Goal: Task Accomplishment & Management: Manage account settings

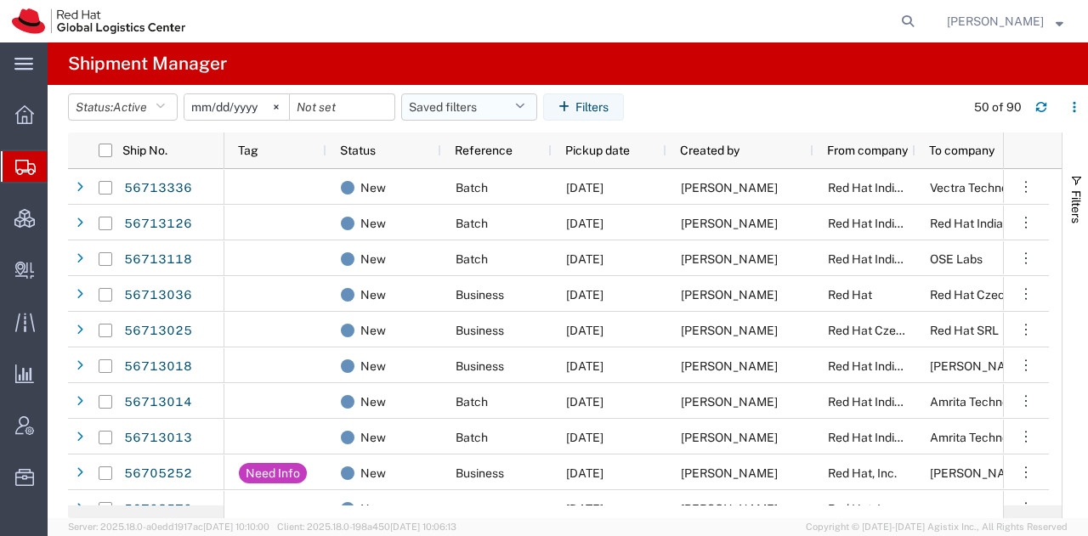
click at [516, 100] on button "Saved filters" at bounding box center [469, 107] width 136 height 27
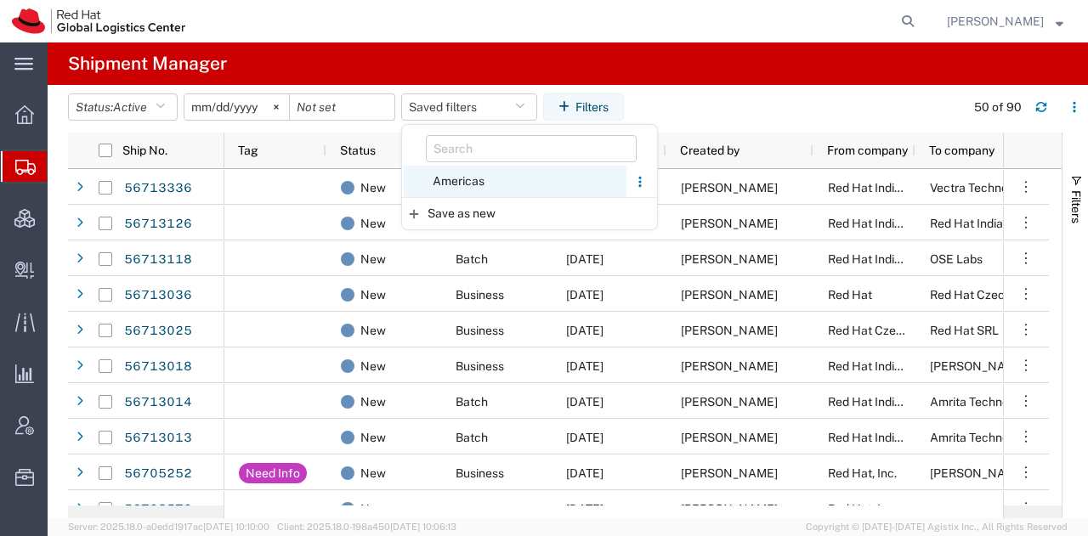
click at [451, 173] on span "Americas" at bounding box center [515, 181] width 223 height 31
type input "2023-05-07"
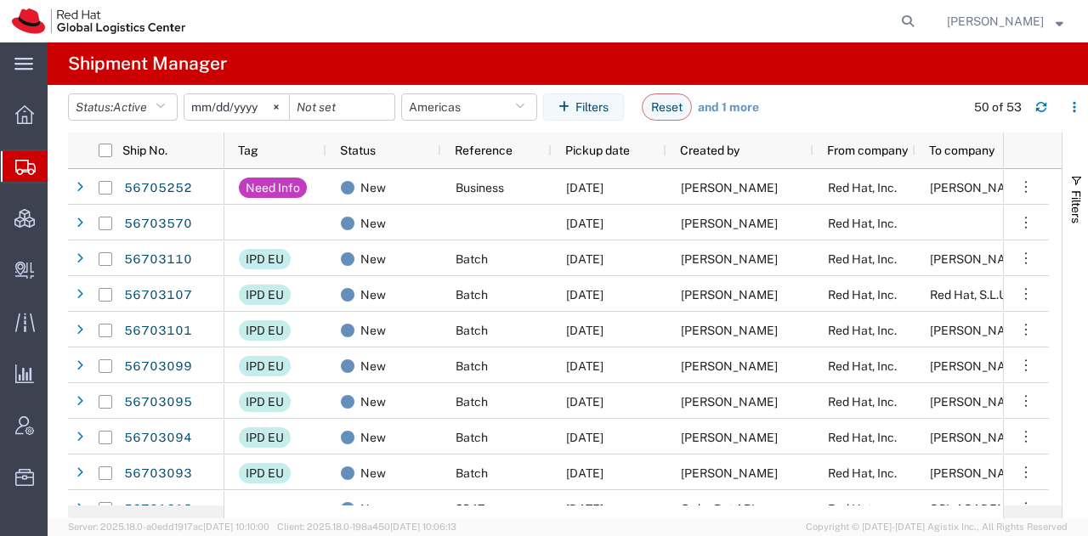
click at [983, 16] on span "[PERSON_NAME]" at bounding box center [995, 21] width 97 height 19
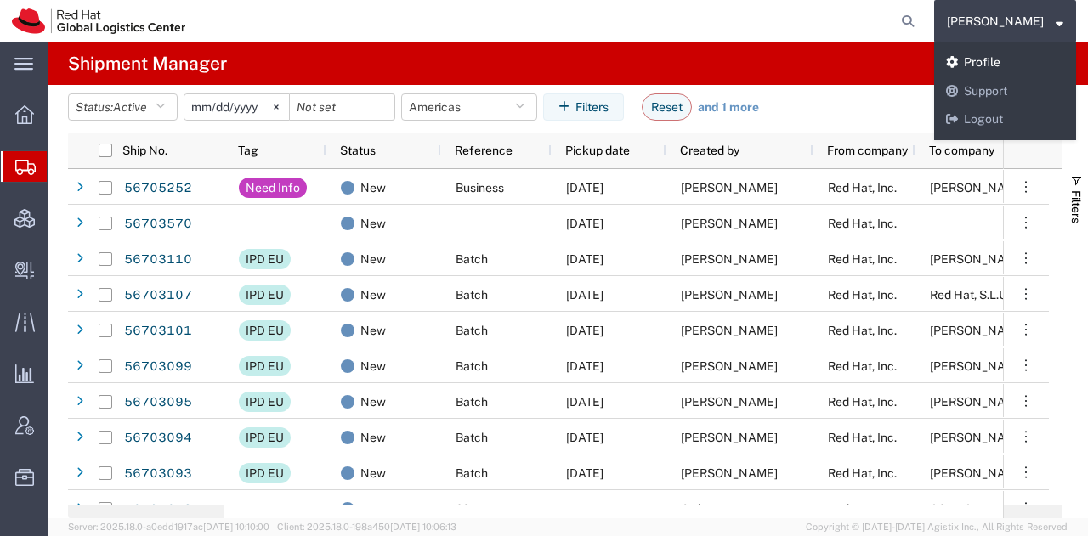
click at [984, 59] on link "Profile" at bounding box center [1005, 62] width 142 height 29
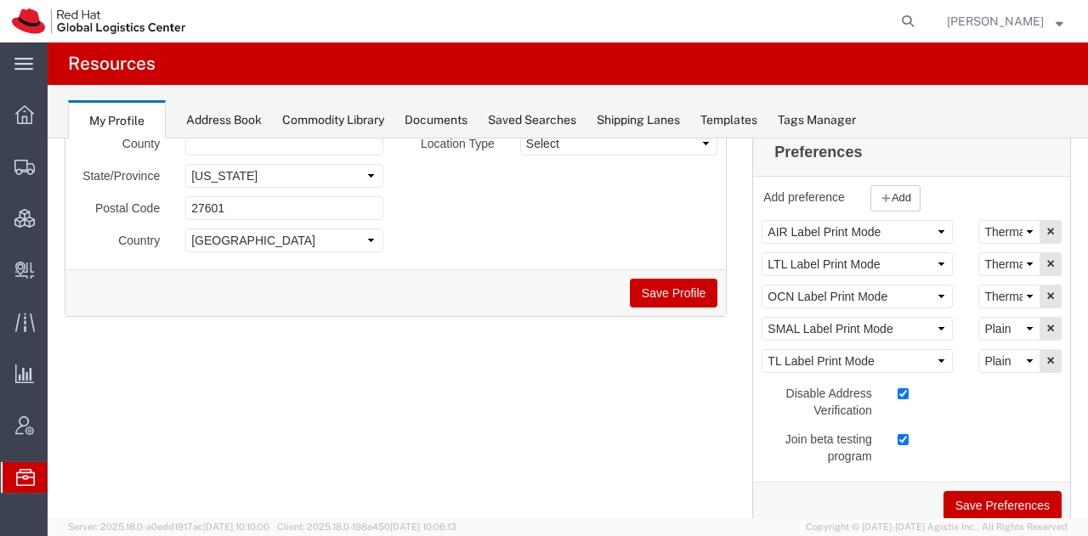
scroll to position [281, 0]
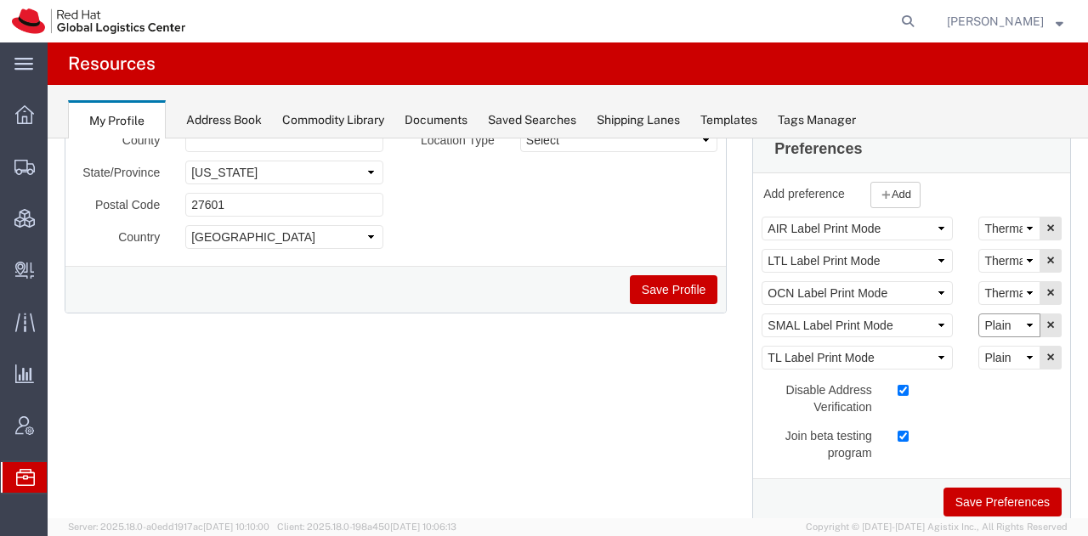
click at [995, 322] on select "Select Plain Thermal" at bounding box center [1009, 326] width 62 height 24
select select "Thermal"
click at [978, 314] on select "Select Plain Thermal" at bounding box center [1009, 326] width 62 height 24
click at [986, 499] on button "Save Preferences" at bounding box center [1003, 502] width 118 height 29
click at [0, 0] on span "Shipment Manager" at bounding box center [0, 0] width 0 height 0
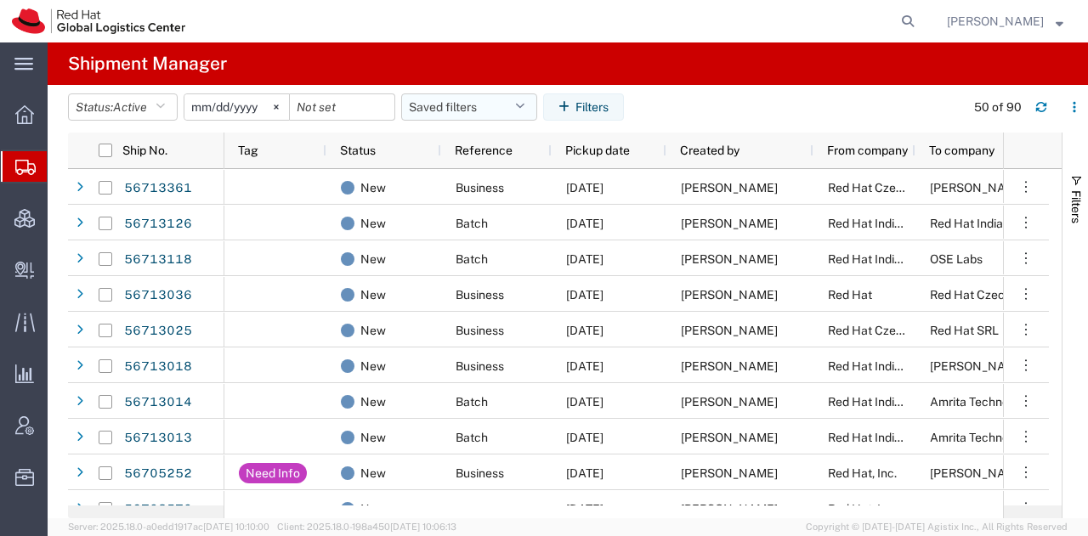
click at [524, 102] on icon "button" at bounding box center [519, 107] width 9 height 12
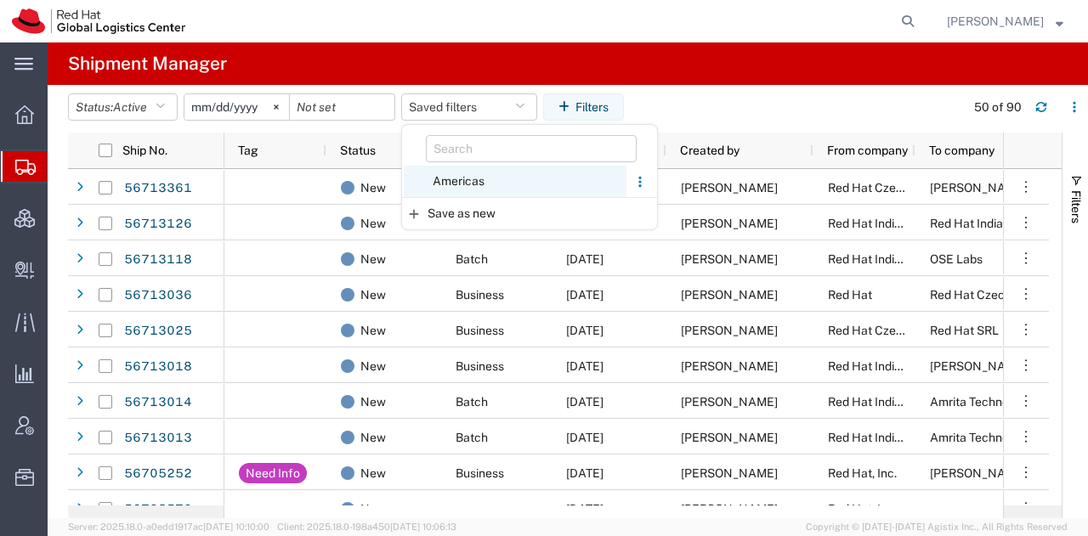
click at [457, 176] on span "Americas" at bounding box center [515, 181] width 223 height 31
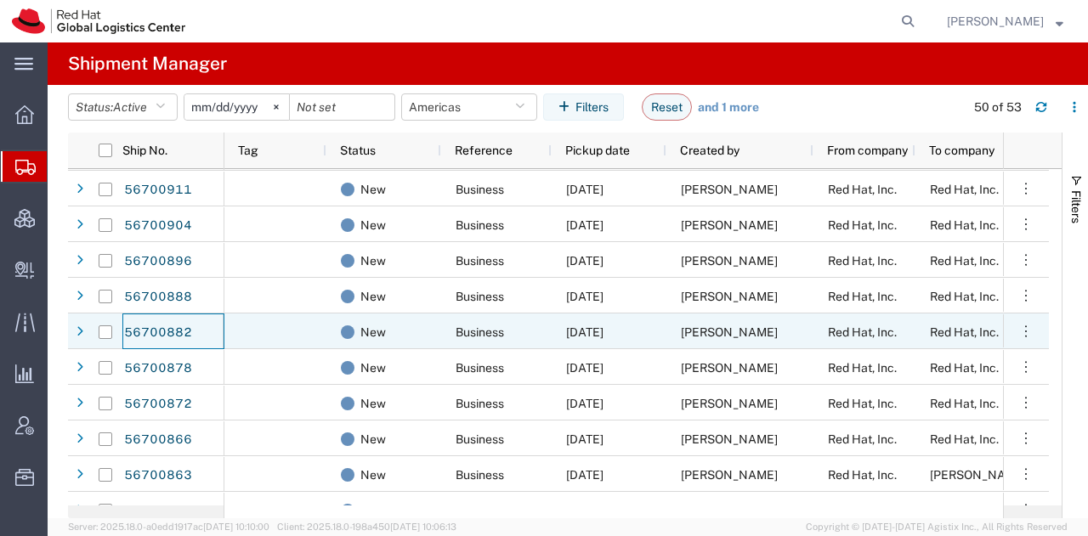
scroll to position [435, 0]
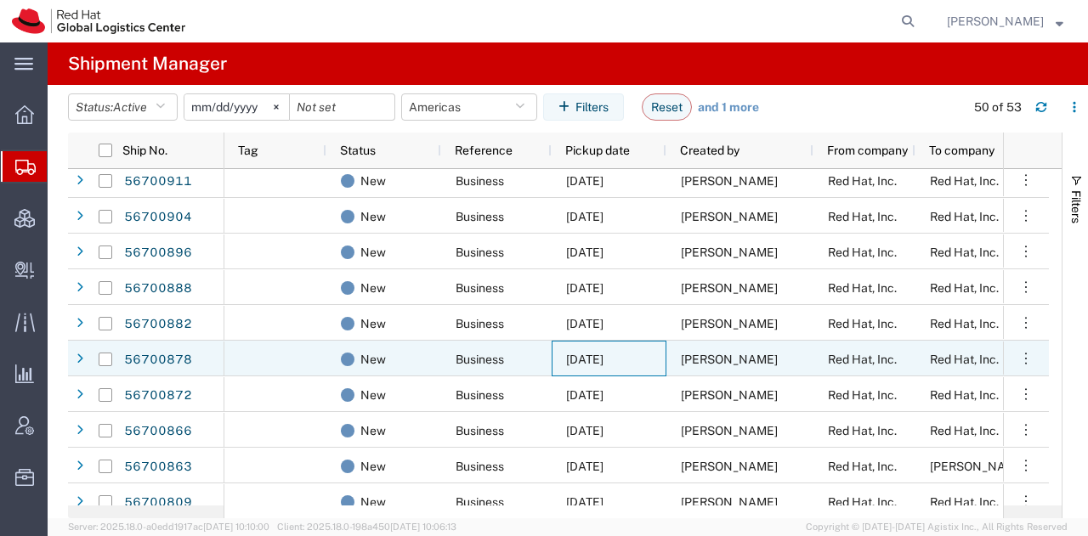
click at [555, 360] on div "09/03/2025" at bounding box center [609, 359] width 115 height 36
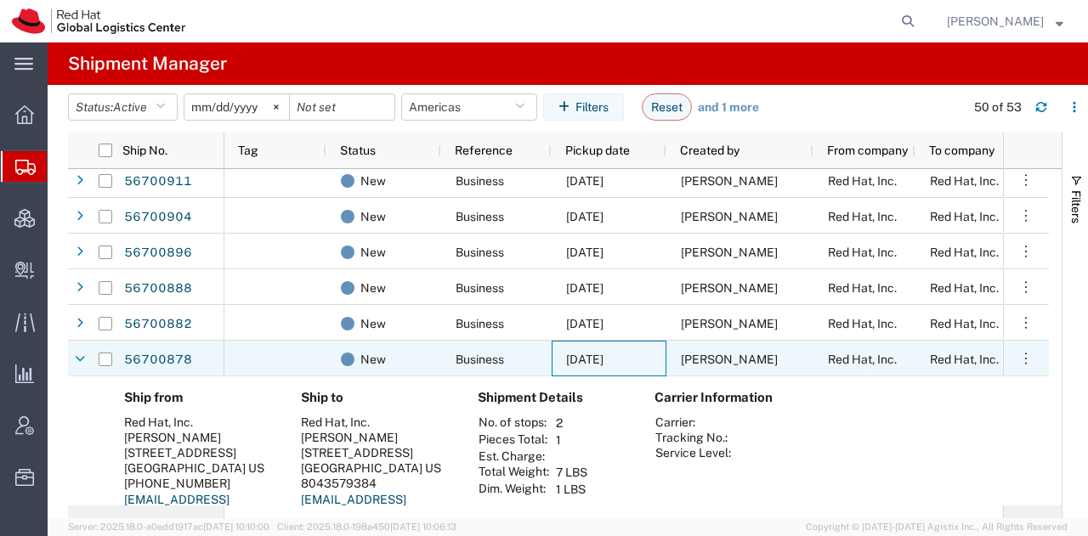
click at [555, 360] on div "09/03/2025" at bounding box center [609, 359] width 115 height 36
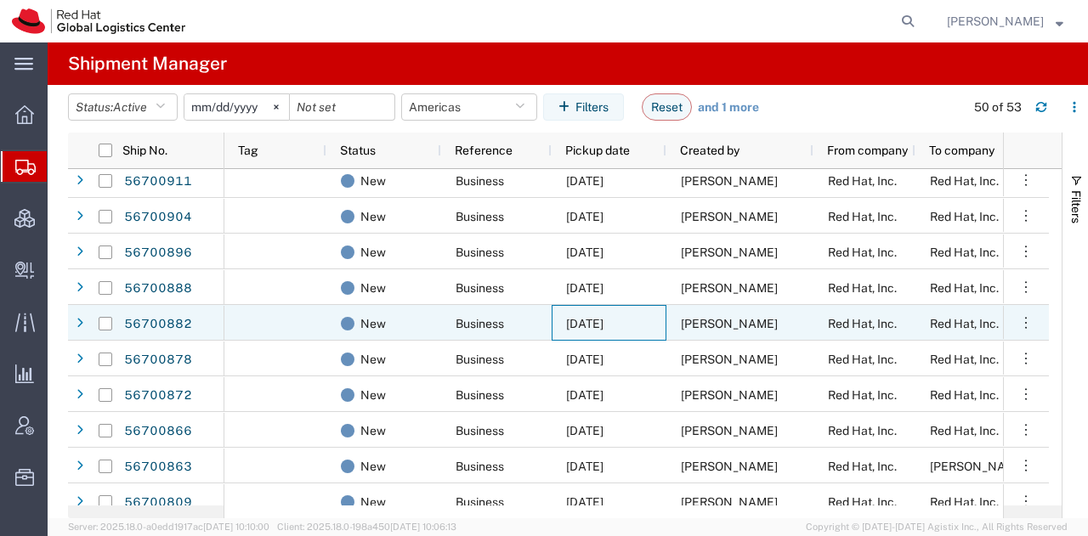
click at [586, 327] on span "[DATE]" at bounding box center [584, 324] width 37 height 14
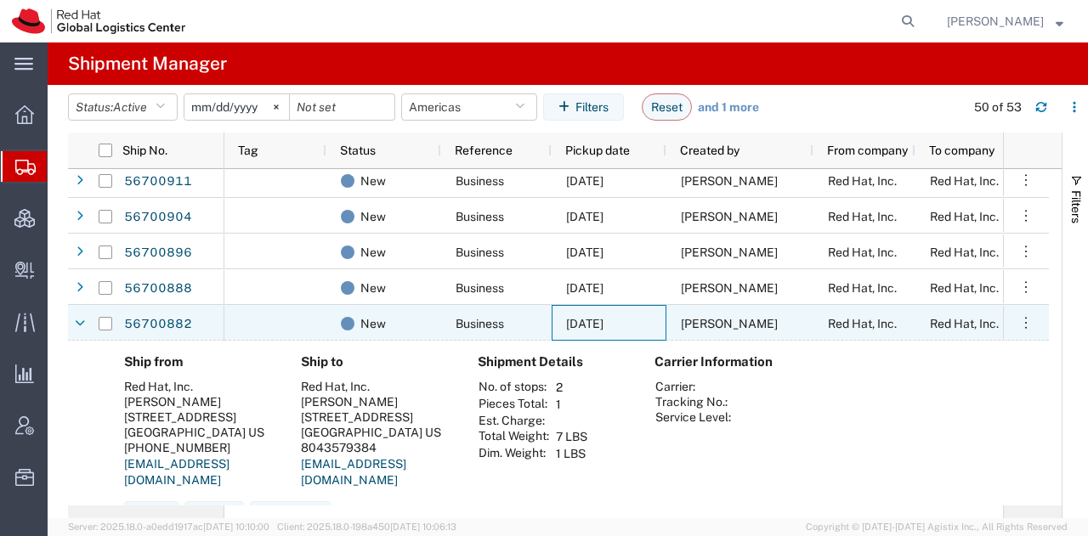
click at [586, 327] on span "[DATE]" at bounding box center [584, 324] width 37 height 14
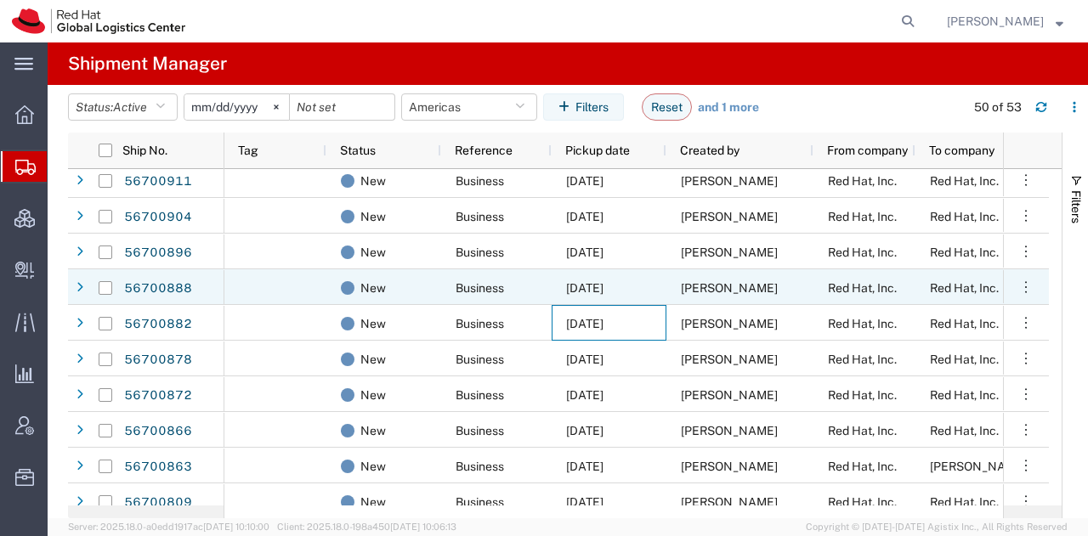
click at [604, 290] on span "[DATE]" at bounding box center [584, 288] width 37 height 14
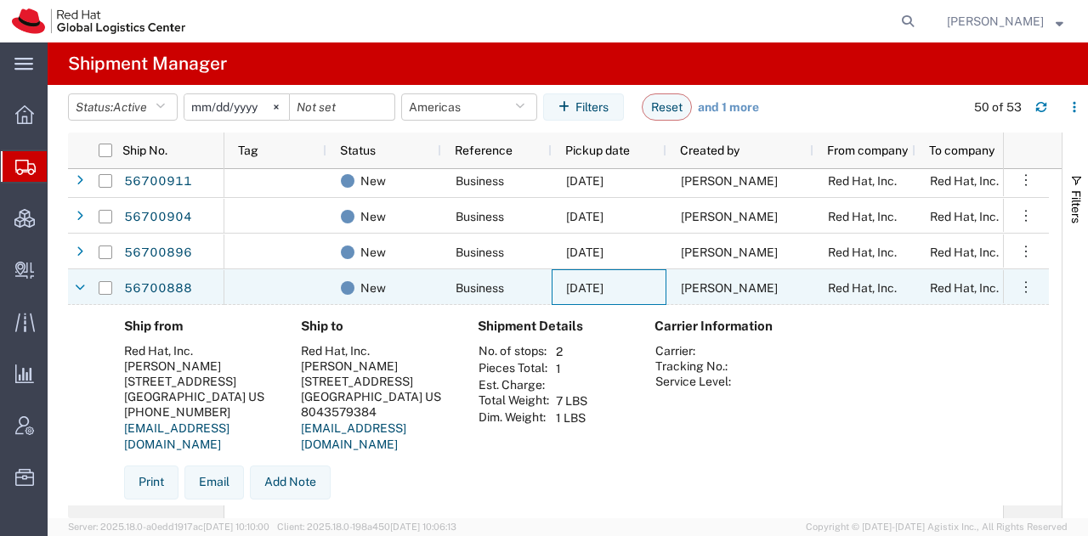
click at [604, 290] on span "[DATE]" at bounding box center [584, 288] width 37 height 14
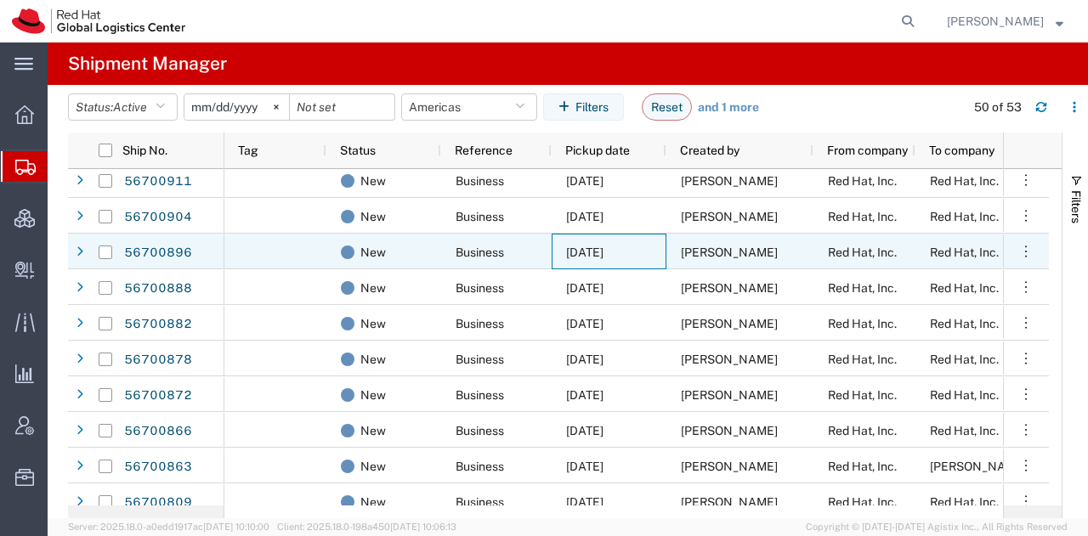
click at [604, 252] on span "[DATE]" at bounding box center [584, 253] width 37 height 14
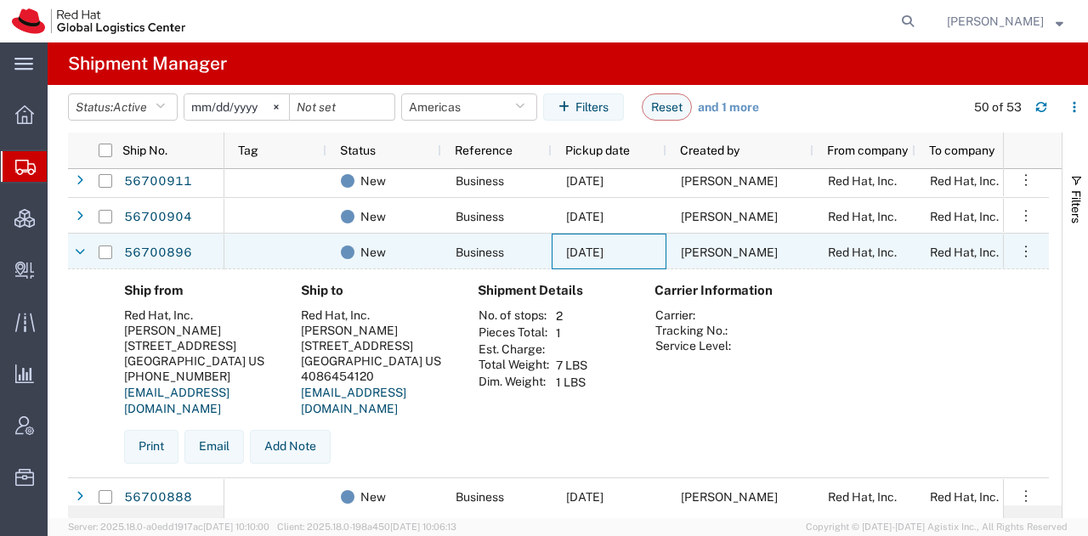
click at [604, 252] on span "[DATE]" at bounding box center [584, 253] width 37 height 14
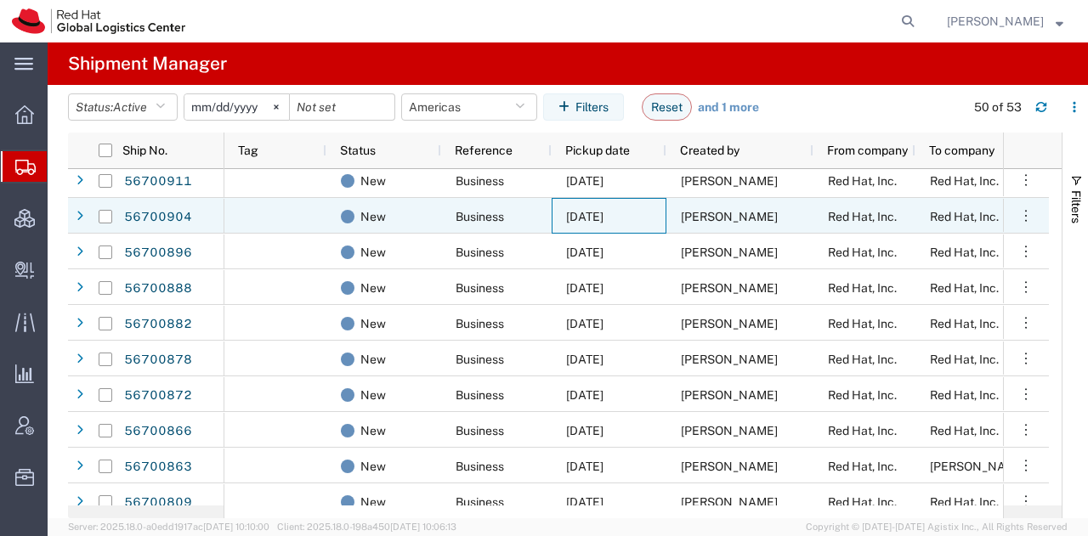
click at [604, 219] on span "09/03/2025" at bounding box center [584, 217] width 37 height 14
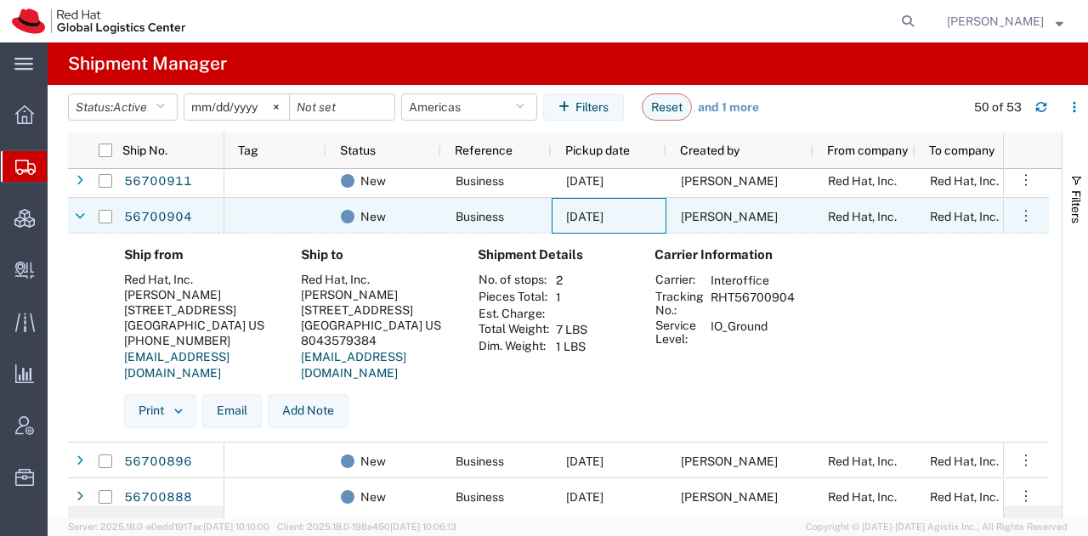
click at [604, 219] on span "09/03/2025" at bounding box center [584, 217] width 37 height 14
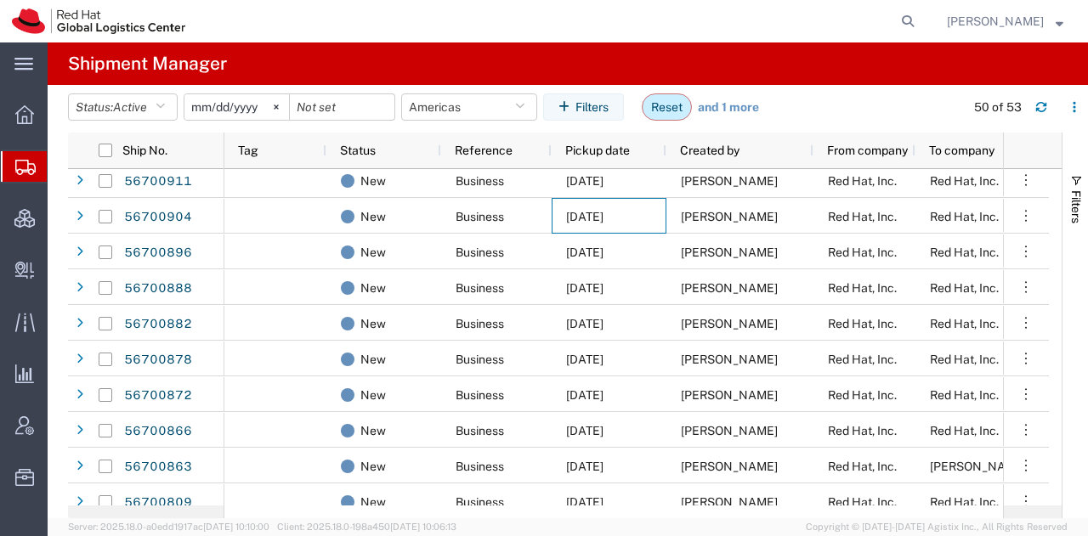
click at [655, 110] on button "Reset" at bounding box center [667, 107] width 50 height 27
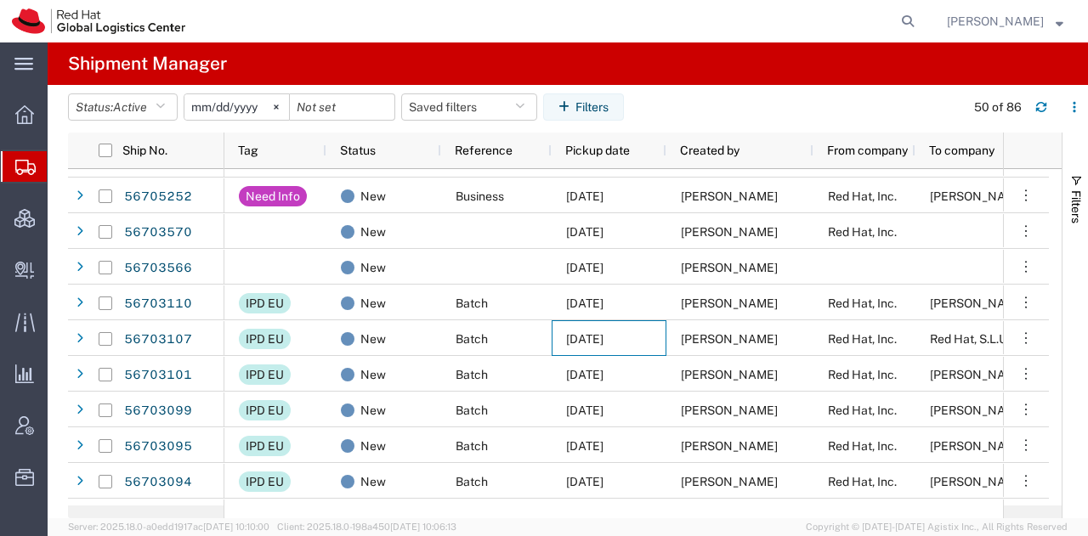
scroll to position [313, 0]
click at [521, 105] on icon "button" at bounding box center [519, 107] width 9 height 12
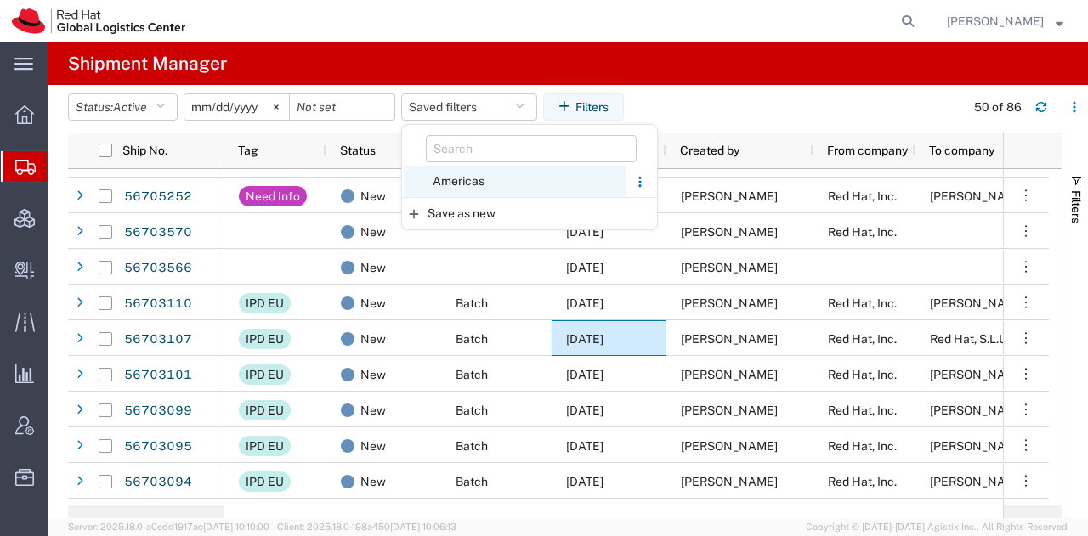
click at [465, 179] on span "Americas" at bounding box center [515, 181] width 223 height 31
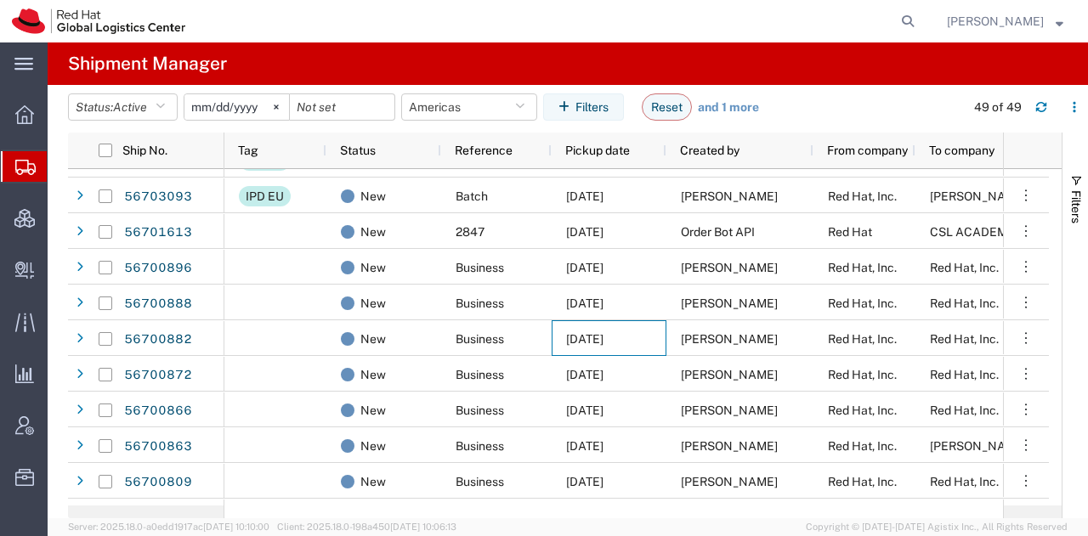
scroll to position [313, 0]
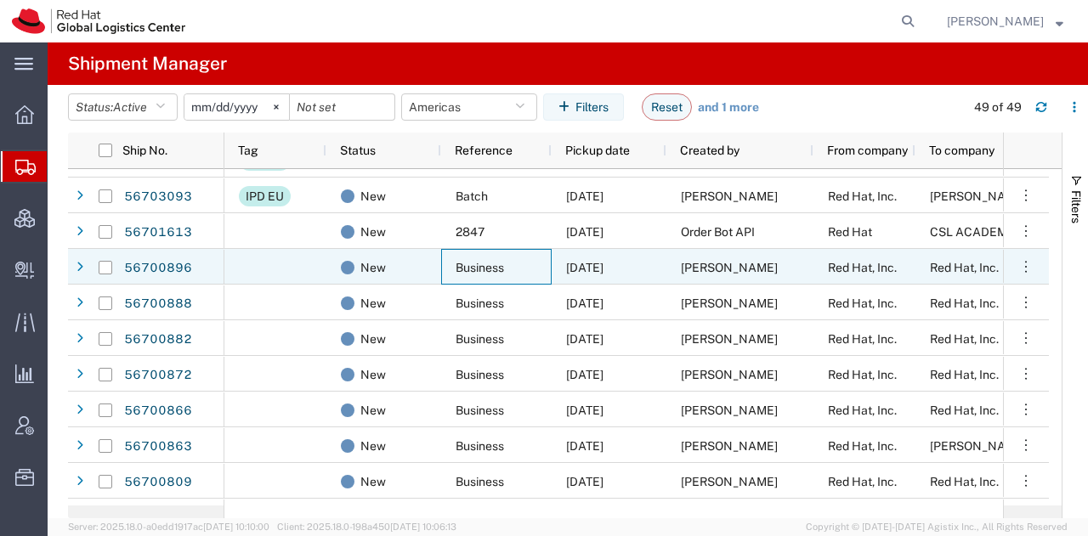
click at [507, 272] on div "Business" at bounding box center [496, 267] width 111 height 36
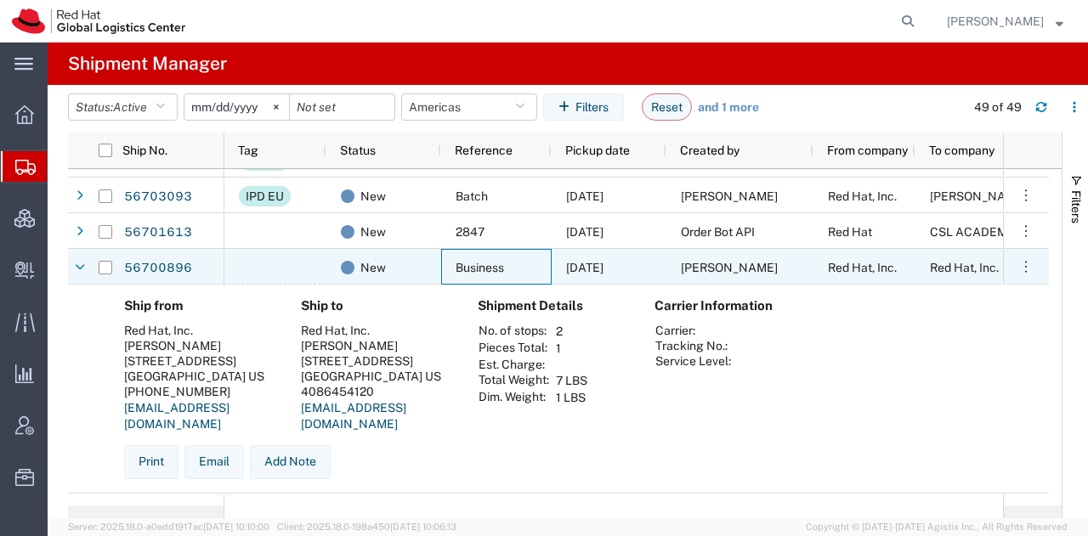
click at [507, 272] on div "Business" at bounding box center [496, 267] width 111 height 36
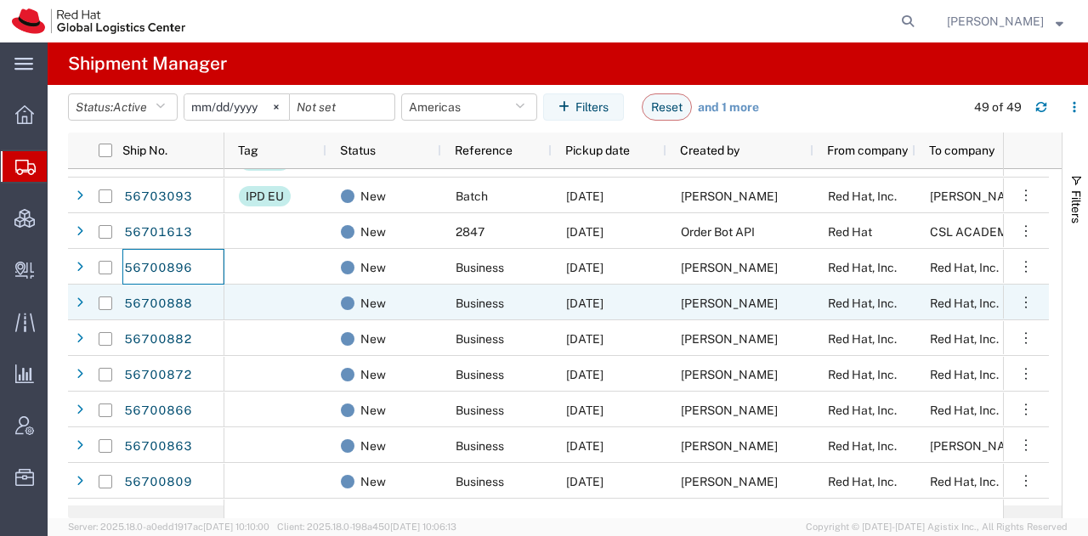
click at [490, 300] on span "Business" at bounding box center [480, 304] width 48 height 14
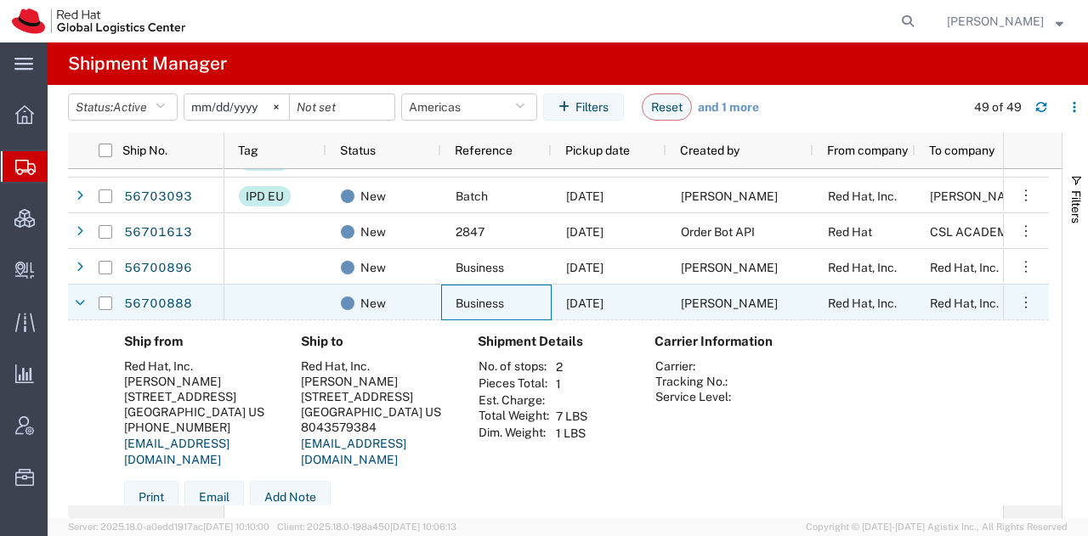
click at [490, 300] on span "Business" at bounding box center [480, 304] width 48 height 14
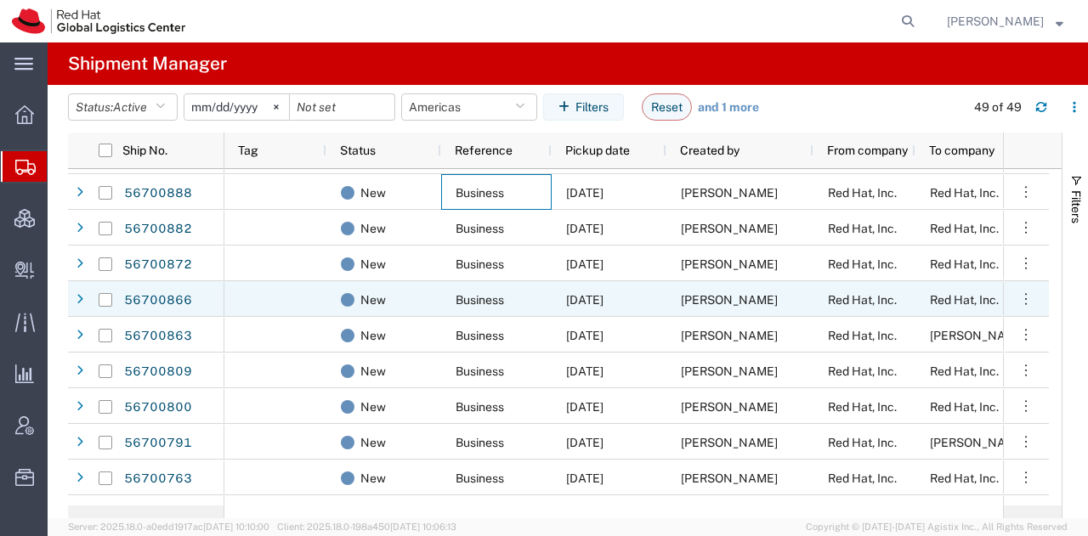
scroll to position [0, 0]
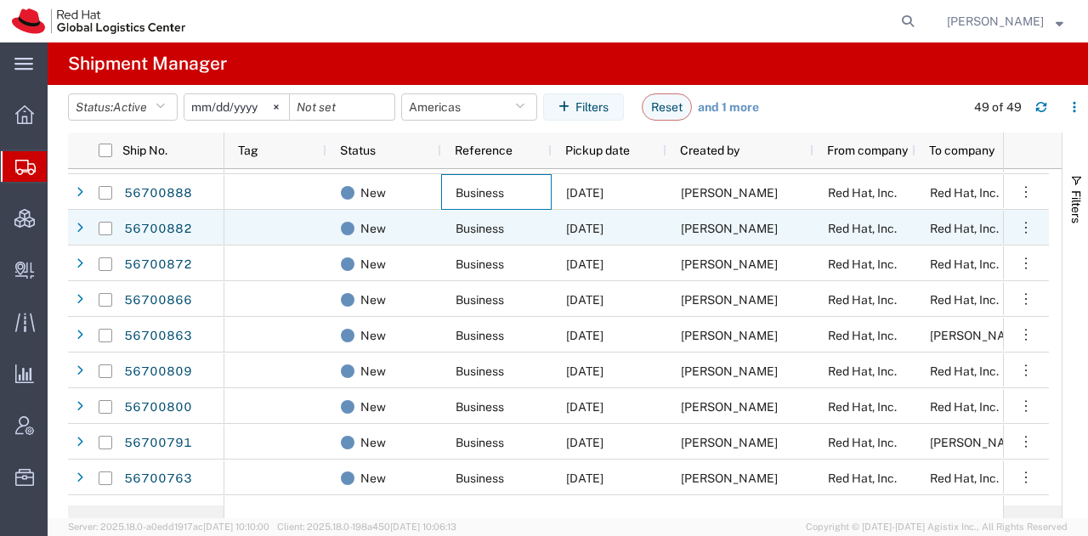
click at [498, 226] on span "Business" at bounding box center [480, 229] width 48 height 14
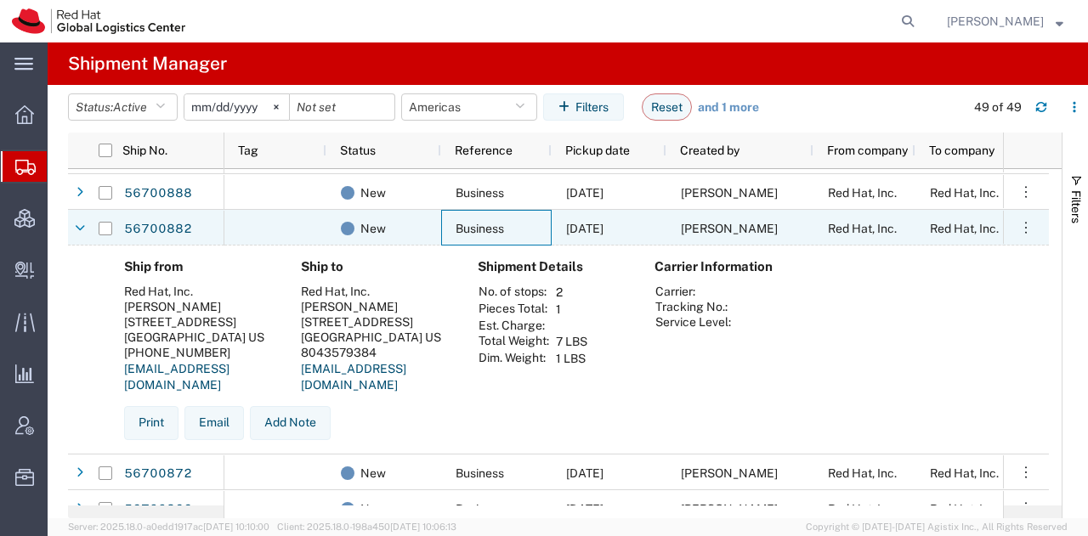
click at [498, 226] on span "Business" at bounding box center [480, 229] width 48 height 14
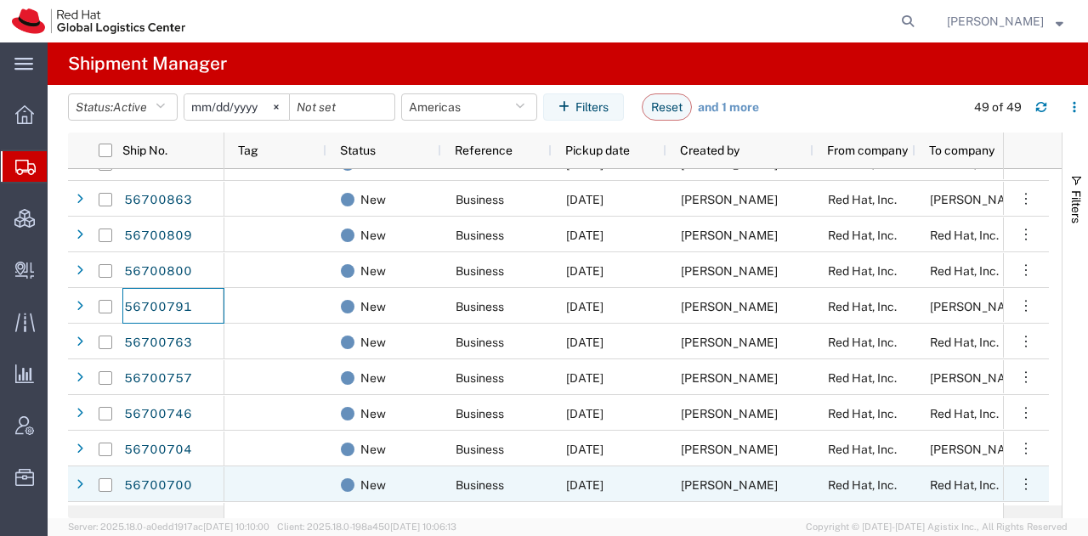
scroll to position [580, 0]
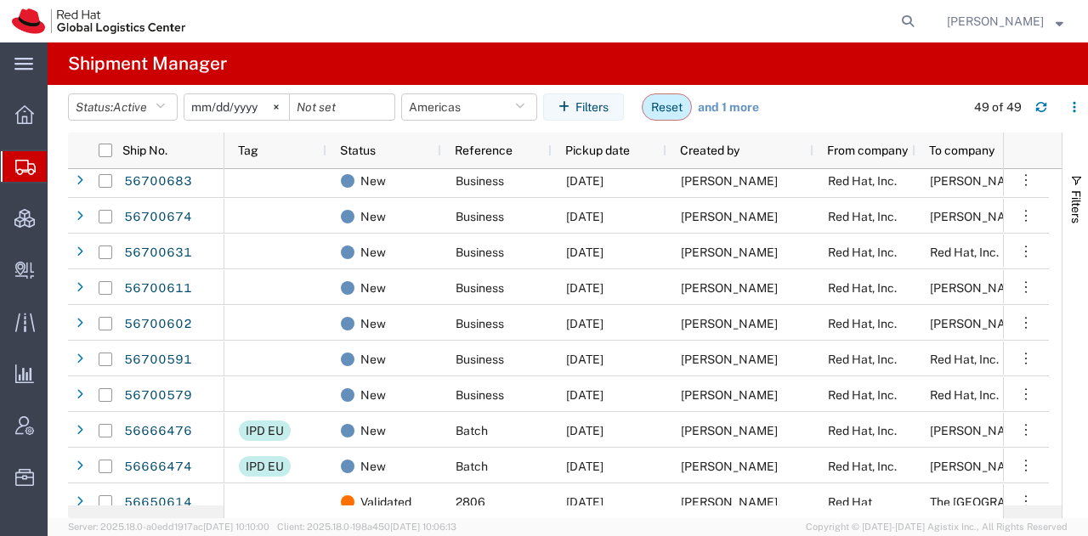
click at [681, 99] on button "Reset" at bounding box center [667, 107] width 50 height 27
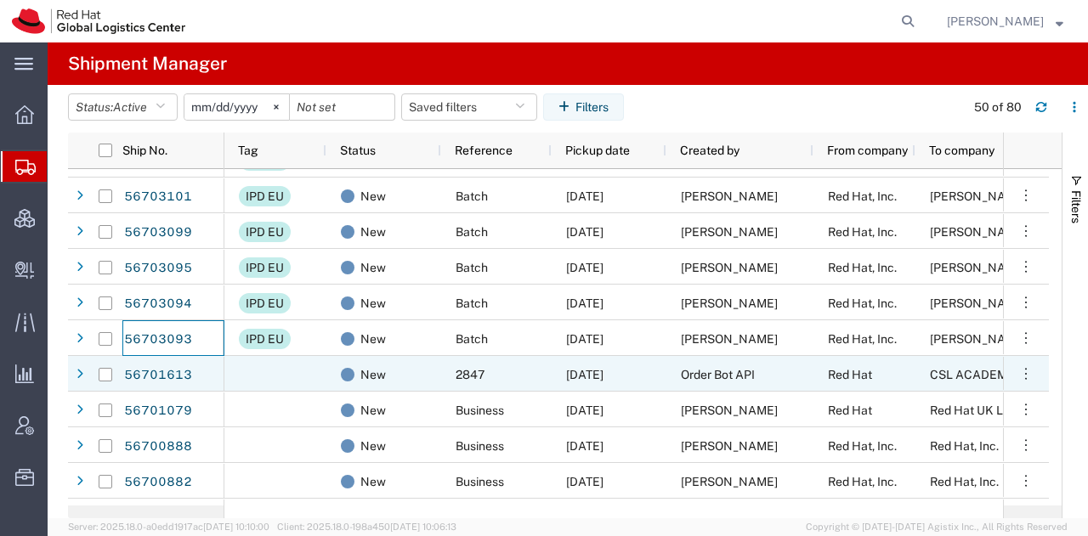
scroll to position [529, 0]
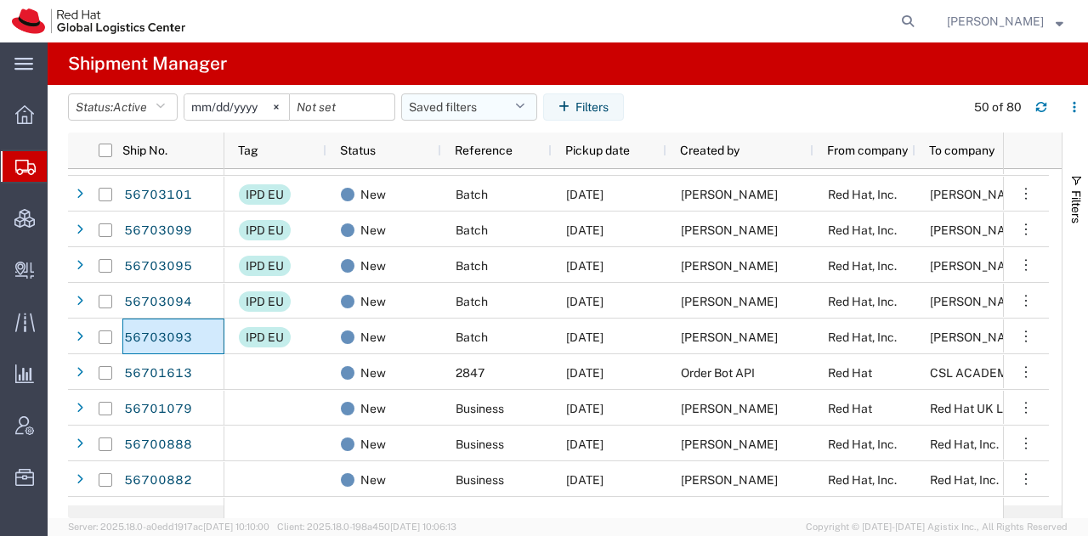
click at [513, 103] on button "Saved filters" at bounding box center [469, 107] width 136 height 27
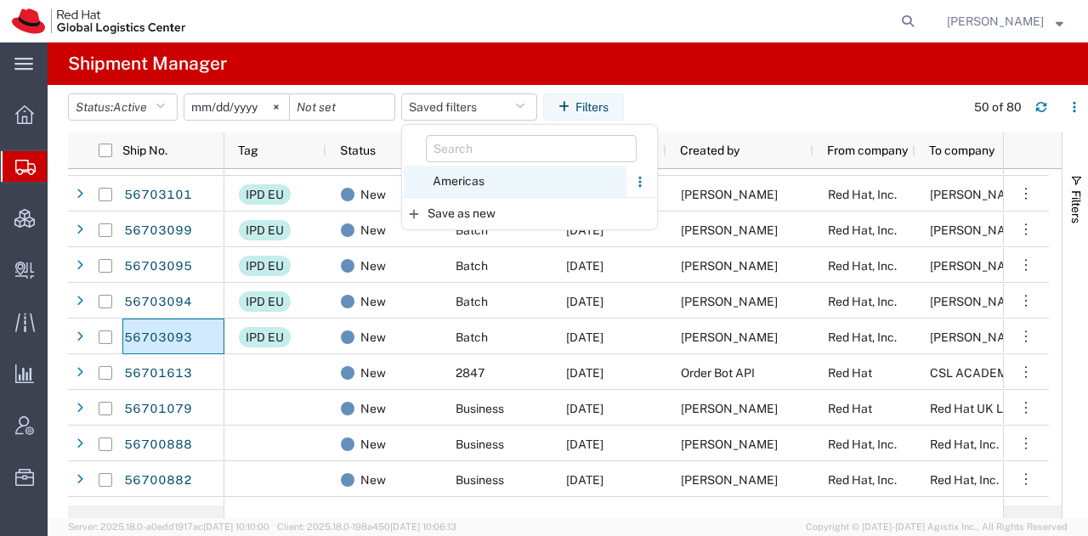
click at [461, 179] on span "Americas" at bounding box center [515, 181] width 223 height 31
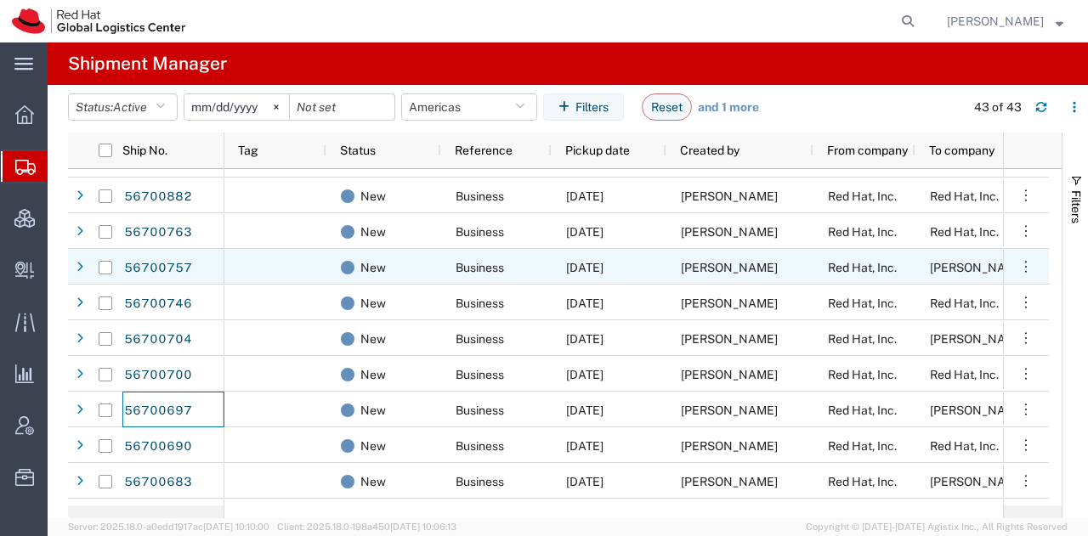
scroll to position [456, 0]
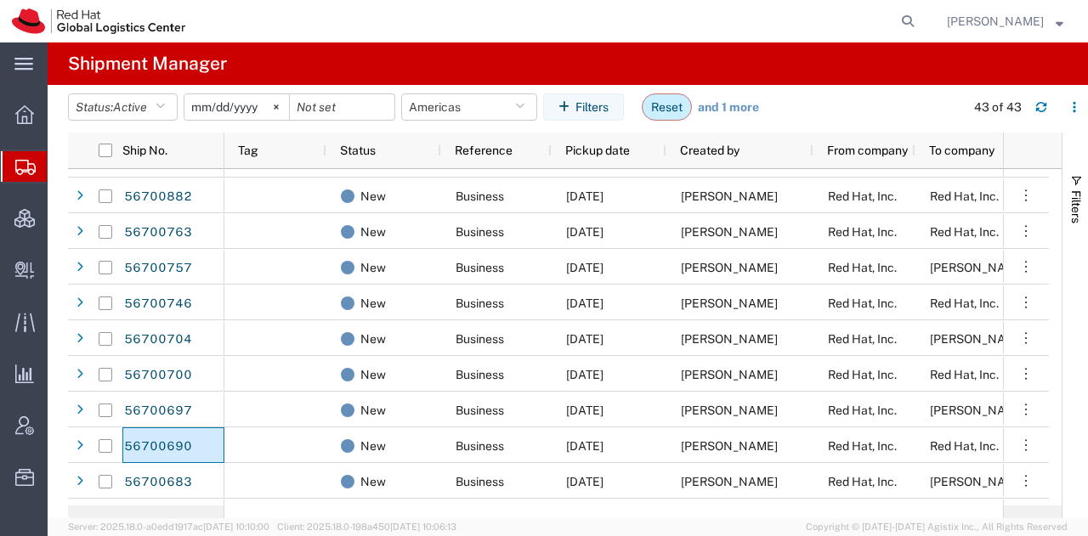
click at [664, 103] on button "Reset" at bounding box center [667, 107] width 50 height 27
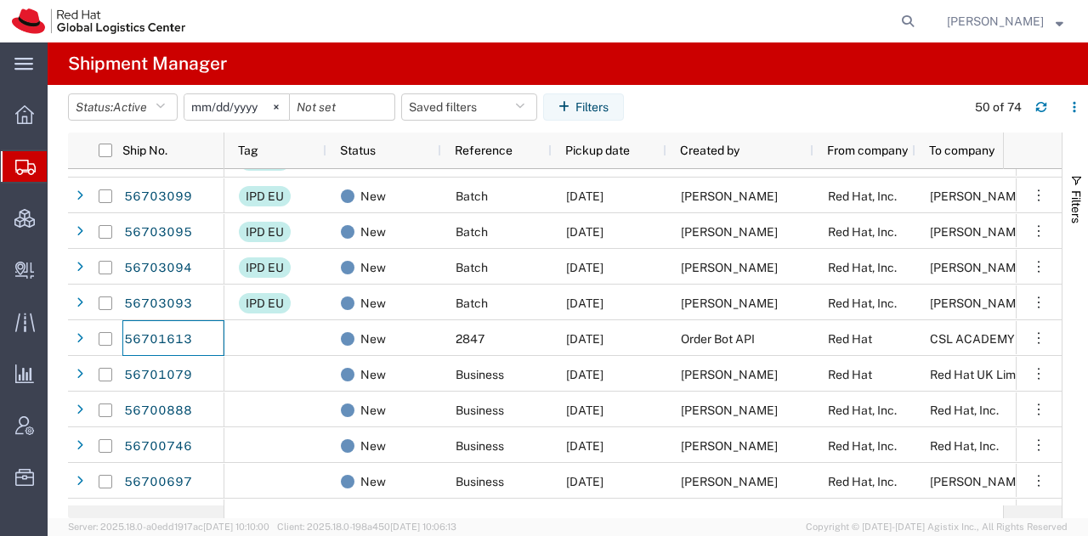
scroll to position [563, 0]
click at [524, 101] on icon "button" at bounding box center [519, 107] width 9 height 12
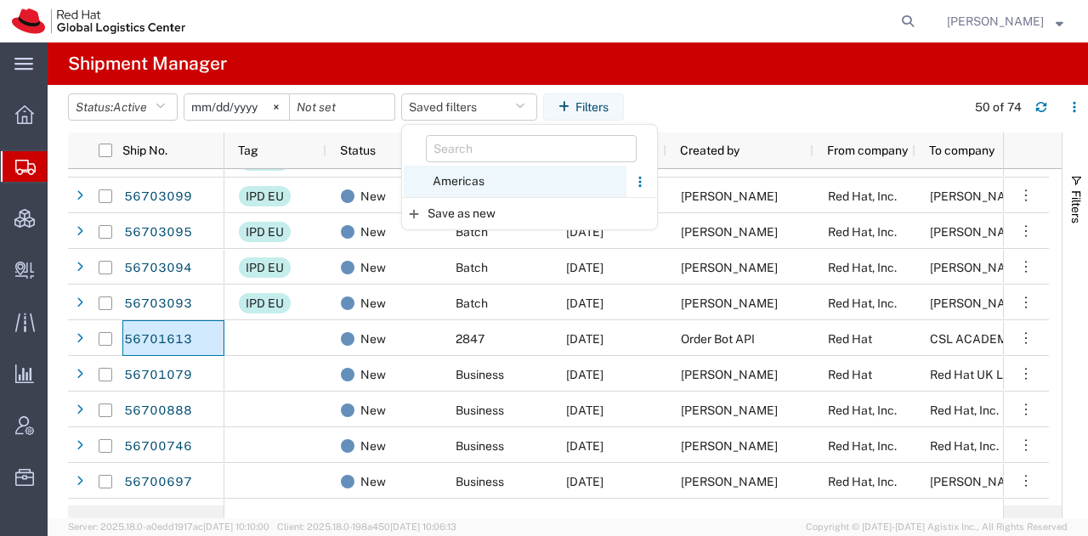
click at [478, 182] on span "Americas" at bounding box center [515, 181] width 223 height 31
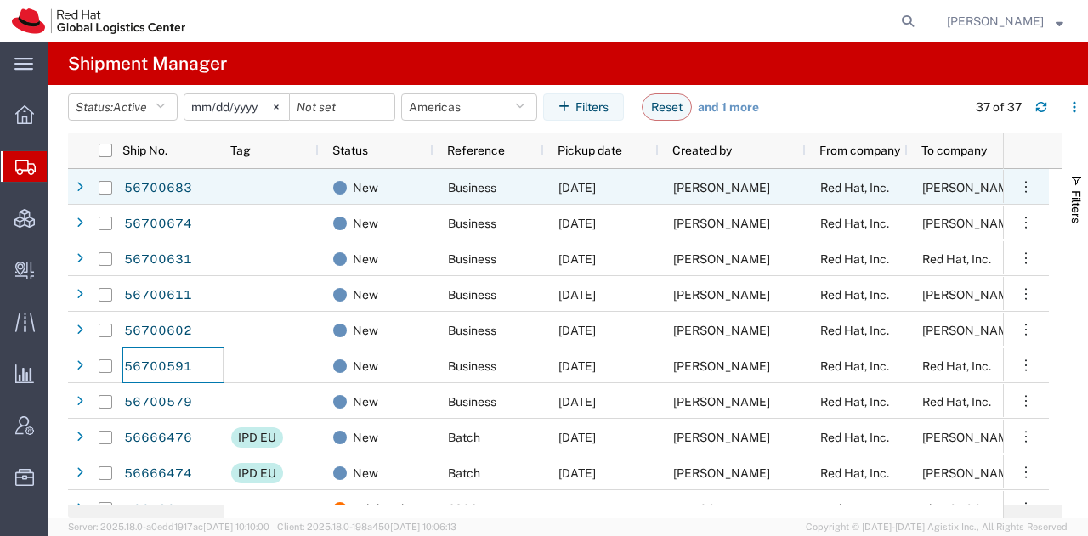
scroll to position [0, 9]
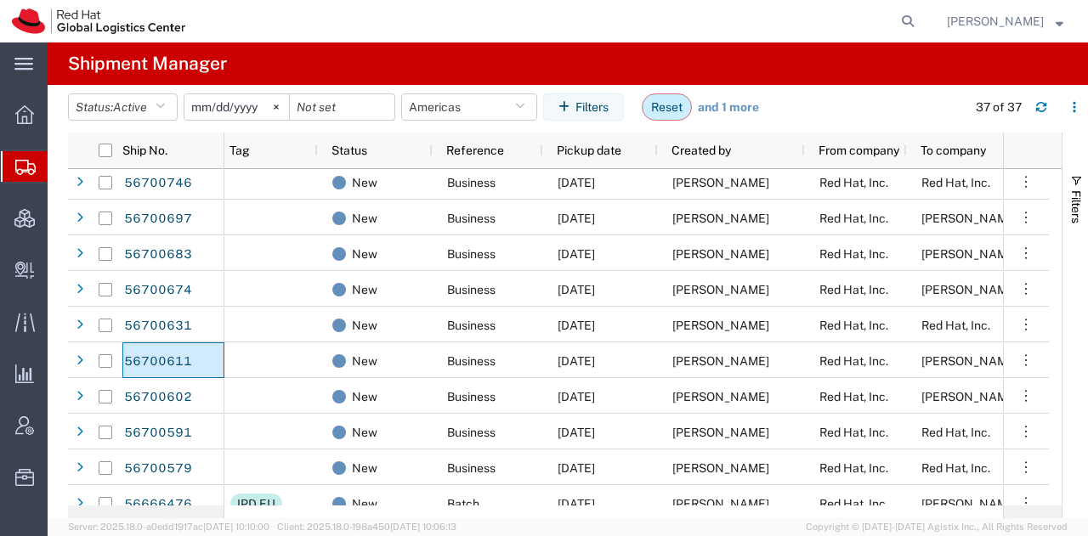
click at [677, 104] on button "Reset" at bounding box center [667, 107] width 50 height 27
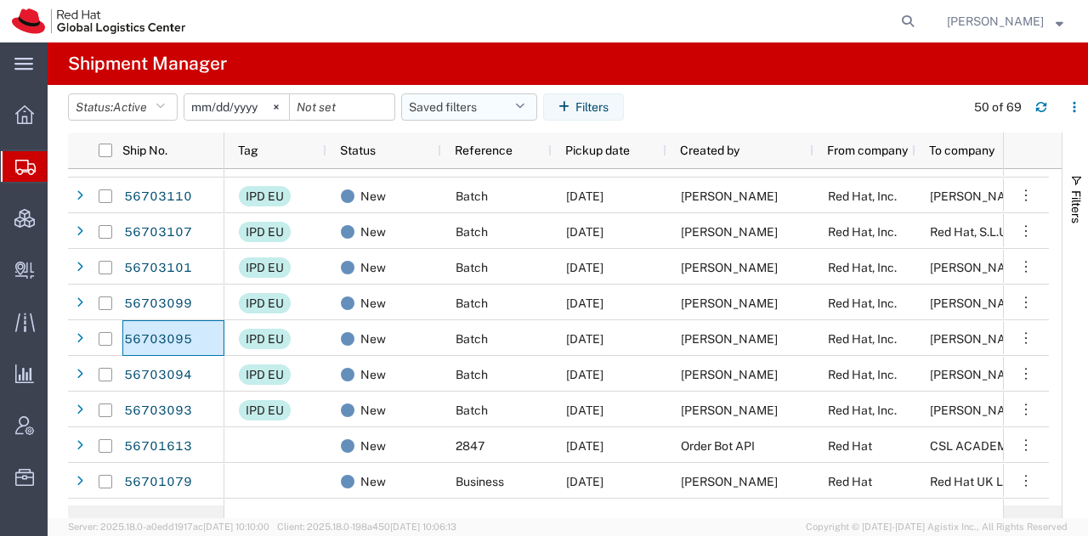
click at [525, 115] on button "Saved filters" at bounding box center [469, 107] width 136 height 27
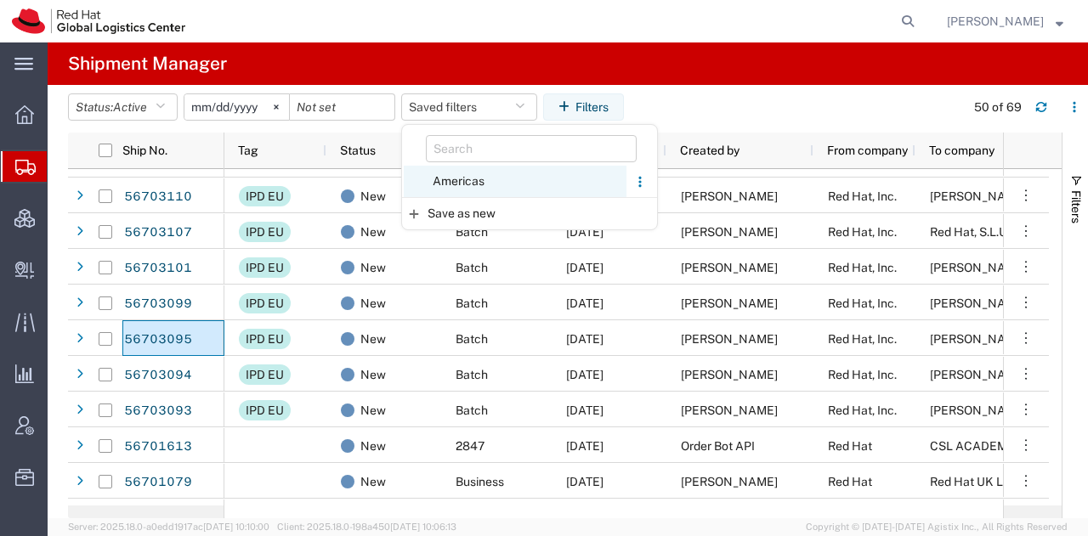
click at [469, 184] on span "Americas" at bounding box center [515, 181] width 223 height 31
type input "2023-05-07"
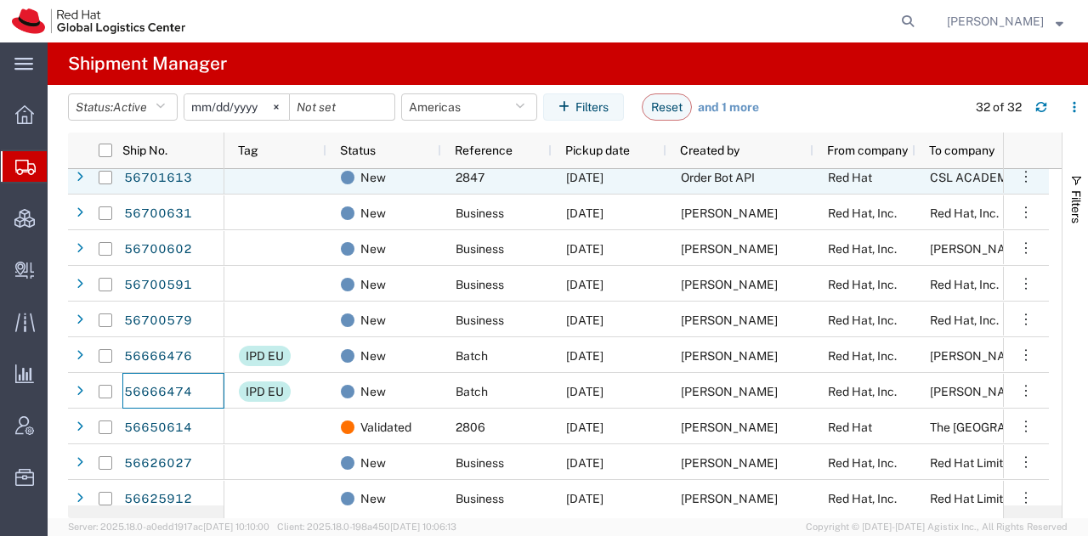
scroll to position [0, 4]
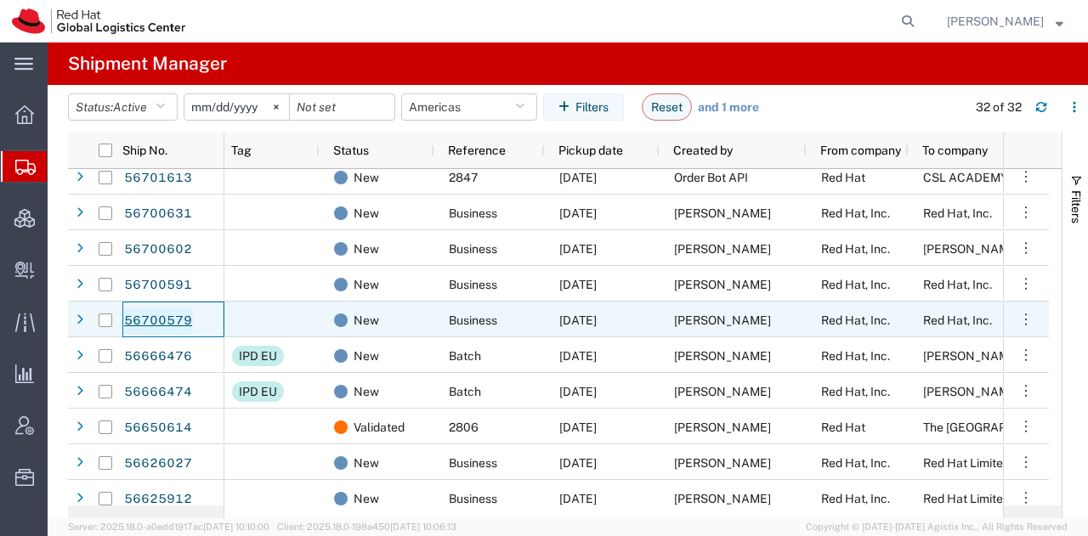
click at [160, 313] on link "56700579" at bounding box center [158, 321] width 70 height 27
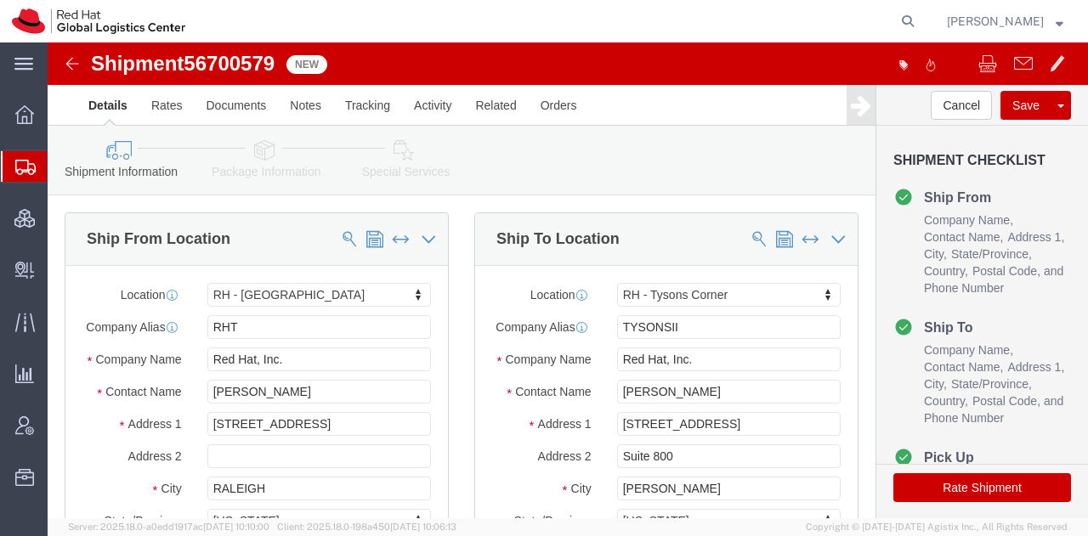
select select "38014"
select select "38038"
click icon
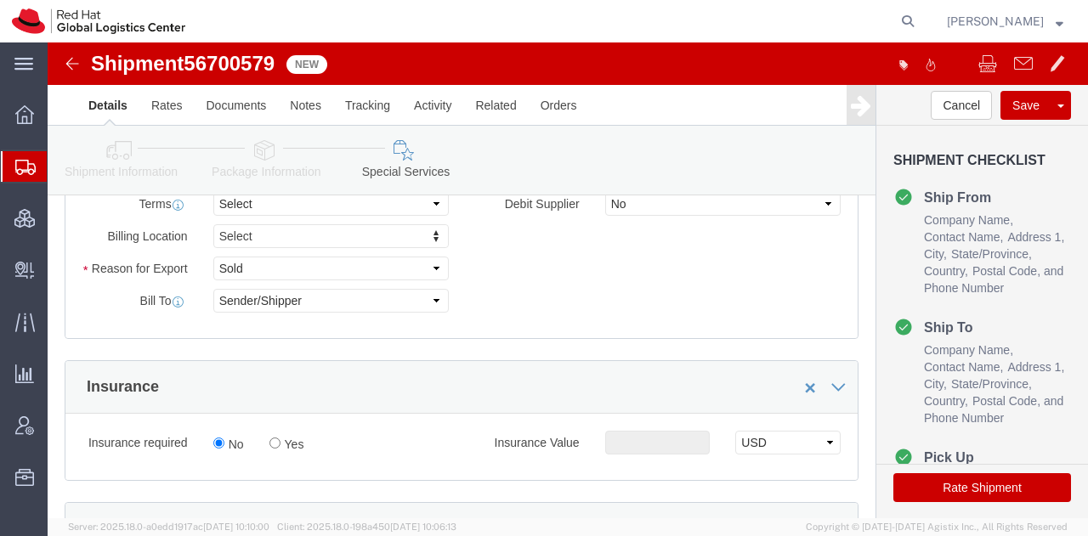
scroll to position [753, 0]
click icon
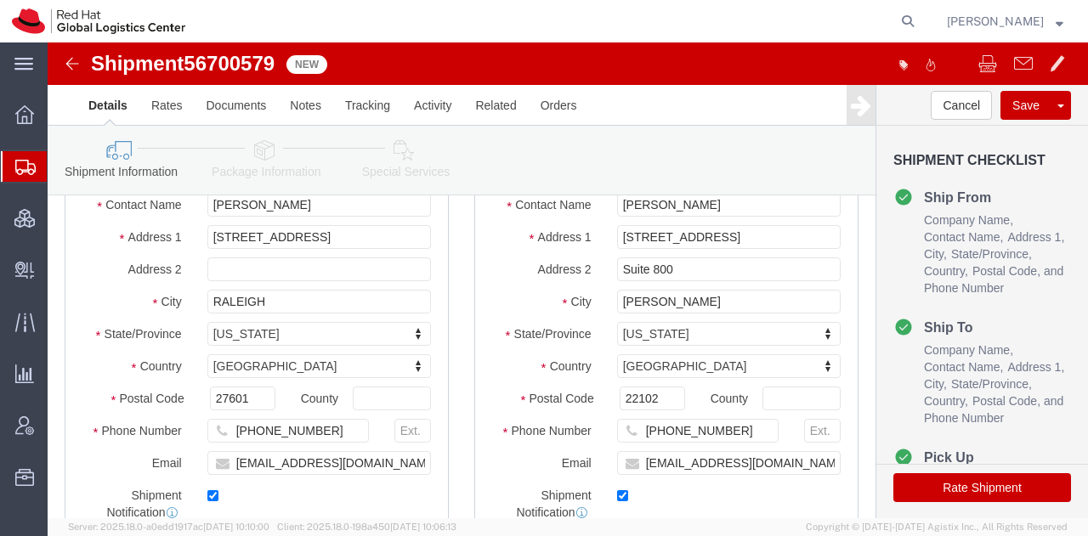
scroll to position [175, 0]
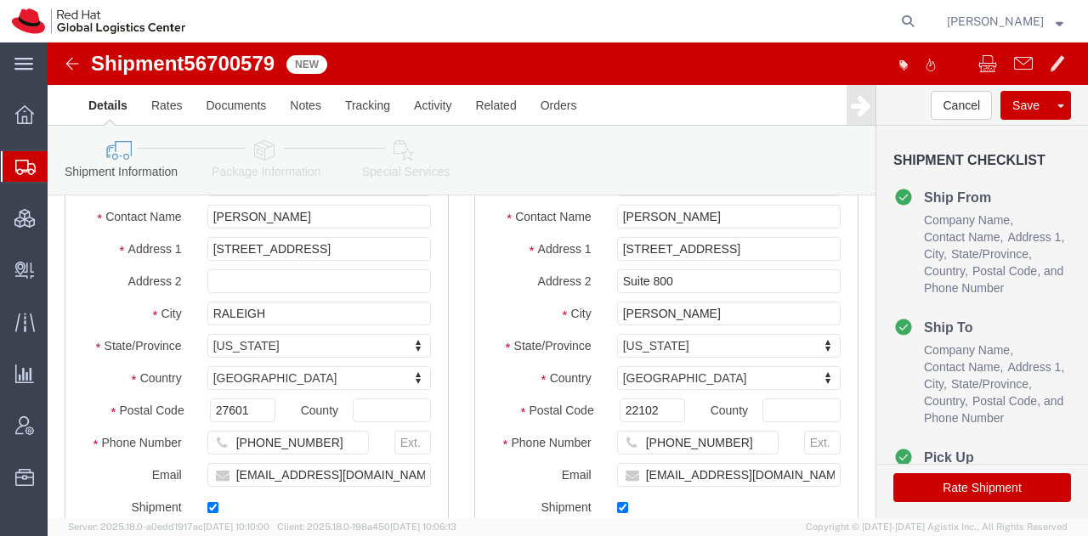
click button "Rate Shipment"
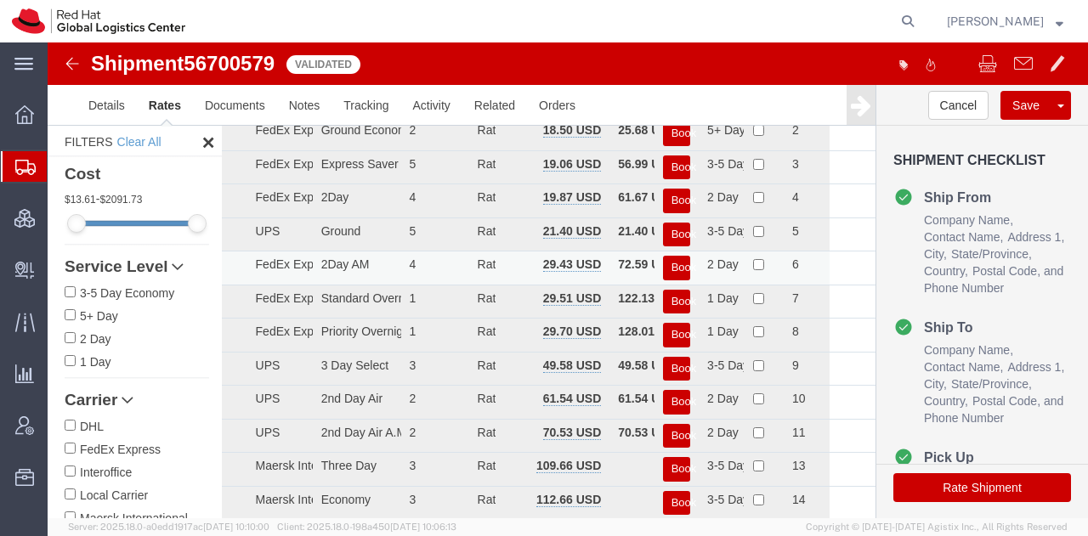
scroll to position [0, 0]
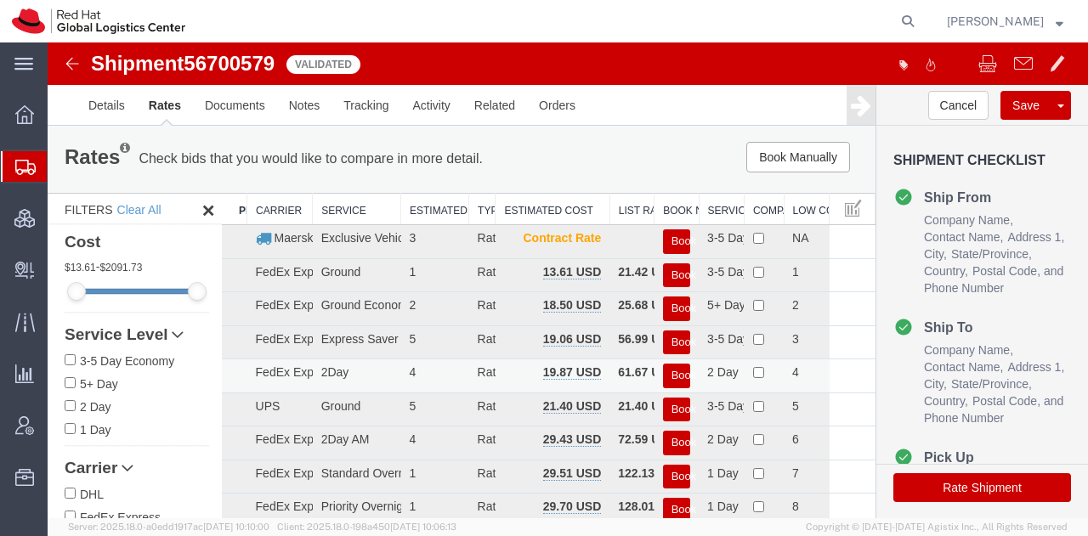
click at [665, 374] on button "Book" at bounding box center [676, 376] width 27 height 25
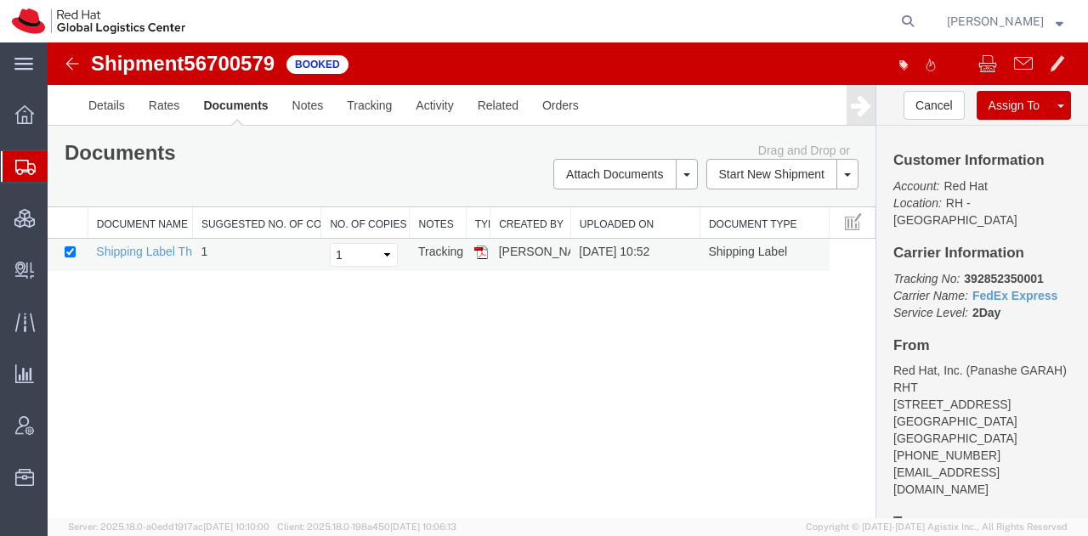
click at [480, 252] on img at bounding box center [481, 253] width 14 height 14
click at [0, 0] on span "Shipment Manager" at bounding box center [0, 0] width 0 height 0
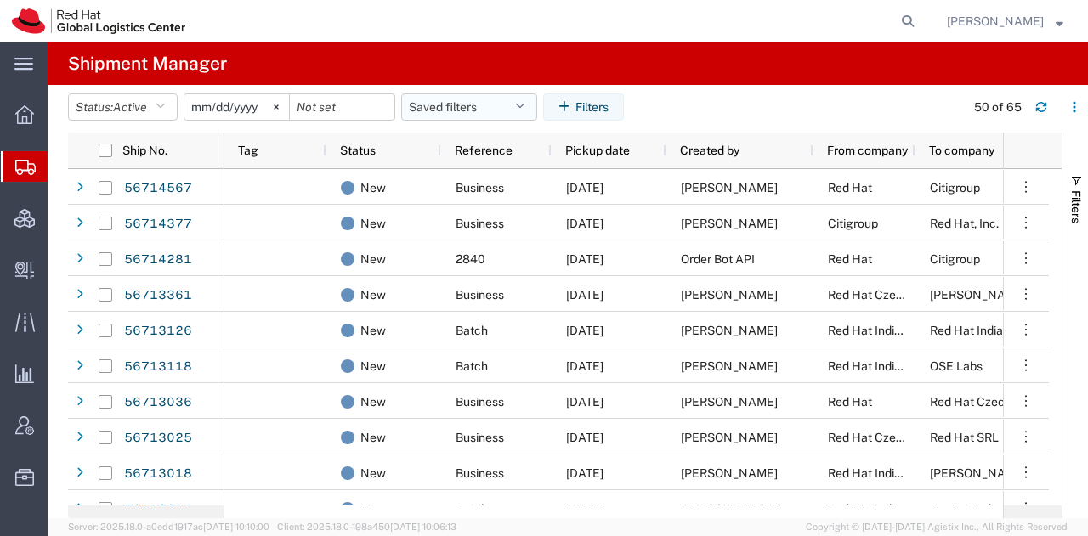
click at [522, 105] on icon "button" at bounding box center [519, 107] width 9 height 12
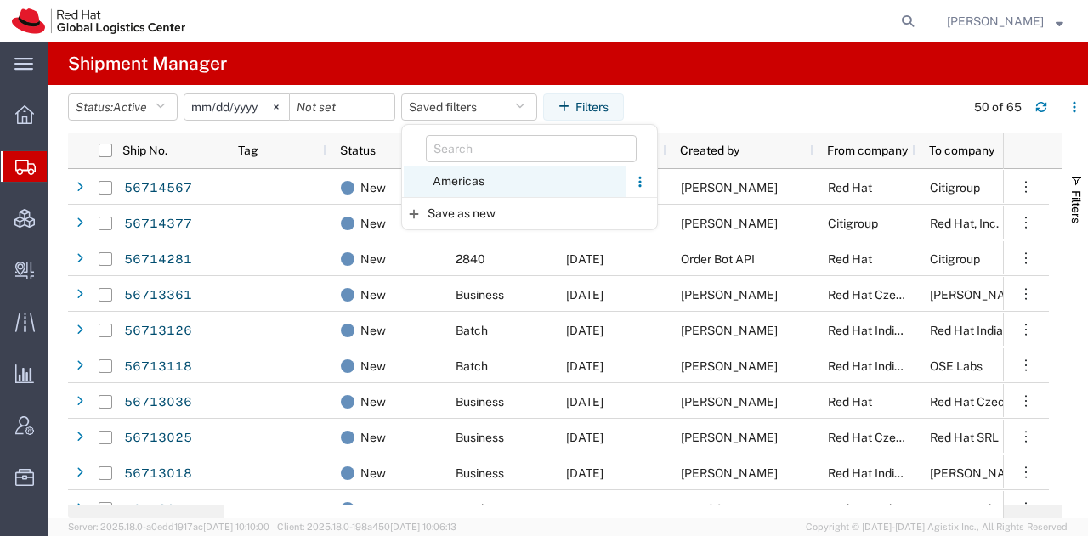
click at [462, 174] on span "Americas" at bounding box center [515, 181] width 223 height 31
type input "2023-05-07"
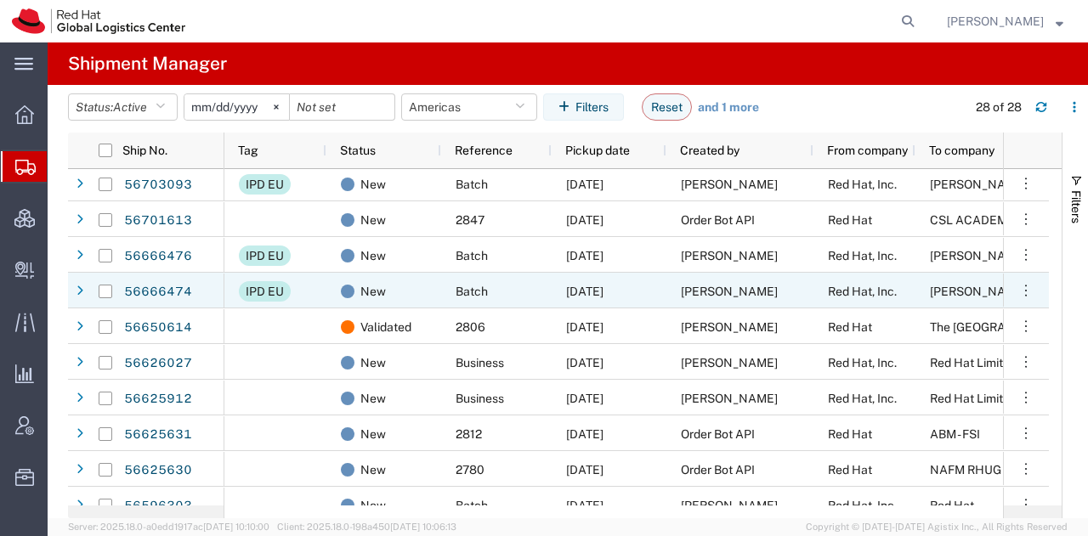
scroll to position [324, 0]
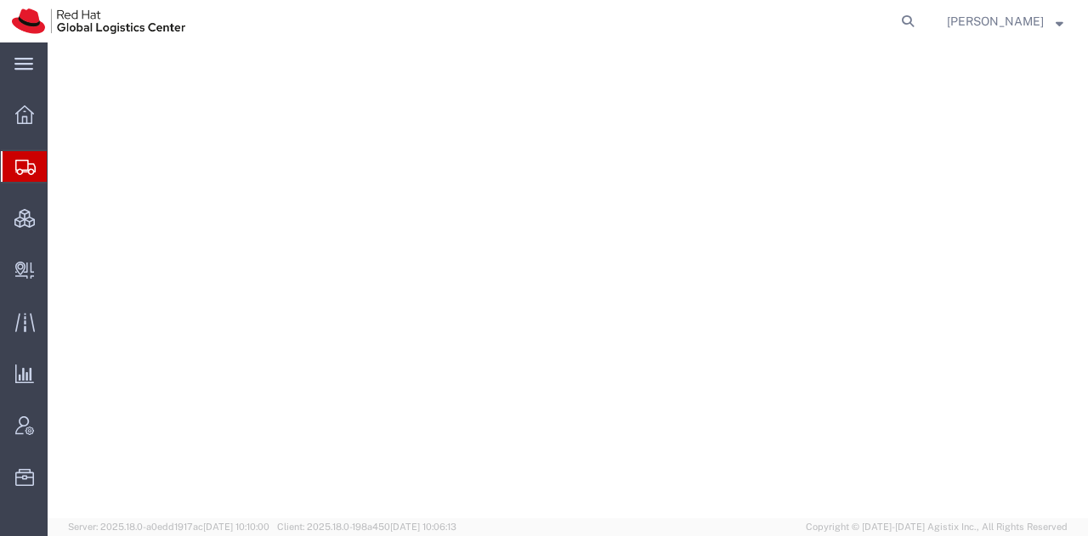
select select "38014"
select select
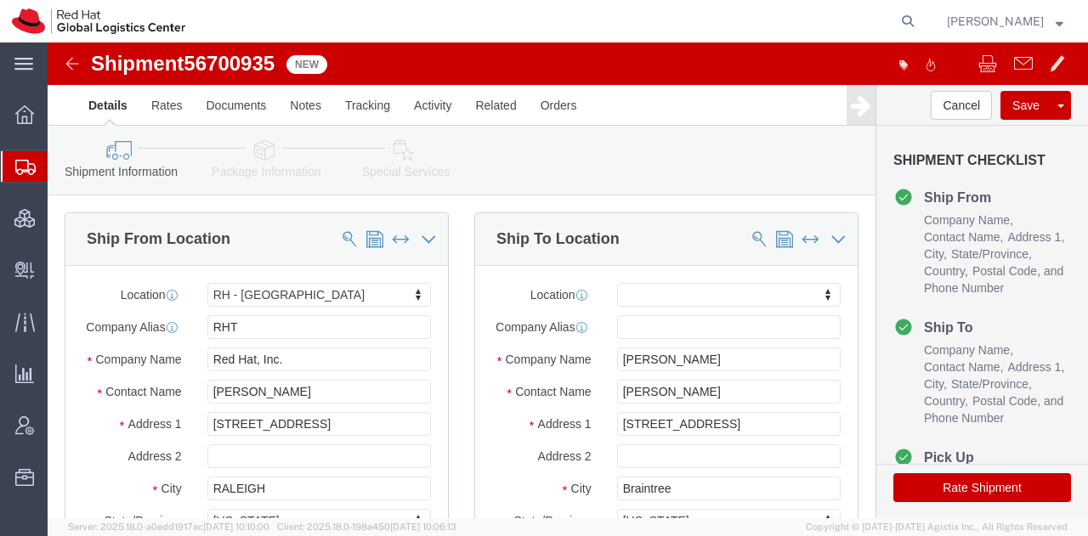
scroll to position [273, 0]
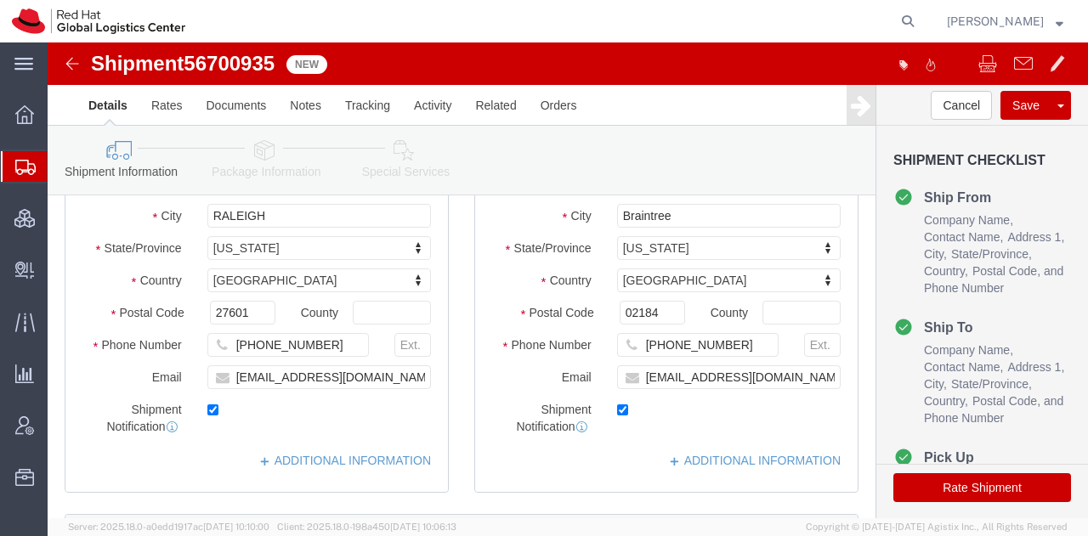
click icon
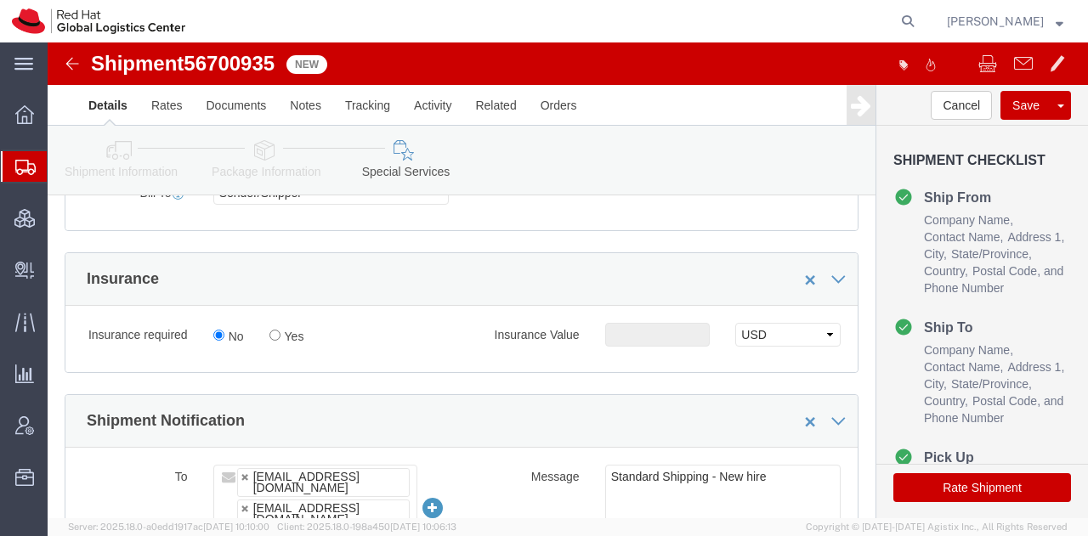
scroll to position [860, 0]
click input "Yes"
radio input "true"
click input "text"
type input "500.00"
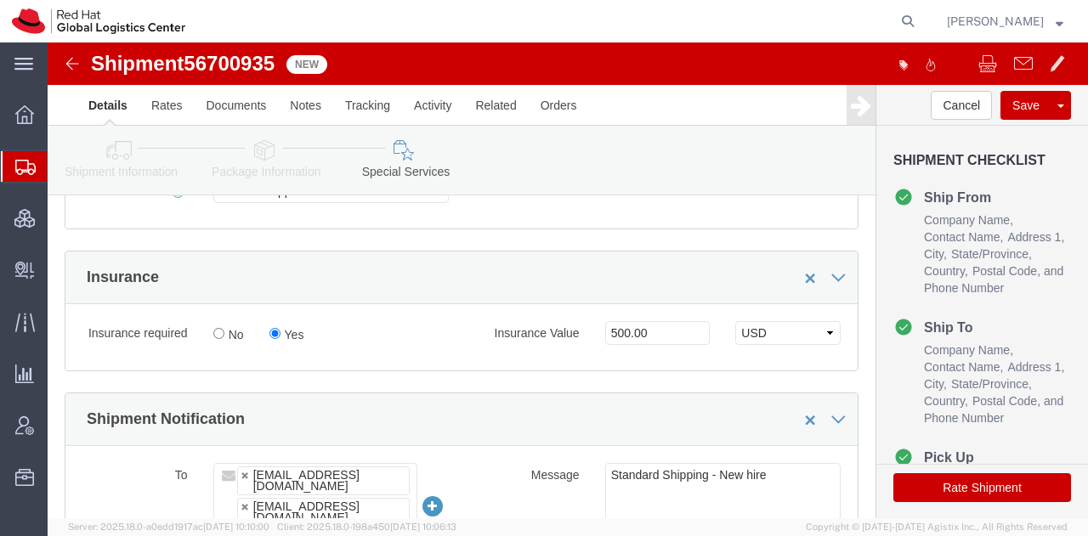
click button "Rate Shipment"
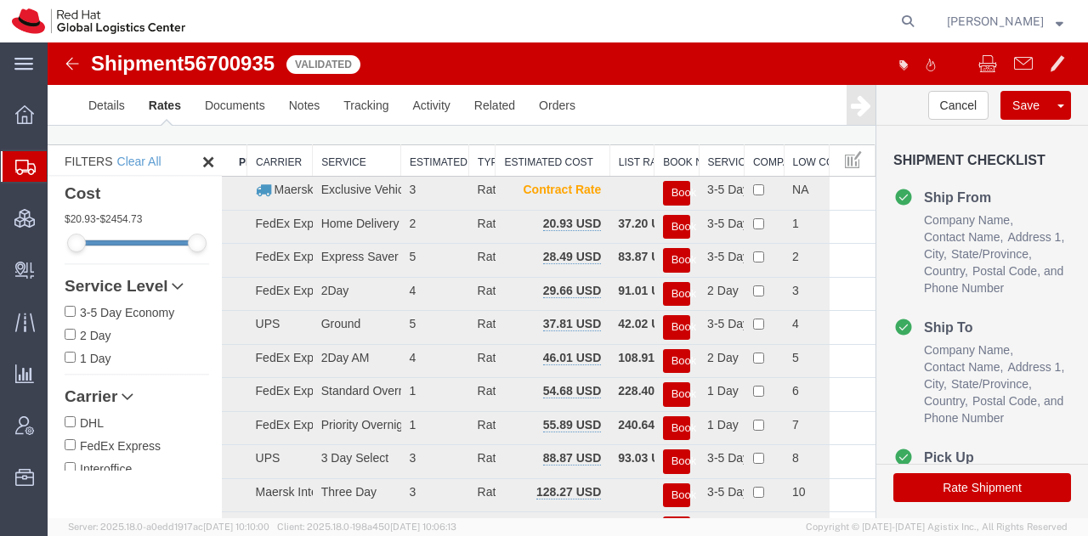
scroll to position [48, 0]
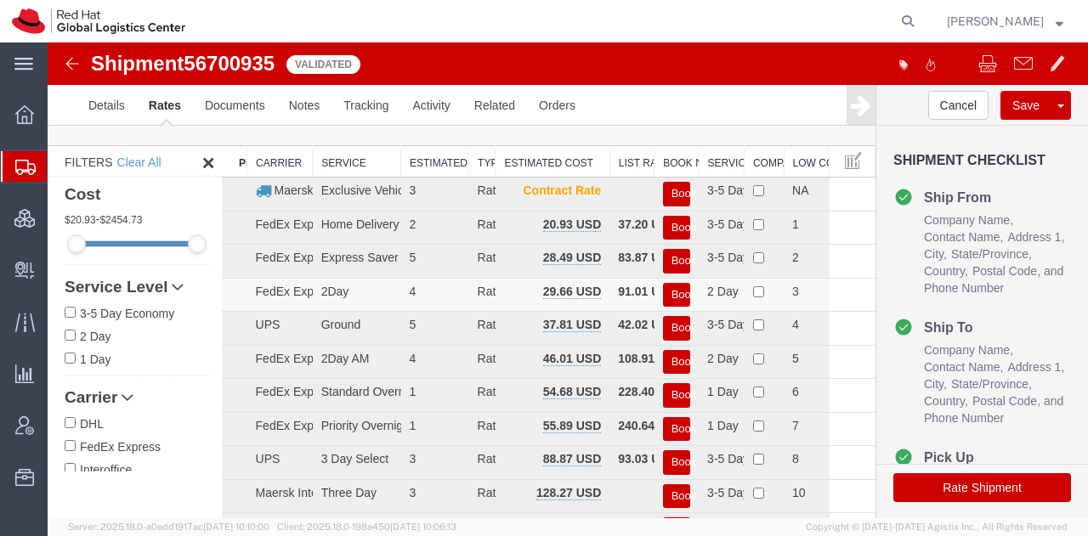
click at [666, 289] on button "Book" at bounding box center [676, 295] width 27 height 25
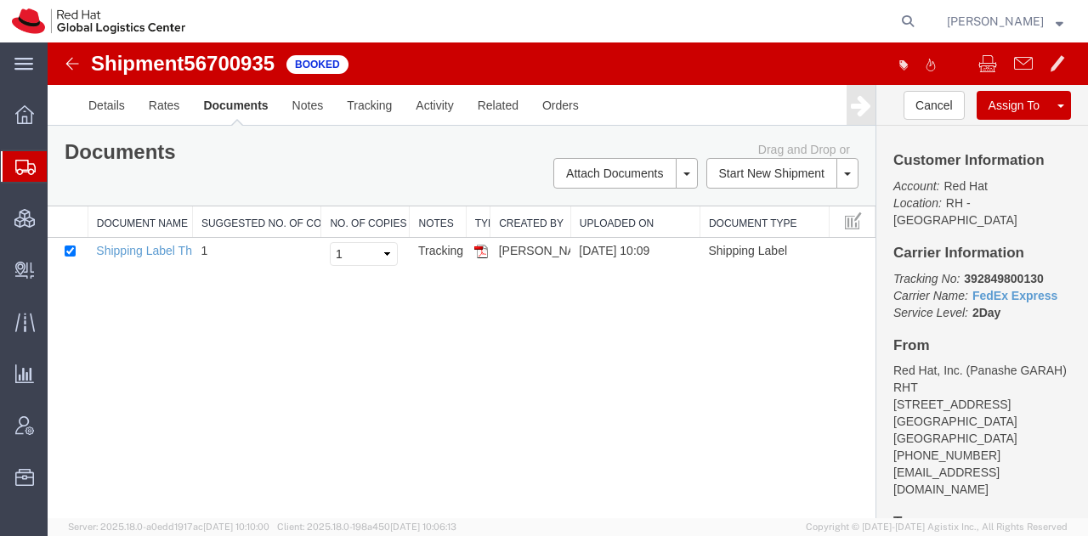
scroll to position [0, 0]
click at [476, 246] on img at bounding box center [481, 253] width 14 height 14
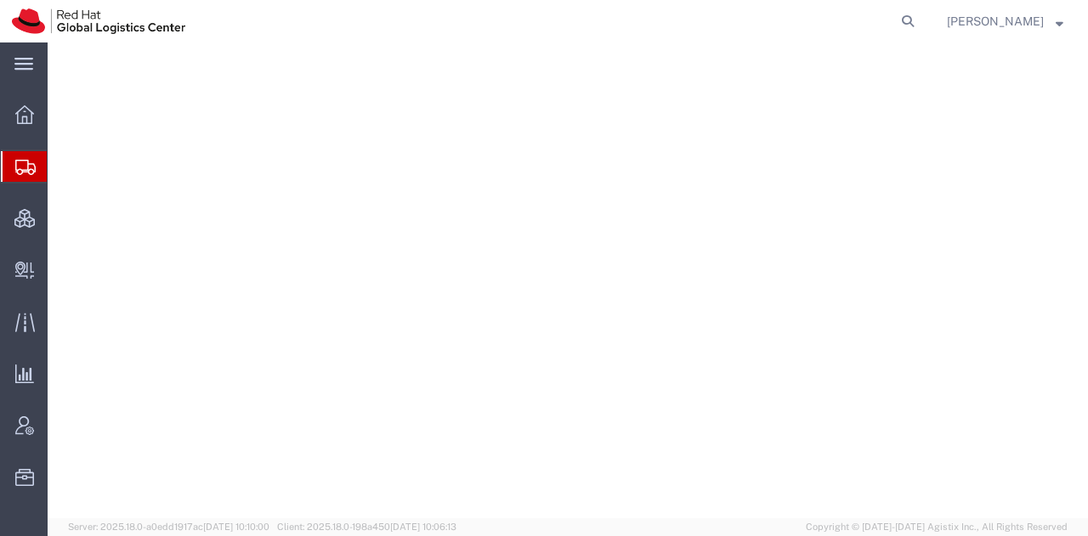
select select "38014"
select select
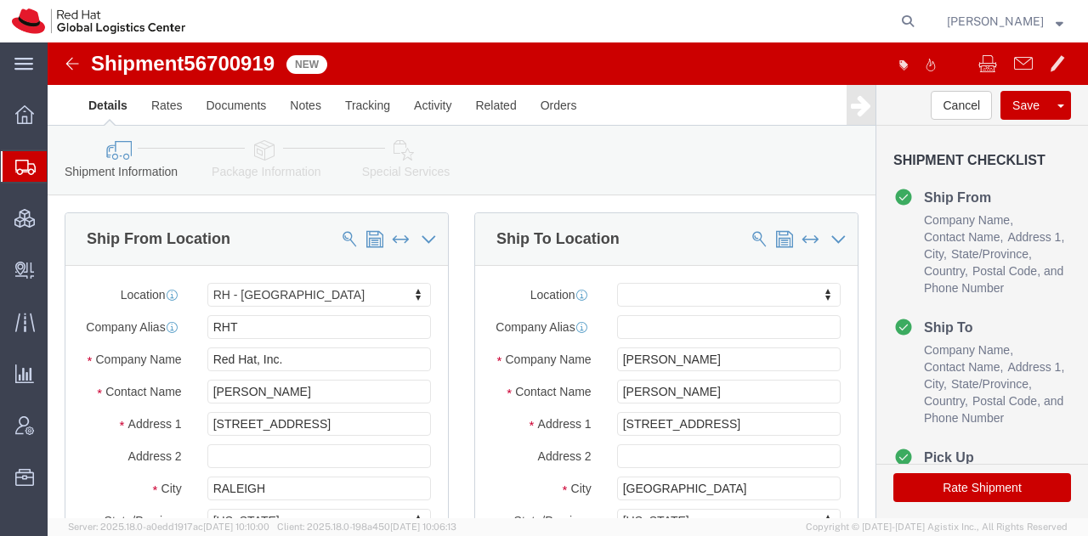
click icon
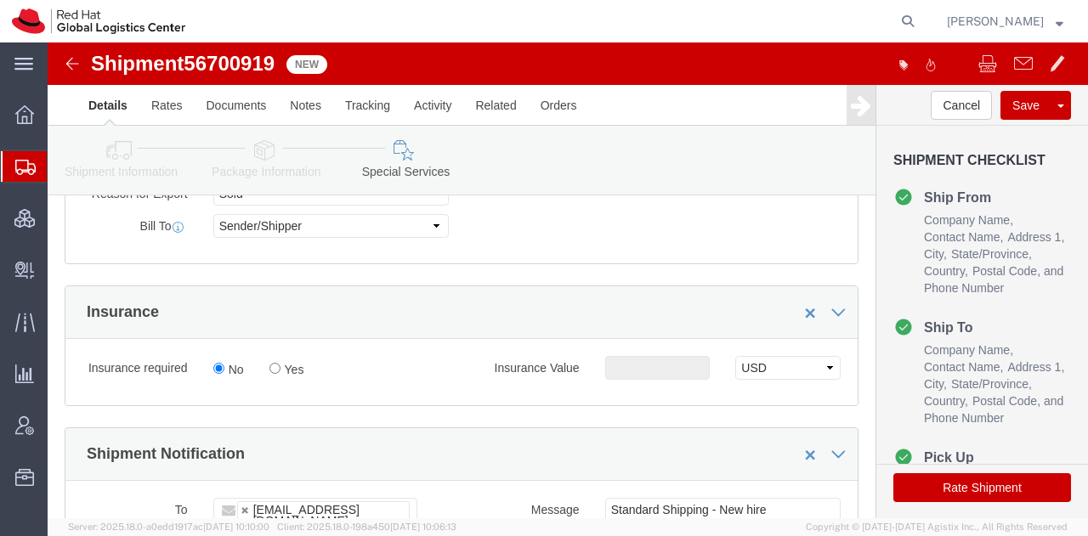
scroll to position [834, 0]
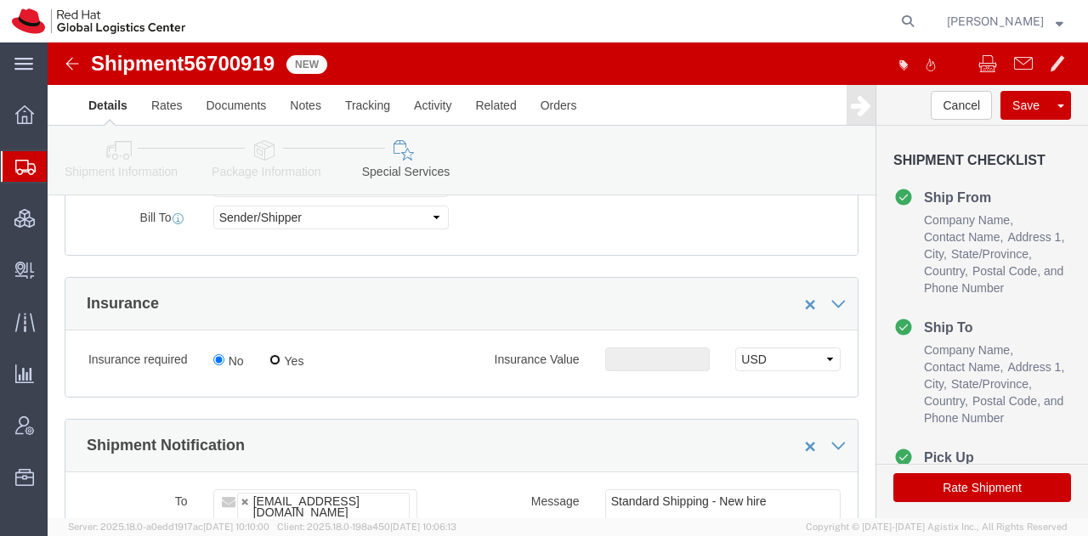
click input "Yes"
radio input "true"
click input "text"
type input "500.00"
click button "Rate Shipment"
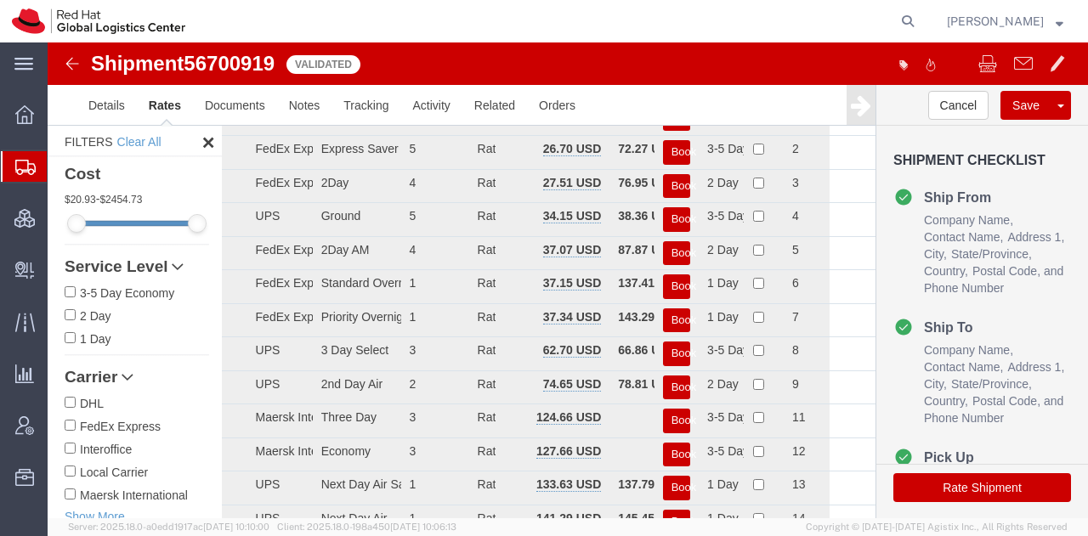
scroll to position [56, 0]
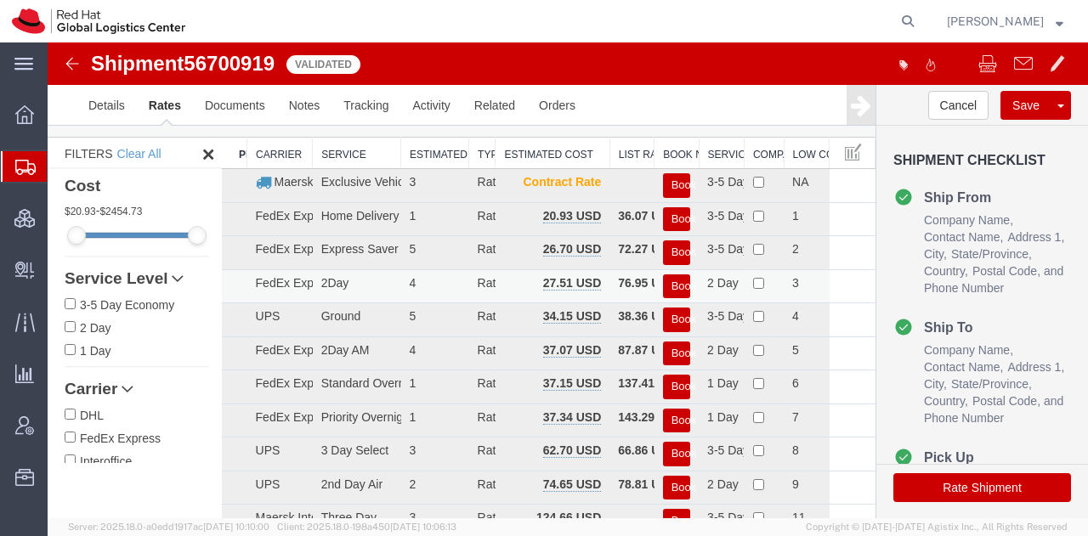
click at [663, 286] on button "Book" at bounding box center [676, 287] width 27 height 25
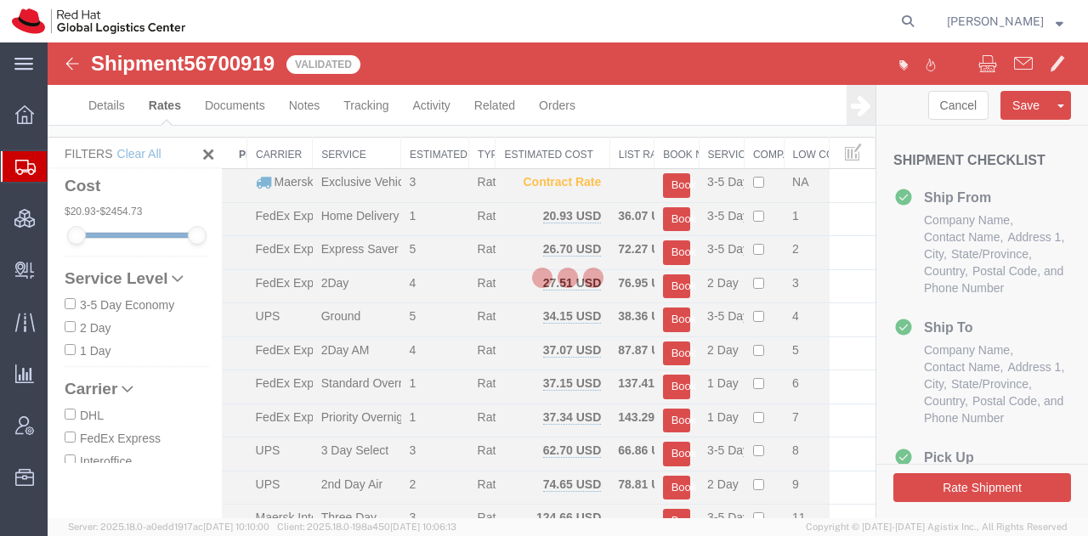
scroll to position [0, 0]
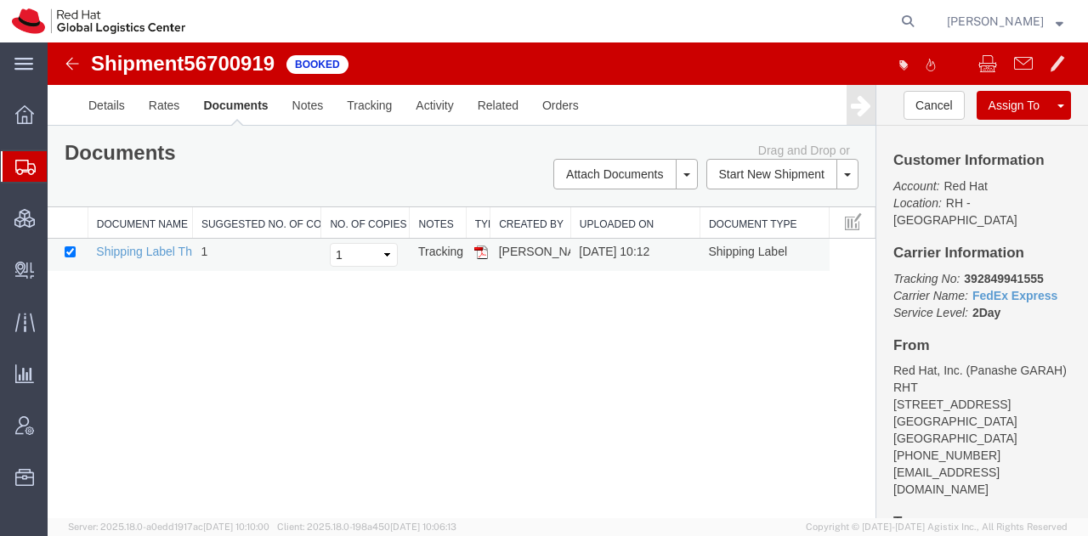
click at [479, 252] on img at bounding box center [481, 253] width 14 height 14
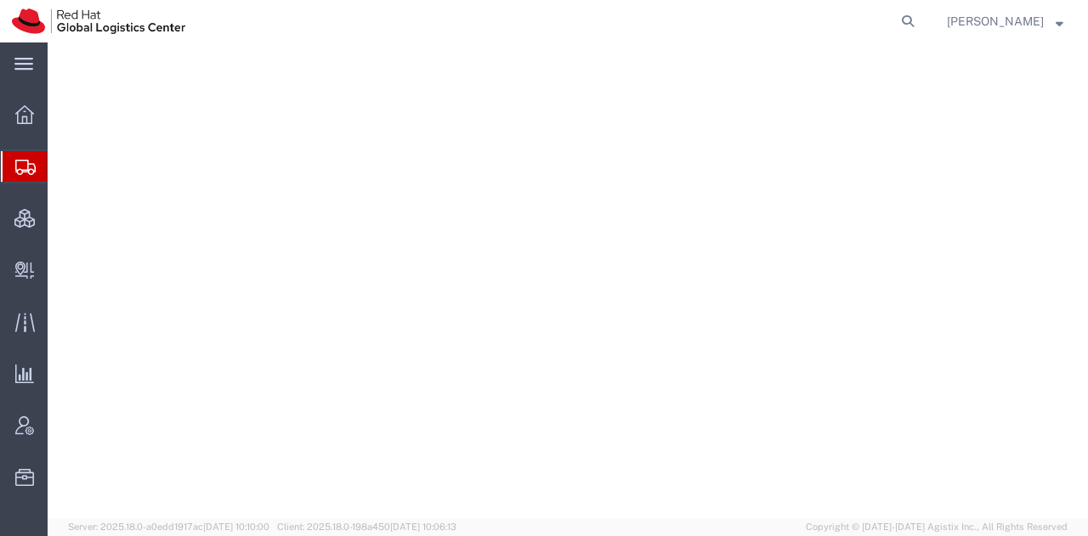
select select "38014"
select select "38038"
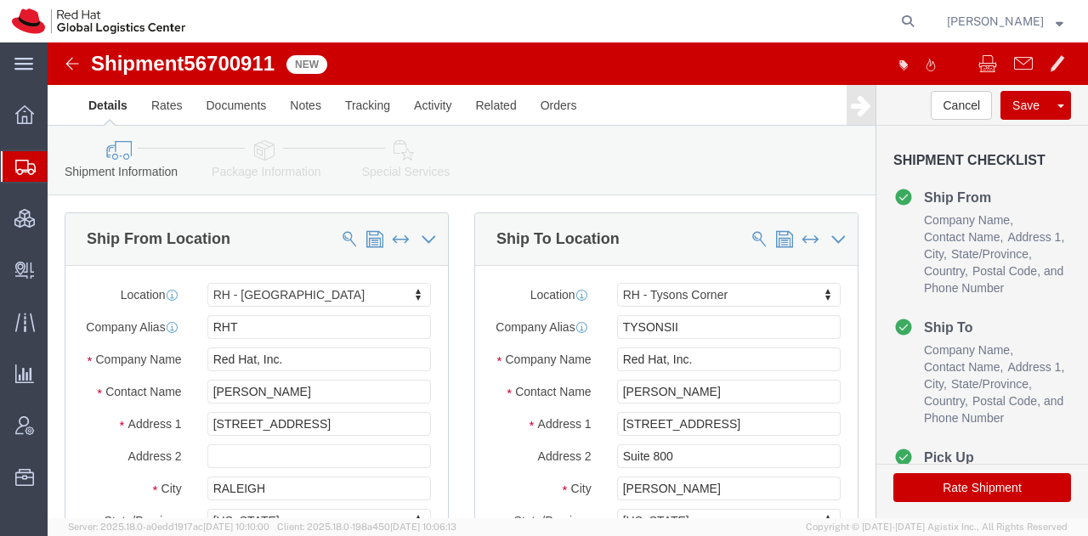
click icon
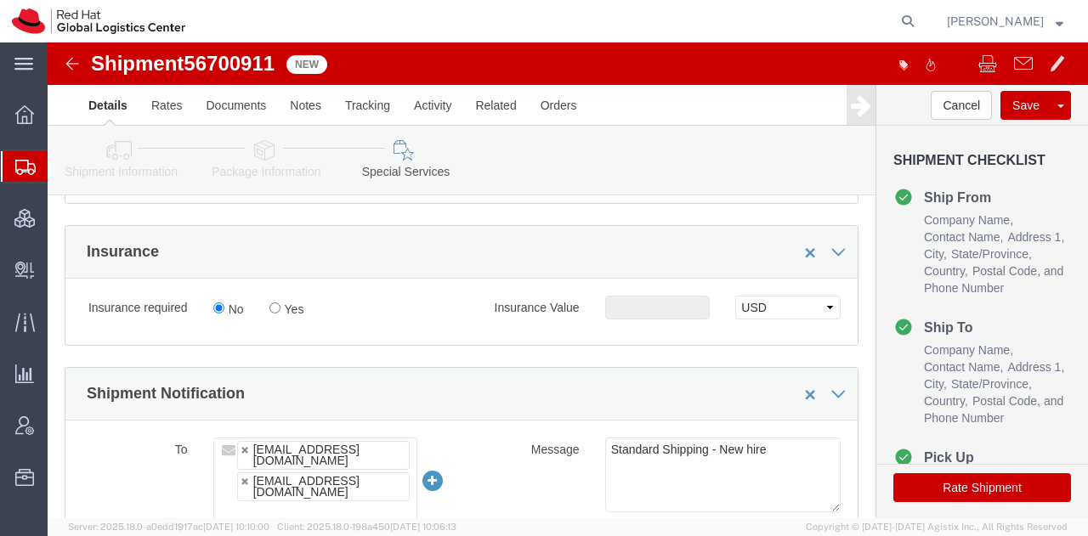
scroll to position [887, 0]
click button "Rate Shipment"
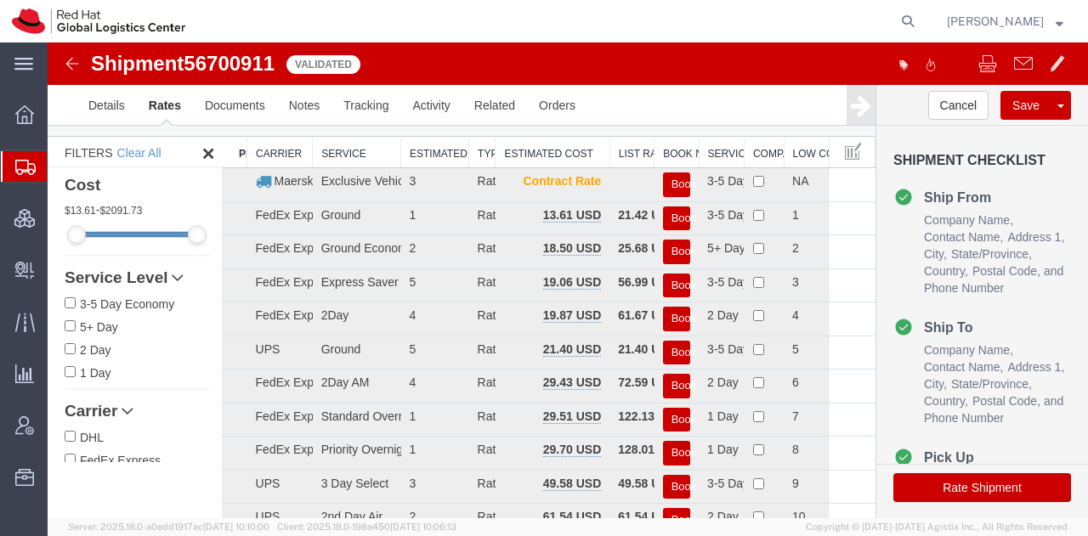
scroll to position [52, 0]
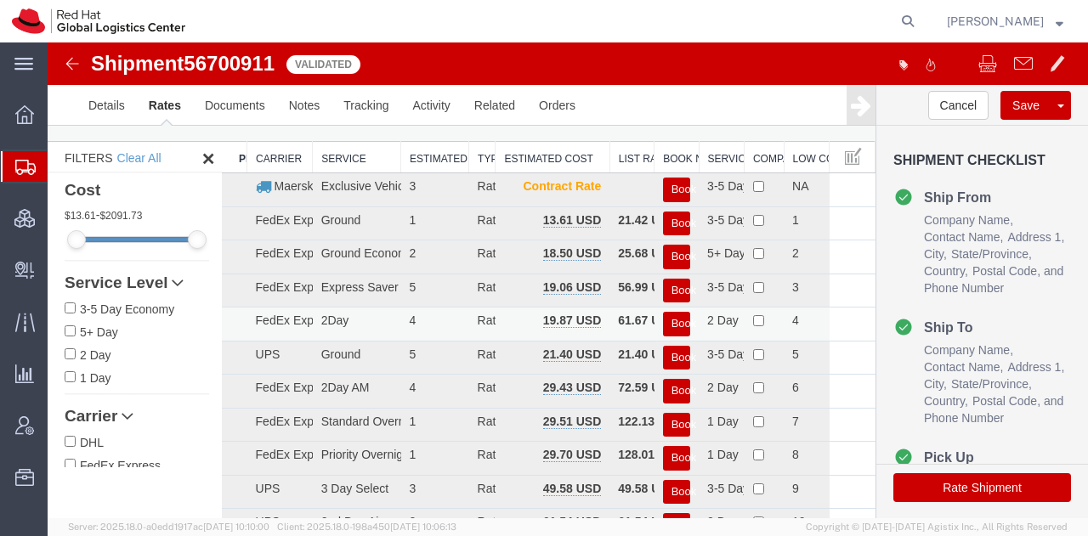
click at [666, 321] on button "Book" at bounding box center [676, 324] width 27 height 25
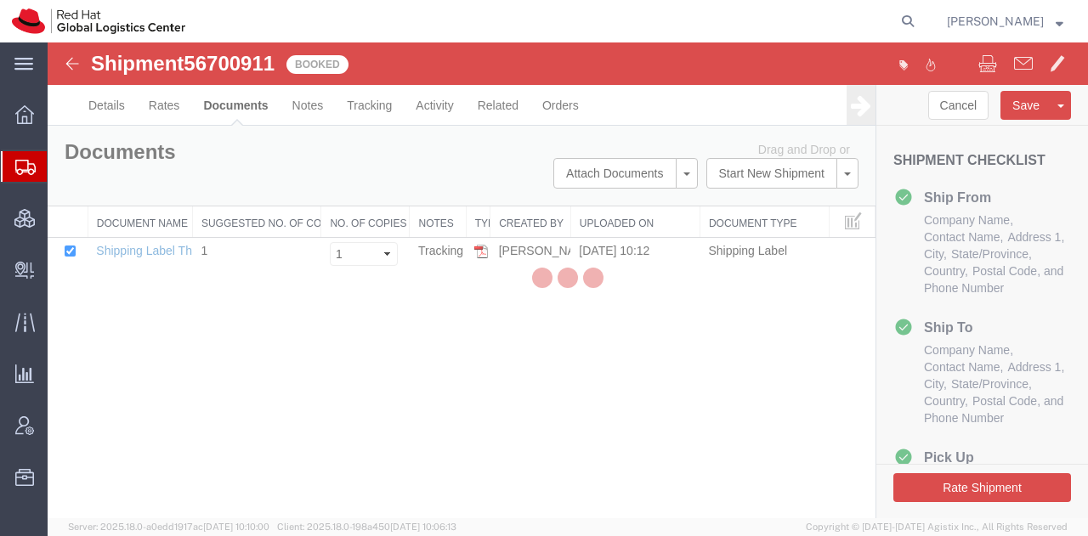
scroll to position [0, 0]
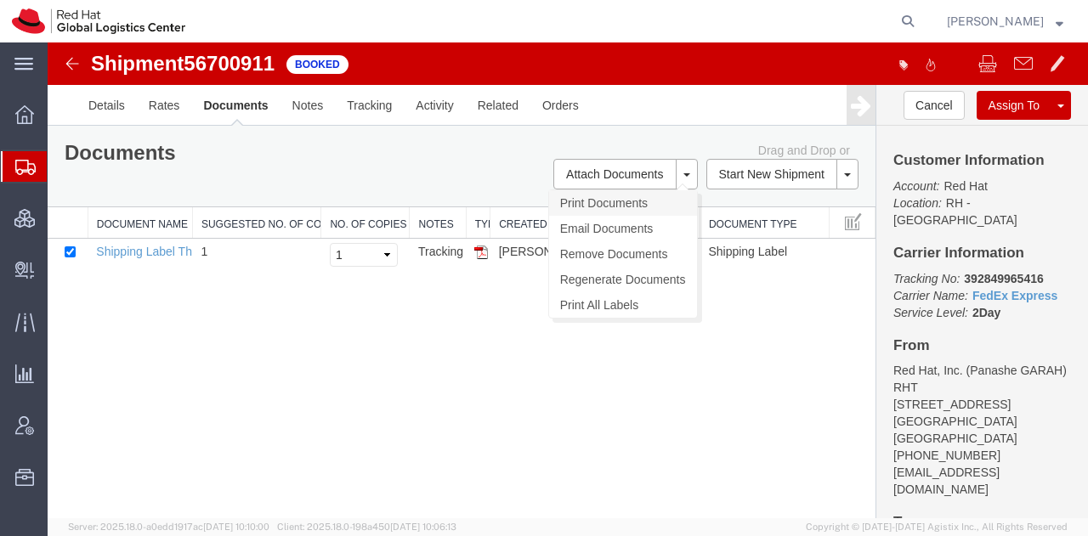
click at [599, 196] on link "Print Documents" at bounding box center [623, 203] width 148 height 26
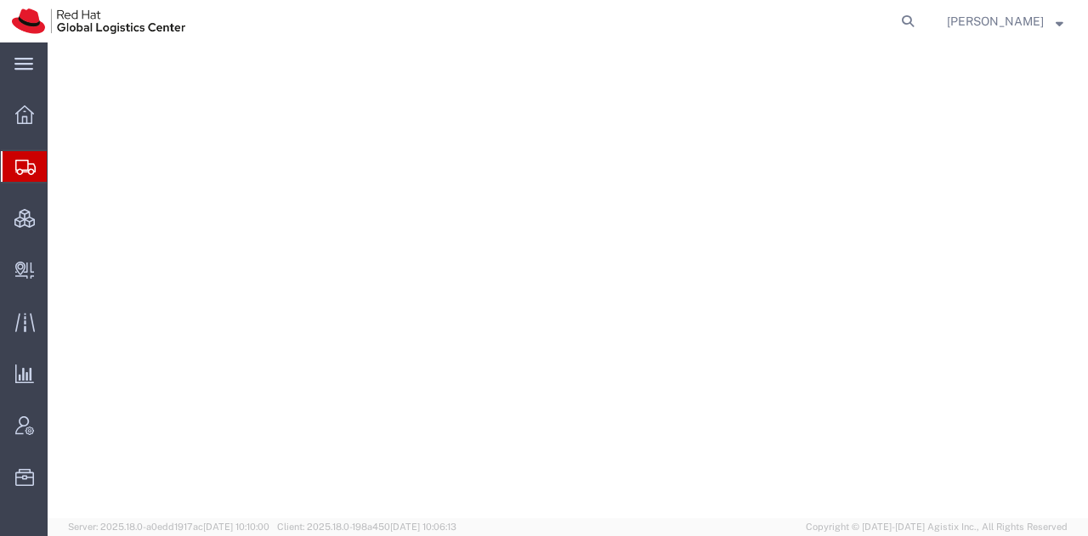
select select "38014"
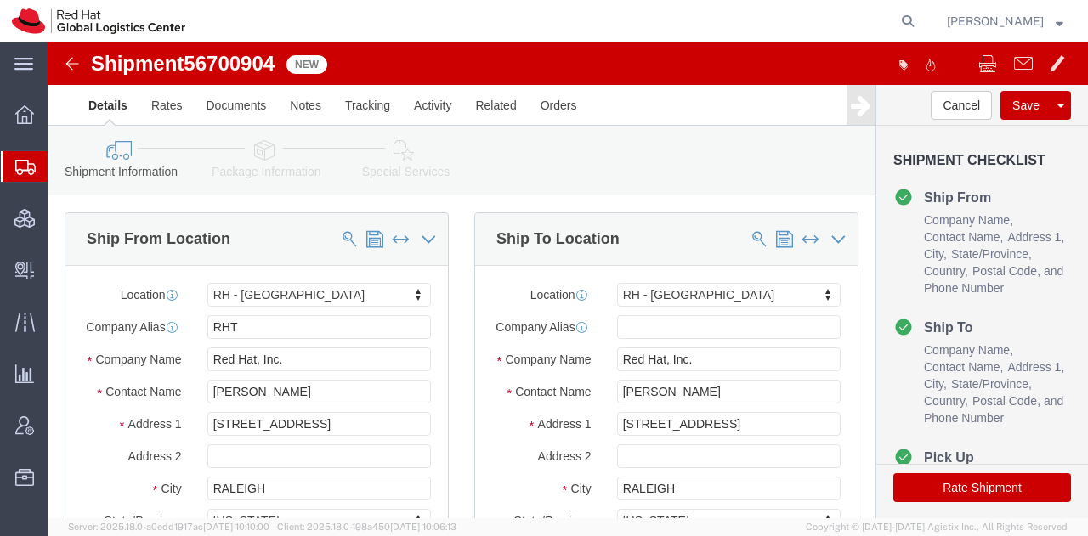
scroll to position [75, 0]
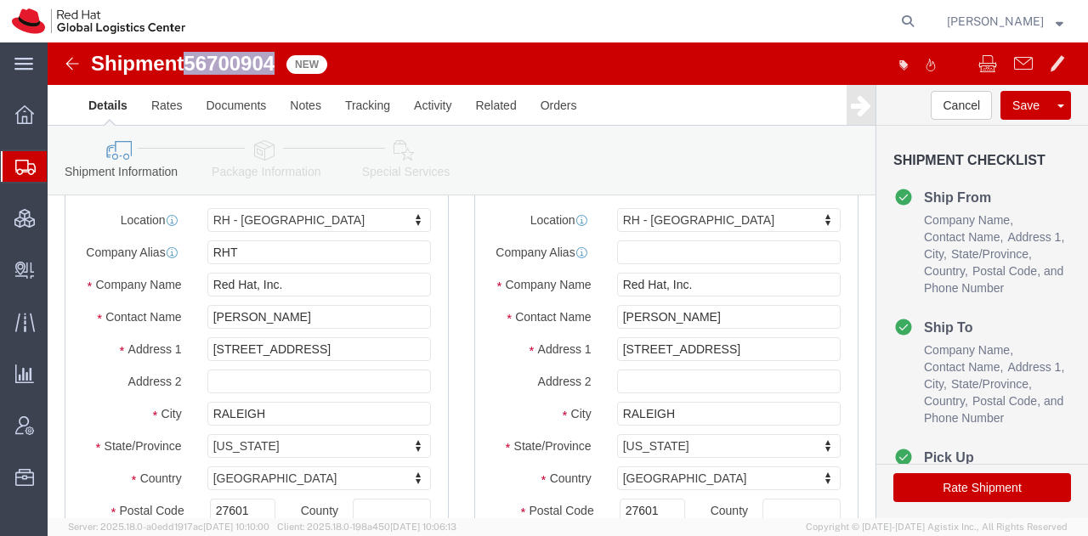
drag, startPoint x: 231, startPoint y: 23, endPoint x: 147, endPoint y: 14, distance: 84.7
click span "56700904"
copy span "56700904"
click button "Rate Shipment"
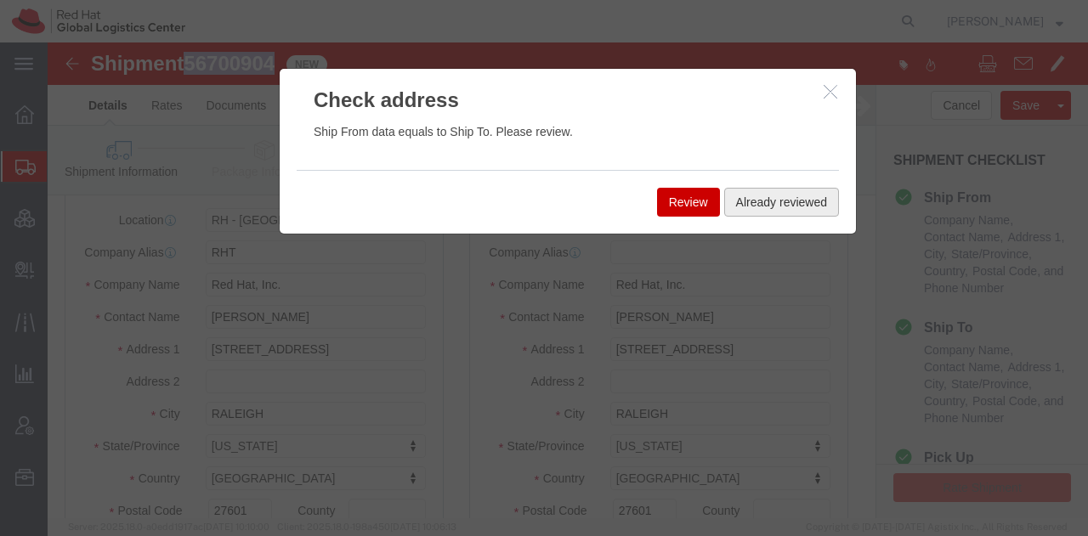
click button "Already reviewed"
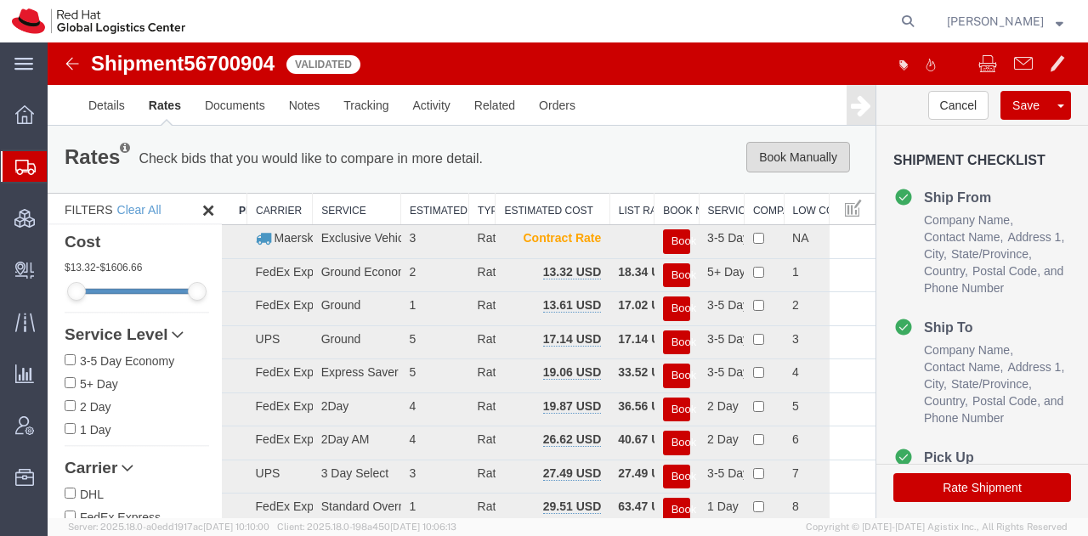
click at [796, 161] on button "Book Manually" at bounding box center [798, 157] width 104 height 31
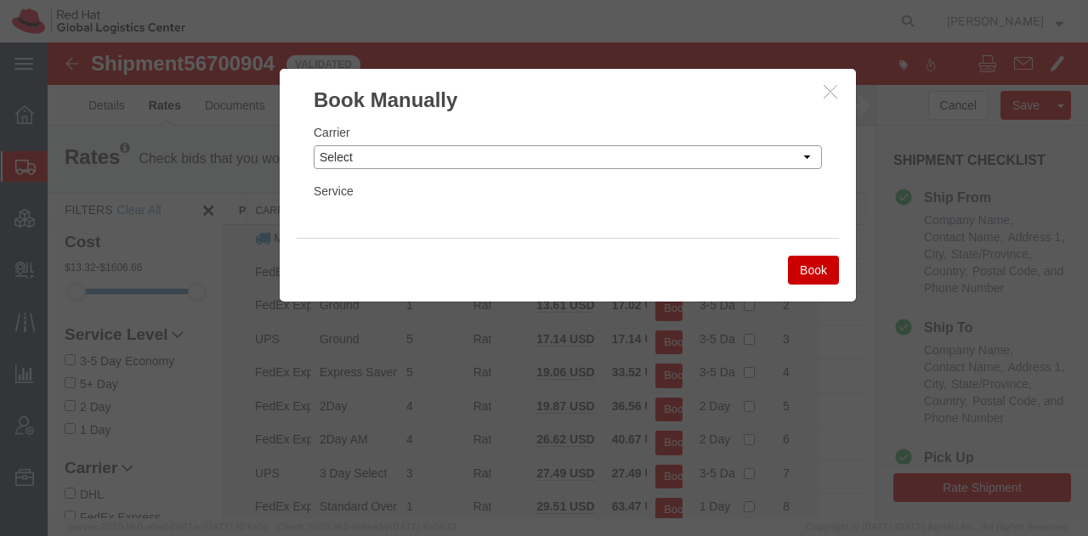
click at [714, 152] on select "Select Add New Carrier (and default service) Amazon Logistics Czech Post DHL Fe…" at bounding box center [568, 157] width 508 height 24
select select "7920"
click at [314, 145] on select "Select Add New Carrier (and default service) Amazon Logistics Czech Post DHL Fe…" at bounding box center [568, 157] width 508 height 24
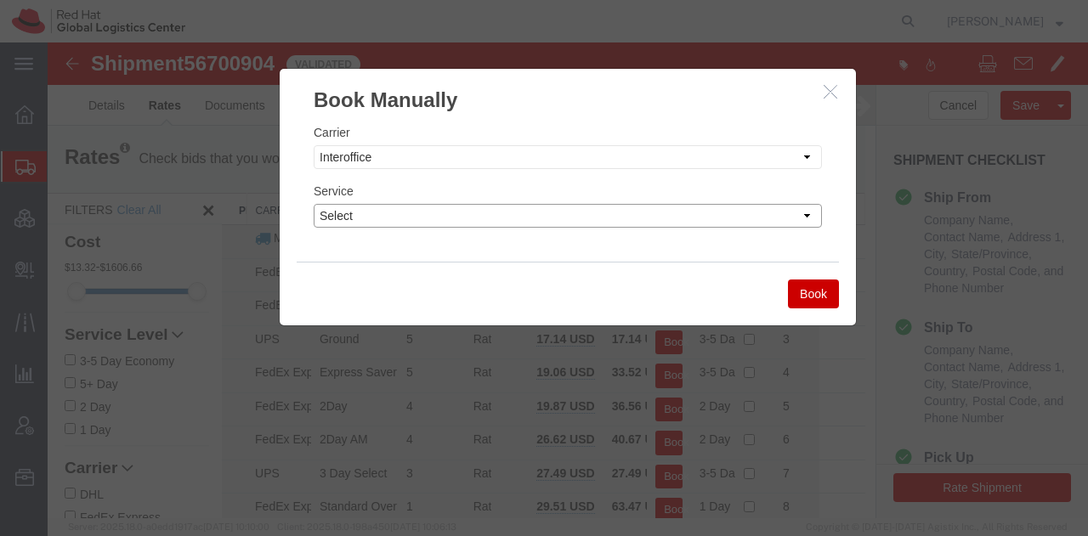
click at [408, 215] on select "Select IO_Ground IO_LTL" at bounding box center [568, 216] width 508 height 24
select select "17810"
click at [314, 204] on select "Select IO_Ground IO_LTL" at bounding box center [568, 216] width 508 height 24
click at [808, 293] on button "Book" at bounding box center [813, 294] width 51 height 29
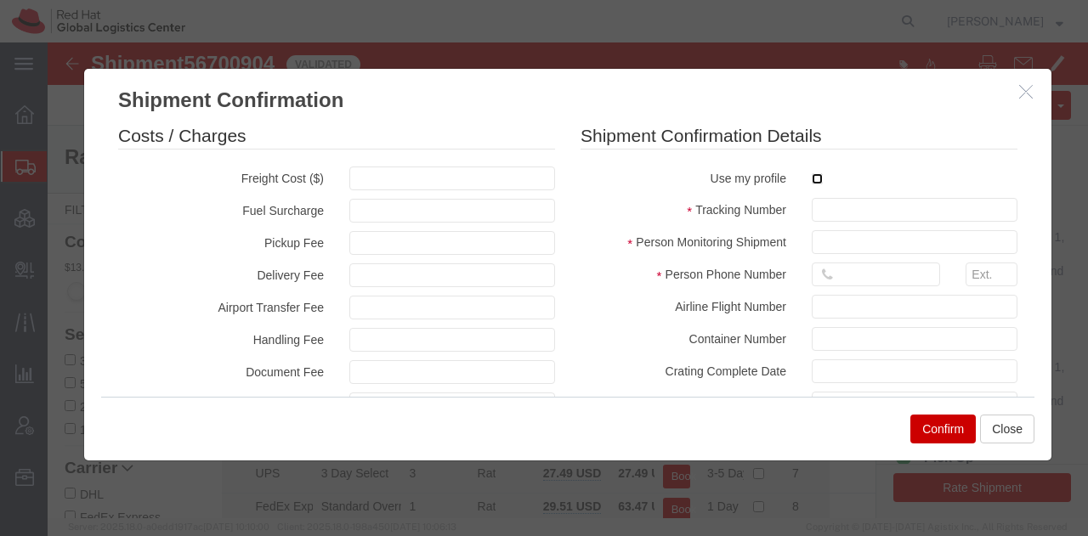
click at [812, 181] on input "checkbox" at bounding box center [817, 178] width 11 height 11
checkbox input "true"
type input "[PERSON_NAME]"
type input "19193013123"
click at [819, 207] on input "text" at bounding box center [915, 210] width 206 height 24
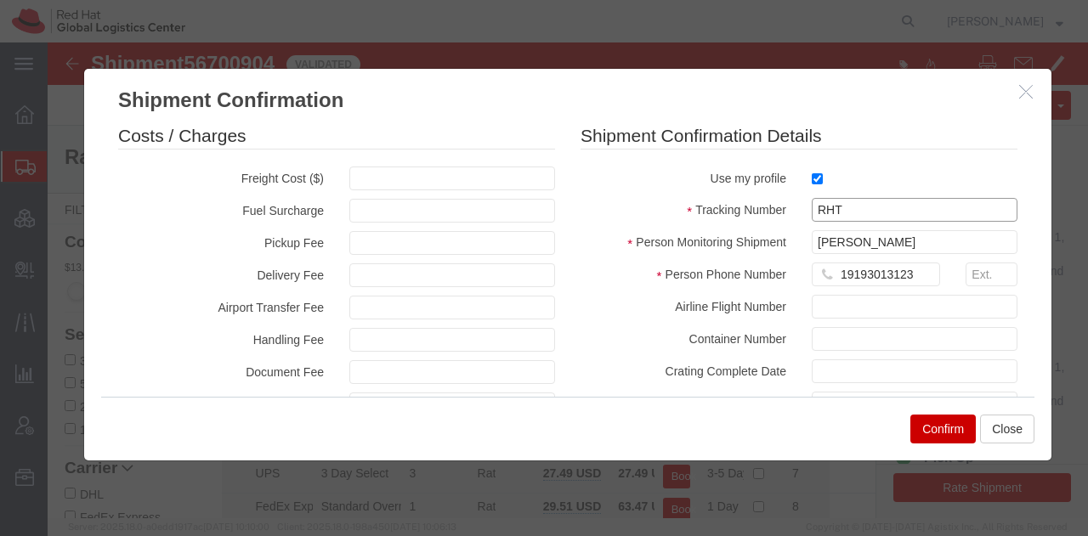
paste input "56700904"
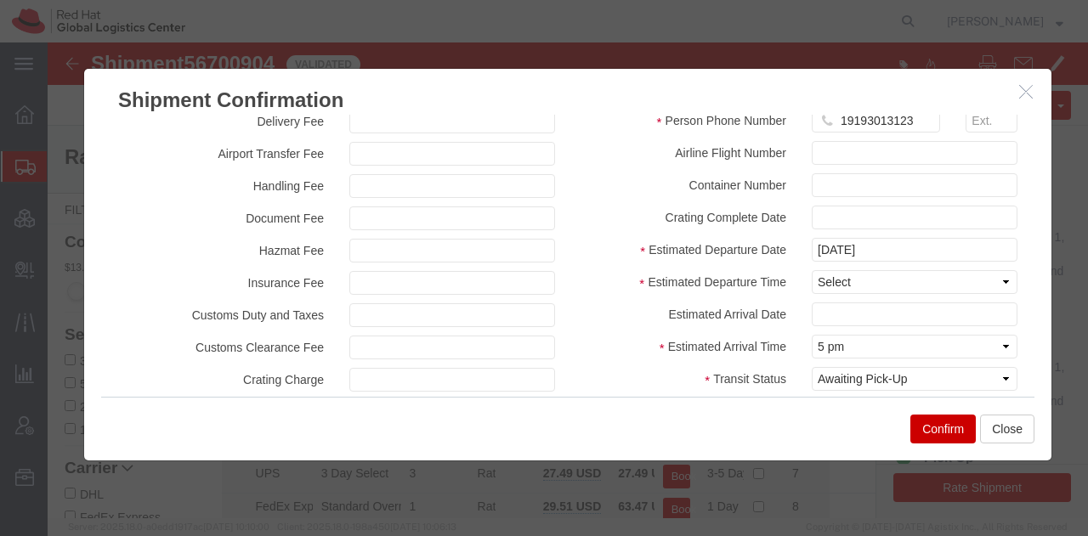
scroll to position [179, 0]
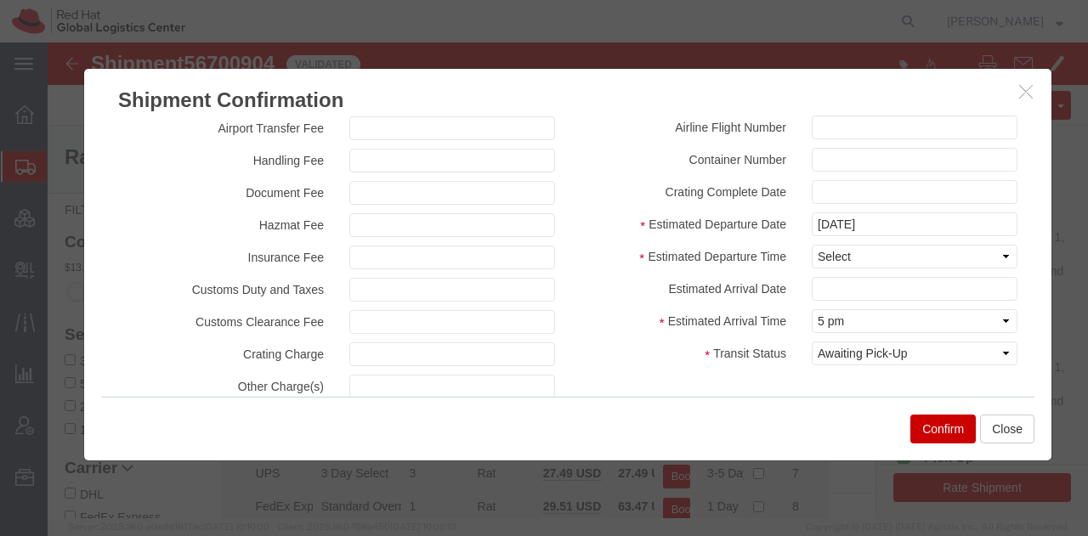
type input "RHT56700904"
click at [828, 261] on select "Select Midnight 1 am 2 am 3 am 4 am 5 am 6 am 7 am 8 am 9 am 10 am 11 am 12 Noo…" at bounding box center [915, 257] width 206 height 24
select select "1200"
click at [812, 245] on select "Select Midnight 1 am 2 am 3 am 4 am 5 am 6 am 7 am 8 am 9 am 10 am 11 am 12 Noo…" at bounding box center [915, 257] width 206 height 24
click at [831, 279] on input "text" at bounding box center [915, 289] width 206 height 24
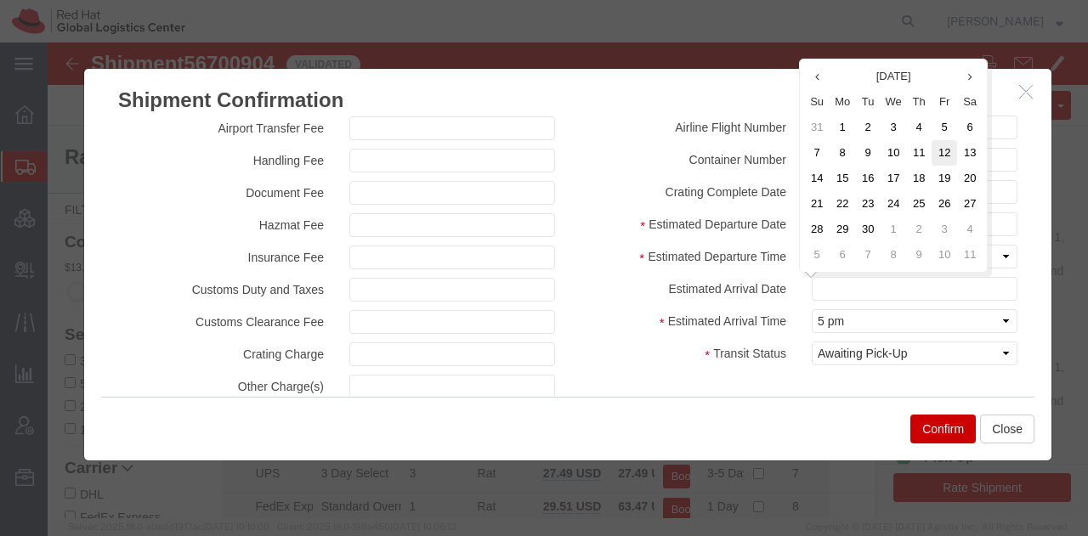
click at [938, 154] on td "12" at bounding box center [945, 153] width 26 height 26
type input "09/12/2025"
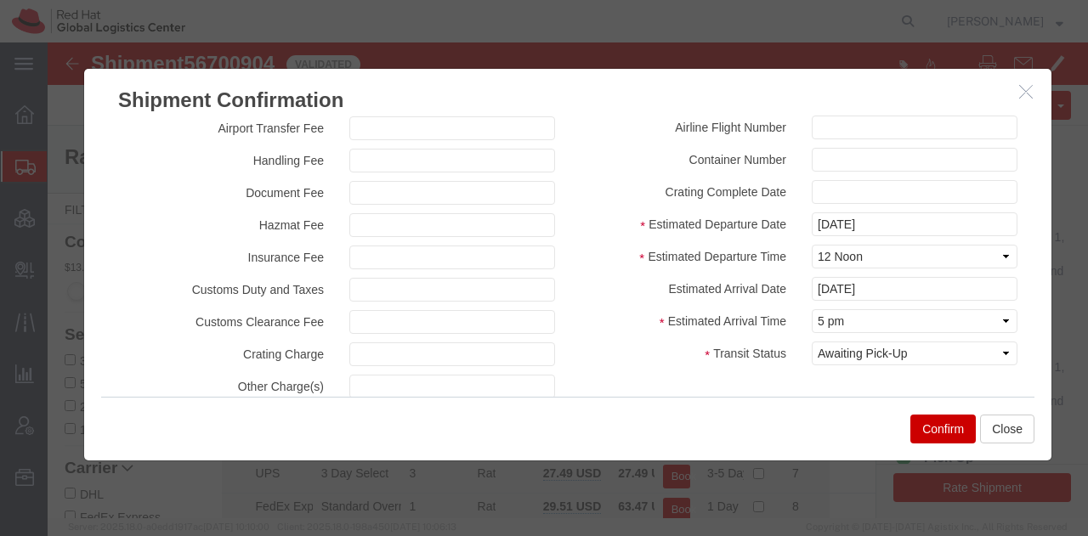
click at [928, 430] on button "Confirm" at bounding box center [942, 429] width 65 height 29
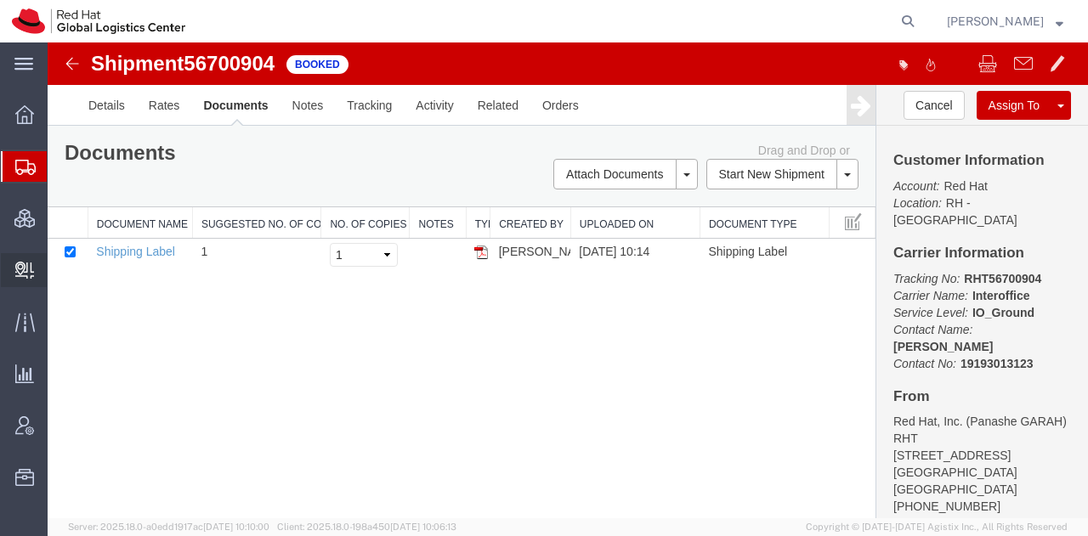
click at [0, 0] on span "Create Delivery" at bounding box center [0, 0] width 0 height 0
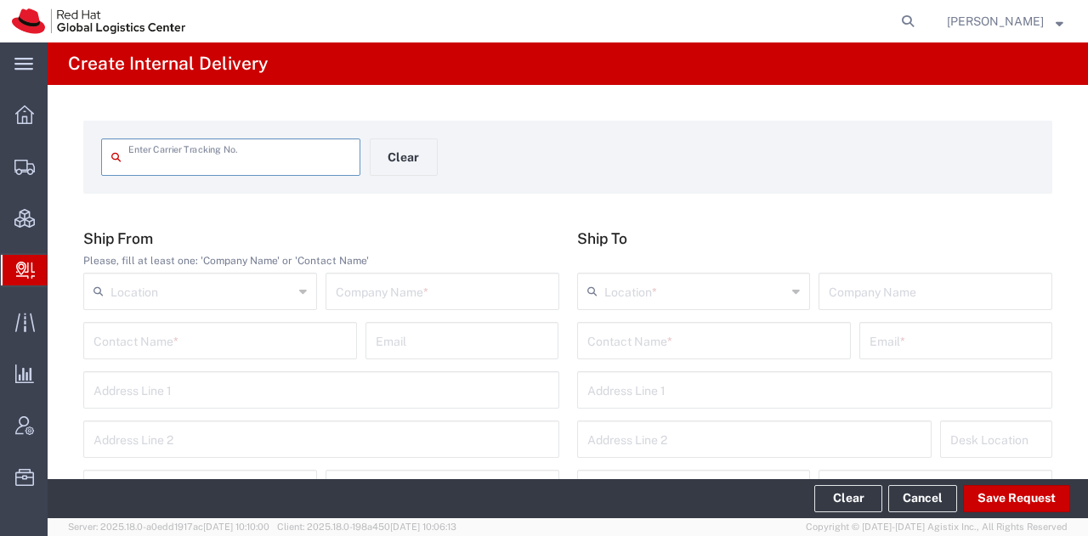
click at [165, 167] on input "text" at bounding box center [239, 156] width 222 height 30
type input "RHT56700904"
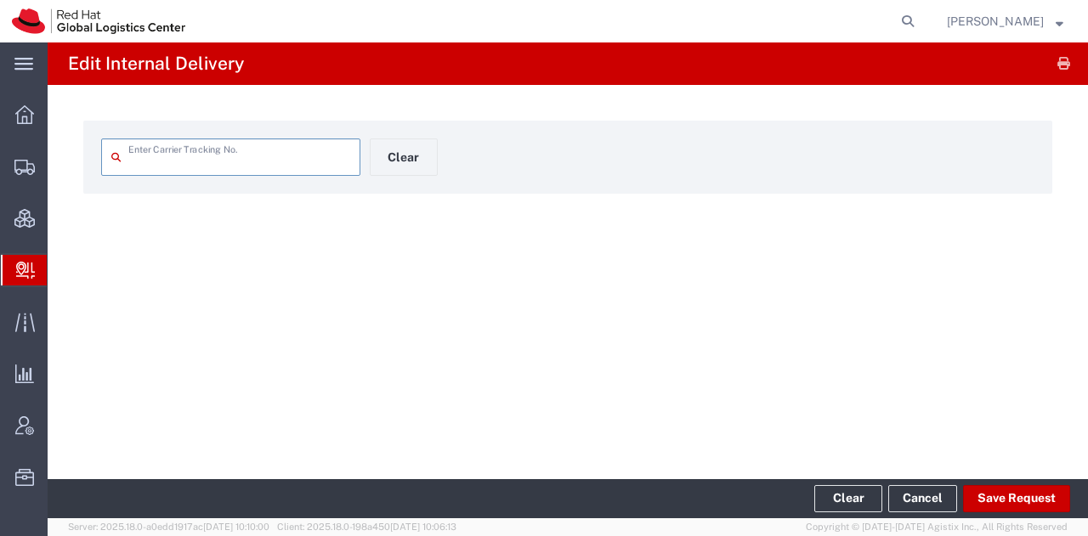
type input "RHT56700904"
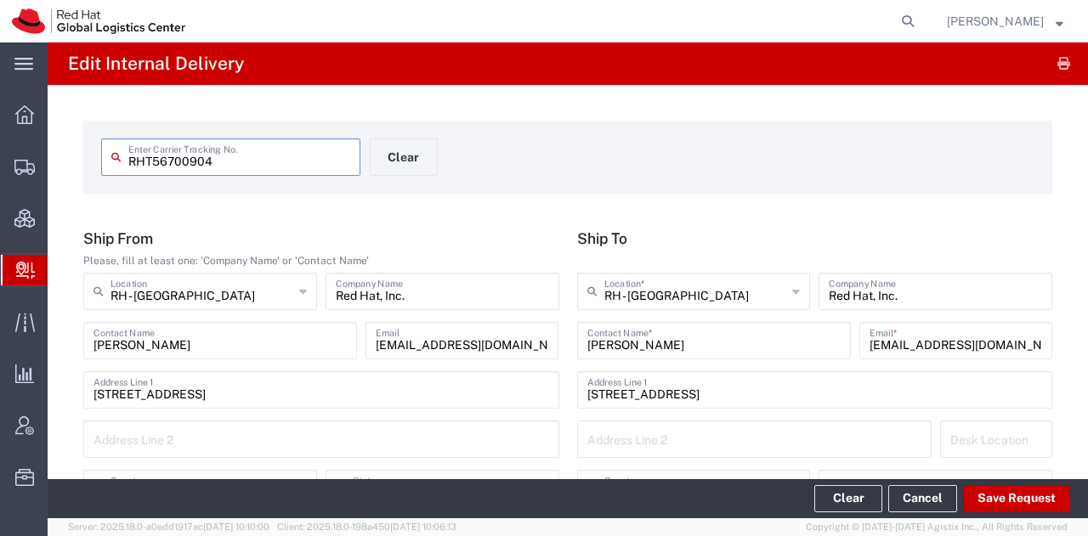
type input "Your Packaging"
type input "[US_STATE]"
type input "IO_Ground"
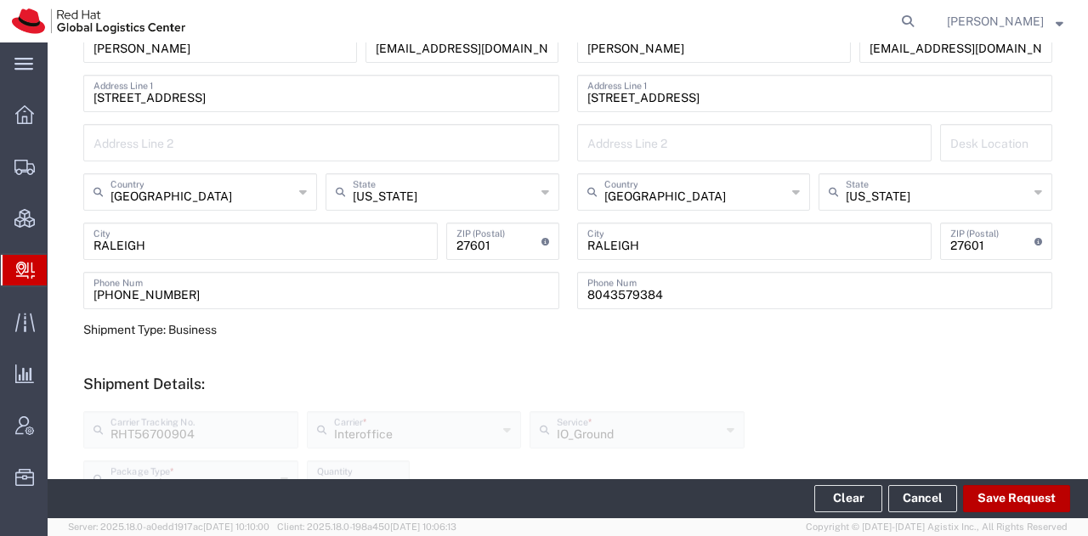
click at [993, 492] on button "Save Request" at bounding box center [1016, 498] width 107 height 27
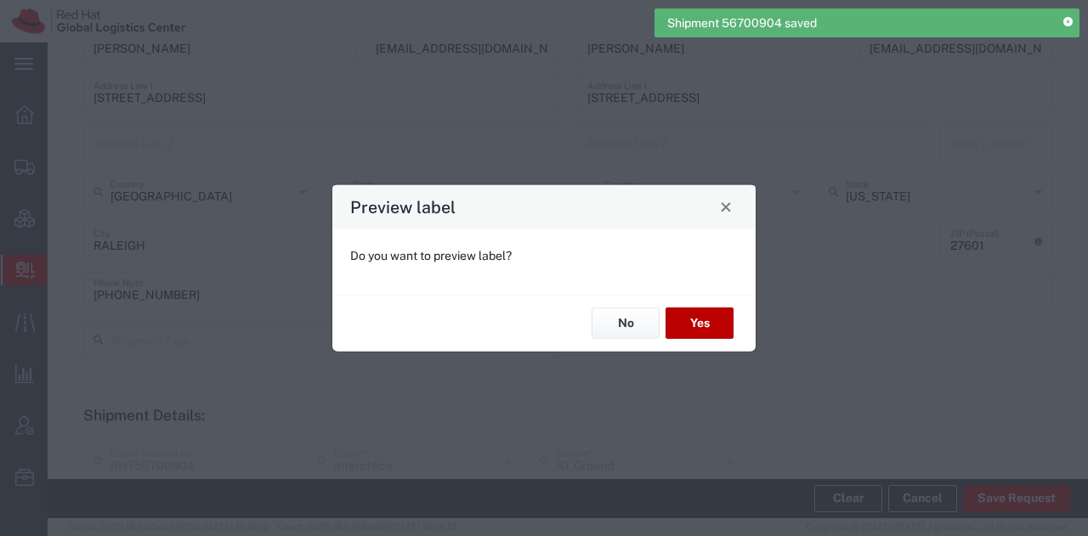
click at [725, 326] on button "Yes" at bounding box center [700, 323] width 68 height 31
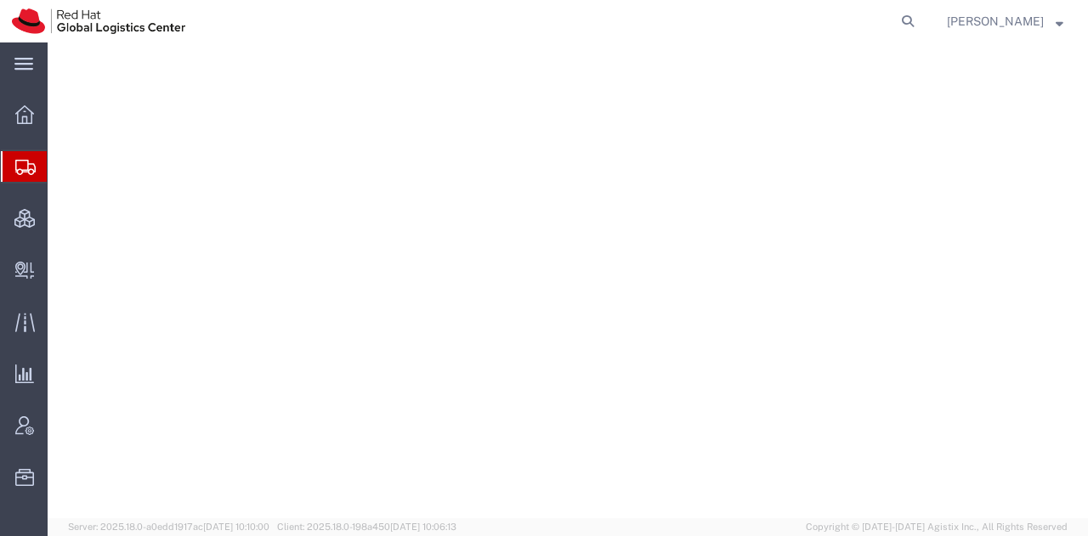
select select "38014"
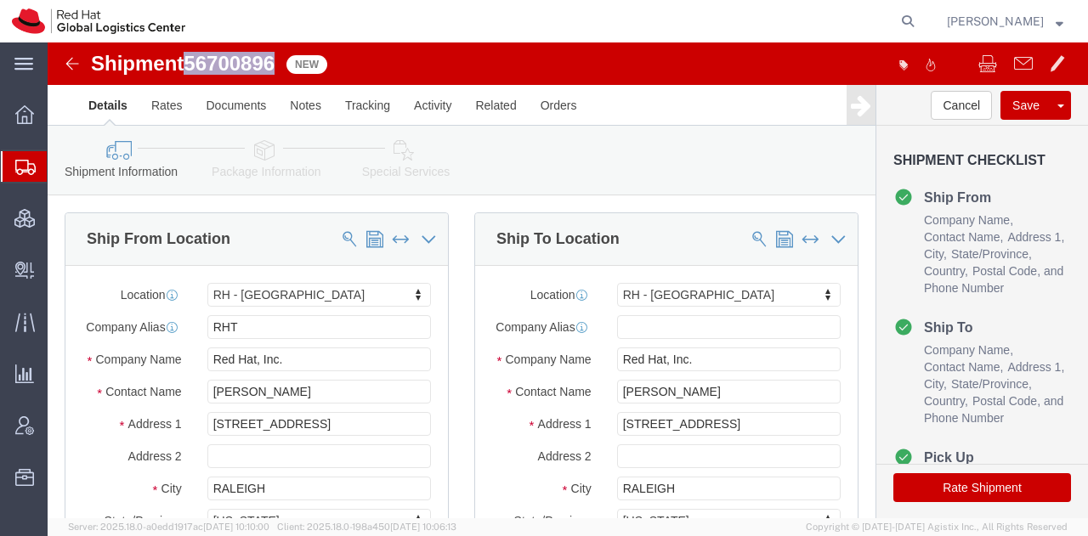
drag, startPoint x: 229, startPoint y: 21, endPoint x: 145, endPoint y: 21, distance: 84.2
click span "56700896"
copy span "56700896"
click button "Rate Shipment"
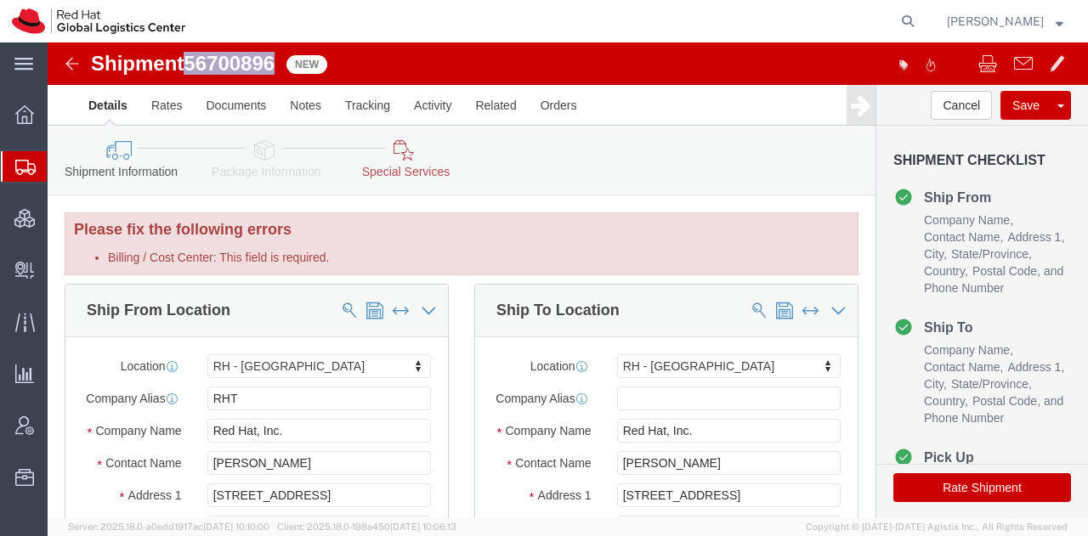
click icon
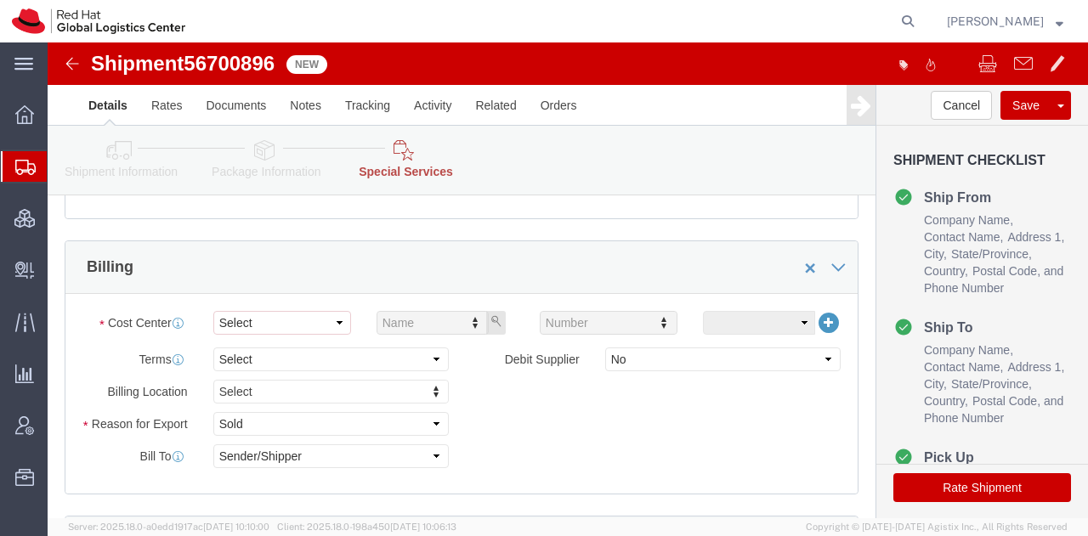
scroll to position [648, 0]
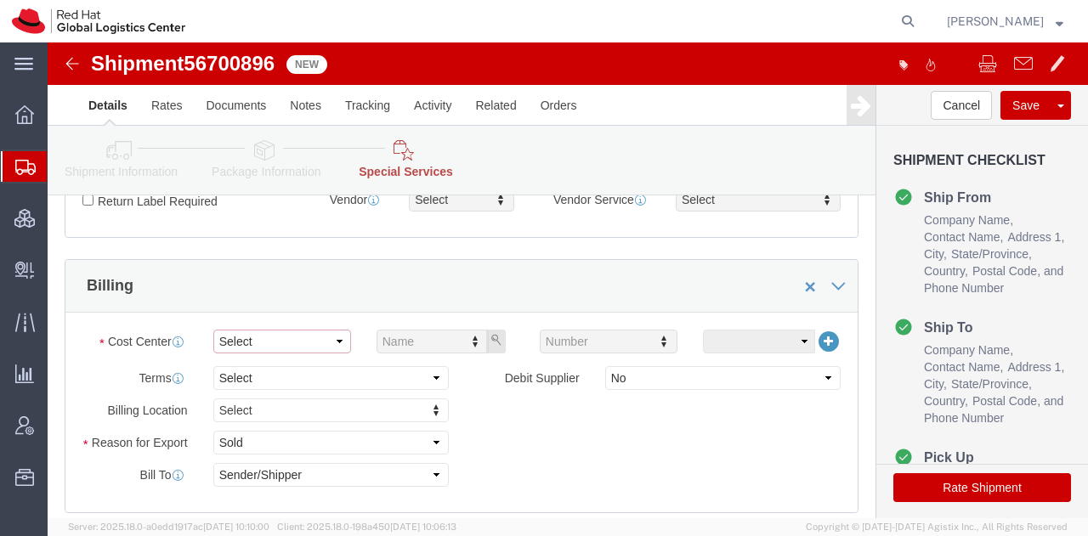
click select "Select"
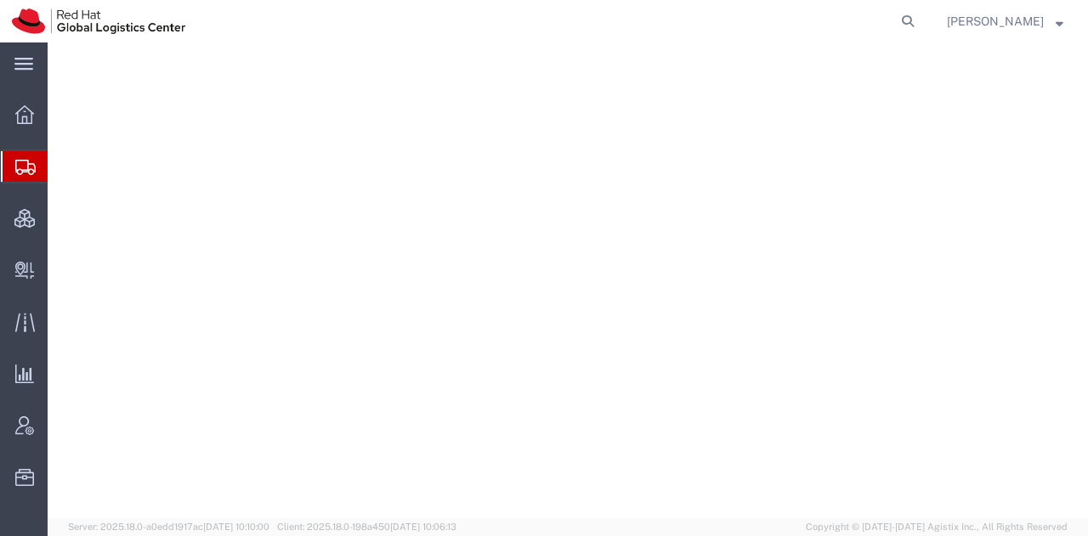
select select "38014"
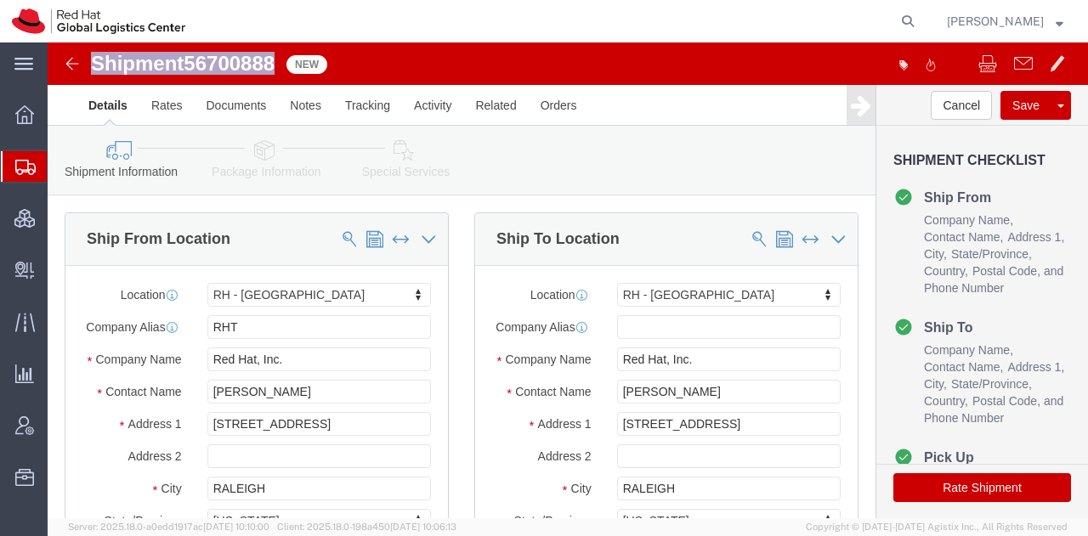
drag, startPoint x: 232, startPoint y: 20, endPoint x: 94, endPoint y: 6, distance: 139.2
click div "Shipment 56700888 New Details Rates Documents Notes Tracking Activity Related O…"
copy h1 "Shipment 56700888"
click span "56700888"
drag, startPoint x: 231, startPoint y: 14, endPoint x: 145, endPoint y: 12, distance: 86.7
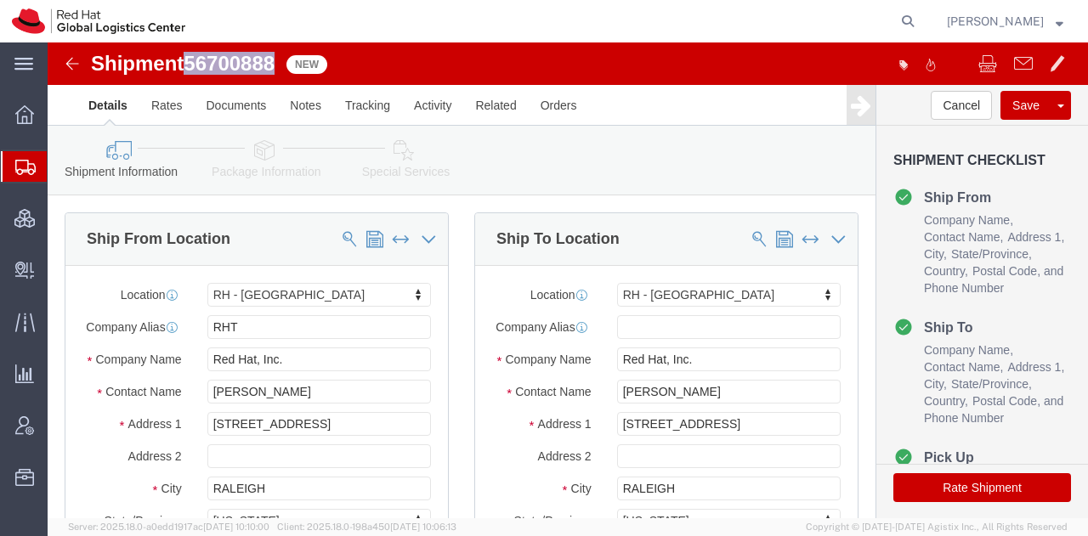
click span "56700888"
copy span "56700888"
click button "Rate Shipment"
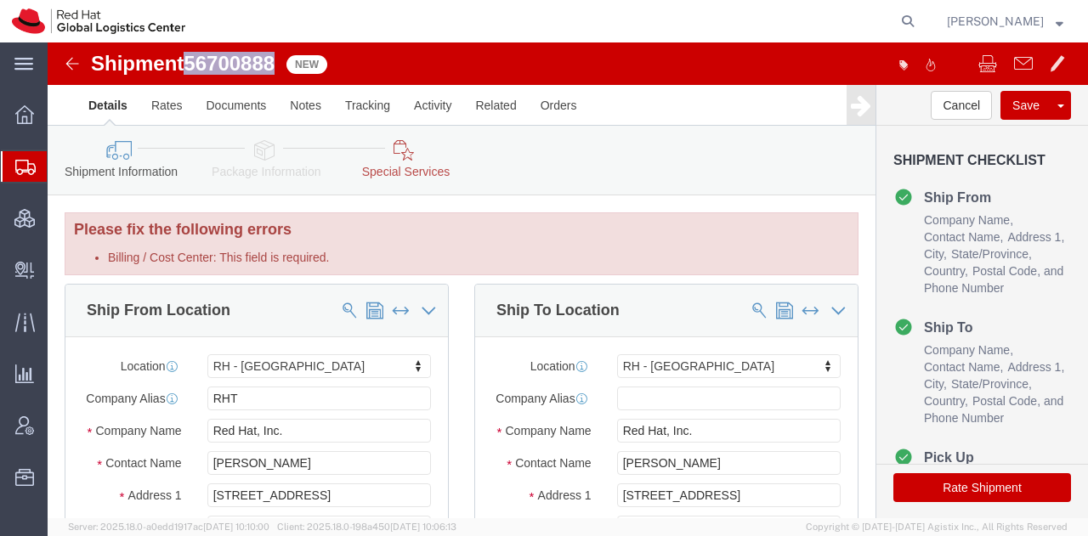
click icon
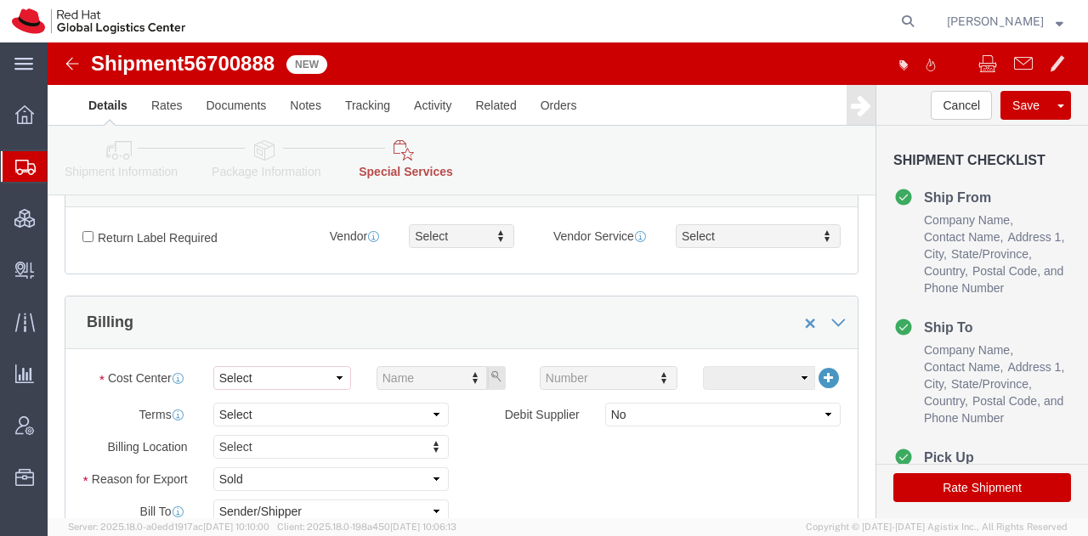
scroll to position [612, 0]
click select "Select"
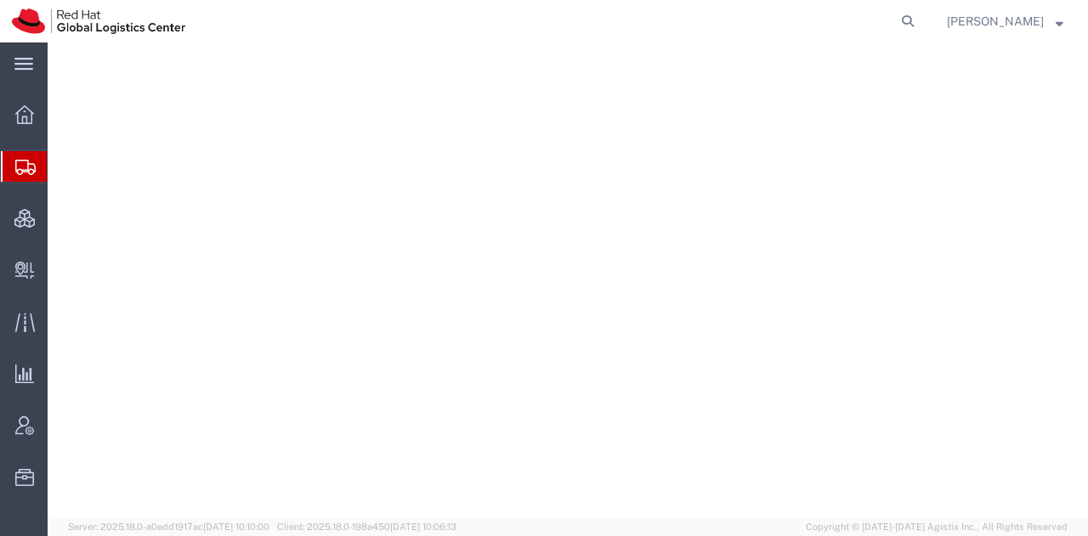
select select "38014"
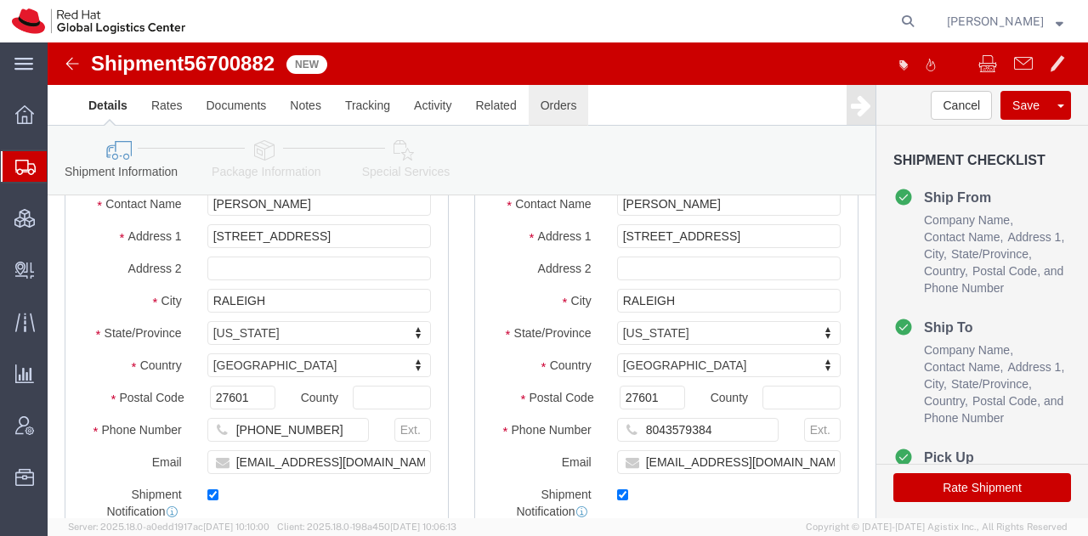
scroll to position [190, 0]
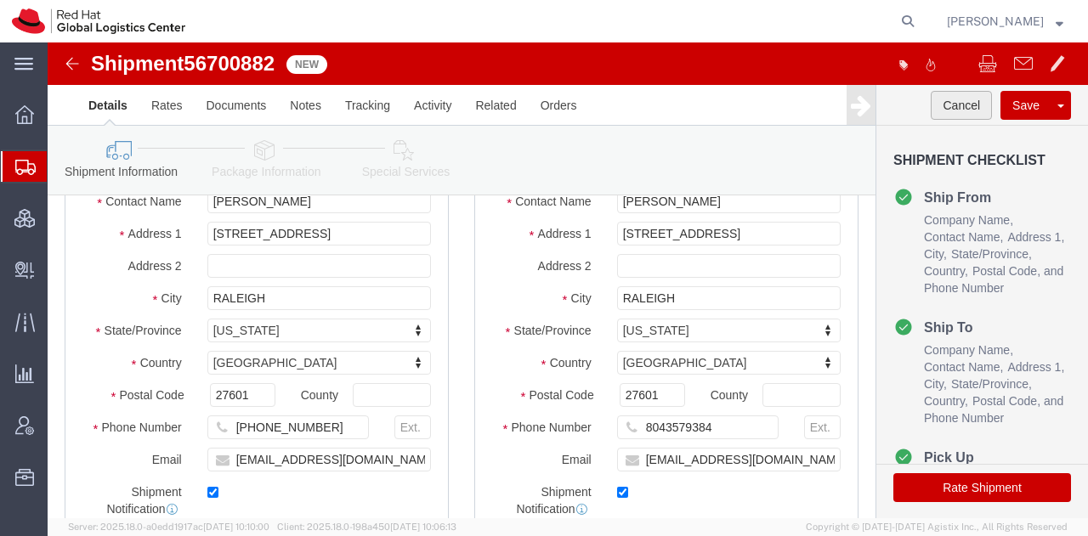
click button "Cancel"
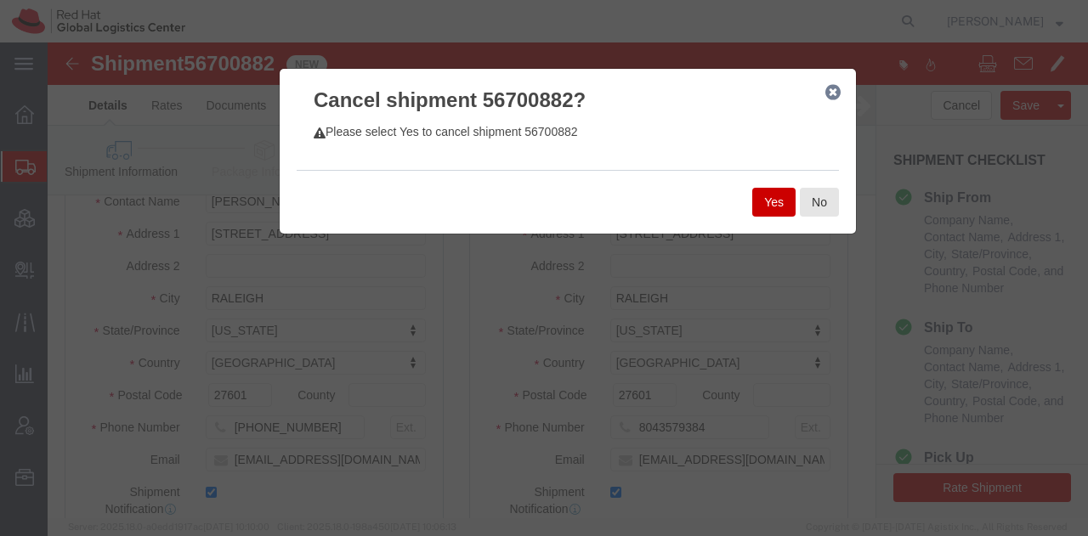
click button "Yes"
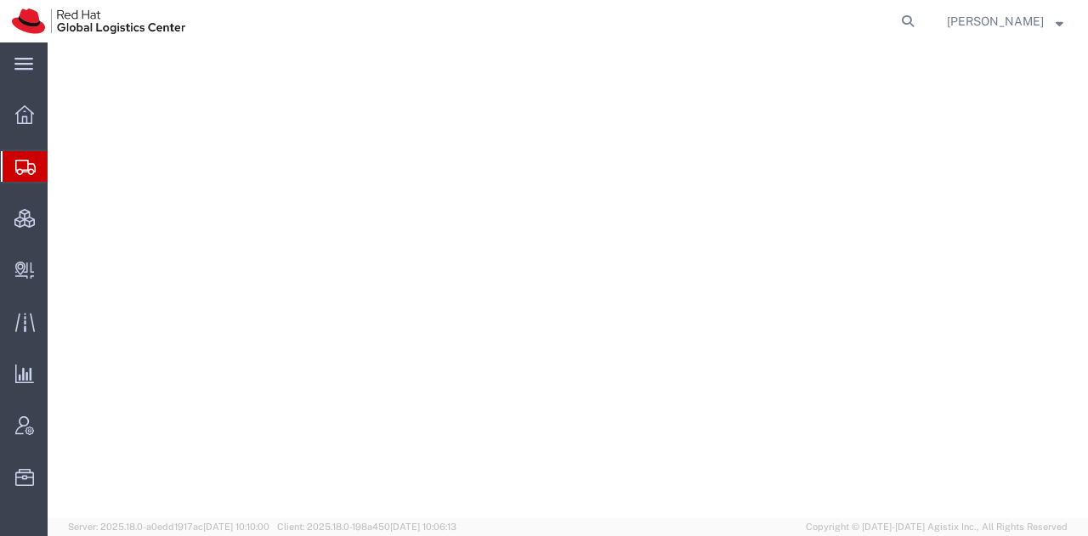
select select "38014"
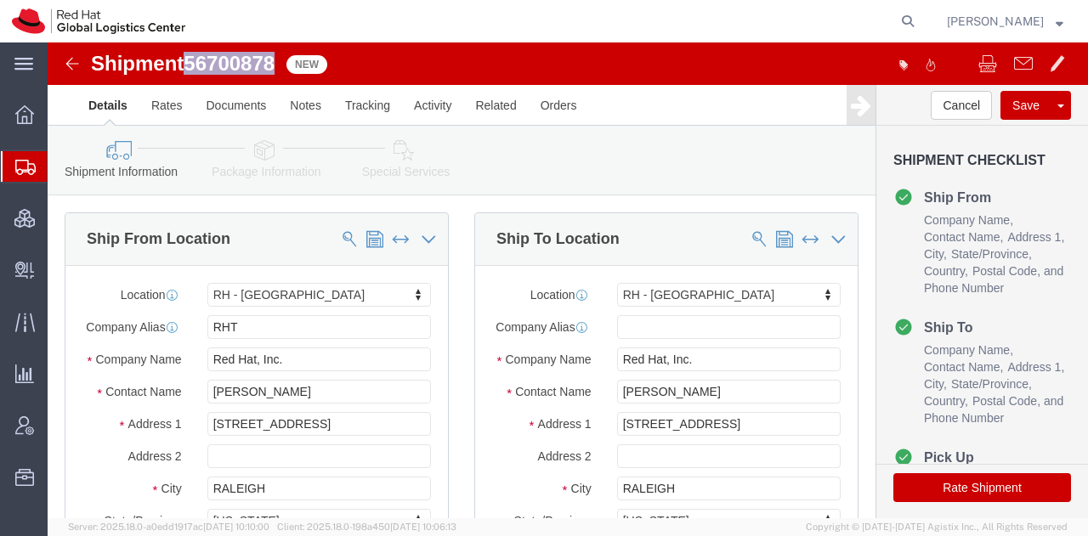
drag, startPoint x: 232, startPoint y: 21, endPoint x: 145, endPoint y: 19, distance: 86.7
click span "56700878"
copy span "56700878"
click button "Rate Shipment"
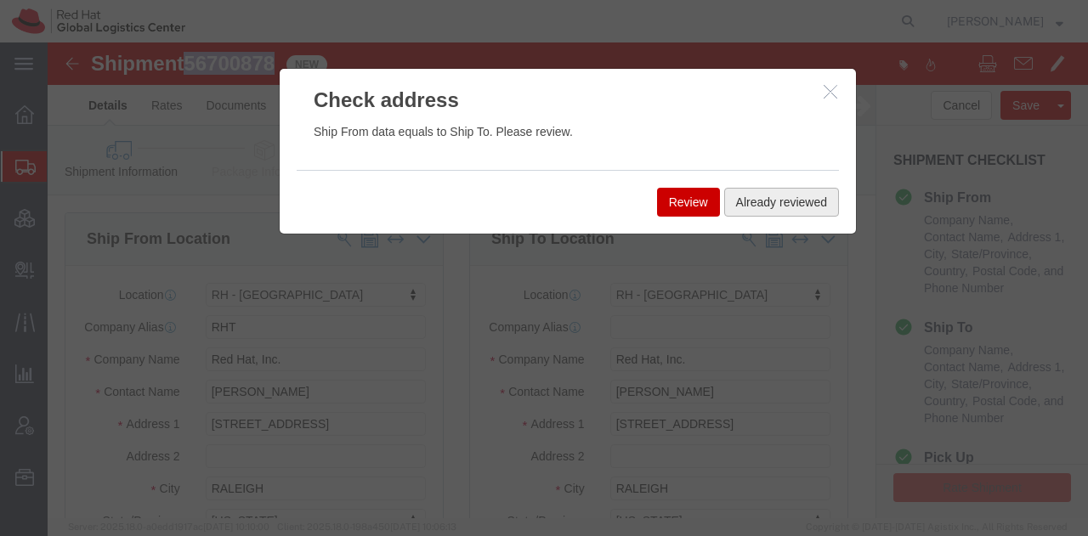
click button "Already reviewed"
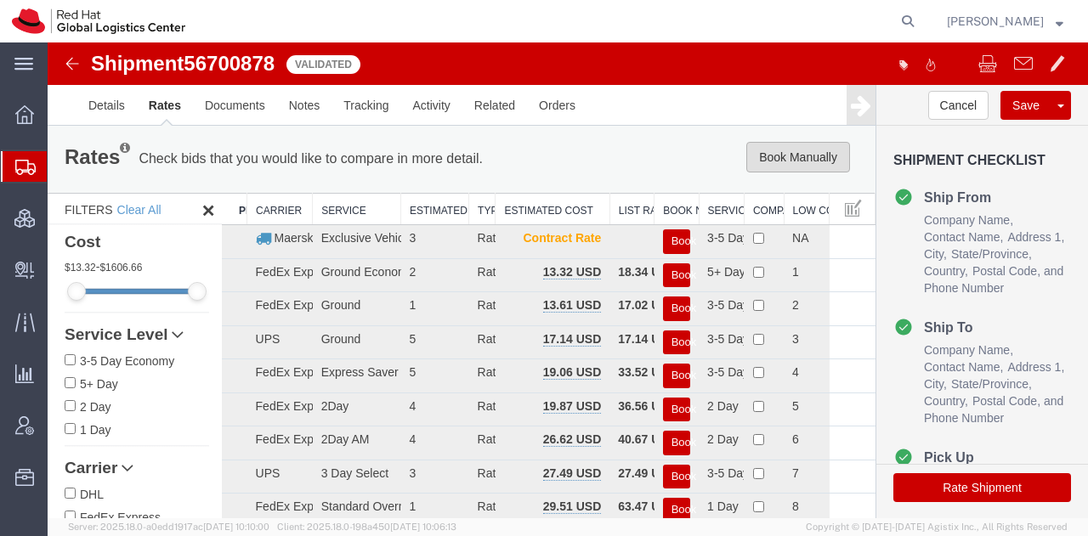
click at [773, 152] on button "Book Manually" at bounding box center [798, 157] width 104 height 31
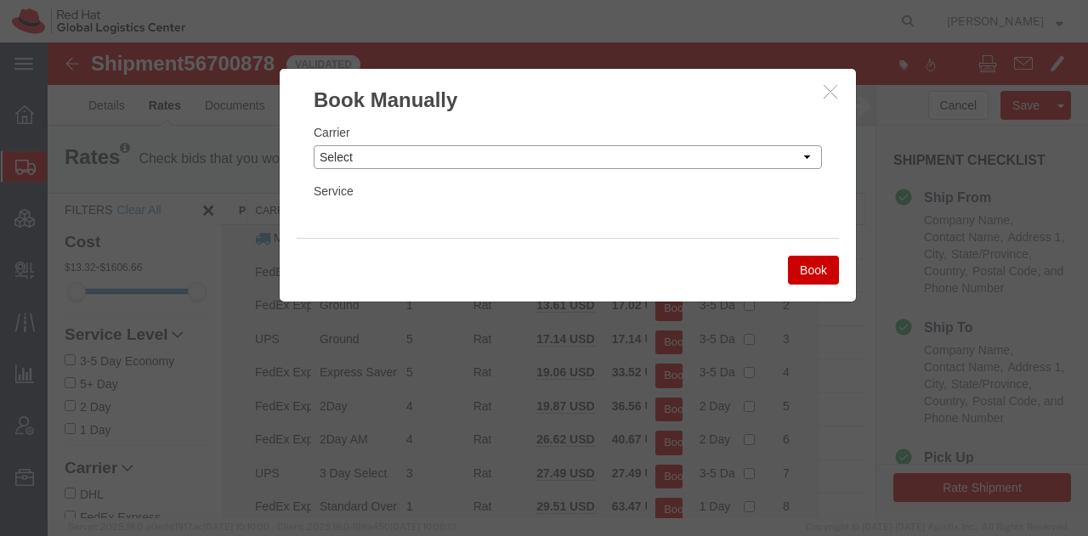
click at [664, 159] on select "Select Add New Carrier (and default service) Amazon Logistics Czech Post DHL Fe…" at bounding box center [568, 157] width 508 height 24
select select "7920"
click at [314, 145] on select "Select Add New Carrier (and default service) Amazon Logistics Czech Post DHL Fe…" at bounding box center [568, 157] width 508 height 24
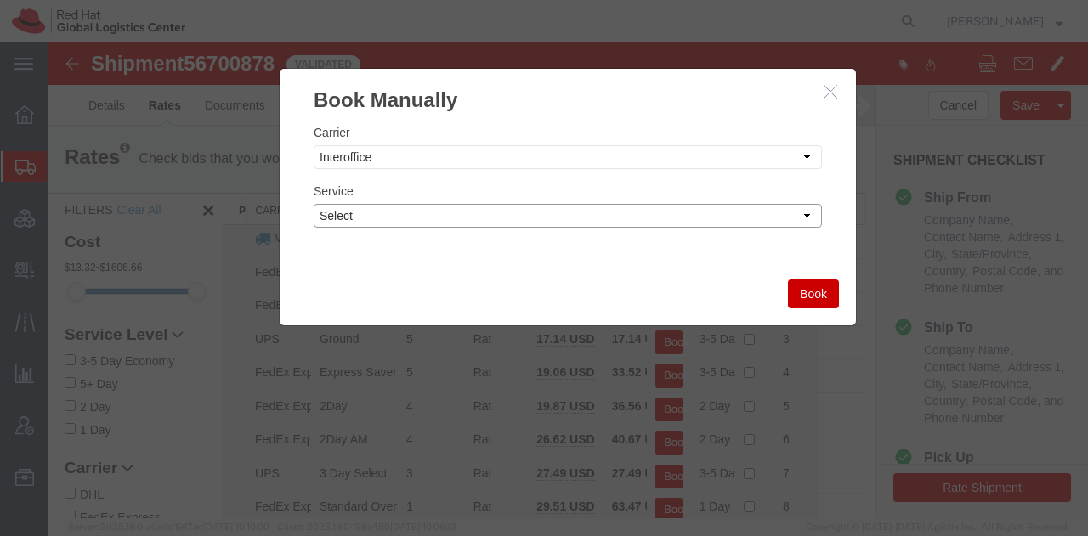
click at [389, 219] on select "Select IO_Ground IO_LTL" at bounding box center [568, 216] width 508 height 24
select select "17810"
click at [314, 204] on select "Select IO_Ground IO_LTL" at bounding box center [568, 216] width 508 height 24
click at [799, 291] on button "Book" at bounding box center [813, 294] width 51 height 29
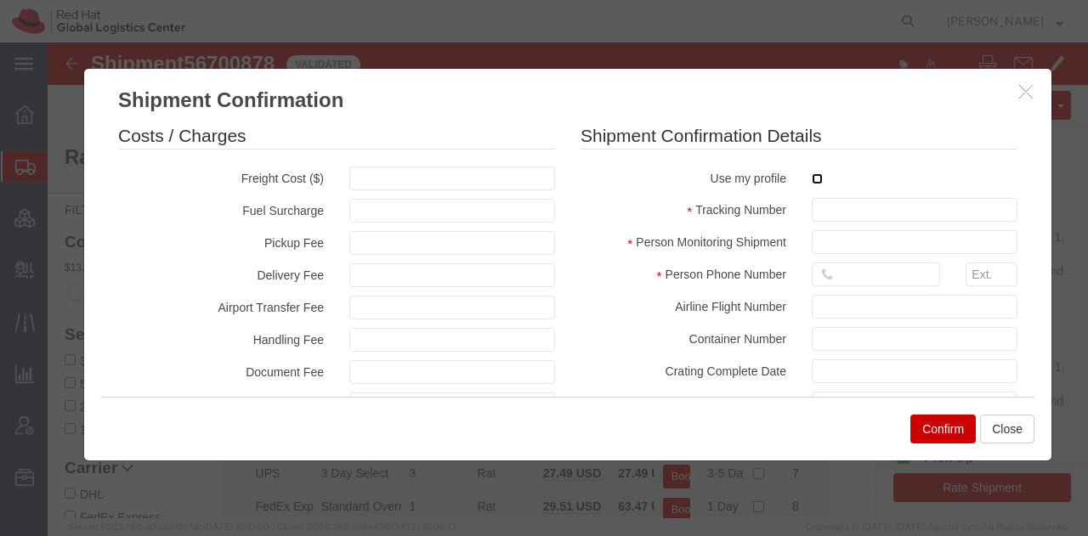
click at [812, 176] on input "checkbox" at bounding box center [817, 178] width 11 height 11
checkbox input "true"
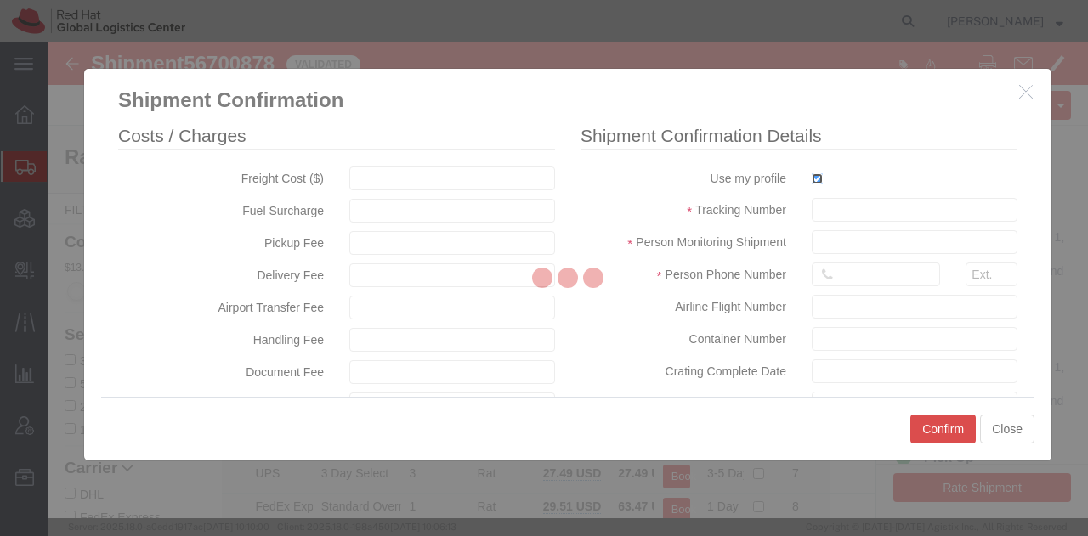
type input "[PERSON_NAME]"
type input "19193013123"
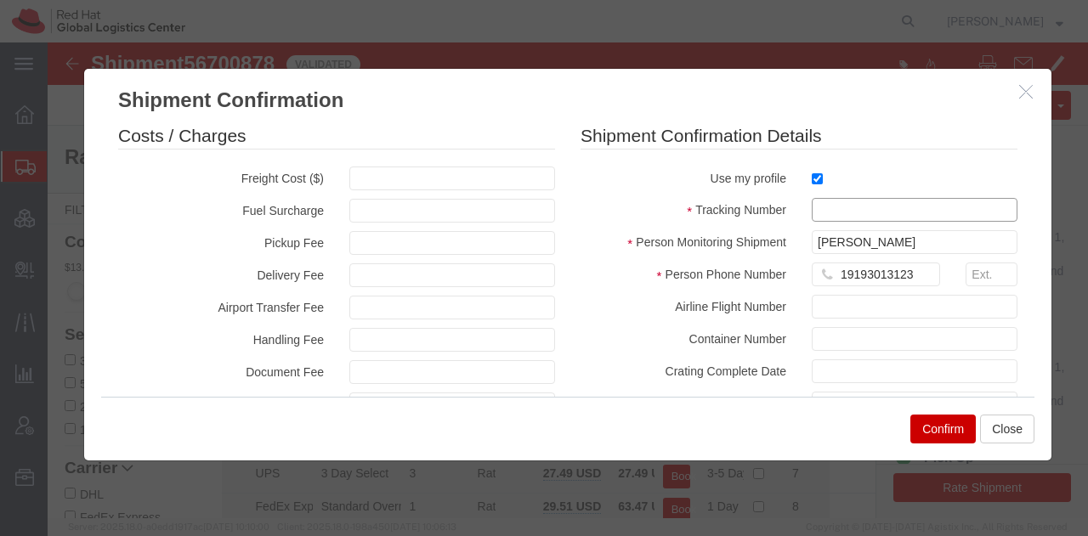
click at [823, 211] on input "text" at bounding box center [915, 210] width 206 height 24
paste input "56700878"
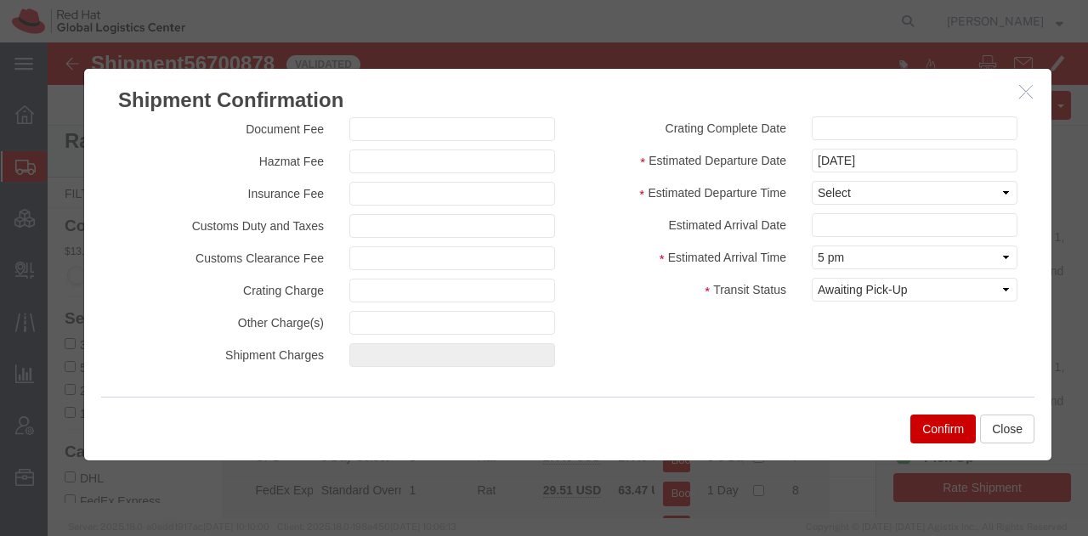
scroll to position [17, 0]
type input "RHT56700878"
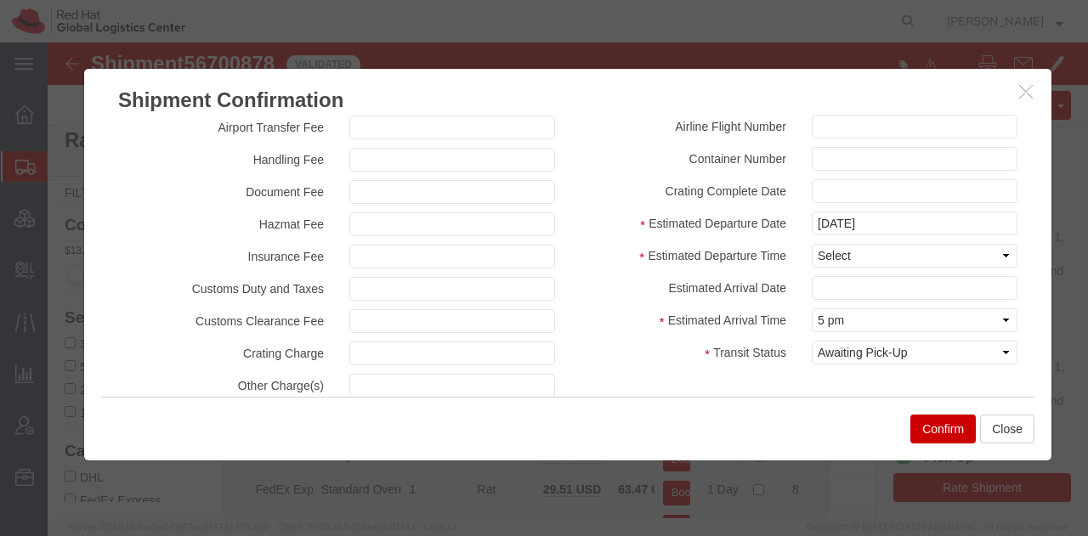
scroll to position [228, 0]
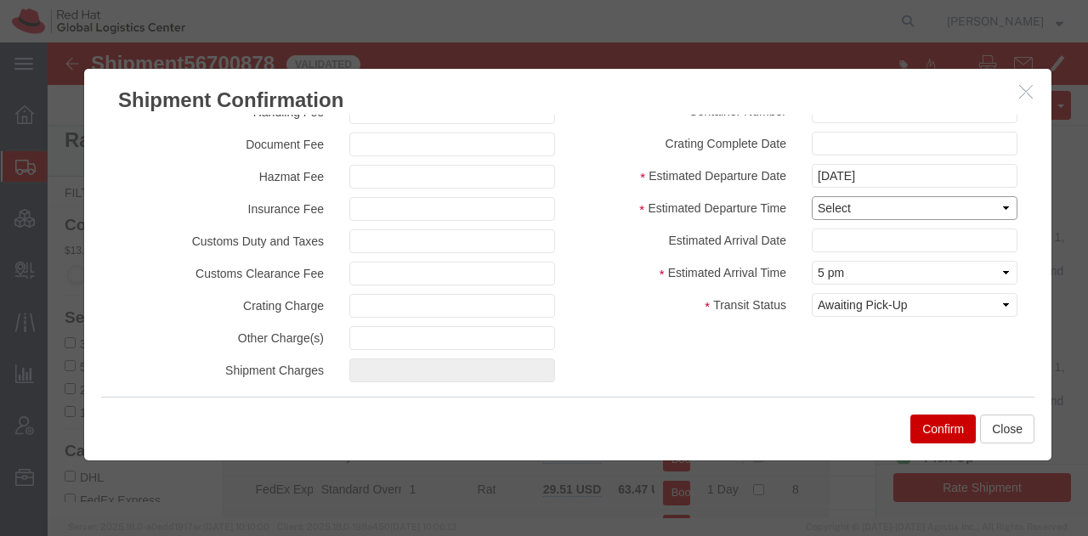
click at [826, 203] on select "Select Midnight 1 am 2 am 3 am 4 am 5 am 6 am 7 am 8 am 9 am 10 am 11 am 12 Noo…" at bounding box center [915, 208] width 206 height 24
select select "1200"
click at [812, 196] on select "Select Midnight 1 am 2 am 3 am 4 am 5 am 6 am 7 am 8 am 9 am 10 am 11 am 12 Noo…" at bounding box center [915, 208] width 206 height 24
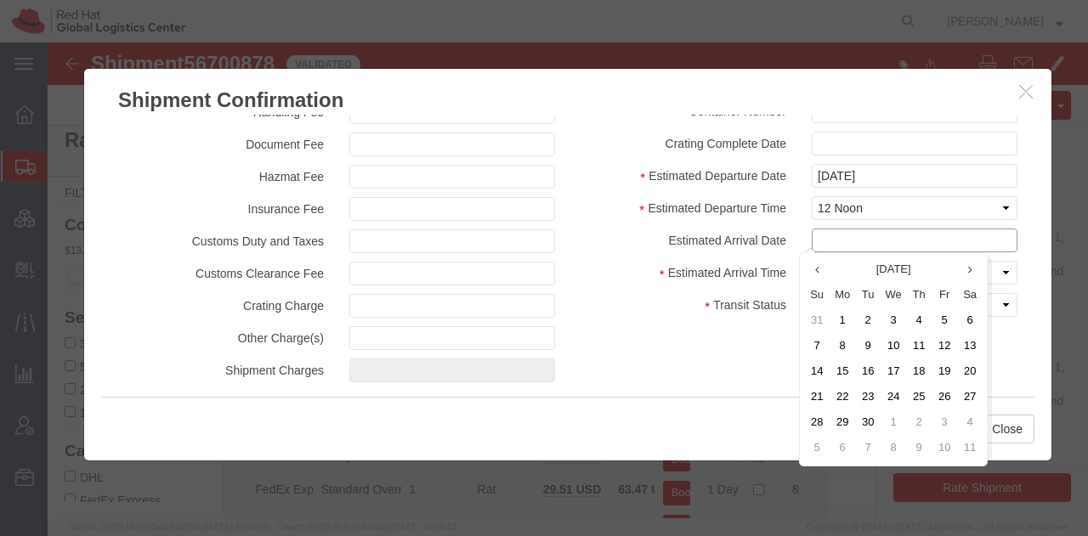
click at [857, 238] on input "text" at bounding box center [915, 241] width 206 height 24
click at [950, 353] on td "12" at bounding box center [945, 347] width 26 height 26
type input "[DATE]"
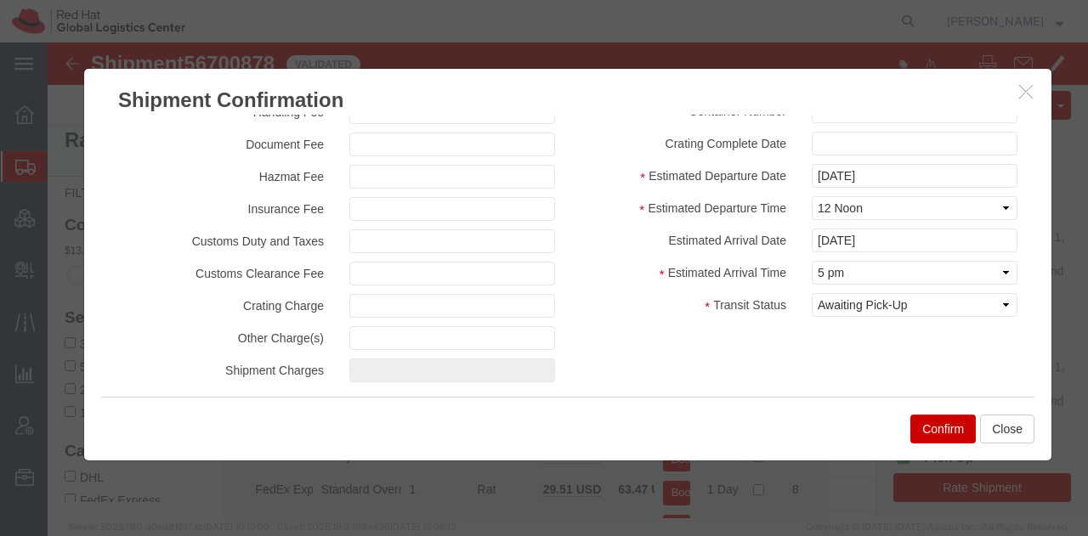
scroll to position [243, 0]
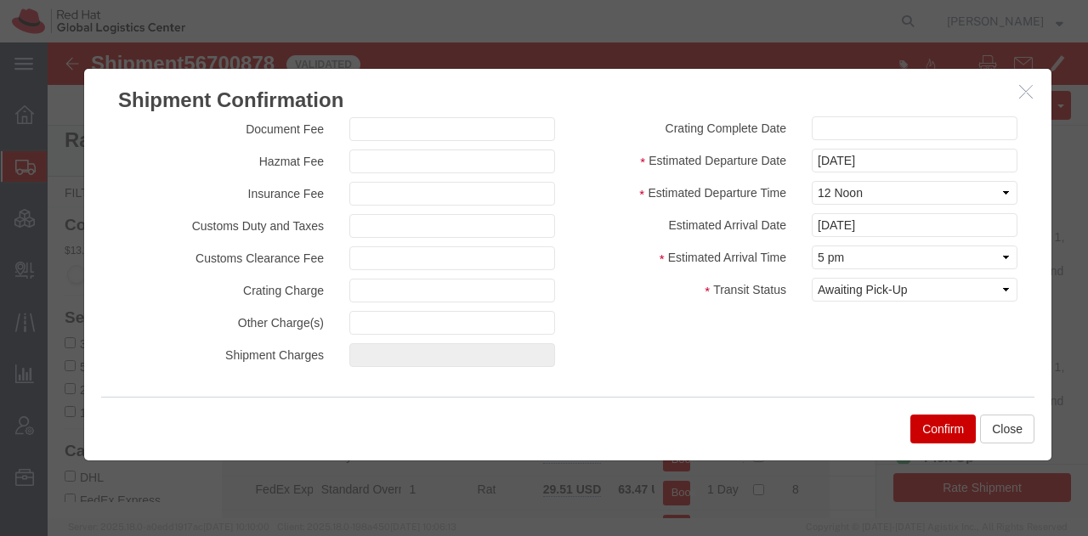
click at [929, 426] on button "Confirm" at bounding box center [942, 429] width 65 height 29
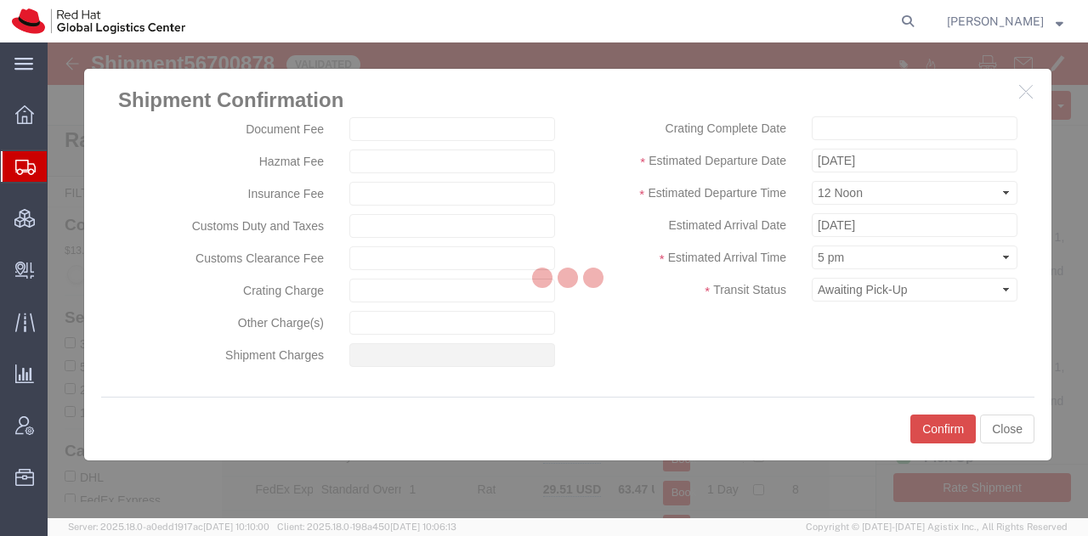
scroll to position [0, 0]
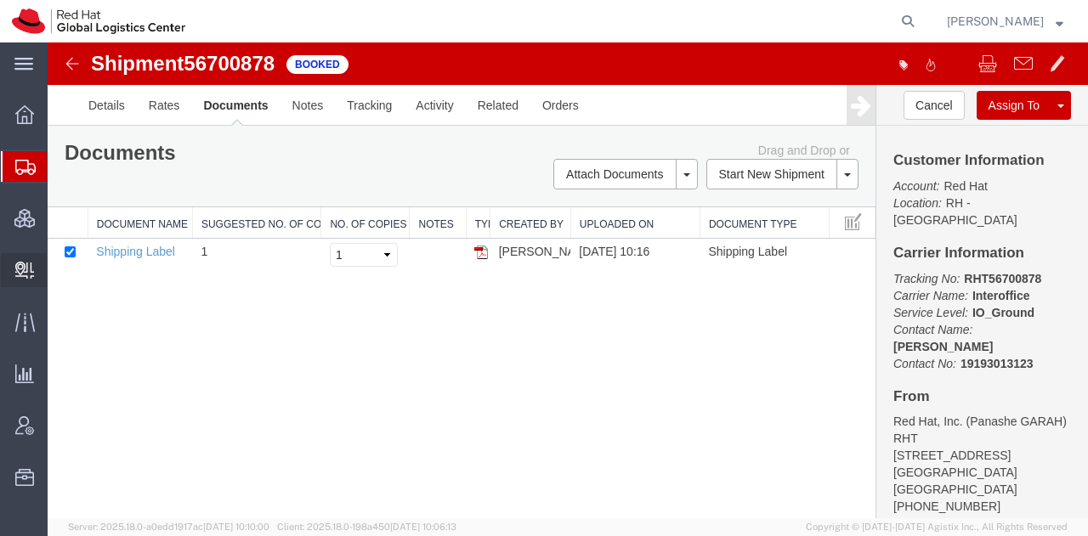
click at [0, 0] on span "Create Delivery" at bounding box center [0, 0] width 0 height 0
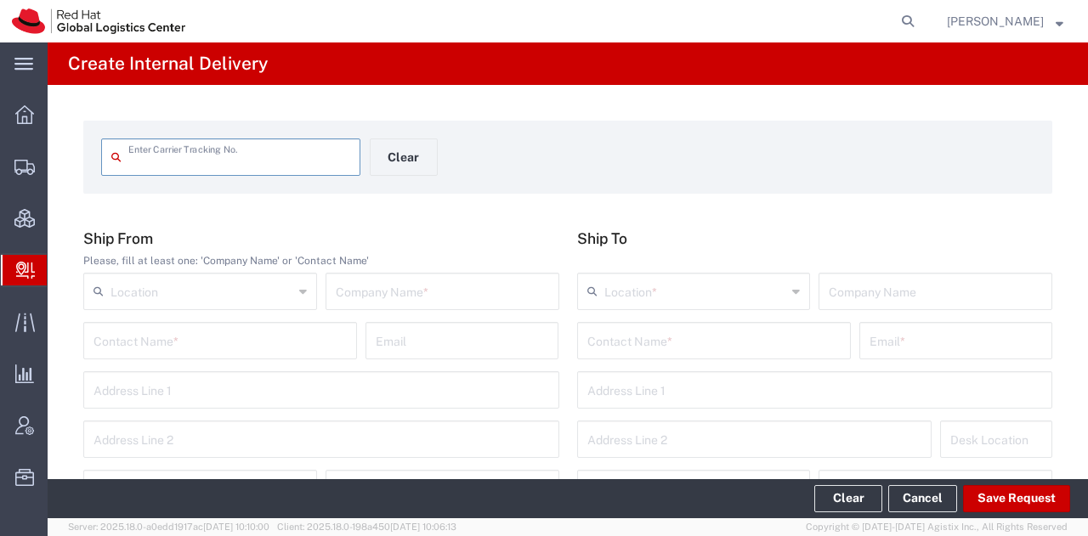
click at [152, 173] on div "Enter Carrier Tracking No." at bounding box center [230, 157] width 259 height 37
paste input "56700878"
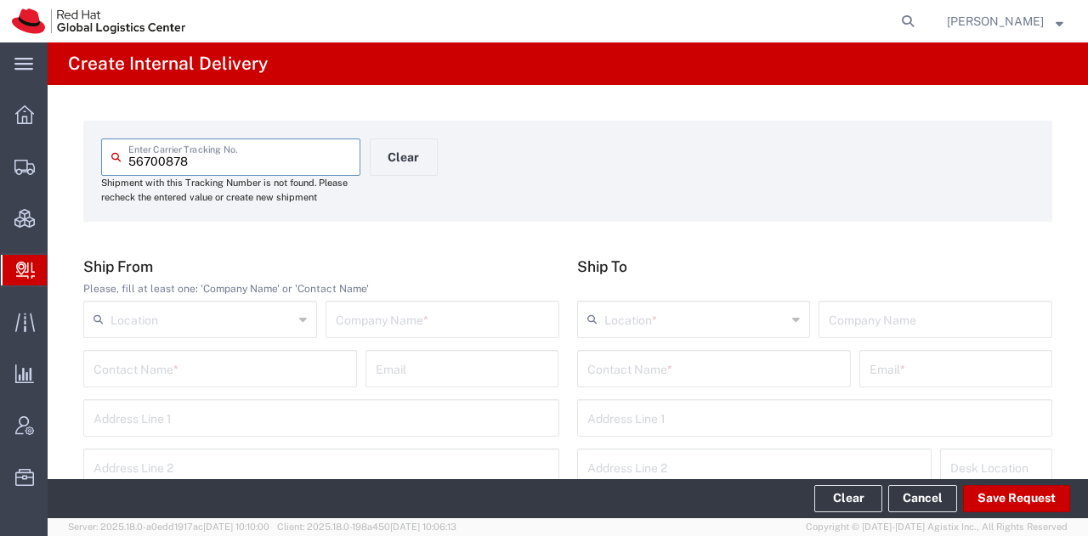
click at [129, 161] on input "56700878" at bounding box center [239, 156] width 222 height 30
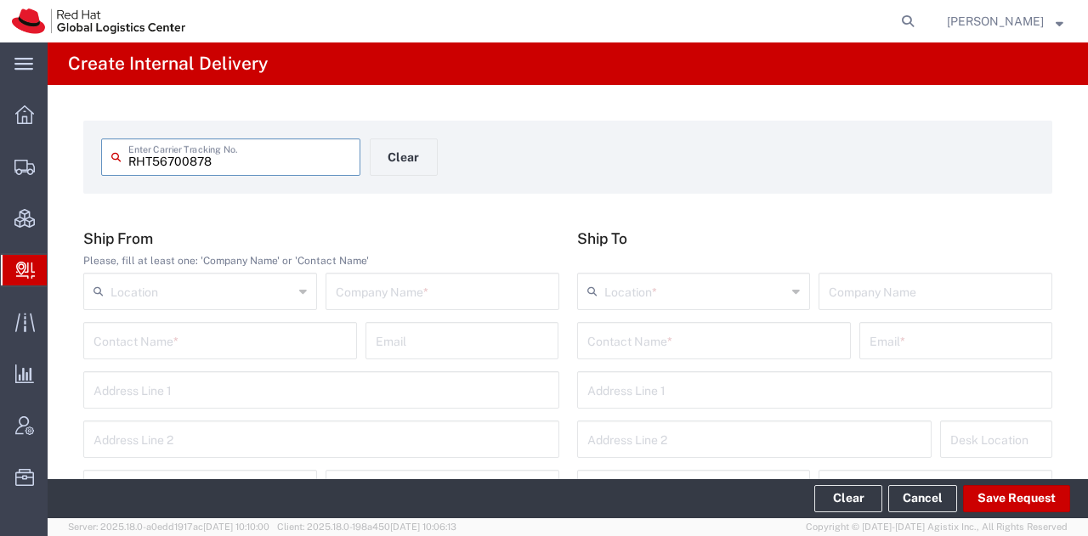
type input "RHT56700878"
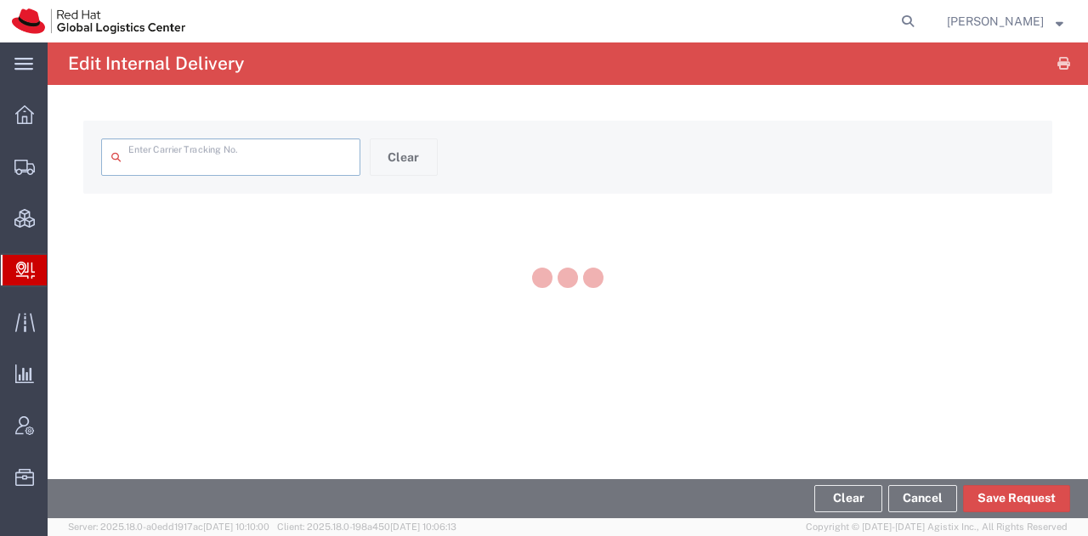
type input "RHT56700878"
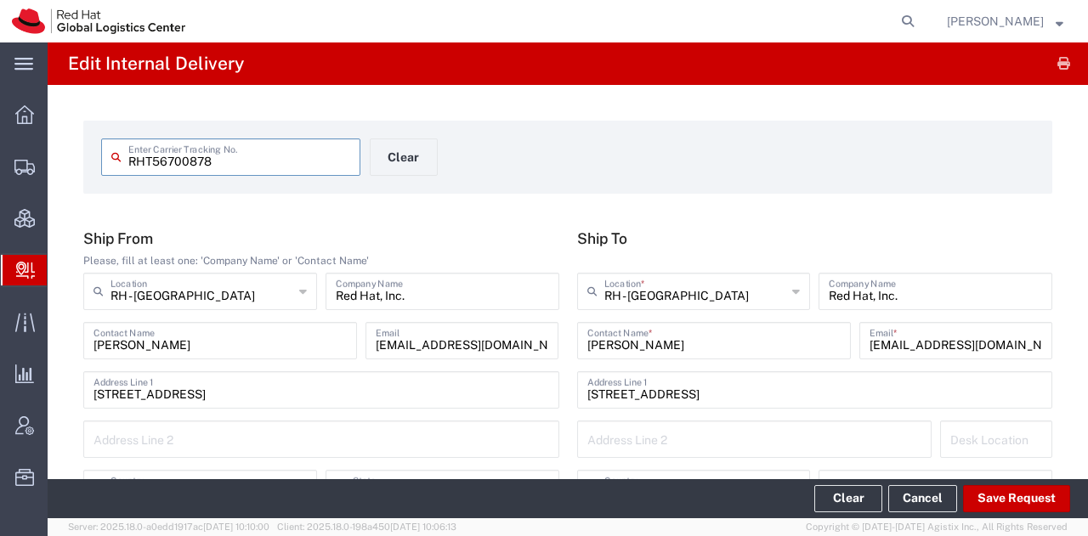
type input "IO_Ground"
type input "[US_STATE]"
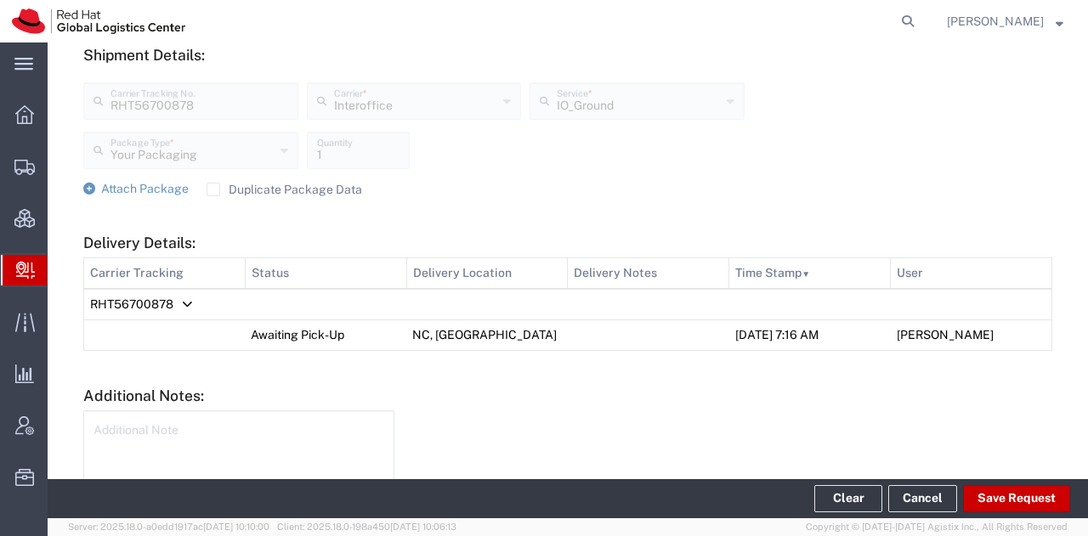
scroll to position [725, 0]
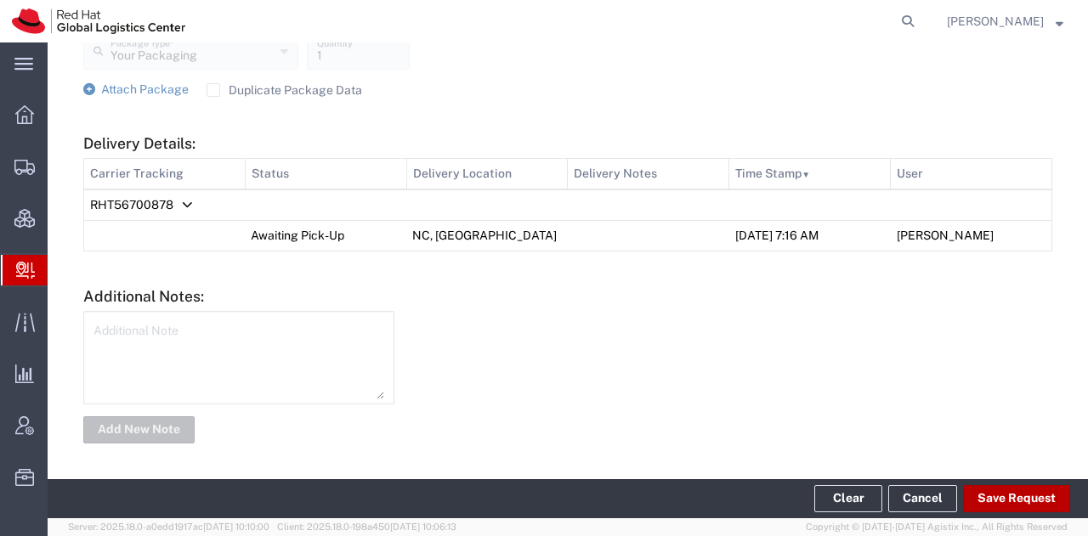
click at [1009, 491] on button "Save Request" at bounding box center [1016, 498] width 107 height 27
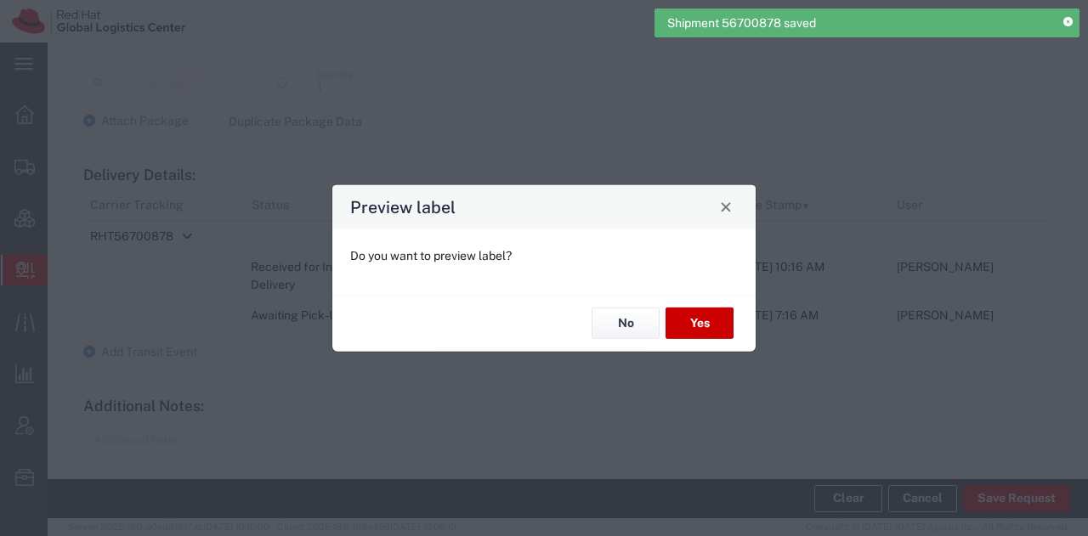
scroll to position [757, 0]
type input "Your Packaging"
type input "IO_Ground"
click at [689, 314] on button "Yes" at bounding box center [700, 323] width 68 height 31
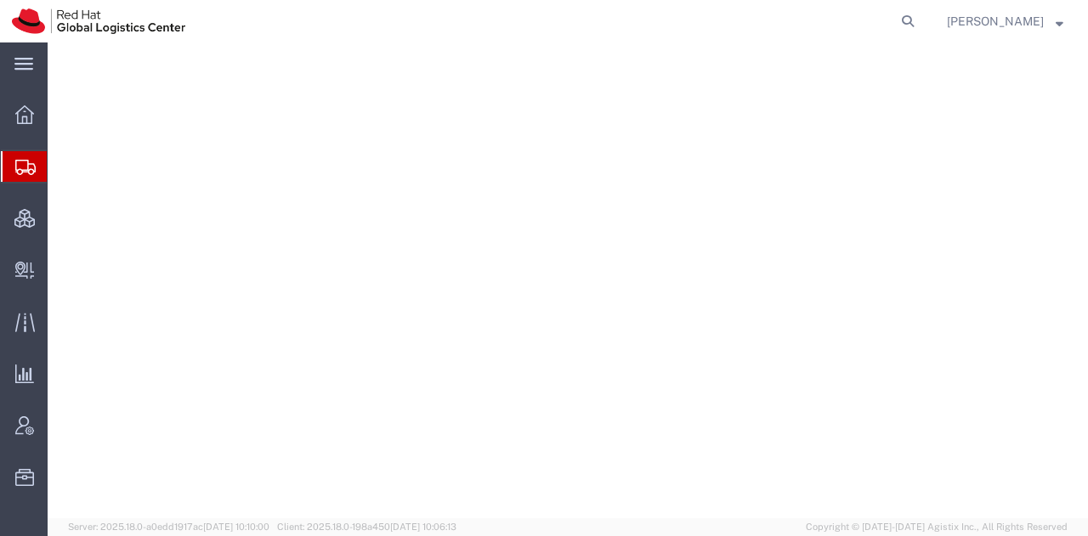
select select "38014"
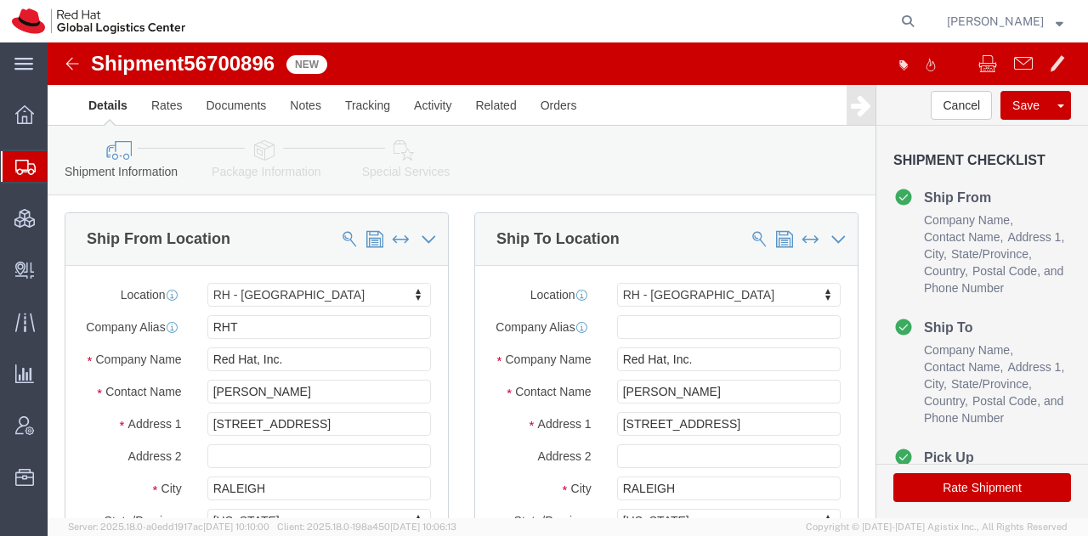
click button "Rate Shipment"
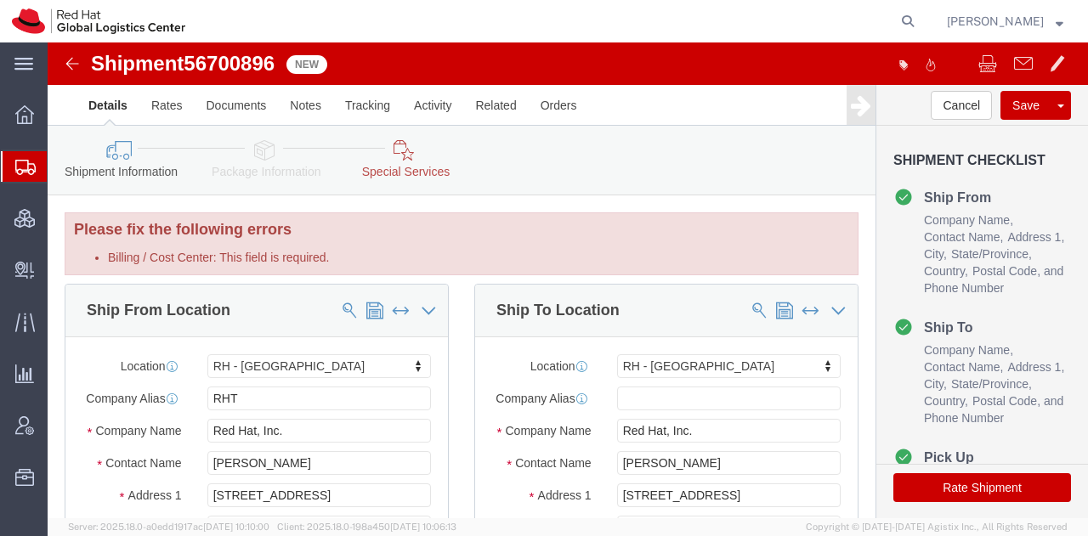
click icon
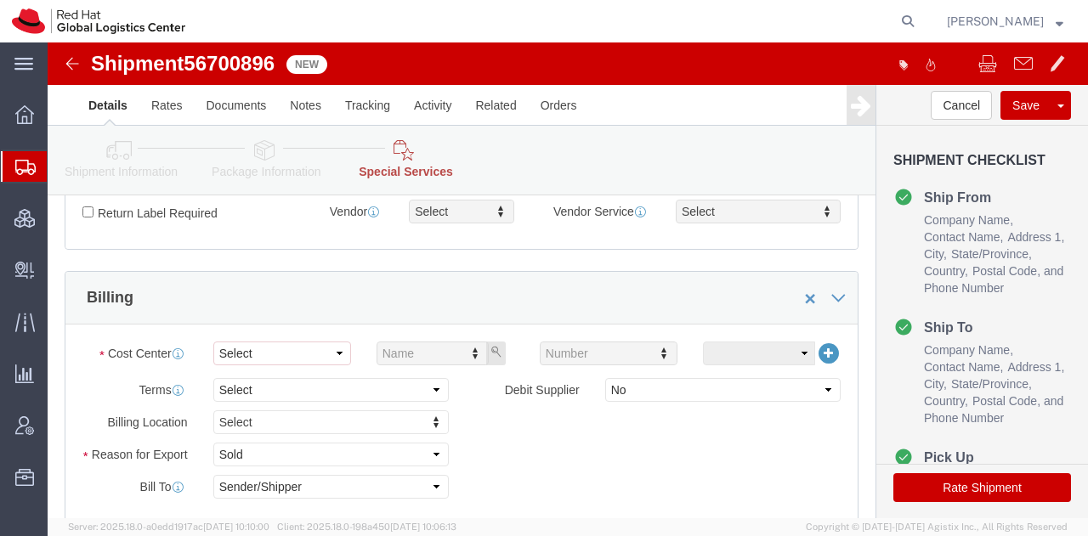
scroll to position [635, 0]
click select "Select Buyer Cost Center Department Operations Number Order Number Sales Person"
select select "COSTCENTER"
click select "Select Buyer Cost Center Department Operations Number Order Number Sales Person"
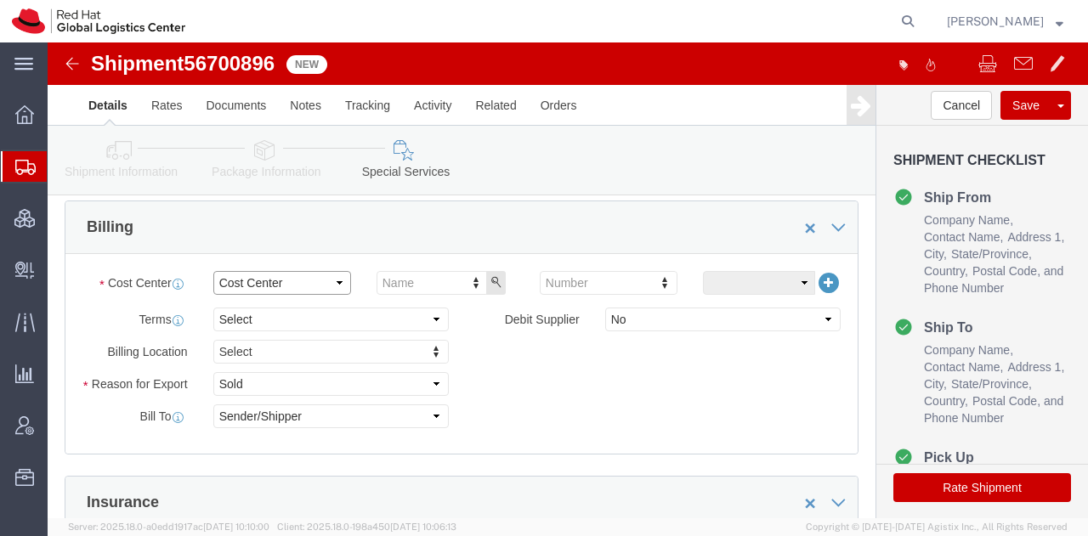
scroll to position [564, 0]
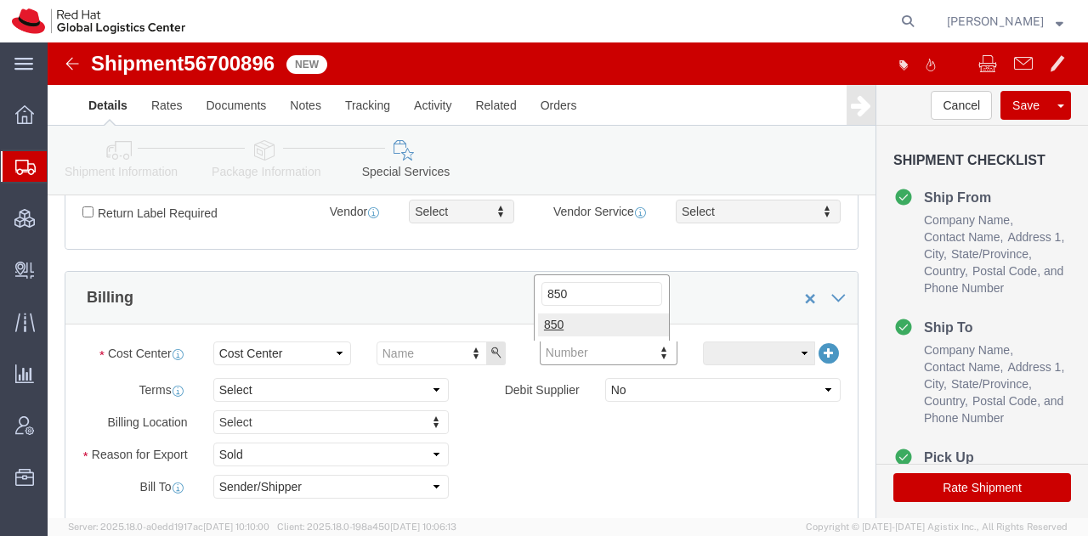
type input "850"
drag, startPoint x: 232, startPoint y: 15, endPoint x: 144, endPoint y: 11, distance: 88.5
click span "56700896"
copy span "56700896"
click button "Rate Shipment"
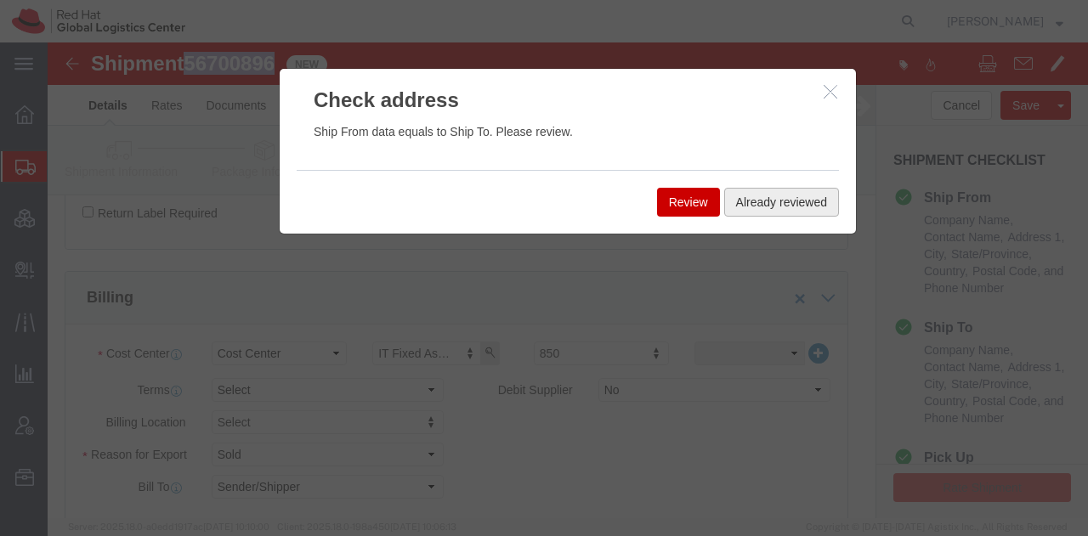
click button "Already reviewed"
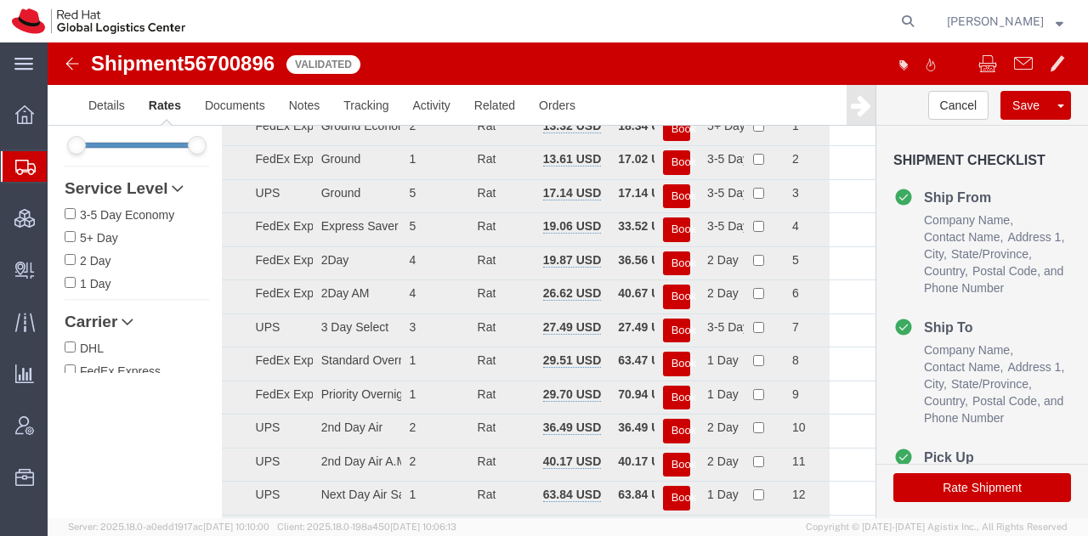
scroll to position [0, 0]
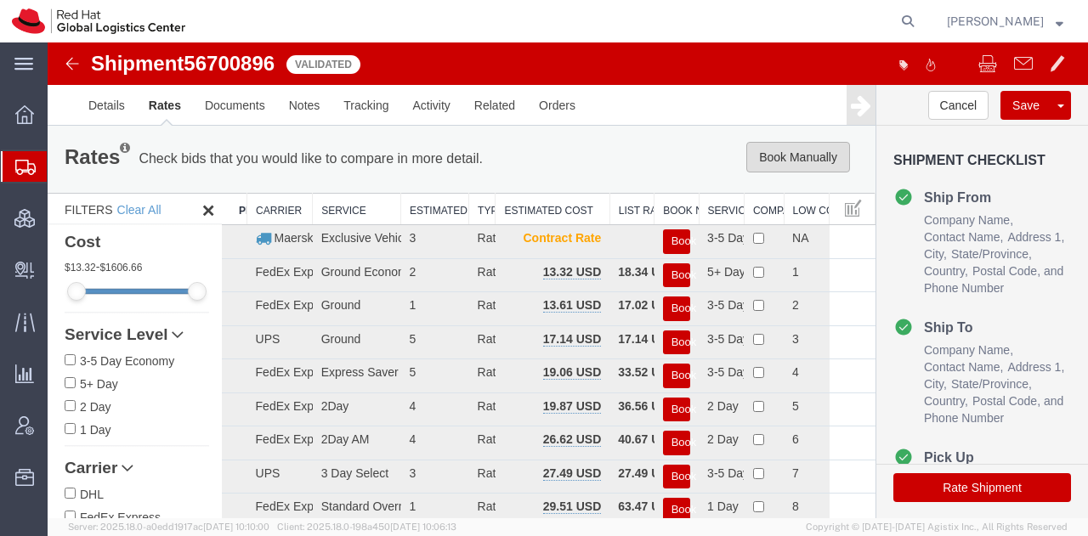
click at [755, 150] on button "Book Manually" at bounding box center [798, 157] width 104 height 31
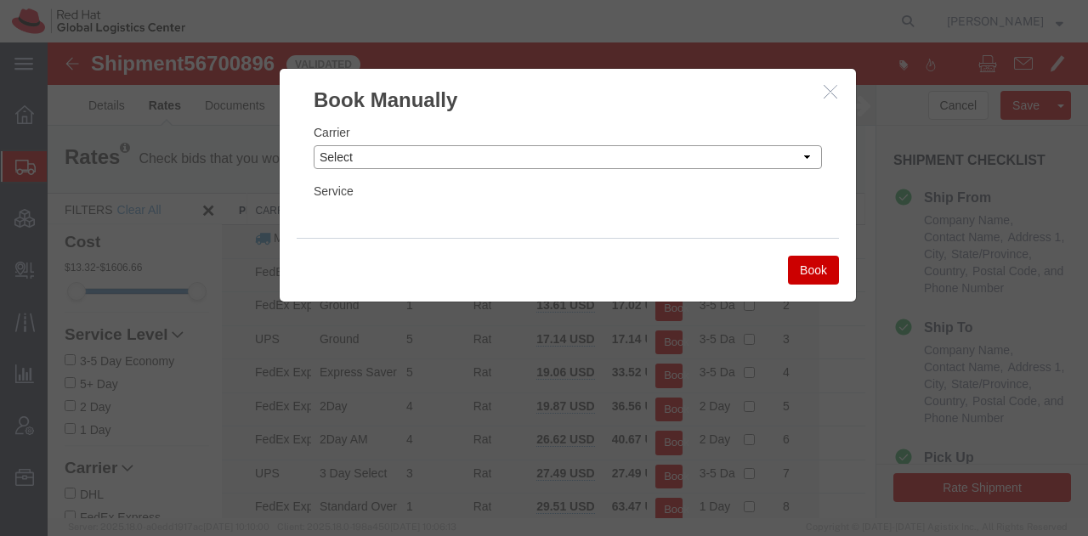
click at [602, 159] on select "Select Add New Carrier (and default service) Amazon Logistics Czech Post DHL Fe…" at bounding box center [568, 157] width 508 height 24
select select "7920"
click at [314, 145] on select "Select Add New Carrier (and default service) Amazon Logistics Czech Post DHL Fe…" at bounding box center [568, 157] width 508 height 24
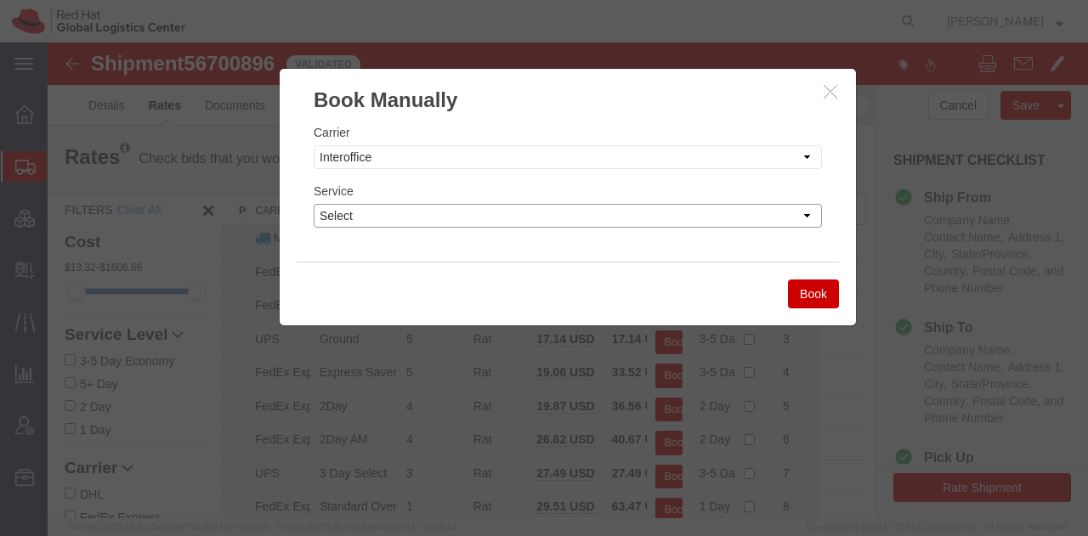
click at [403, 217] on select "Select IO_Ground IO_LTL" at bounding box center [568, 216] width 508 height 24
select select "17810"
click at [314, 204] on select "Select IO_Ground IO_LTL" at bounding box center [568, 216] width 508 height 24
click at [804, 292] on button "Book" at bounding box center [813, 294] width 51 height 29
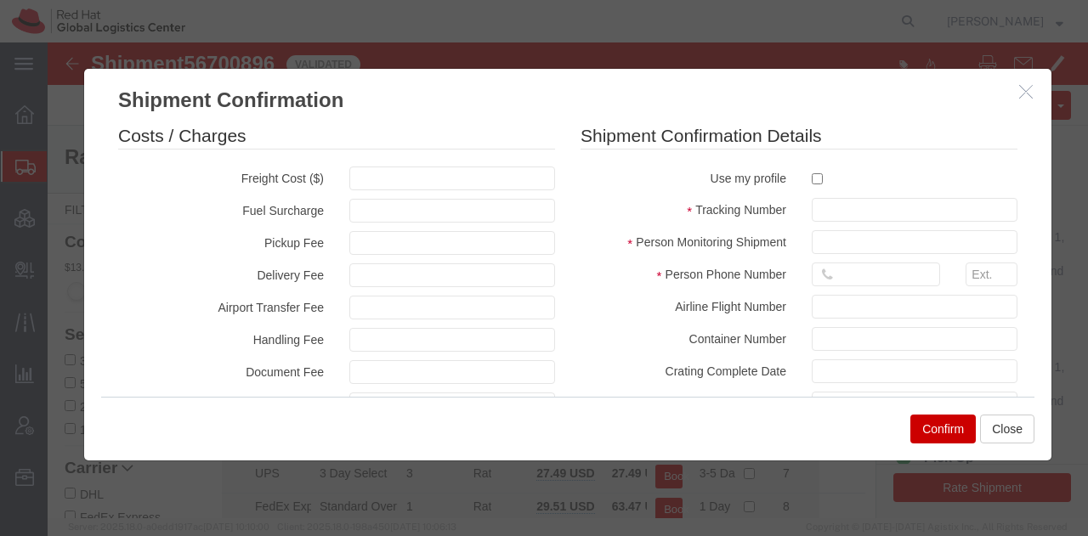
click at [812, 185] on label at bounding box center [915, 178] width 206 height 23
click at [812, 184] on input "checkbox" at bounding box center [817, 178] width 11 height 11
checkbox input "true"
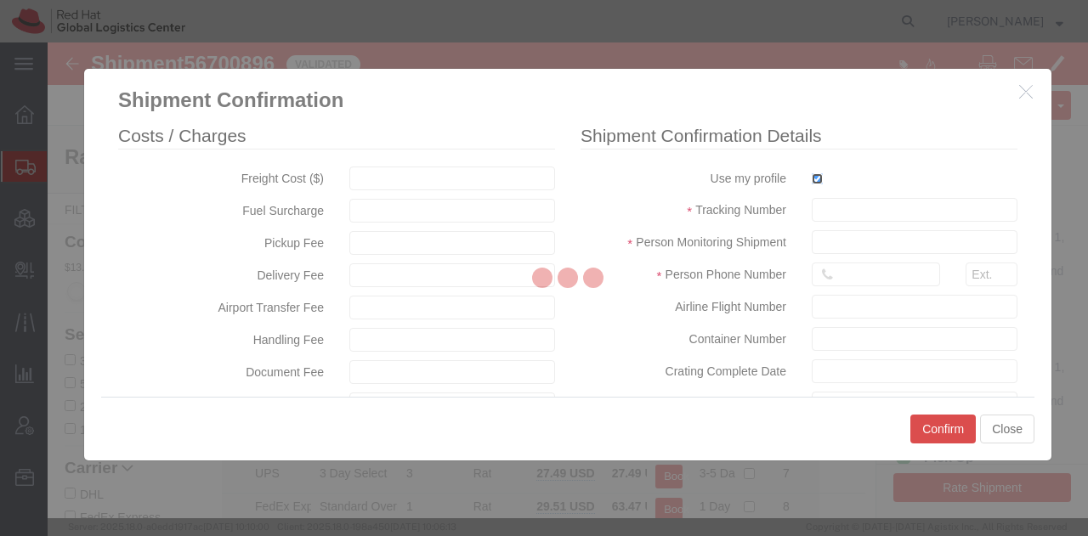
type input "[PERSON_NAME]"
type input "19193013123"
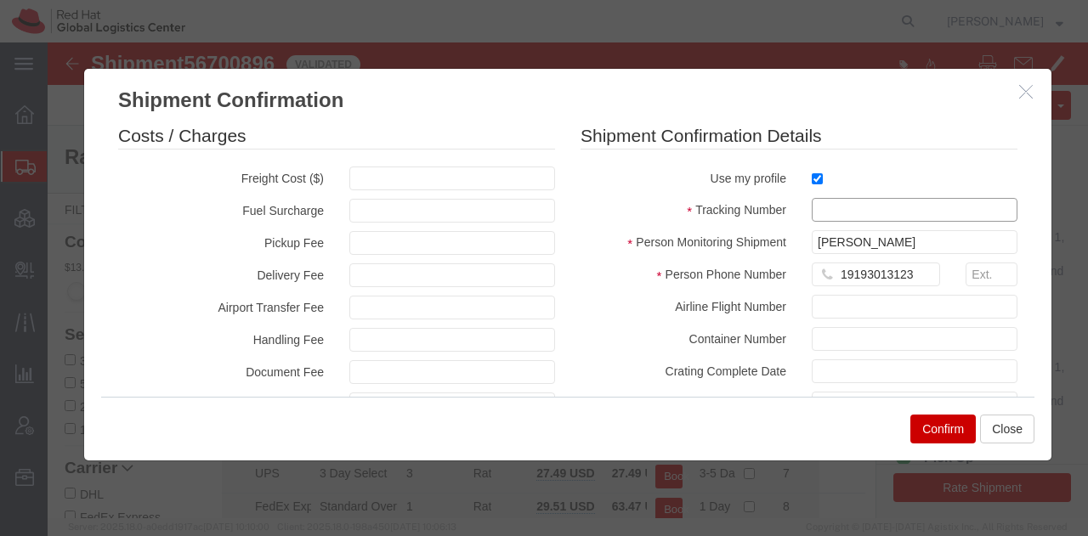
click at [812, 198] on input "text" at bounding box center [915, 210] width 206 height 24
paste input "56700896"
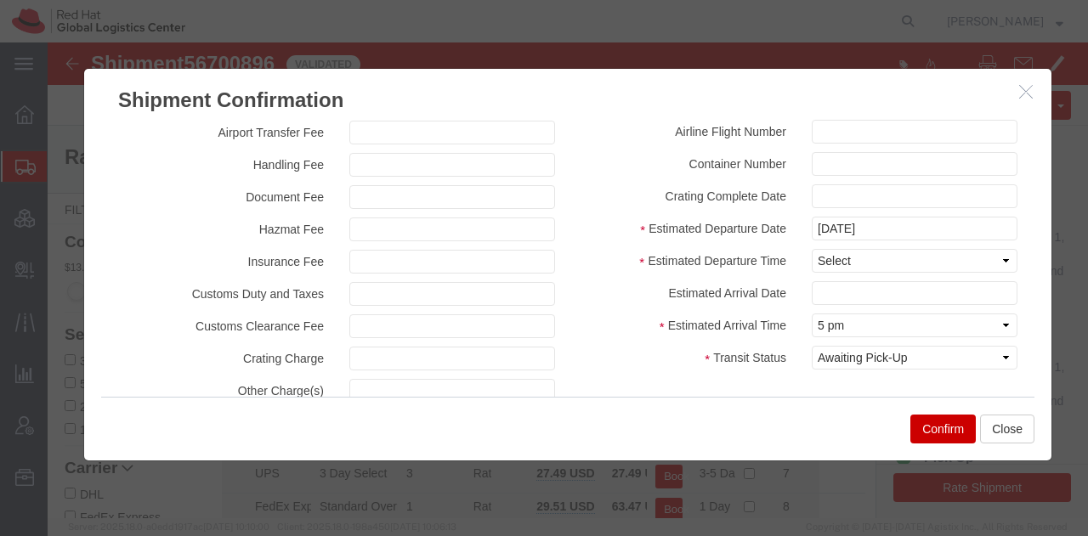
scroll to position [218, 0]
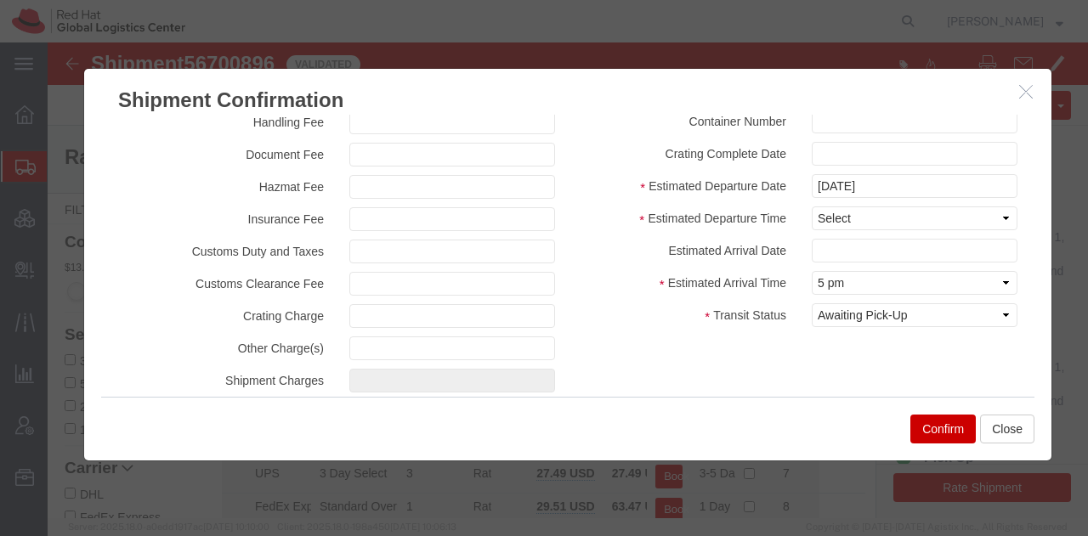
type input "RHT56700896"
click at [819, 215] on select "Select Midnight 1 am 2 am 3 am 4 am 5 am 6 am 7 am 8 am 9 am 10 am 11 am 12 Noo…" at bounding box center [915, 219] width 206 height 24
select select "1200"
click at [812, 207] on select "Select Midnight 1 am 2 am 3 am 4 am 5 am 6 am 7 am 8 am 9 am 10 am 11 am 12 Noo…" at bounding box center [915, 219] width 206 height 24
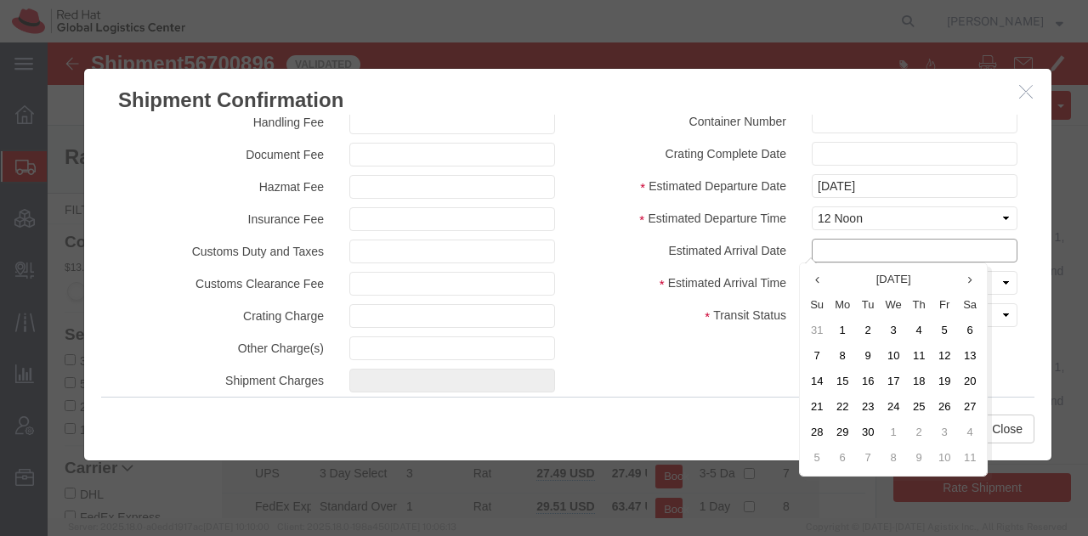
click at [819, 247] on input "text" at bounding box center [915, 251] width 206 height 24
click at [944, 354] on td "12" at bounding box center [945, 357] width 26 height 26
type input "[DATE]"
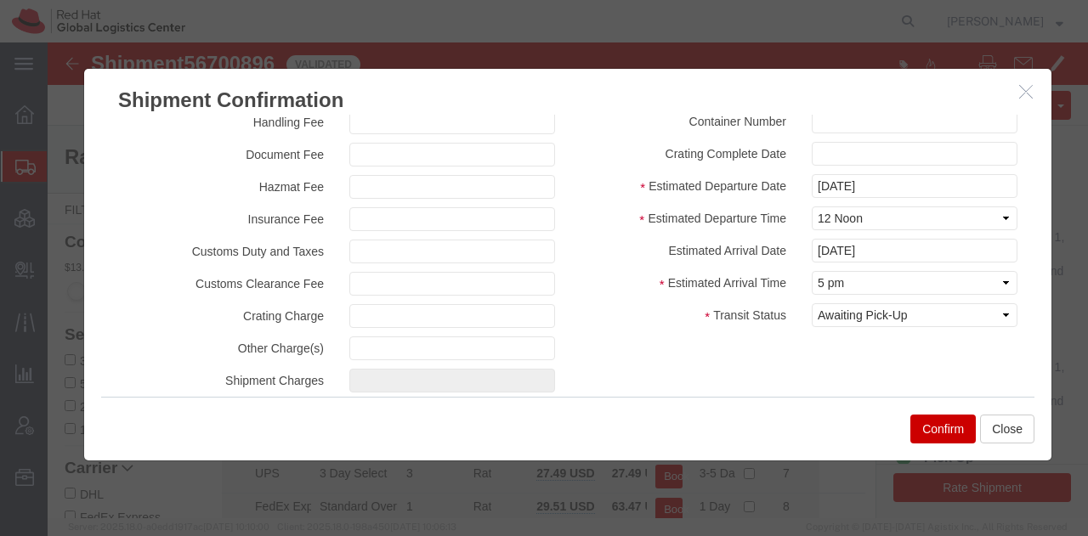
scroll to position [243, 0]
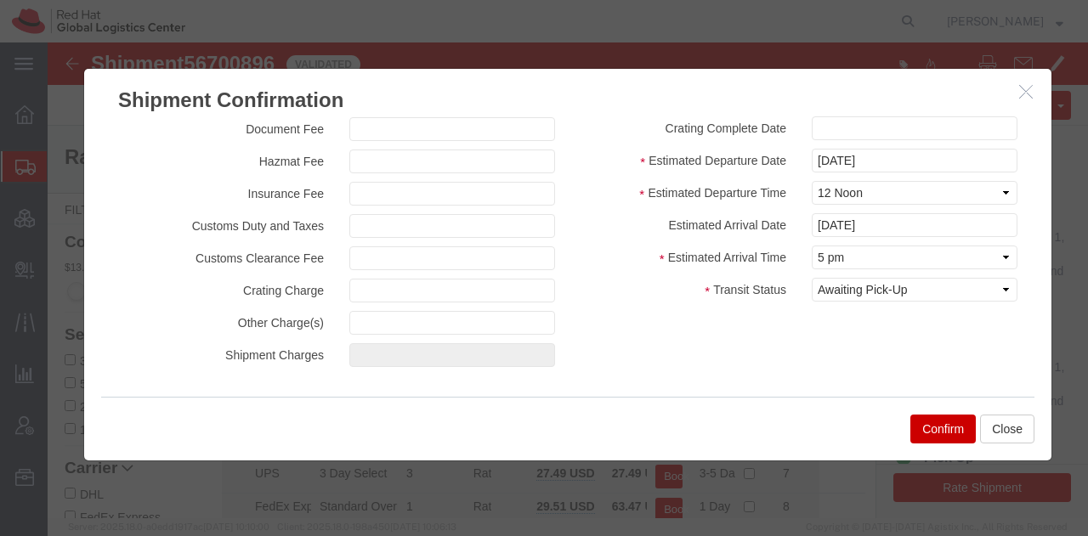
click at [947, 431] on button "Confirm" at bounding box center [942, 429] width 65 height 29
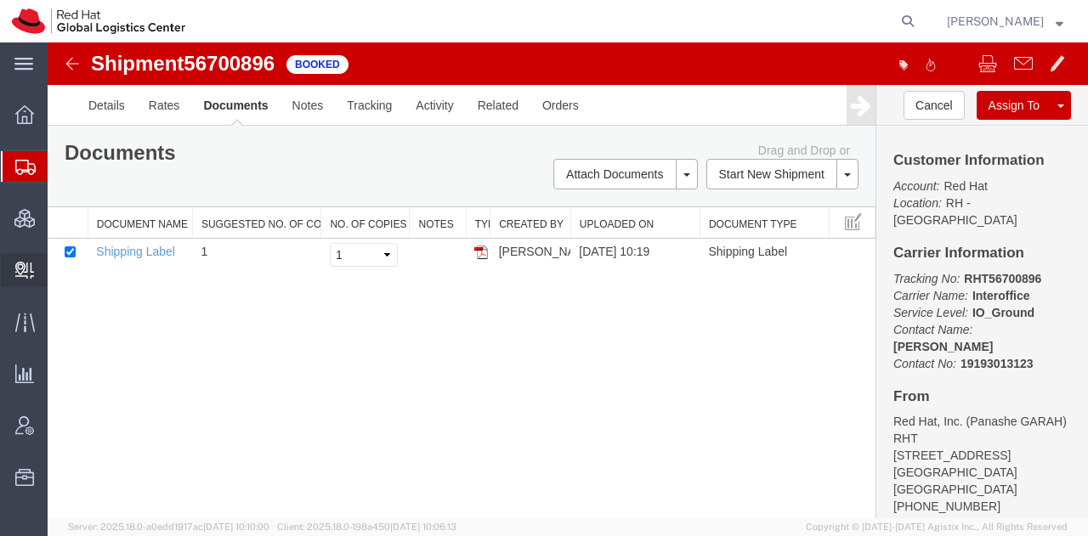
click at [0, 0] on span "Create Delivery" at bounding box center [0, 0] width 0 height 0
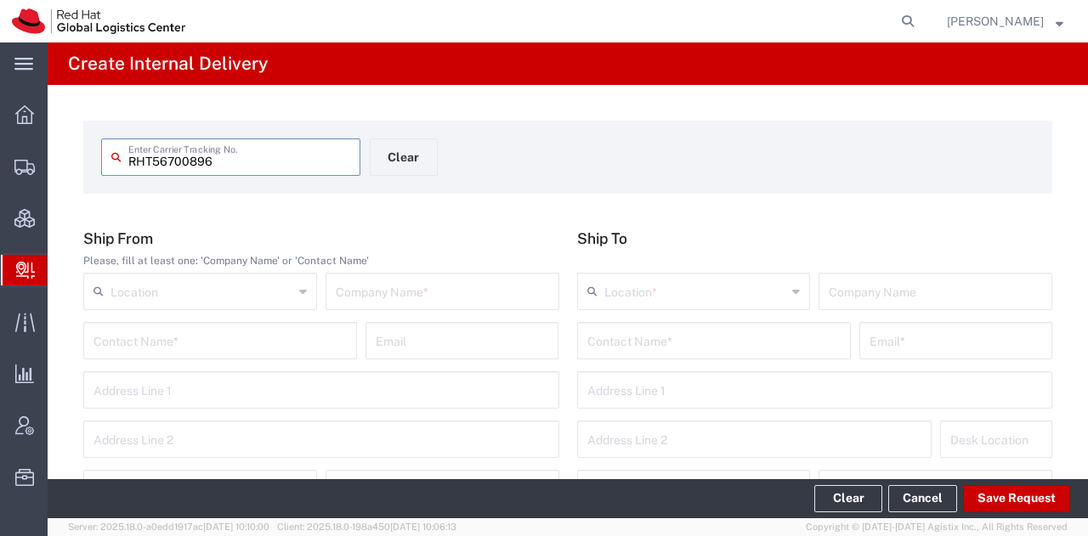
type input "RHT56700896"
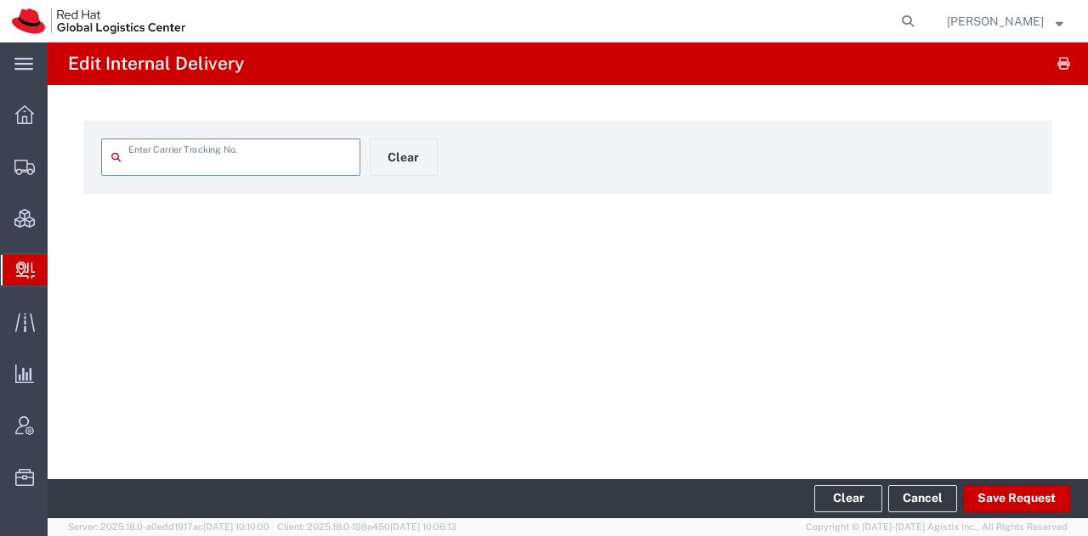
type input "RHT56700896"
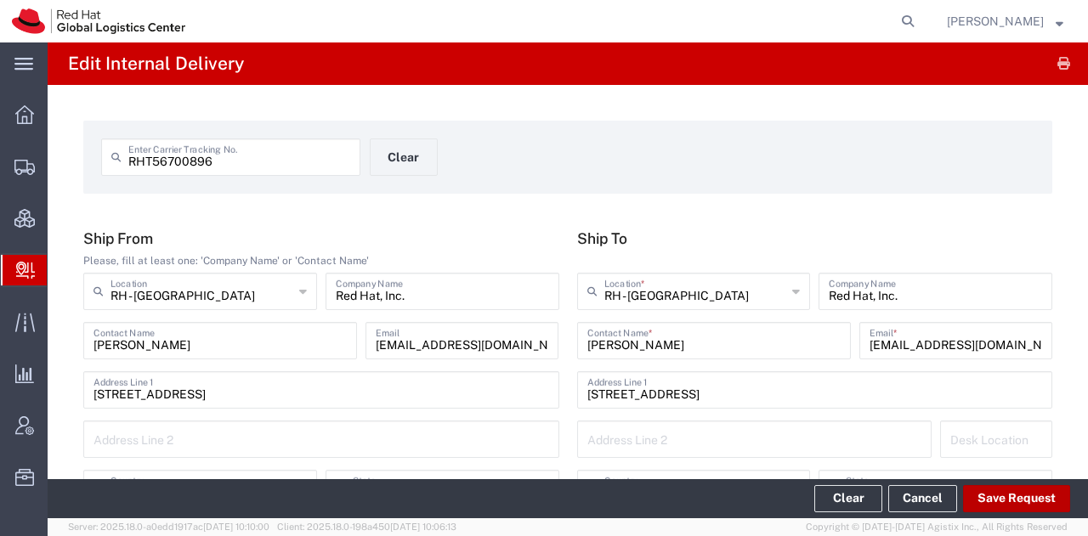
click at [1012, 493] on button "Save Request" at bounding box center [1016, 498] width 107 height 27
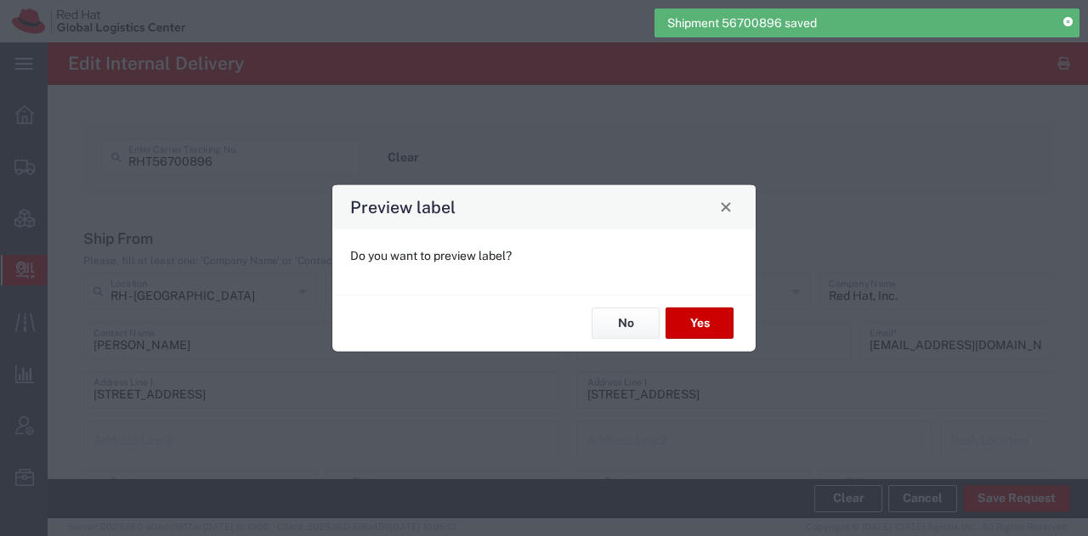
type input "IO_Ground"
click at [689, 326] on button "Yes" at bounding box center [700, 323] width 68 height 31
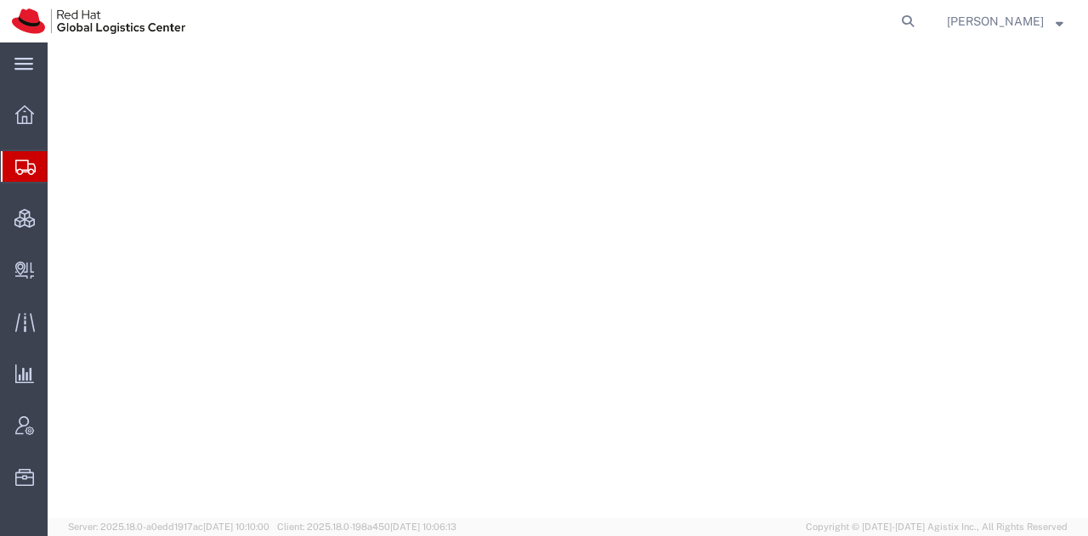
select select "38014"
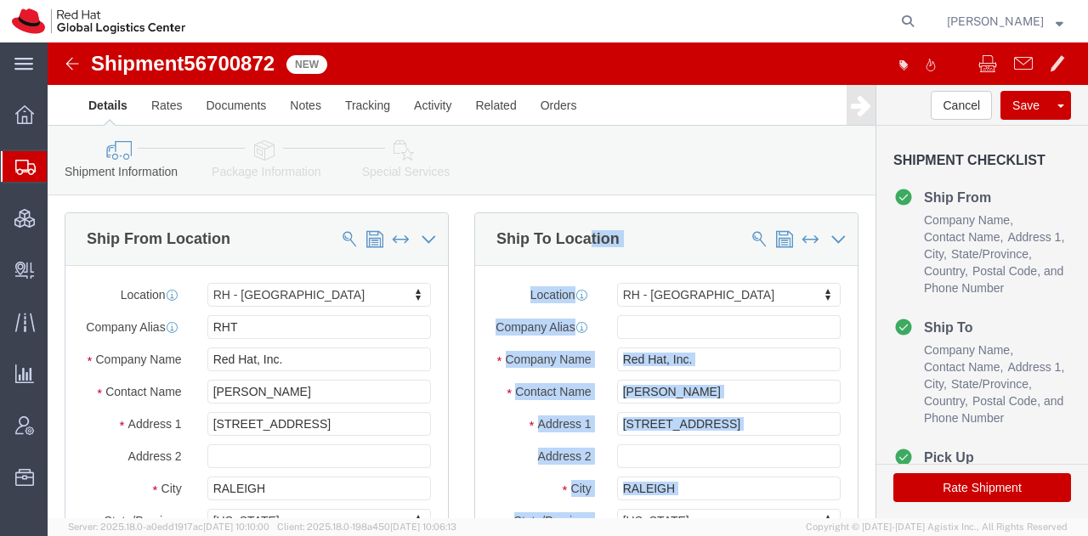
drag, startPoint x: 541, startPoint y: 187, endPoint x: 886, endPoint y: 485, distance: 456.2
click html "Shipment 56700872 New Details Rates Documents Notes Tracking Activity Related O…"
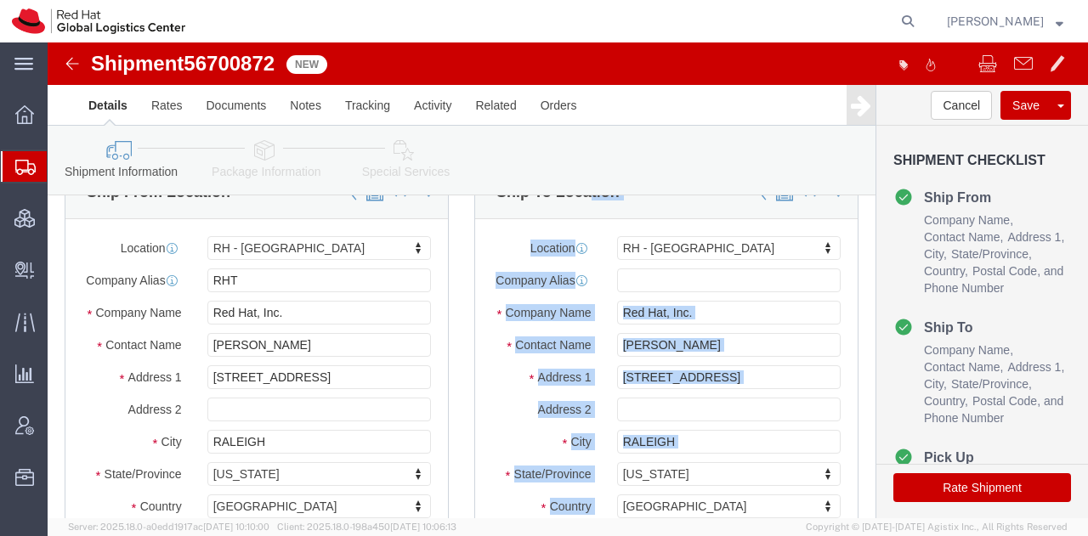
click button "Rate Shipment"
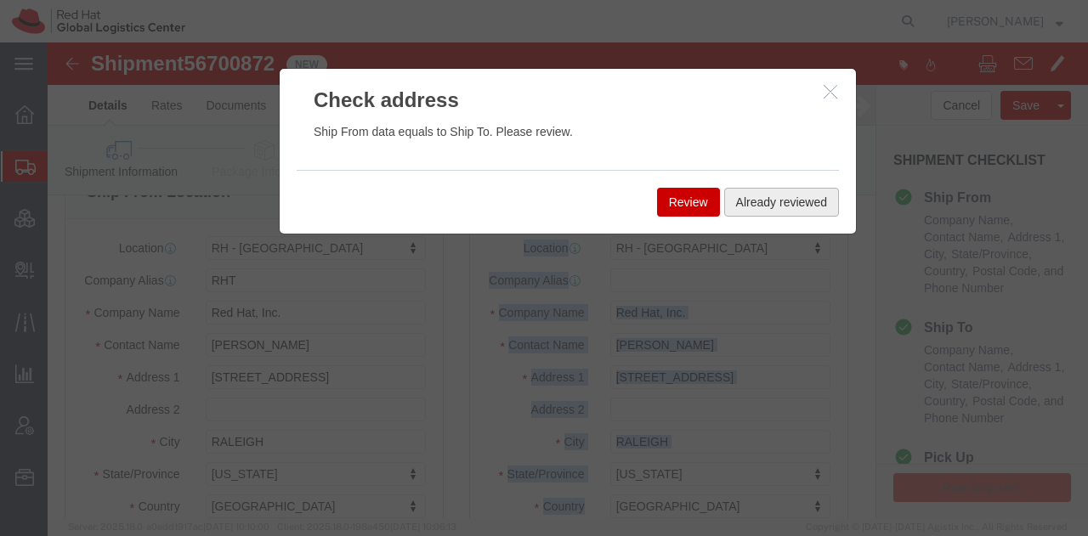
click button "Already reviewed"
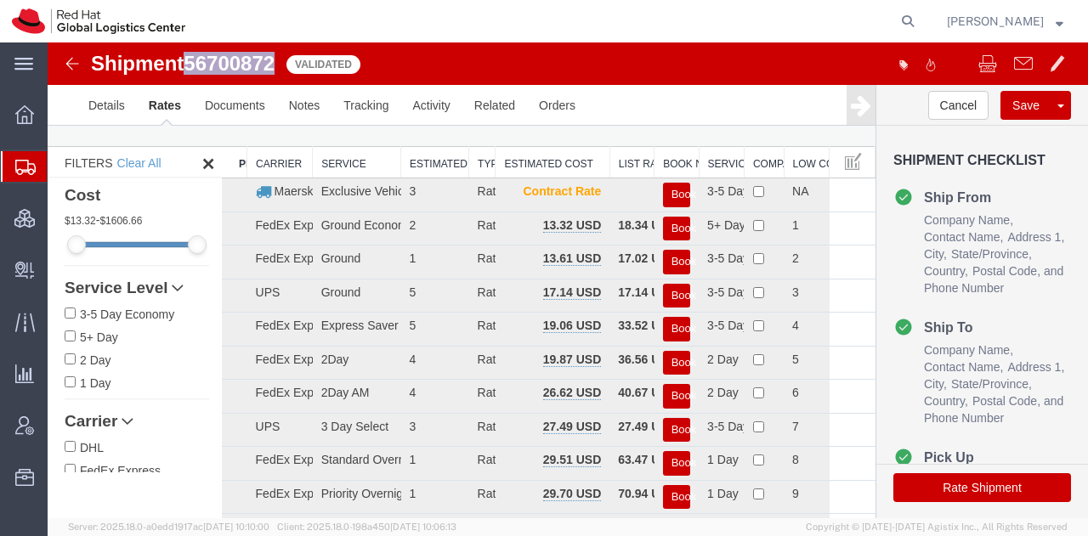
drag, startPoint x: 277, startPoint y: 63, endPoint x: 192, endPoint y: 59, distance: 85.1
click at [192, 59] on span "56700872" at bounding box center [229, 63] width 91 height 23
copy span "56700872"
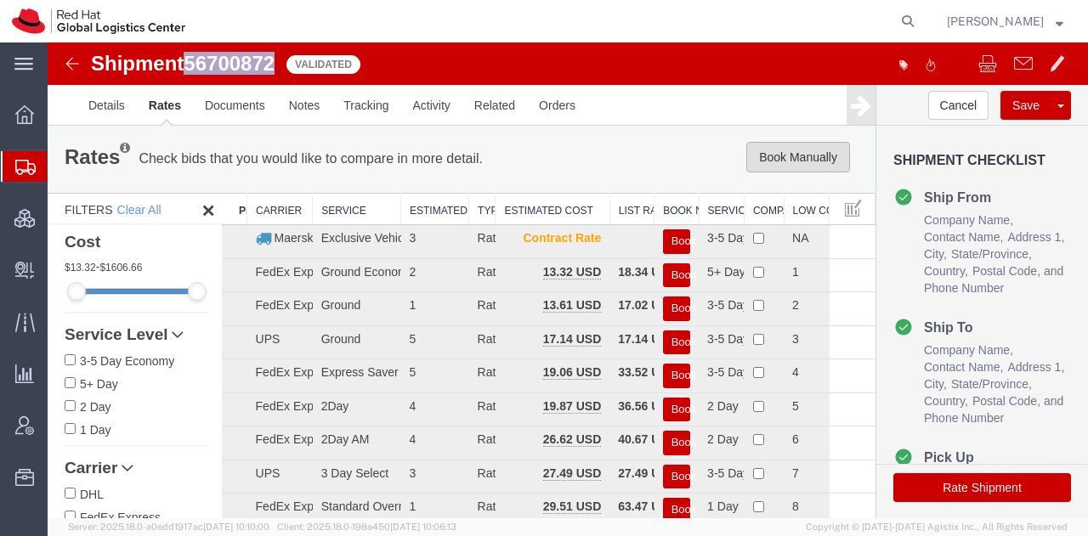
click at [787, 159] on button "Book Manually" at bounding box center [798, 157] width 104 height 31
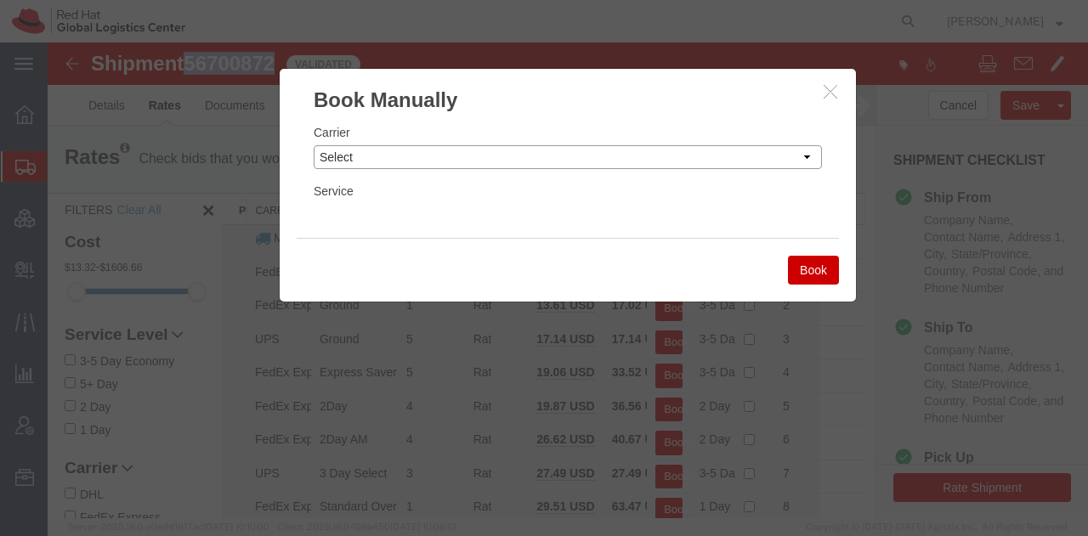
click at [478, 150] on select "Select Add New Carrier (and default service) Amazon Logistics Czech Post DHL Fe…" at bounding box center [568, 157] width 508 height 24
select select "7920"
click at [314, 145] on select "Select Add New Carrier (and default service) Amazon Logistics Czech Post DHL Fe…" at bounding box center [568, 157] width 508 height 24
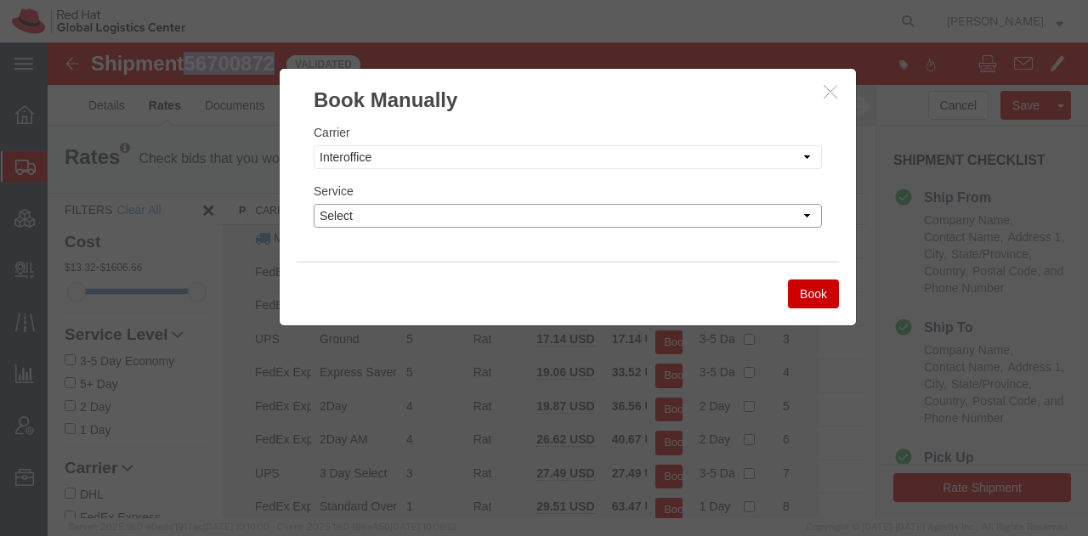
click at [425, 218] on select "Select IO_Ground IO_LTL" at bounding box center [568, 216] width 508 height 24
select select "17810"
click at [314, 204] on select "Select IO_Ground IO_LTL" at bounding box center [568, 216] width 508 height 24
click at [811, 298] on button "Book" at bounding box center [813, 294] width 51 height 29
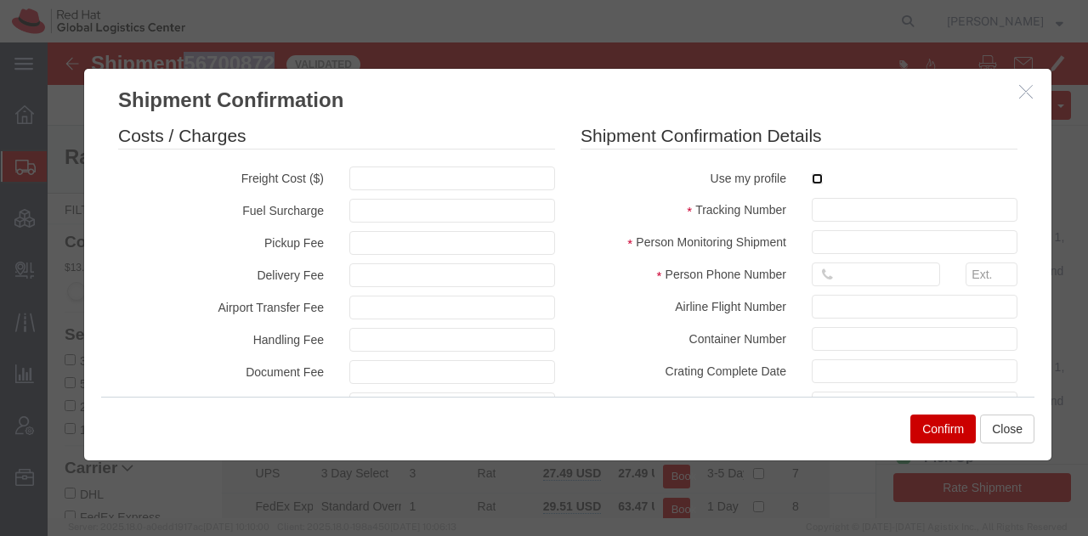
click at [812, 183] on input "checkbox" at bounding box center [817, 178] width 11 height 11
checkbox input "true"
type input "[PERSON_NAME]"
type input "19193013123"
click at [818, 205] on input "text" at bounding box center [915, 210] width 206 height 24
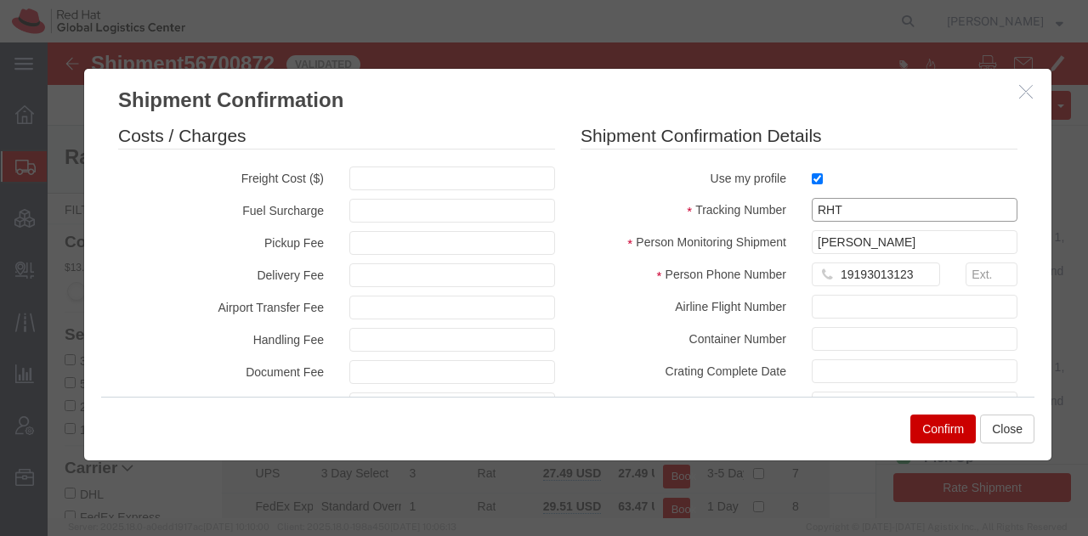
paste input "56700872"
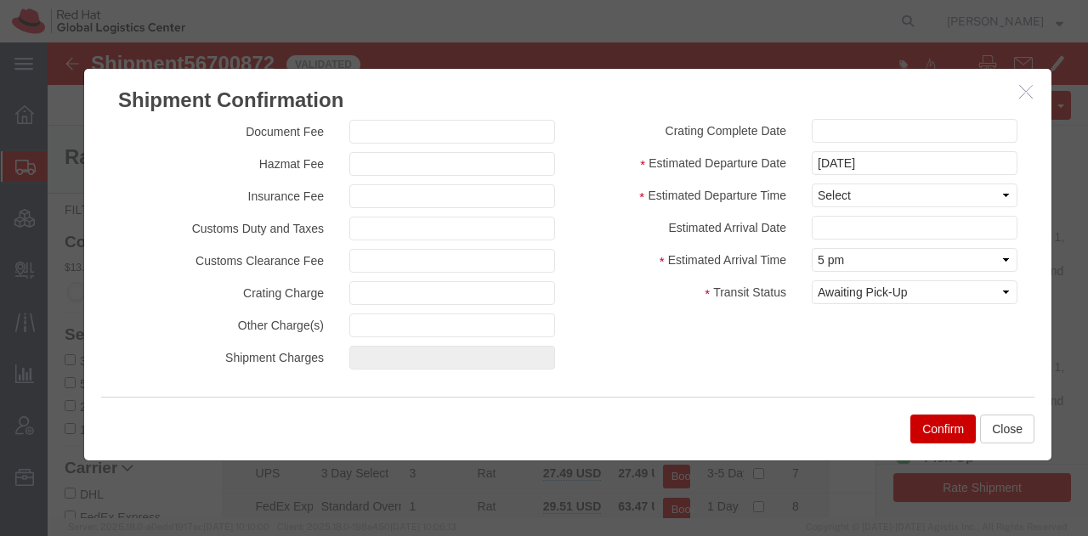
scroll to position [241, 0]
type input "RHT56700872"
click at [826, 196] on select "Select Midnight 1 am 2 am 3 am 4 am 5 am 6 am 7 am 8 am 9 am 10 am 11 am 12 Noo…" at bounding box center [915, 195] width 206 height 24
select select "1200"
click at [812, 183] on select "Select Midnight 1 am 2 am 3 am 4 am 5 am 6 am 7 am 8 am 9 am 10 am 11 am 12 Noo…" at bounding box center [915, 195] width 206 height 24
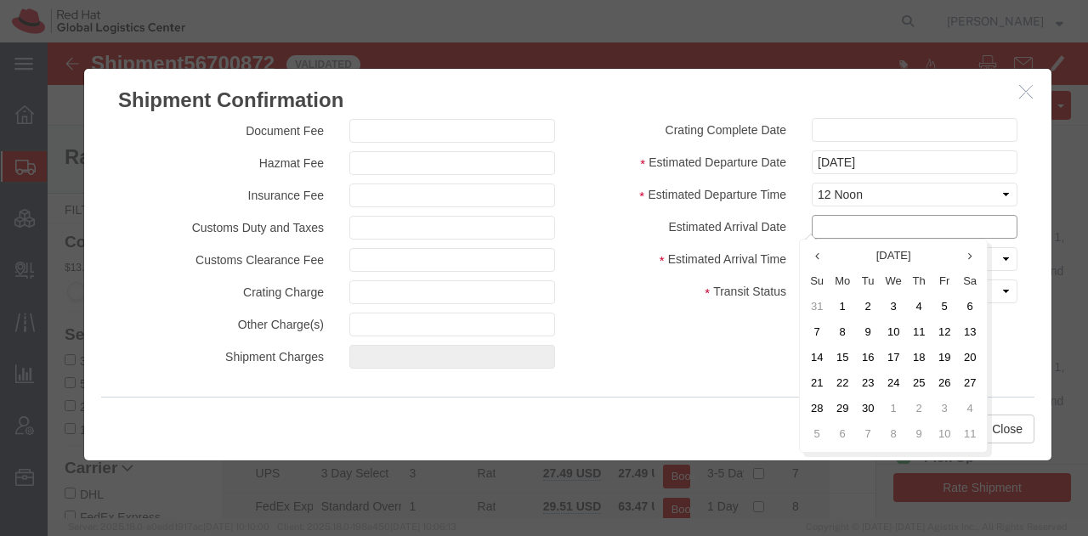
click at [831, 221] on input "text" at bounding box center [915, 227] width 206 height 24
click at [942, 326] on td "12" at bounding box center [945, 333] width 26 height 26
type input "[DATE]"
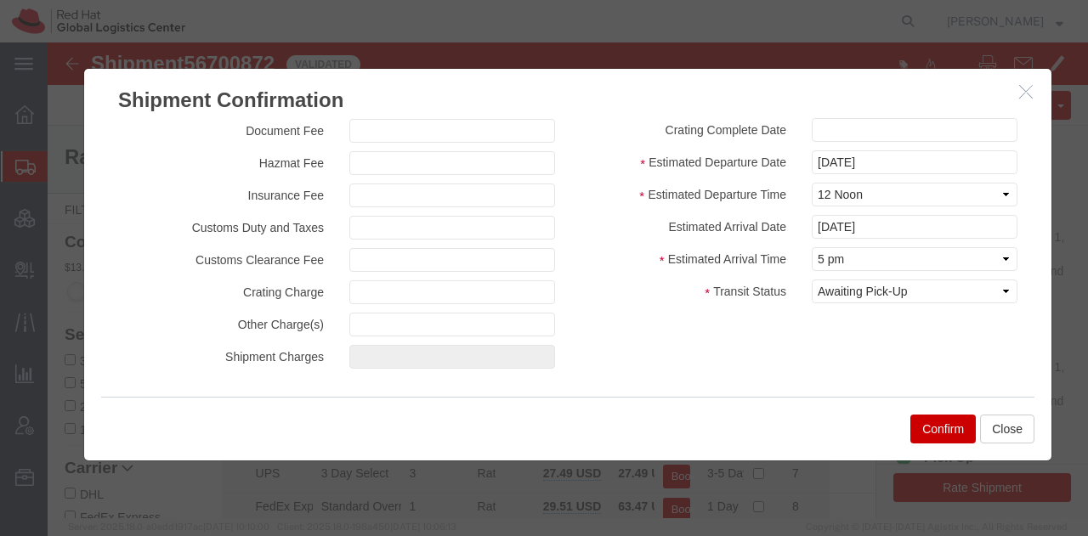
scroll to position [243, 0]
click at [944, 428] on button "Confirm" at bounding box center [942, 429] width 65 height 29
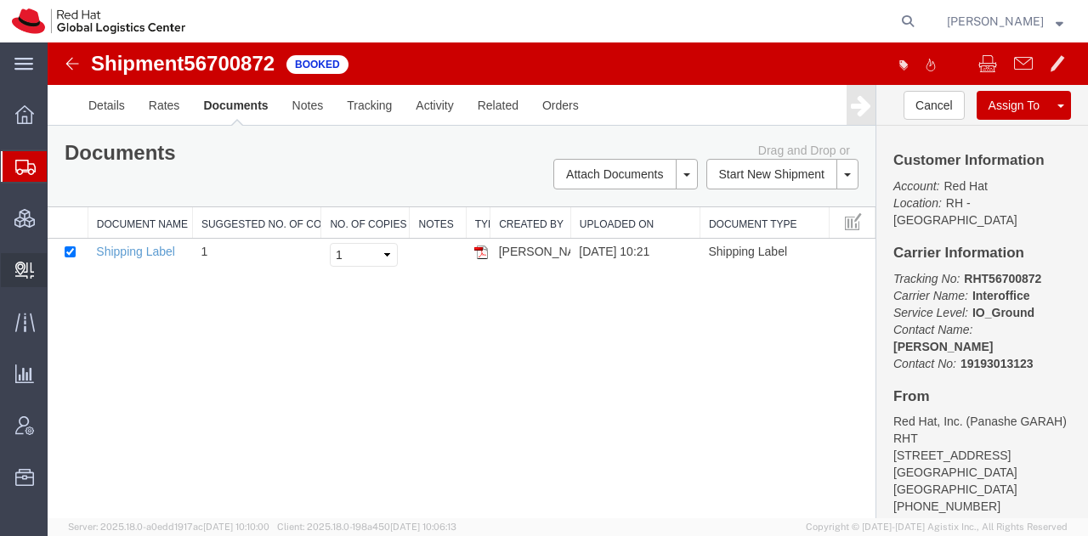
click at [0, 0] on span "Create Delivery" at bounding box center [0, 0] width 0 height 0
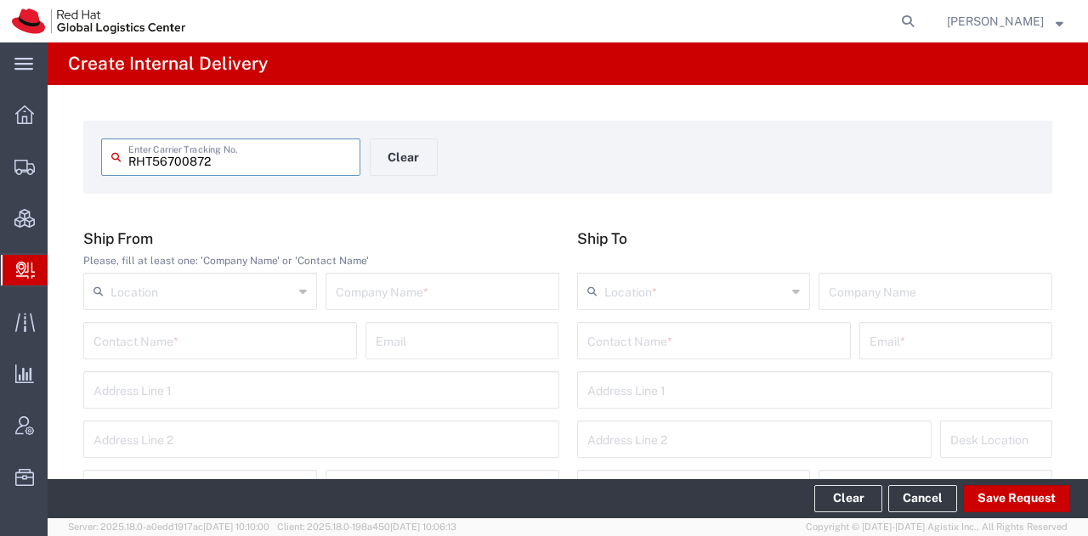
type input "RHT56700872"
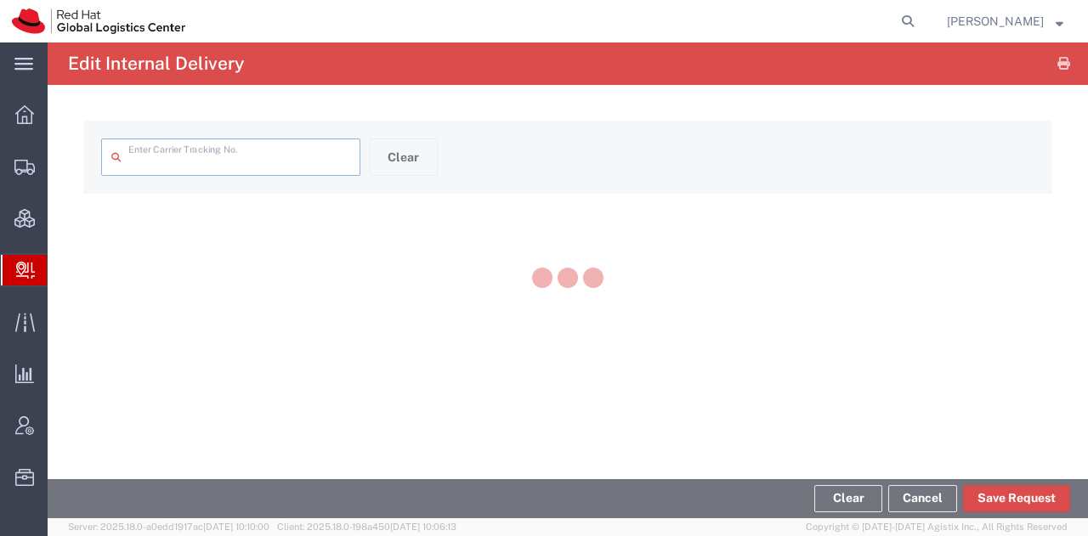
type input "RHT56700872"
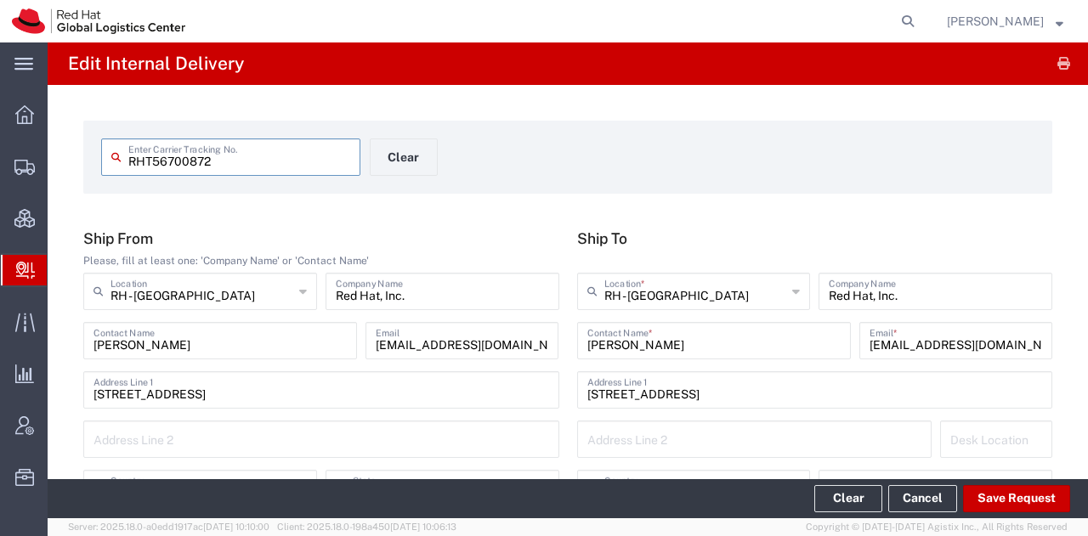
type input "IO_Ground"
type input "[US_STATE]"
click at [989, 494] on button "Save Request" at bounding box center [1016, 498] width 107 height 27
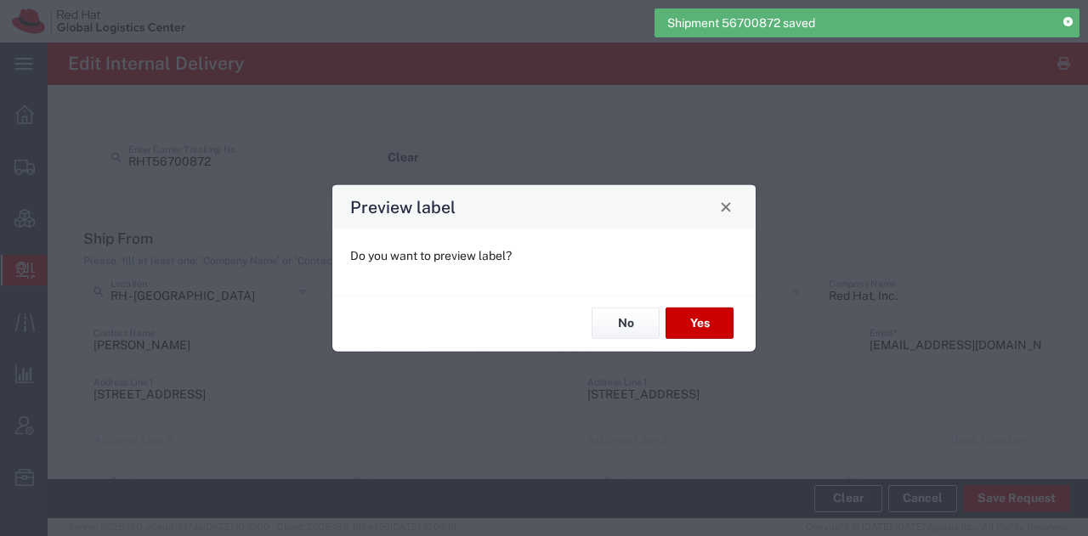
type input "IO_Ground"
type input "Your Packaging"
click at [693, 312] on button "Yes" at bounding box center [700, 323] width 68 height 31
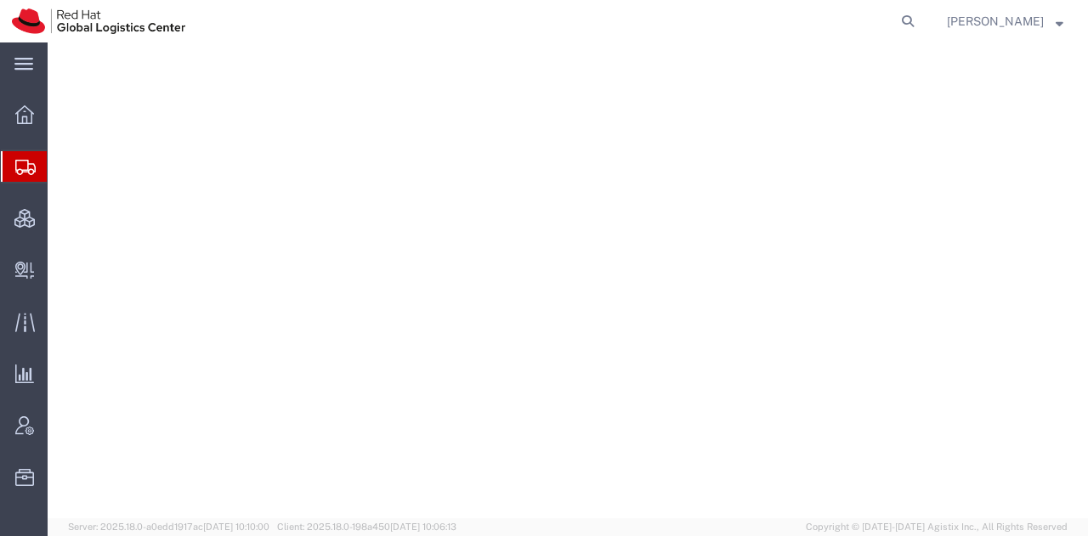
select select "38014"
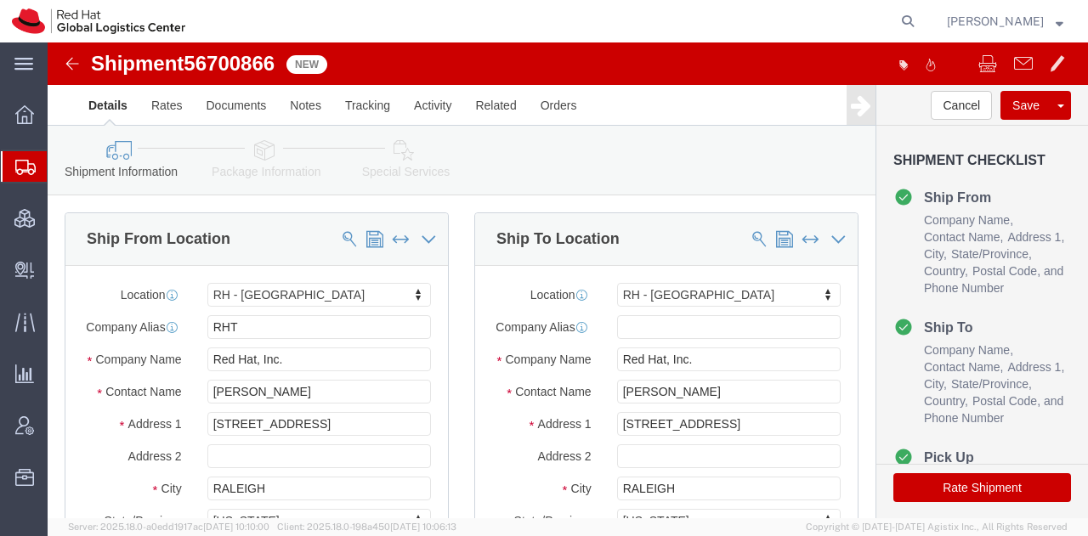
click button "Rate Shipment"
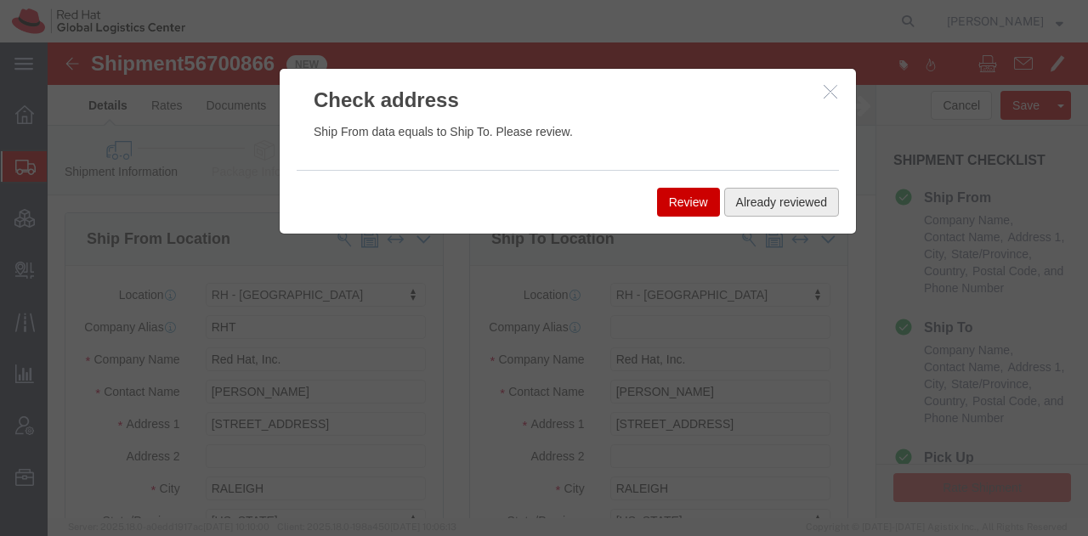
click button "Already reviewed"
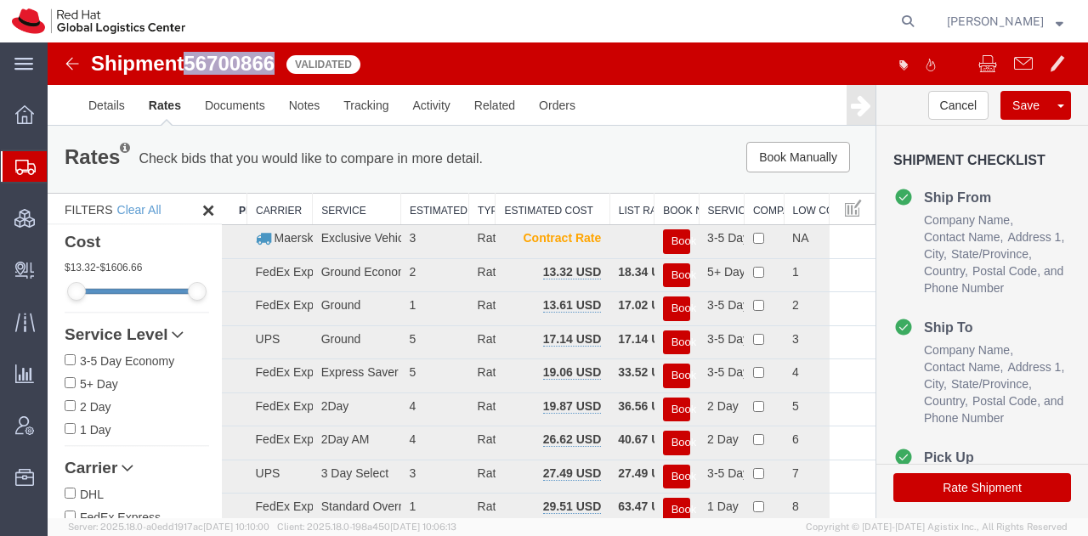
drag, startPoint x: 275, startPoint y: 59, endPoint x: 191, endPoint y: 56, distance: 84.2
click at [191, 56] on span "56700866" at bounding box center [229, 63] width 91 height 23
copy span "56700866"
click at [802, 153] on button "Book Manually" at bounding box center [798, 157] width 104 height 31
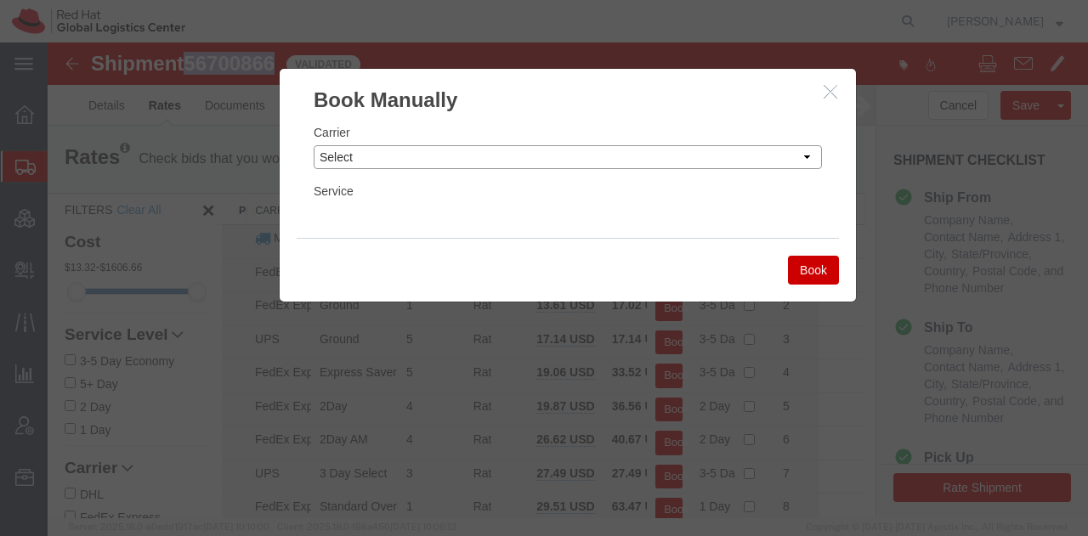
click at [715, 168] on select "Select Add New Carrier (and default service) Amazon Logistics Czech Post DHL Fe…" at bounding box center [568, 157] width 508 height 24
select select "7920"
click at [314, 145] on select "Select Add New Carrier (and default service) Amazon Logistics Czech Post DHL Fe…" at bounding box center [568, 157] width 508 height 24
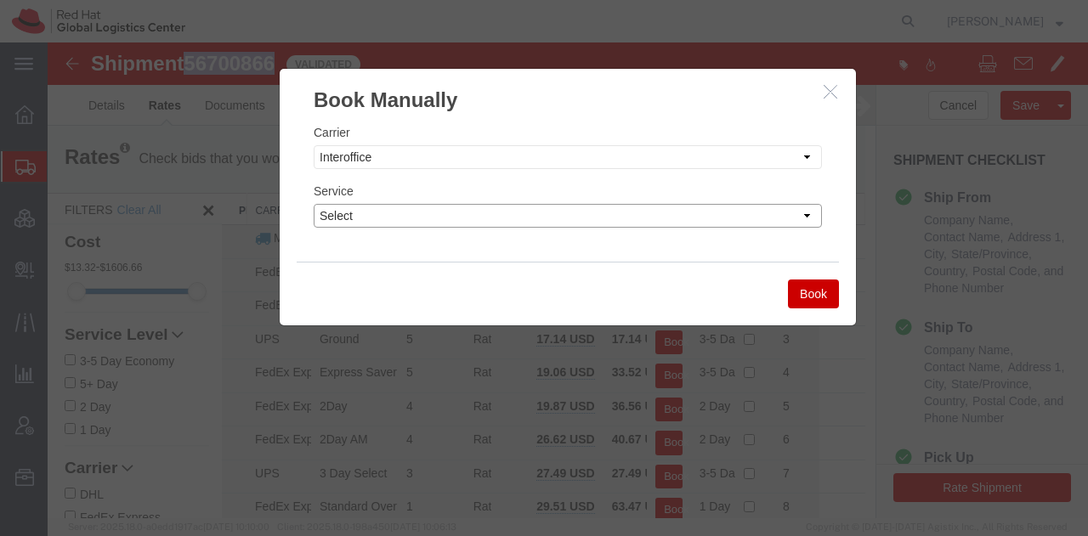
click at [457, 218] on select "Select IO_Ground IO_LTL" at bounding box center [568, 216] width 508 height 24
select select "17810"
click at [314, 204] on select "Select IO_Ground IO_LTL" at bounding box center [568, 216] width 508 height 24
click at [812, 292] on button "Book" at bounding box center [813, 294] width 51 height 29
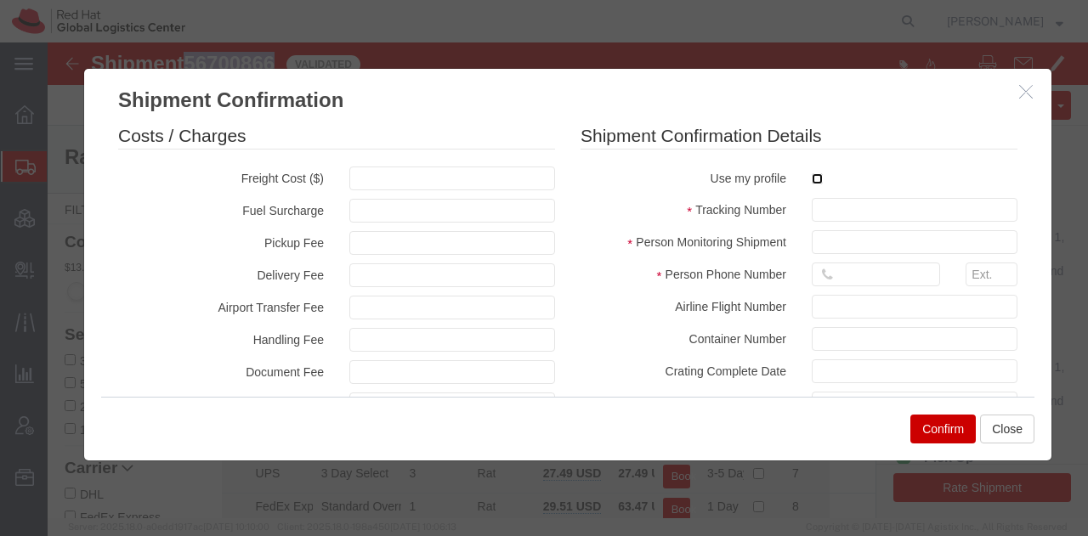
click at [812, 178] on input "checkbox" at bounding box center [817, 178] width 11 height 11
checkbox input "true"
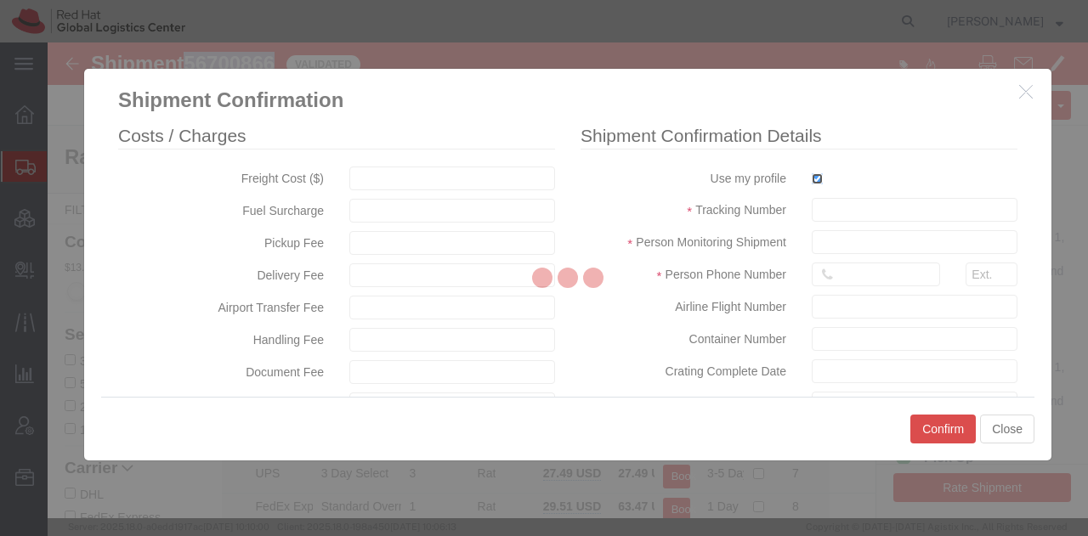
type input "[PERSON_NAME]"
type input "19193013123"
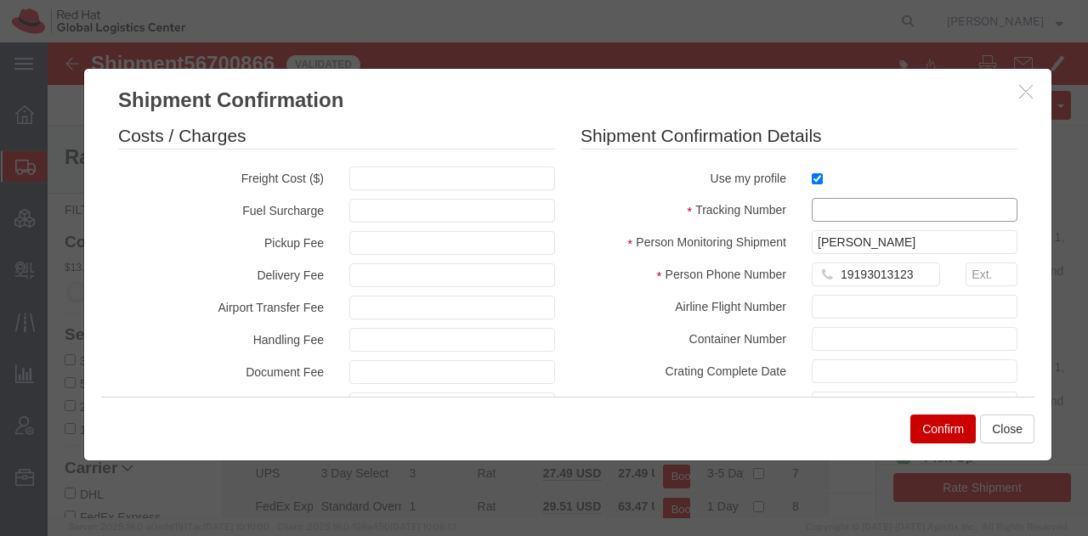
click at [817, 208] on input "text" at bounding box center [915, 210] width 206 height 24
paste input "56700866"
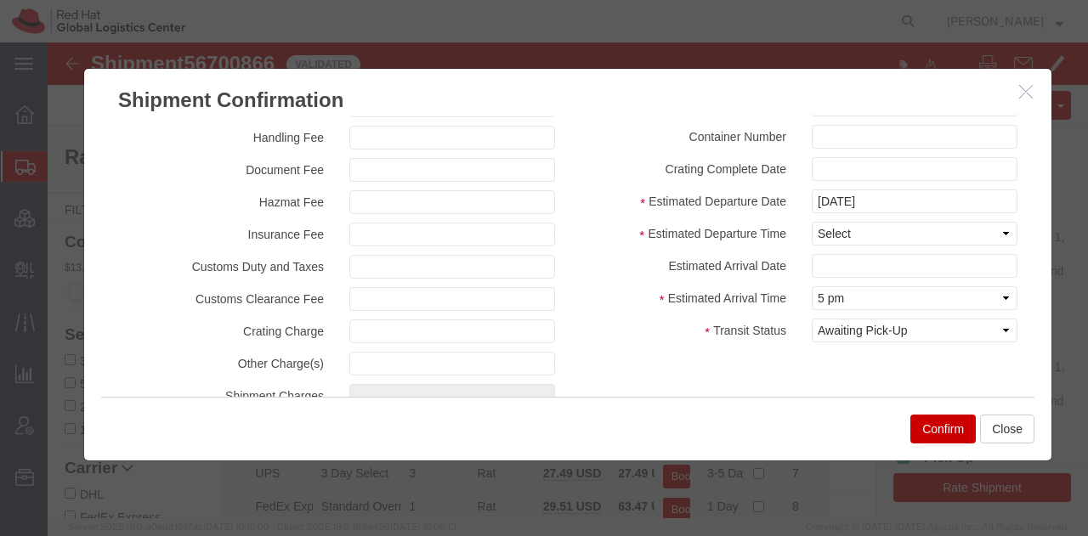
scroll to position [203, 0]
type input "RHT56700866"
click at [826, 230] on select "Select Midnight 1 am 2 am 3 am 4 am 5 am 6 am 7 am 8 am 9 am 10 am 11 am 12 Noo…" at bounding box center [915, 233] width 206 height 24
select select "1200"
click at [812, 221] on select "Select Midnight 1 am 2 am 3 am 4 am 5 am 6 am 7 am 8 am 9 am 10 am 11 am 12 Noo…" at bounding box center [915, 233] width 206 height 24
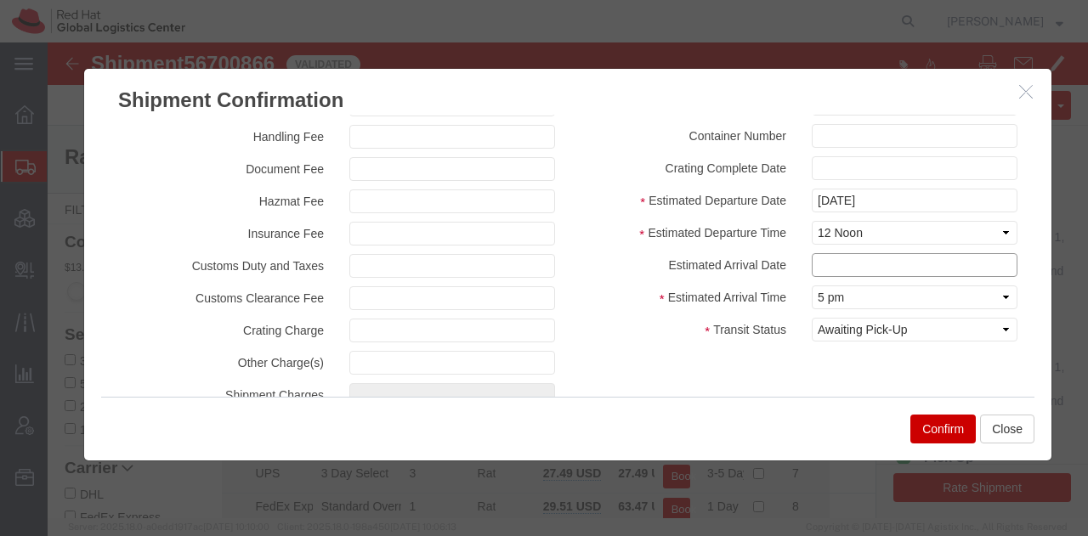
click at [827, 263] on input "text" at bounding box center [915, 265] width 206 height 24
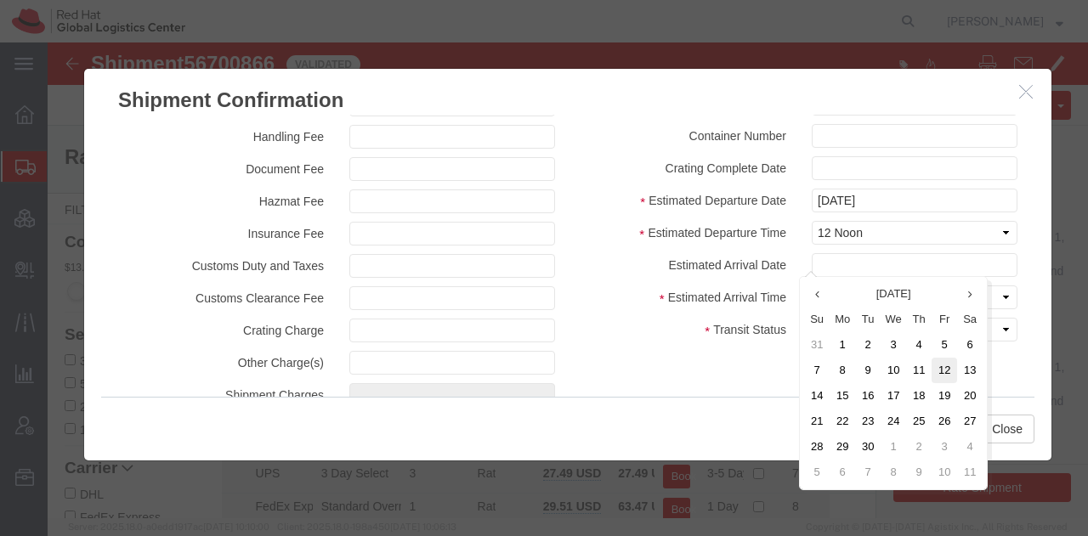
click at [945, 374] on td "12" at bounding box center [945, 371] width 26 height 26
type input "09/12/2025"
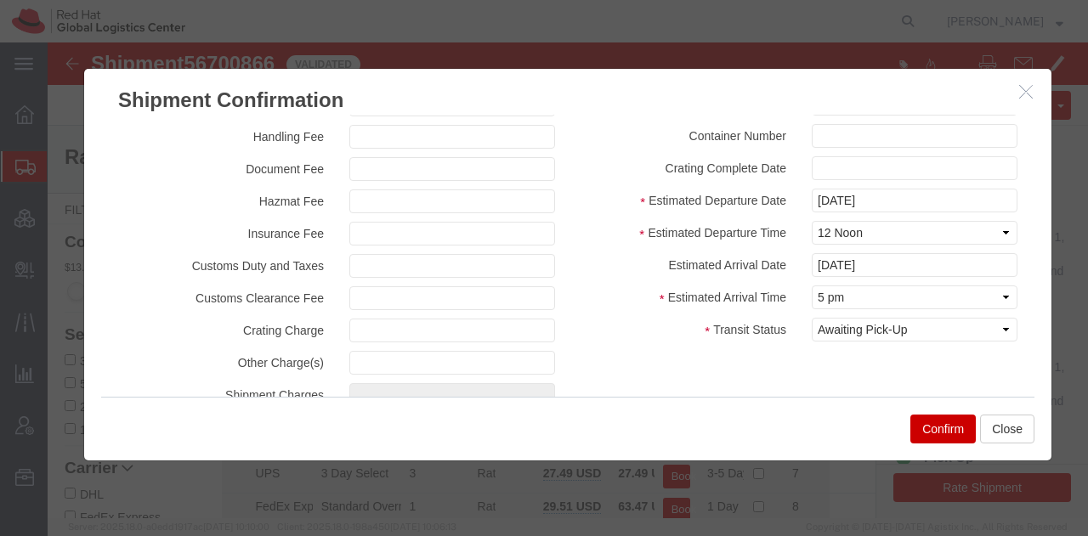
click at [925, 426] on button "Confirm" at bounding box center [942, 429] width 65 height 29
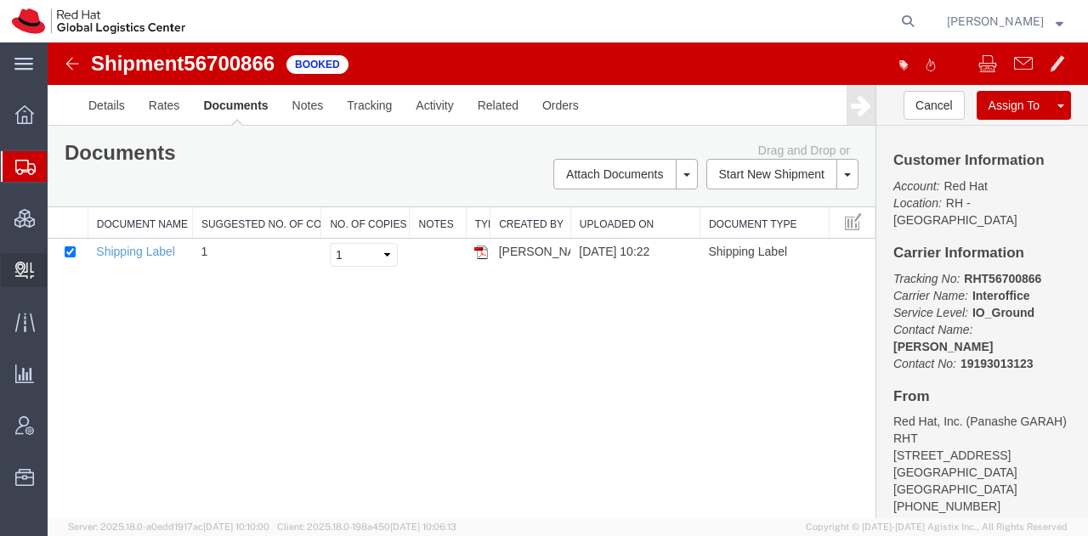
click at [0, 0] on span "Create Delivery" at bounding box center [0, 0] width 0 height 0
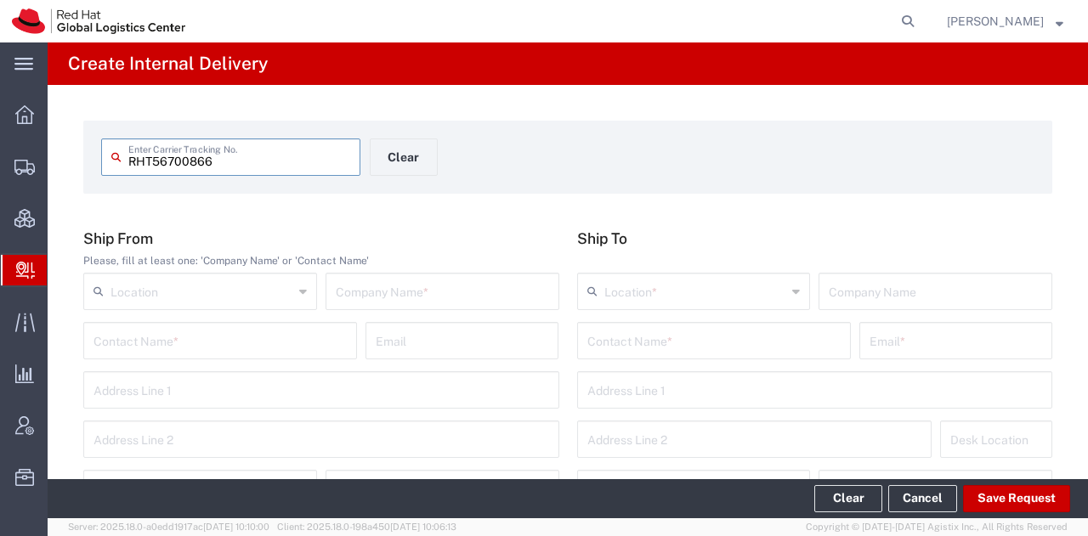
type input "RHT56700866"
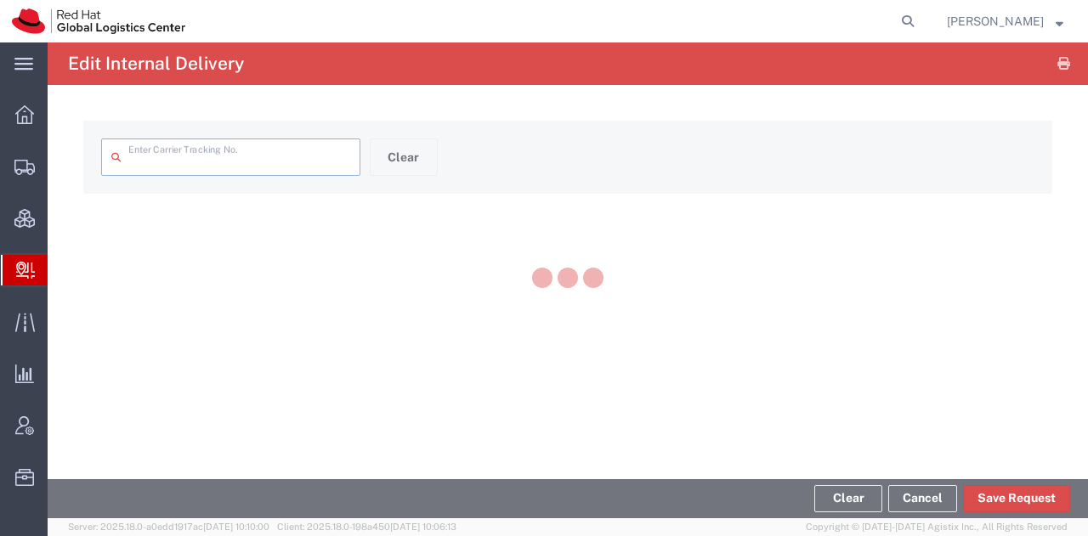
type input "RHT56700866"
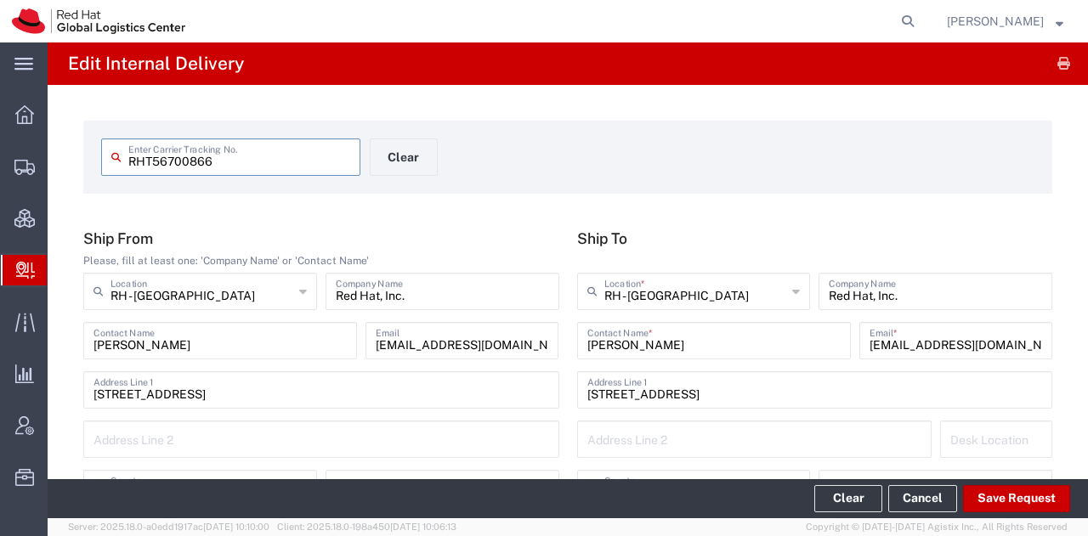
type input "[US_STATE]"
type input "Your Packaging"
type input "[US_STATE]"
type input "IO_Ground"
click at [998, 495] on button "Save Request" at bounding box center [1016, 498] width 107 height 27
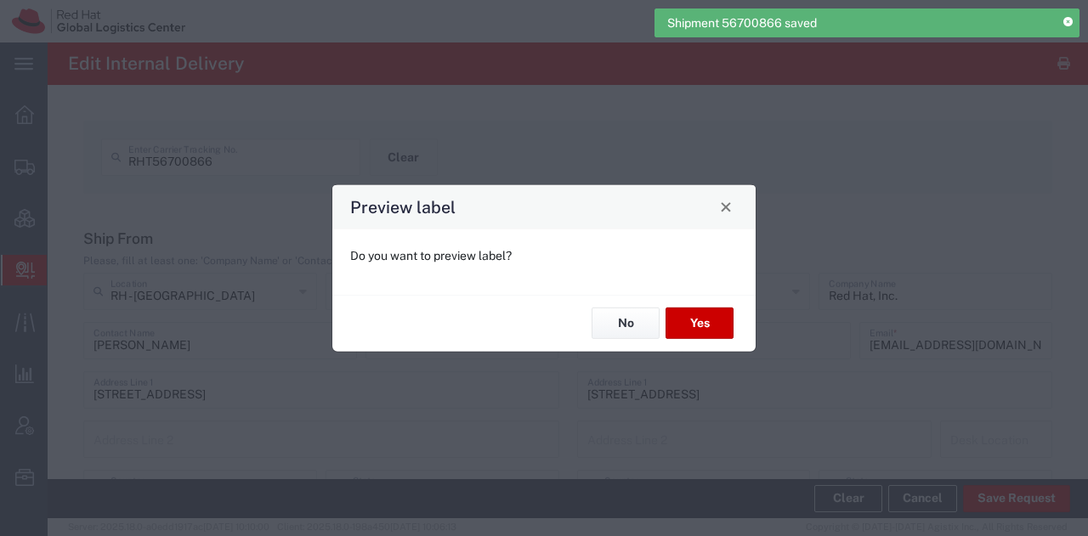
type input "Your Packaging"
type input "IO_Ground"
click at [695, 324] on button "Yes" at bounding box center [700, 323] width 68 height 31
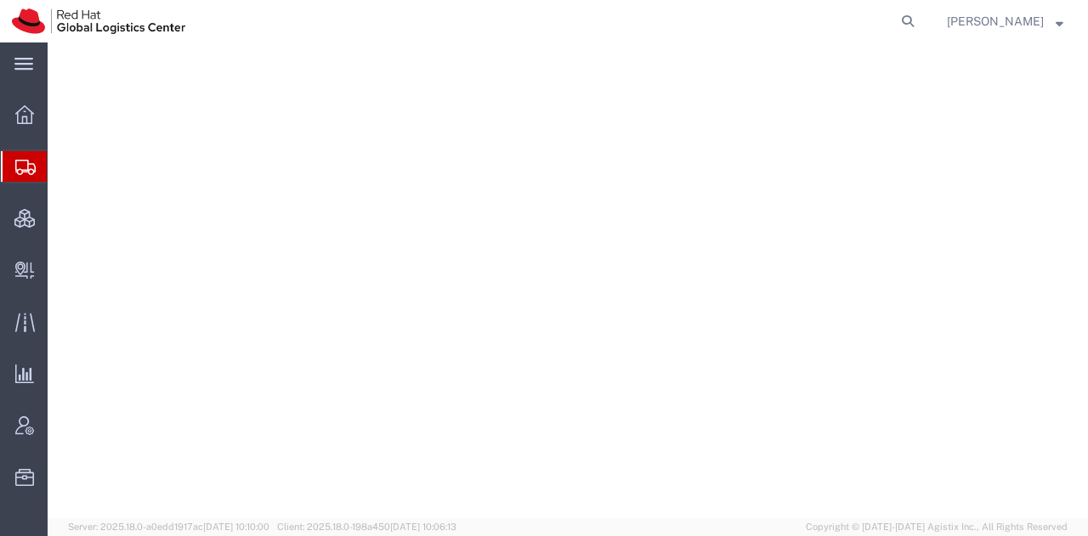
select select "38014"
select select
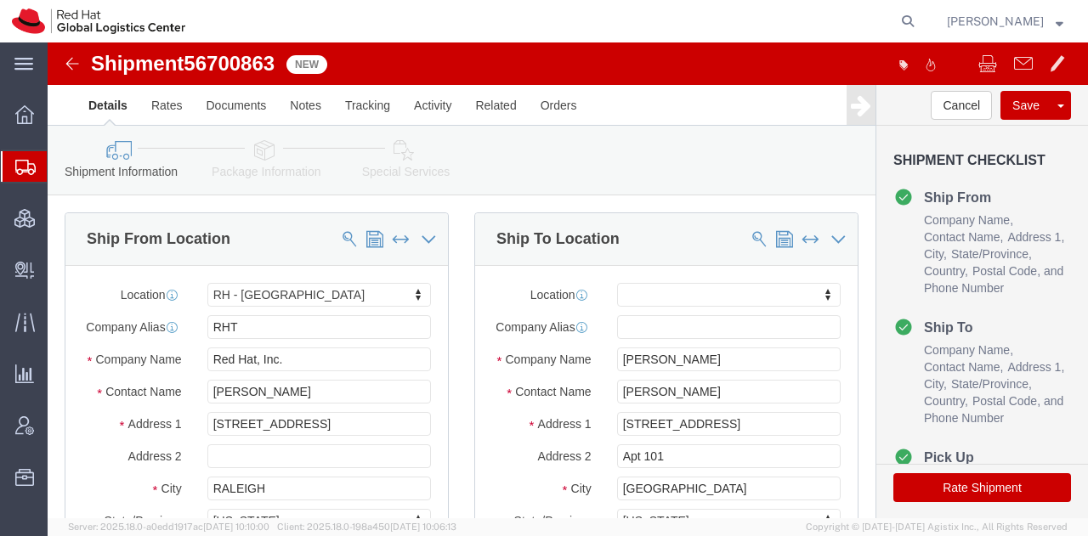
click icon
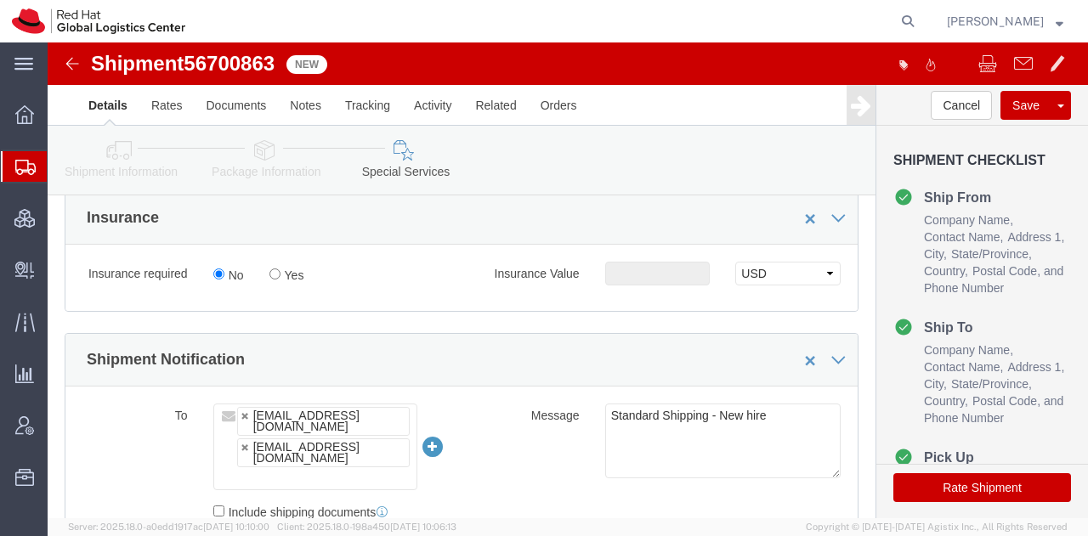
scroll to position [923, 0]
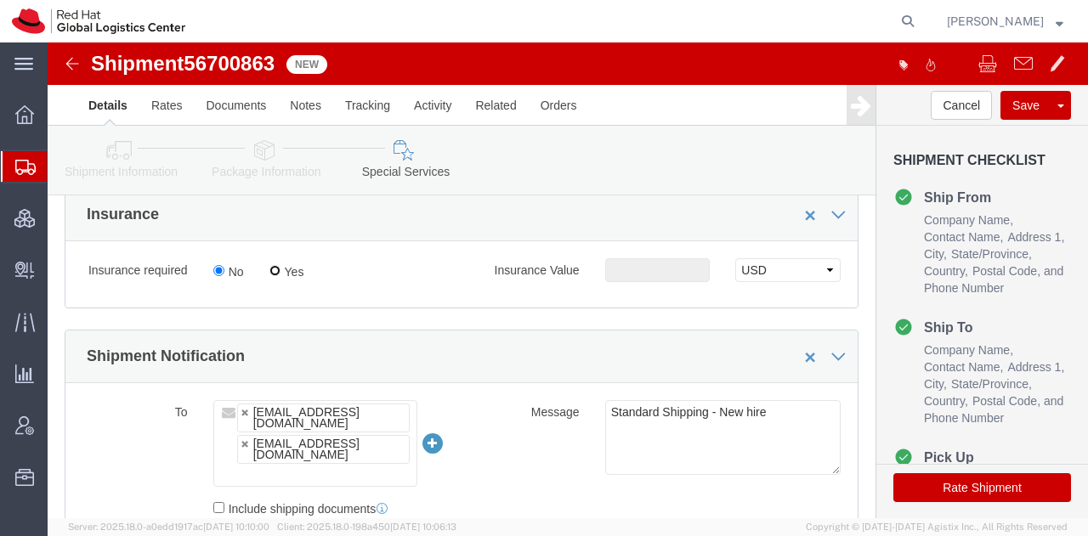
click input "Yes"
radio input "true"
click input "text"
type input "500.00"
click button "Rate Shipment"
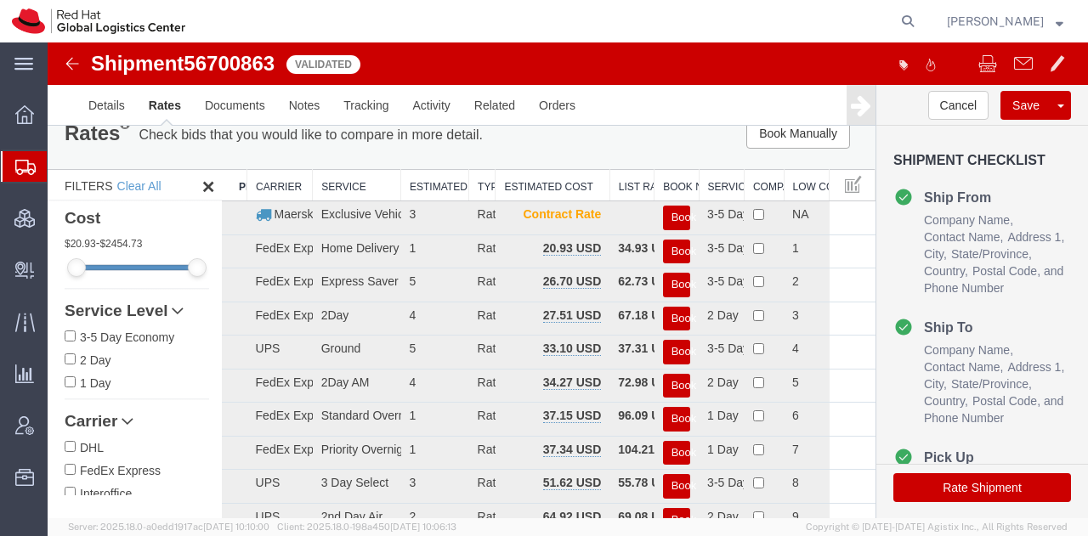
scroll to position [0, 0]
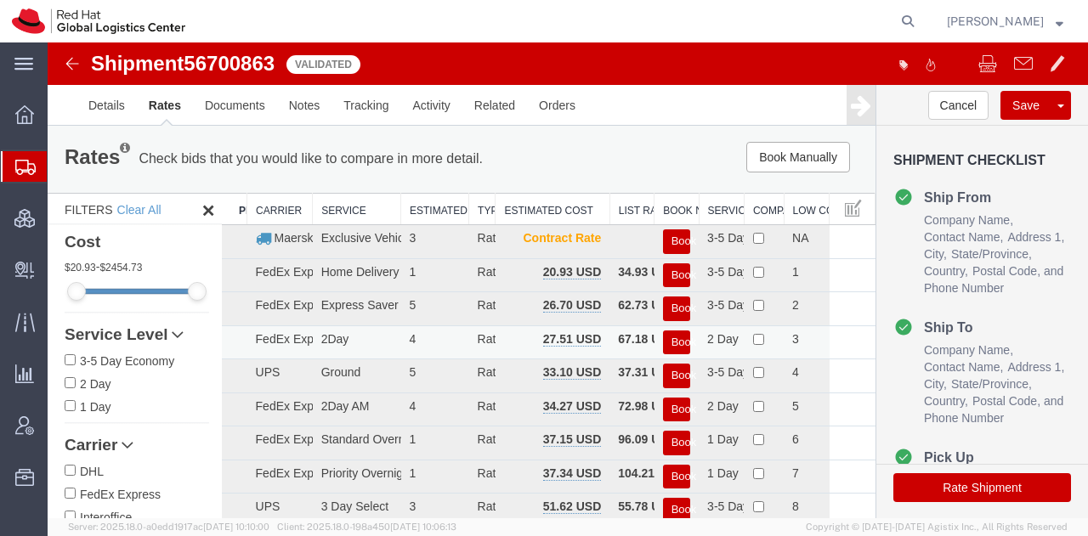
click at [671, 342] on button "Book" at bounding box center [676, 343] width 27 height 25
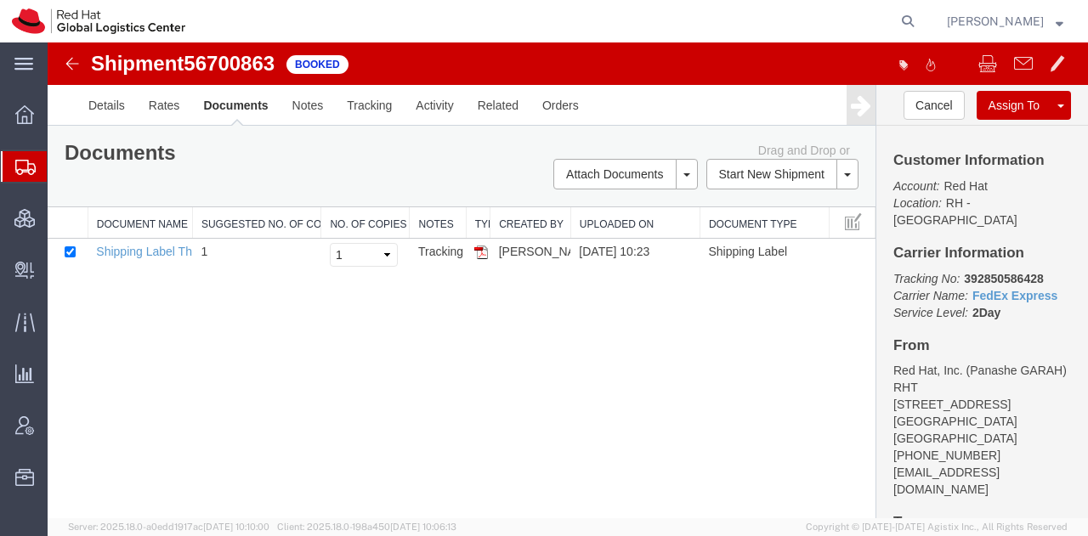
drag, startPoint x: 478, startPoint y: 244, endPoint x: 607, endPoint y: 91, distance: 200.3
click at [478, 246] on img at bounding box center [481, 253] width 14 height 14
click at [0, 0] on span "Shipment Manager" at bounding box center [0, 0] width 0 height 0
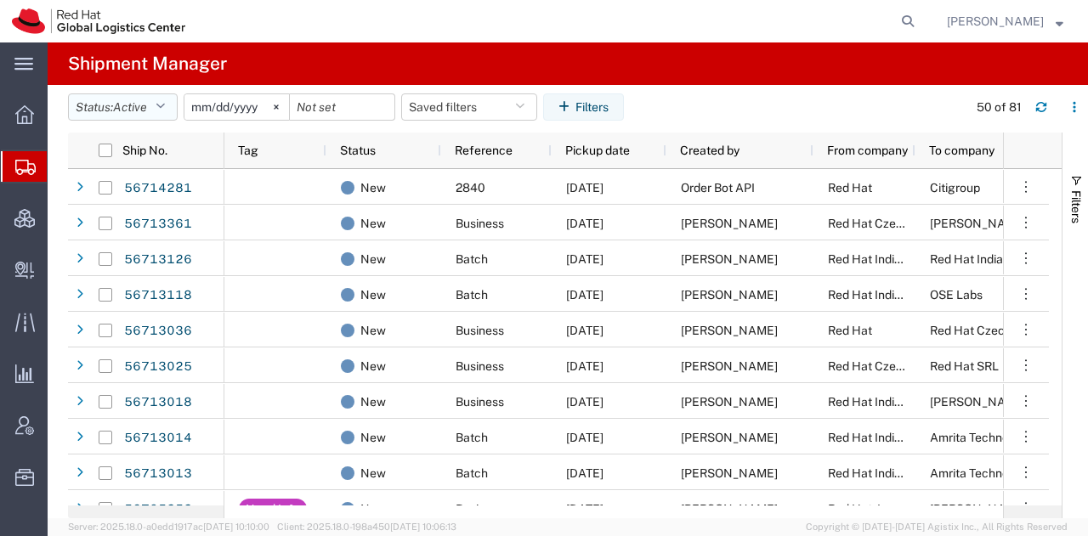
click at [156, 101] on button "Status: Active" at bounding box center [123, 107] width 110 height 27
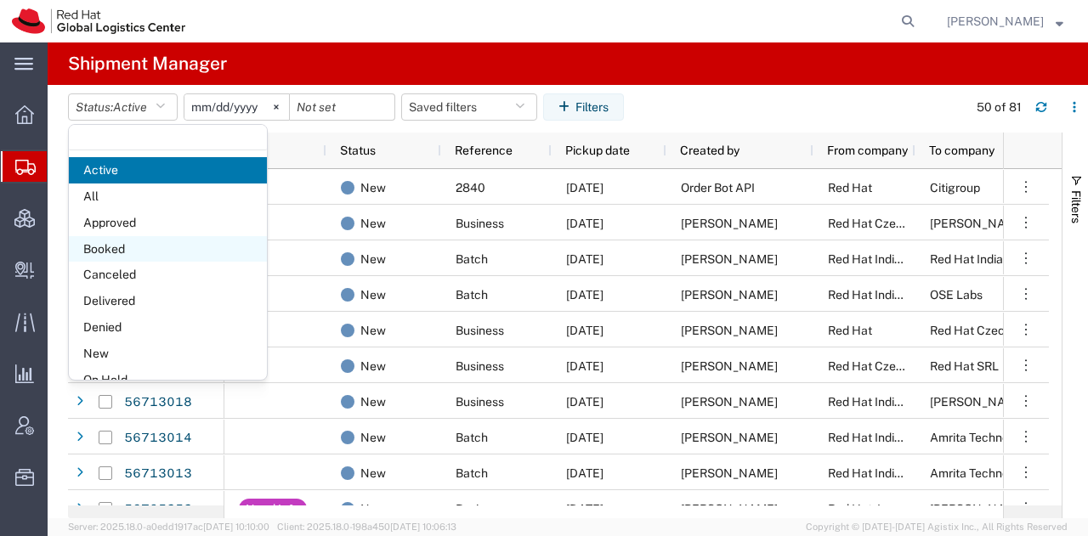
click at [138, 258] on span "Booked" at bounding box center [168, 249] width 198 height 26
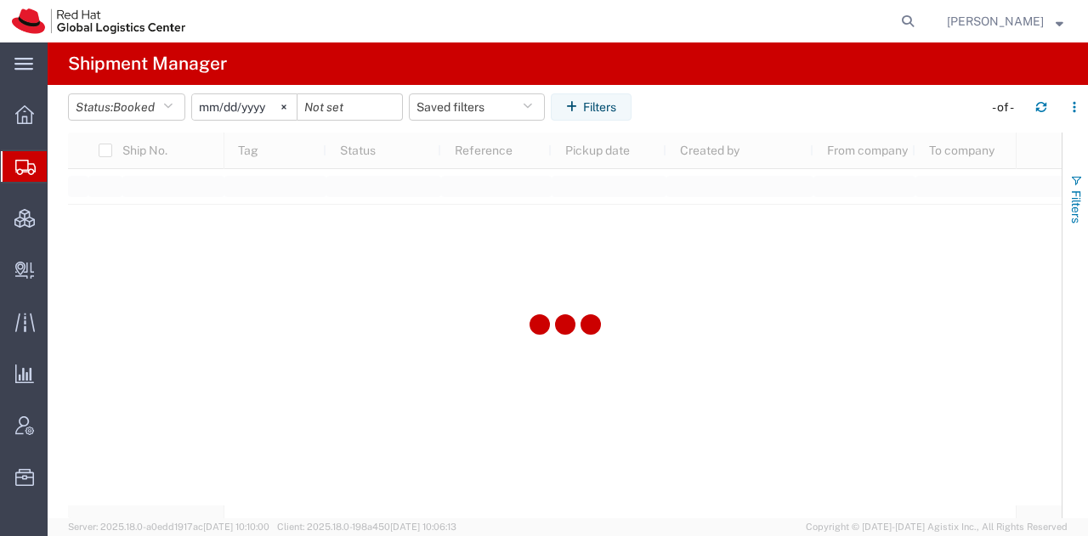
click at [1075, 199] on span "Filters" at bounding box center [1076, 206] width 14 height 33
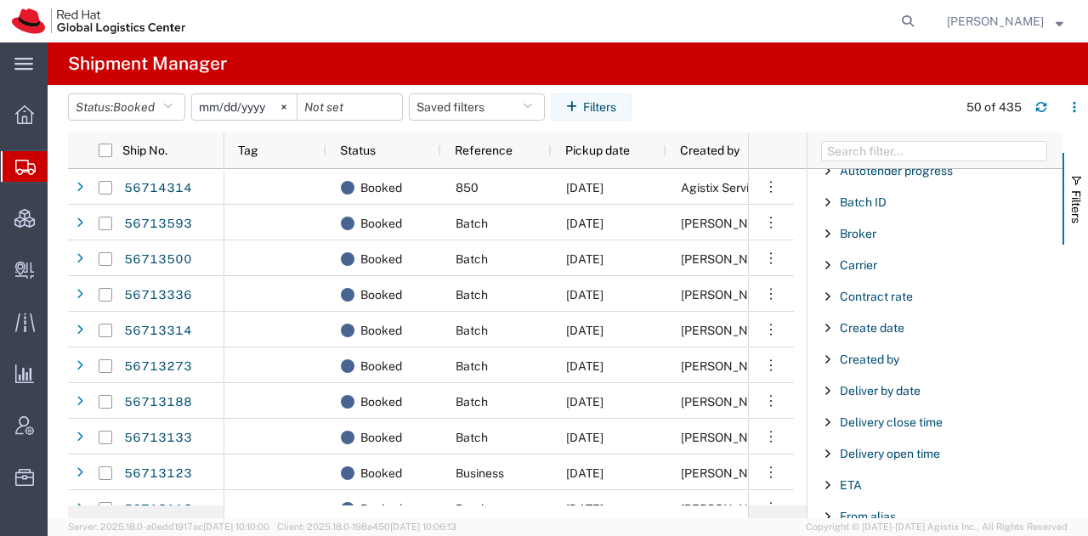
scroll to position [193, 0]
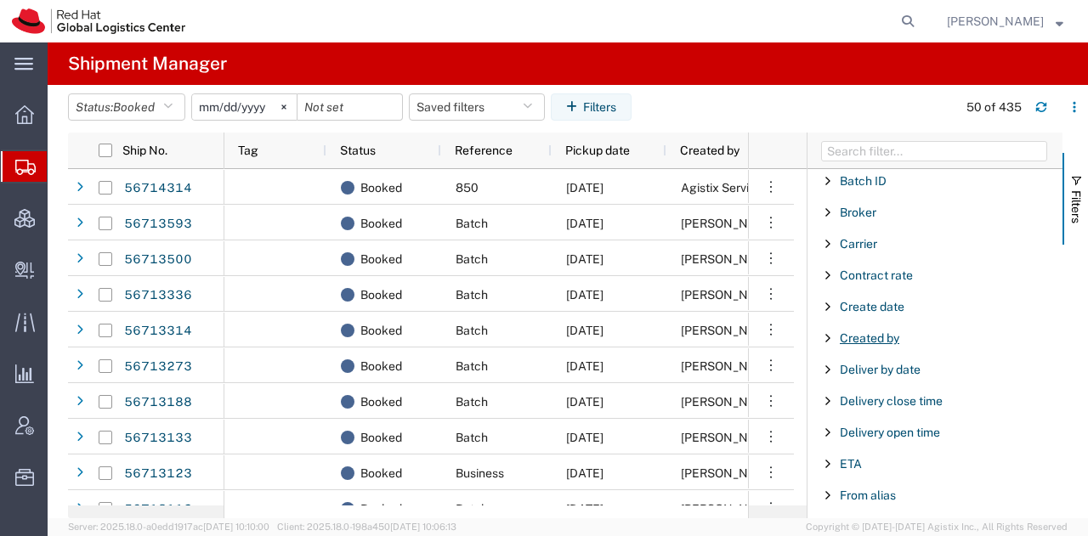
click at [894, 332] on span "Created by" at bounding box center [870, 339] width 60 height 14
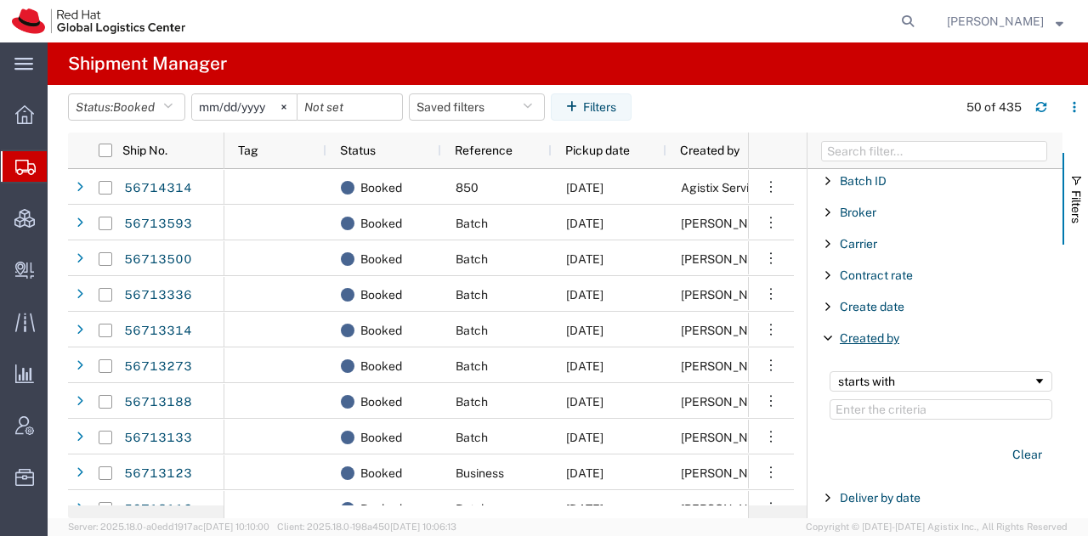
click at [894, 332] on span "Created by" at bounding box center [870, 339] width 60 height 14
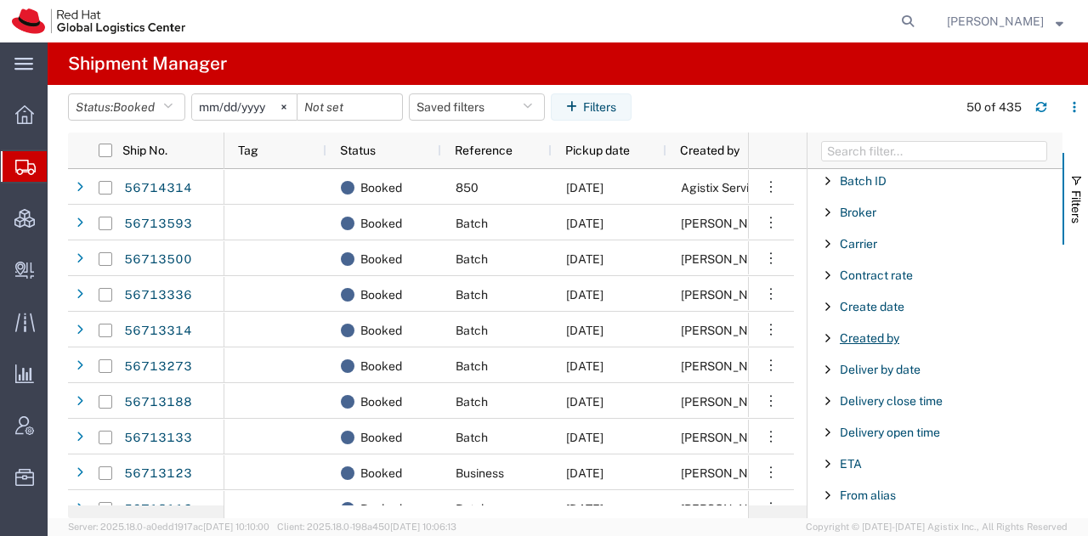
click at [894, 332] on span "Created by" at bounding box center [870, 339] width 60 height 14
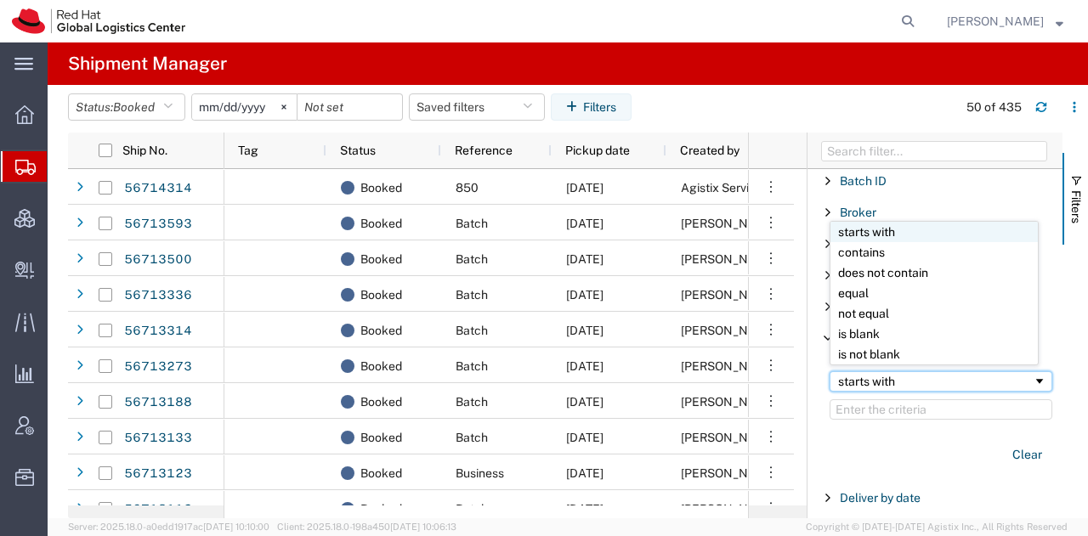
click at [893, 377] on div "starts with" at bounding box center [935, 382] width 195 height 14
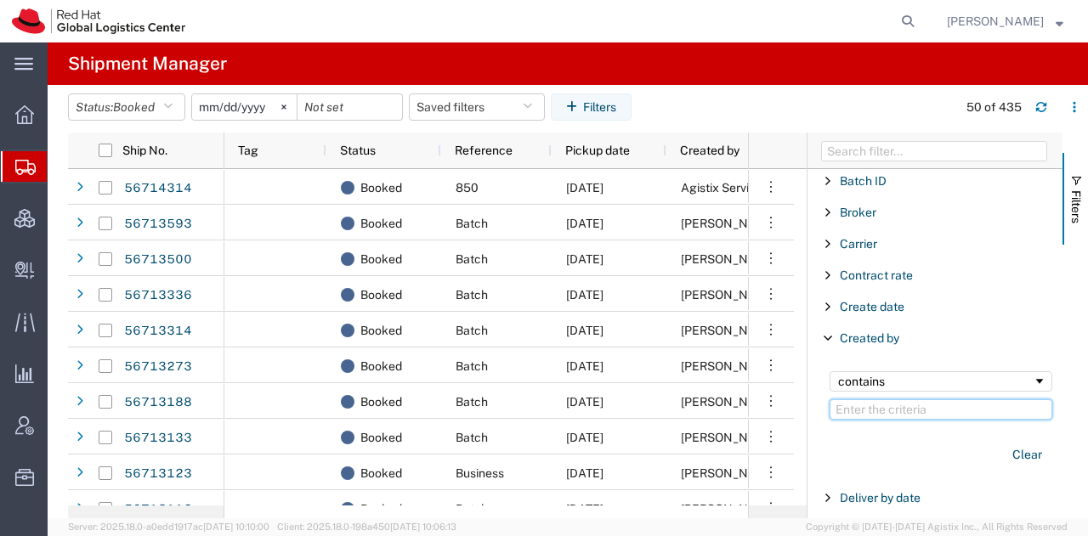
click at [861, 400] on input "Filter Value" at bounding box center [941, 410] width 223 height 20
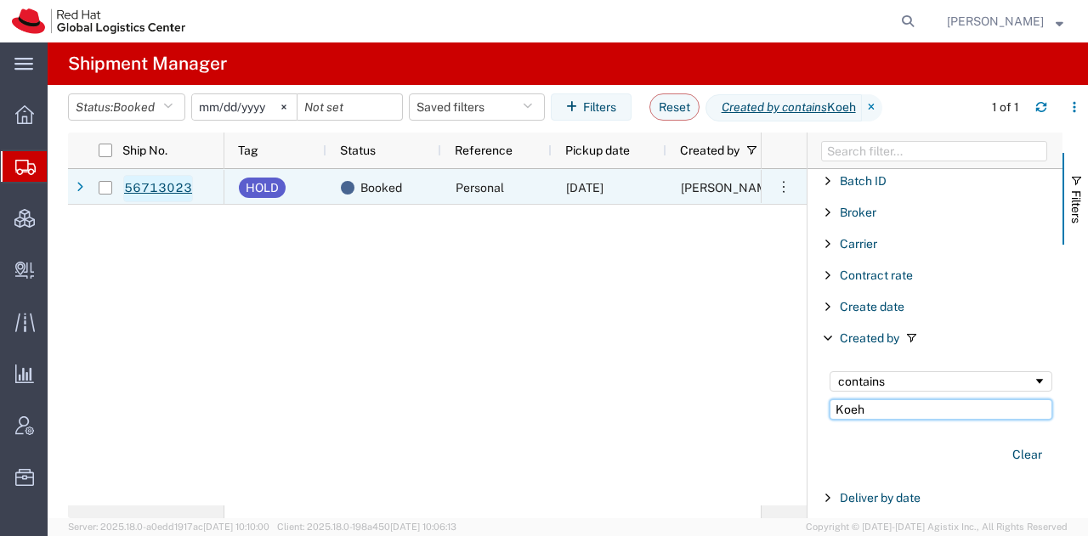
type input "Koeh"
click at [145, 190] on link "56713023" at bounding box center [158, 188] width 70 height 27
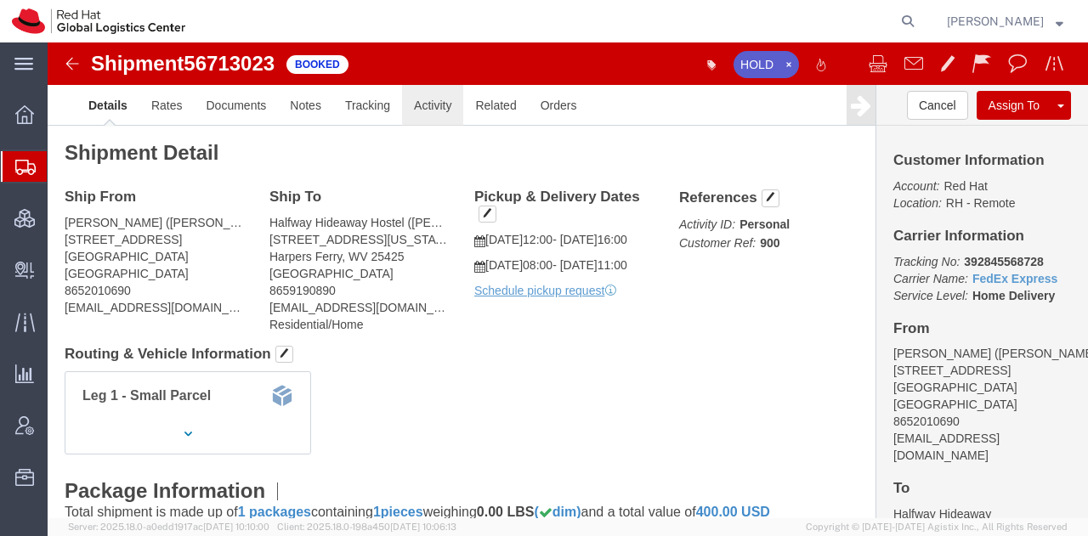
click link "Activity"
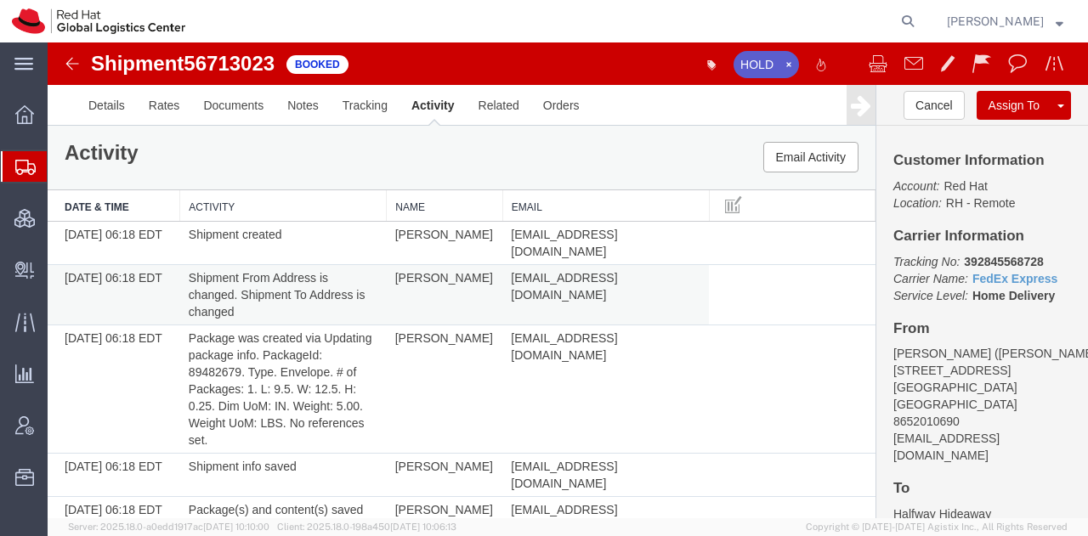
click at [651, 281] on td "[EMAIL_ADDRESS][DOMAIN_NAME]" at bounding box center [605, 295] width 207 height 60
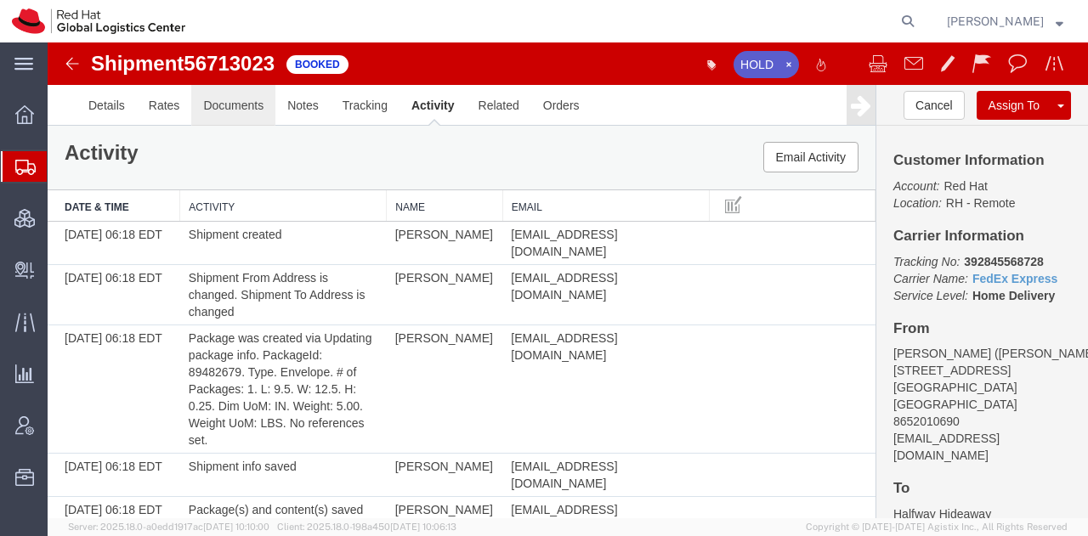
click at [226, 99] on link "Documents" at bounding box center [233, 105] width 84 height 41
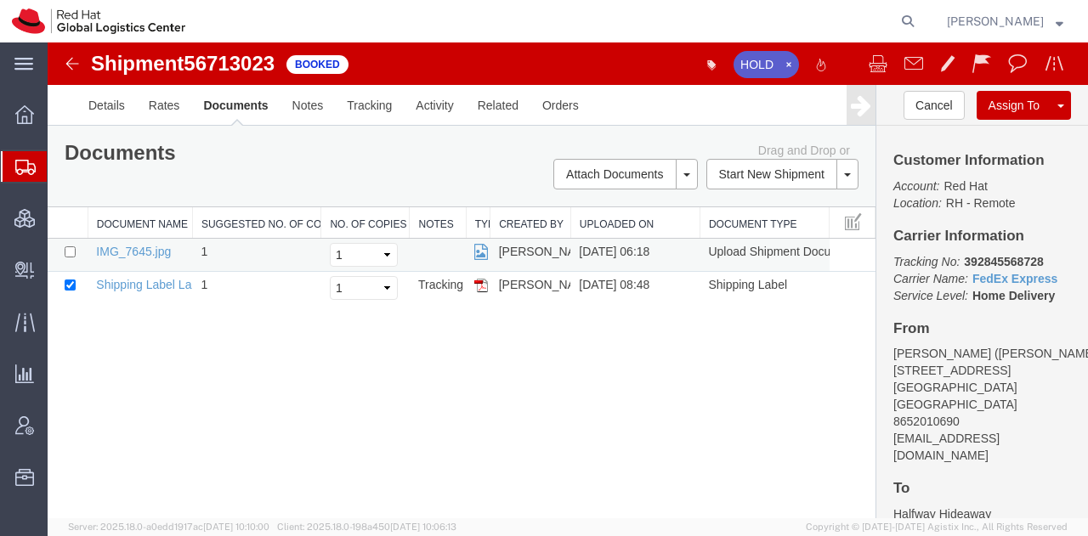
drag, startPoint x: 478, startPoint y: 283, endPoint x: 638, endPoint y: 257, distance: 162.0
click at [478, 283] on img at bounding box center [481, 286] width 14 height 14
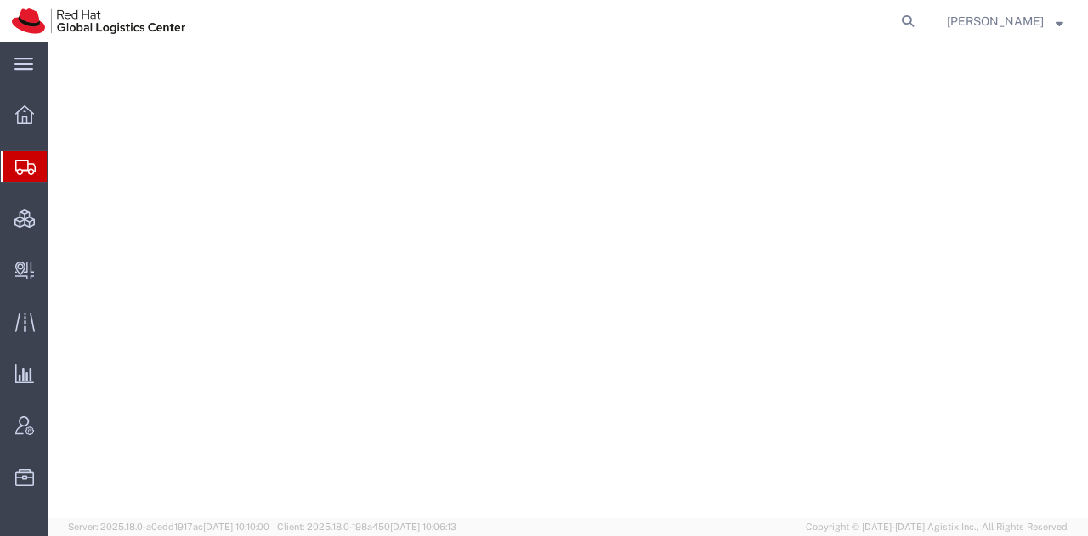
select select "38014"
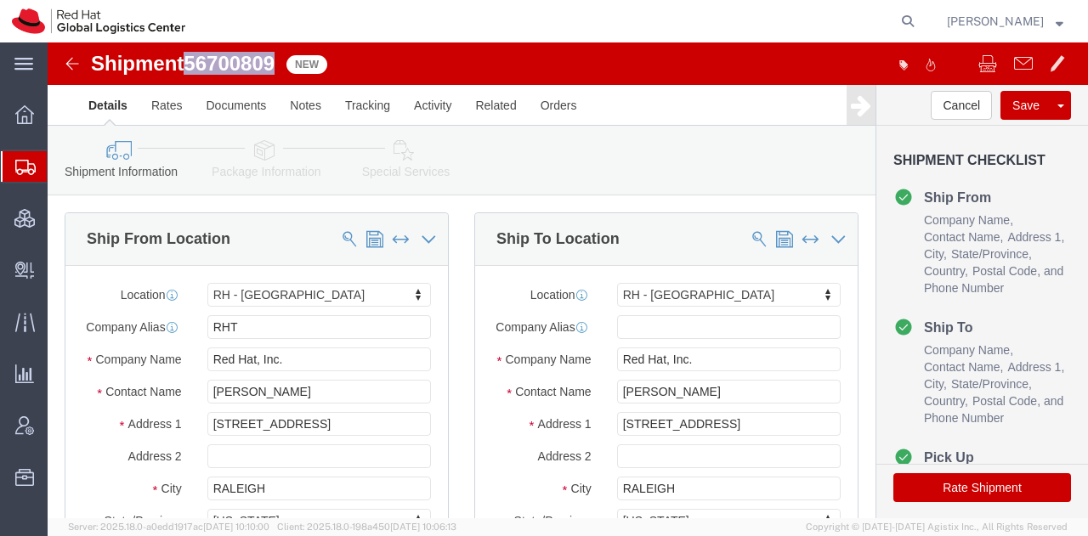
drag, startPoint x: 231, startPoint y: 20, endPoint x: 145, endPoint y: 19, distance: 85.9
click span "56700809"
copy span "56700809"
click button "Rate Shipment"
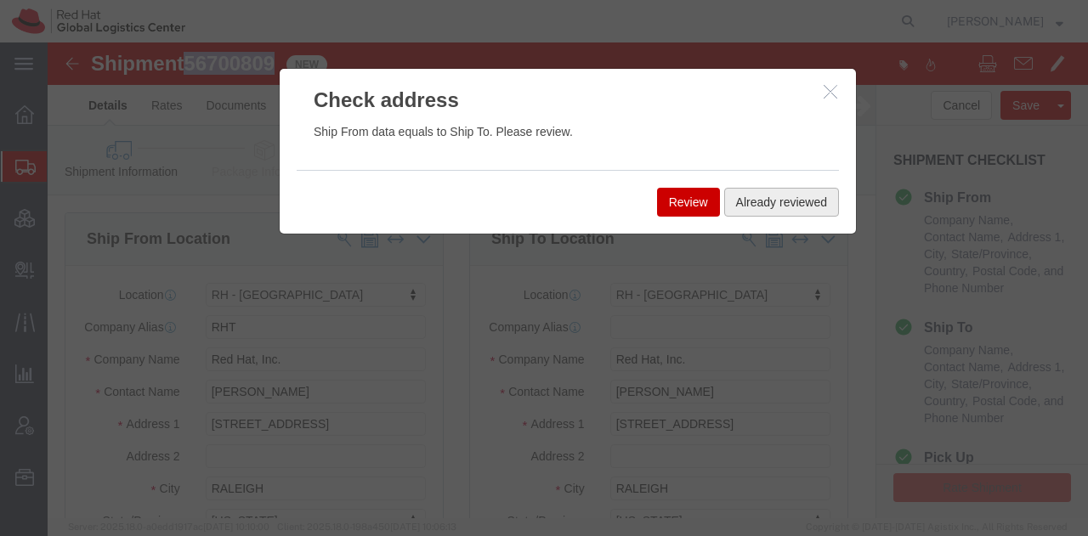
click button "Already reviewed"
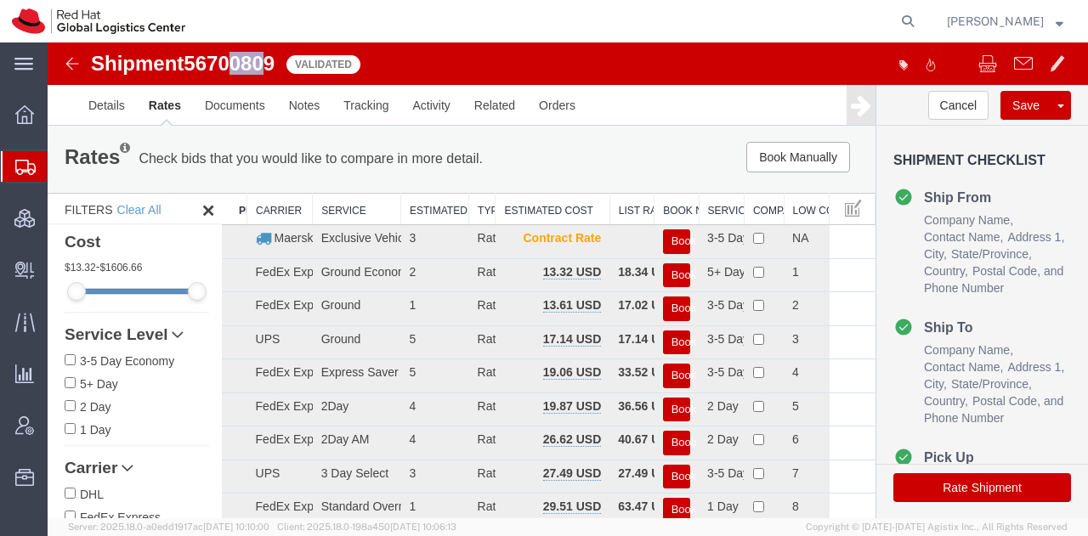
drag, startPoint x: 274, startPoint y: 60, endPoint x: 237, endPoint y: 57, distance: 36.7
click at [237, 57] on span "56700809" at bounding box center [229, 63] width 91 height 23
drag, startPoint x: 275, startPoint y: 63, endPoint x: 192, endPoint y: 60, distance: 83.3
click at [192, 60] on span "56700809" at bounding box center [229, 63] width 91 height 23
copy span "56700809"
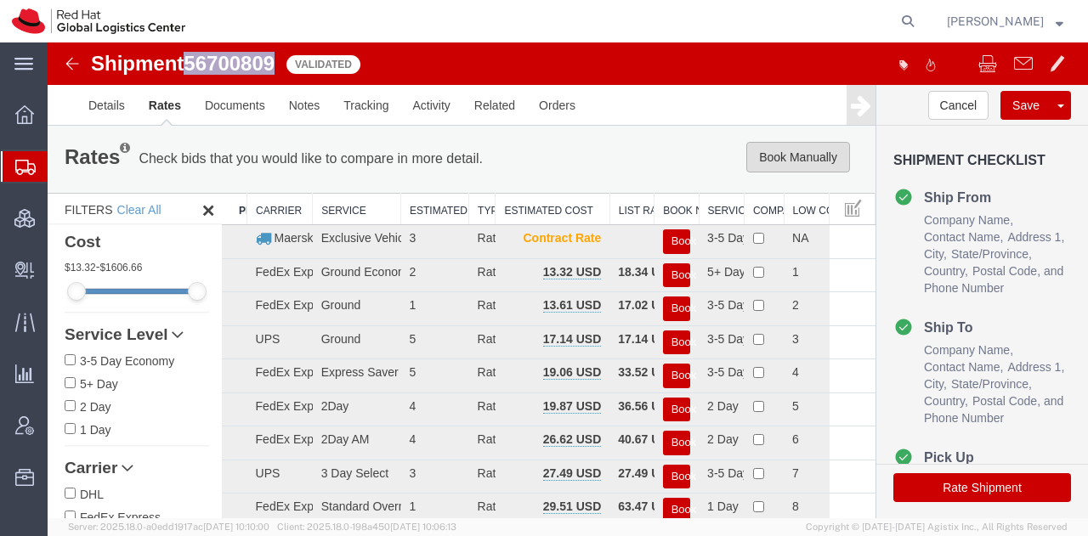
click at [797, 157] on button "Book Manually" at bounding box center [798, 157] width 104 height 31
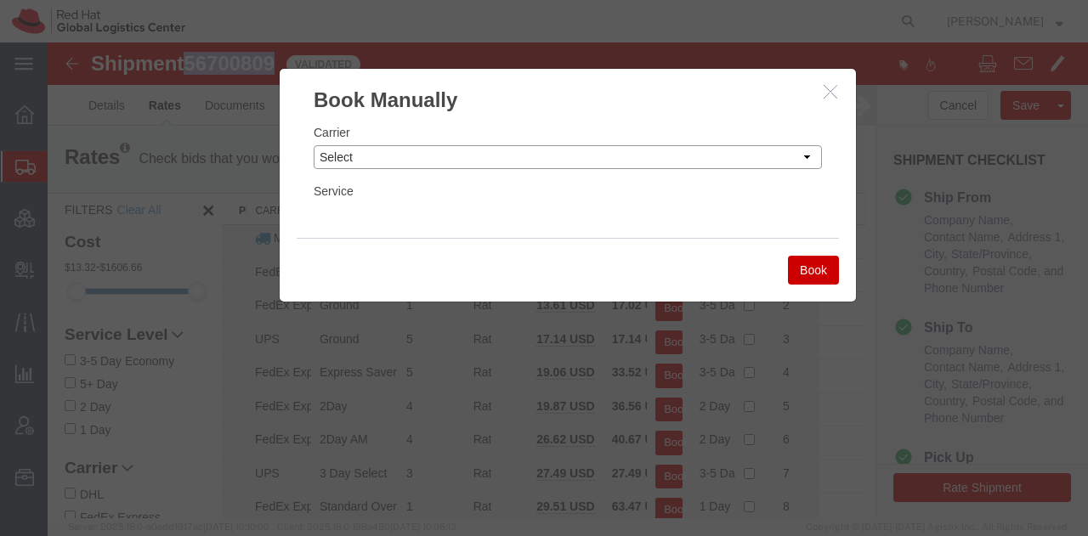
click at [510, 154] on select "Select Add New Carrier (and default service) Amazon Logistics Czech Post DHL Fe…" at bounding box center [568, 157] width 508 height 24
select select "7920"
click at [314, 145] on select "Select Add New Carrier (and default service) Amazon Logistics Czech Post DHL Fe…" at bounding box center [568, 157] width 508 height 24
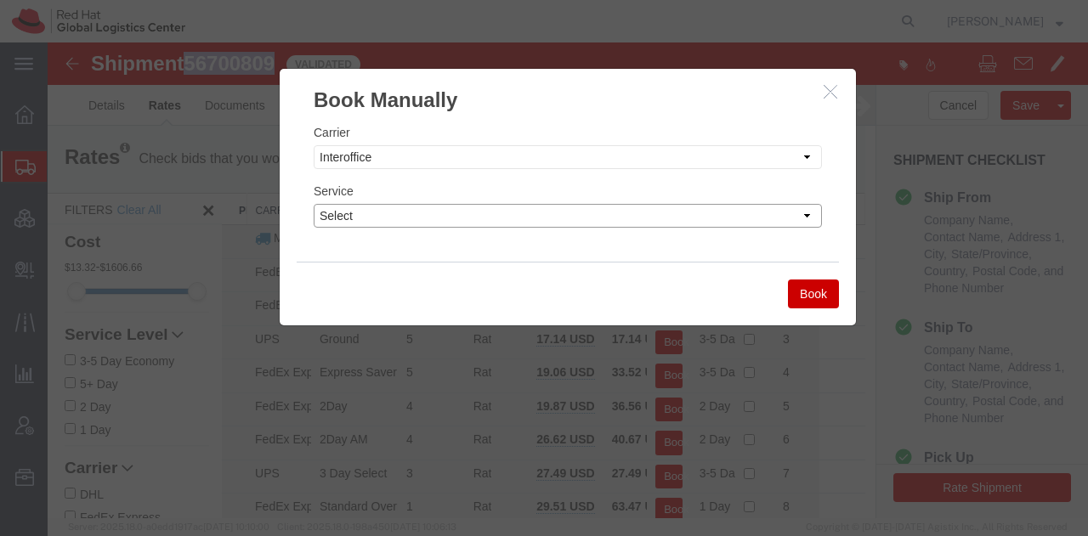
click at [424, 212] on select "Select IO_Ground IO_LTL" at bounding box center [568, 216] width 508 height 24
select select "17810"
click at [314, 204] on select "Select IO_Ground IO_LTL" at bounding box center [568, 216] width 508 height 24
click at [818, 295] on button "Book" at bounding box center [813, 294] width 51 height 29
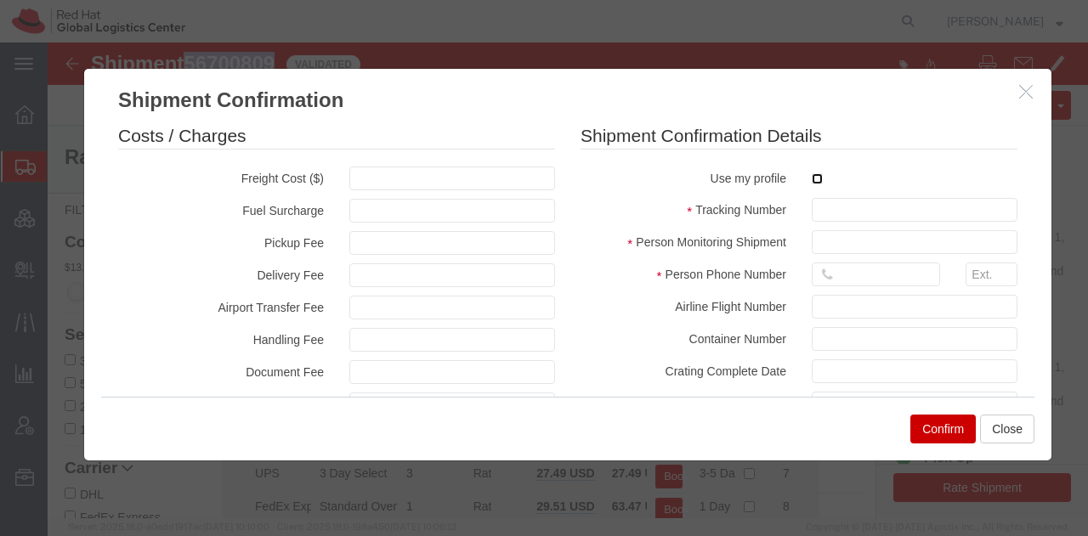
click at [812, 176] on input "checkbox" at bounding box center [817, 178] width 11 height 11
checkbox input "true"
type input "[PERSON_NAME]"
type input "19193013123"
click at [832, 225] on fieldset "Shipment Confirmation Details Use my profile Tracking Number Person Monitoring …" at bounding box center [799, 338] width 437 height 430
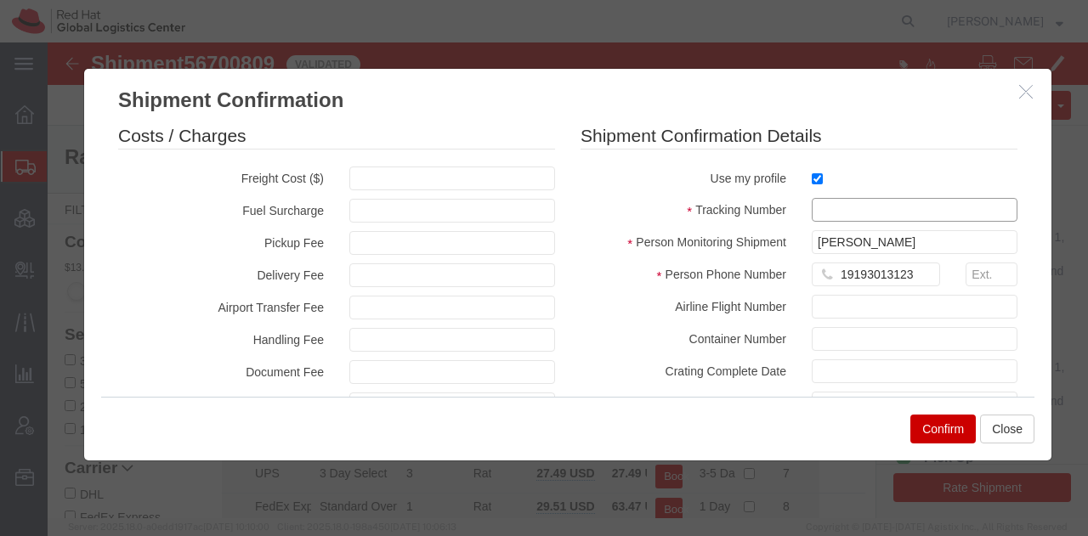
click at [828, 211] on input "text" at bounding box center [915, 210] width 206 height 24
paste input "56700809"
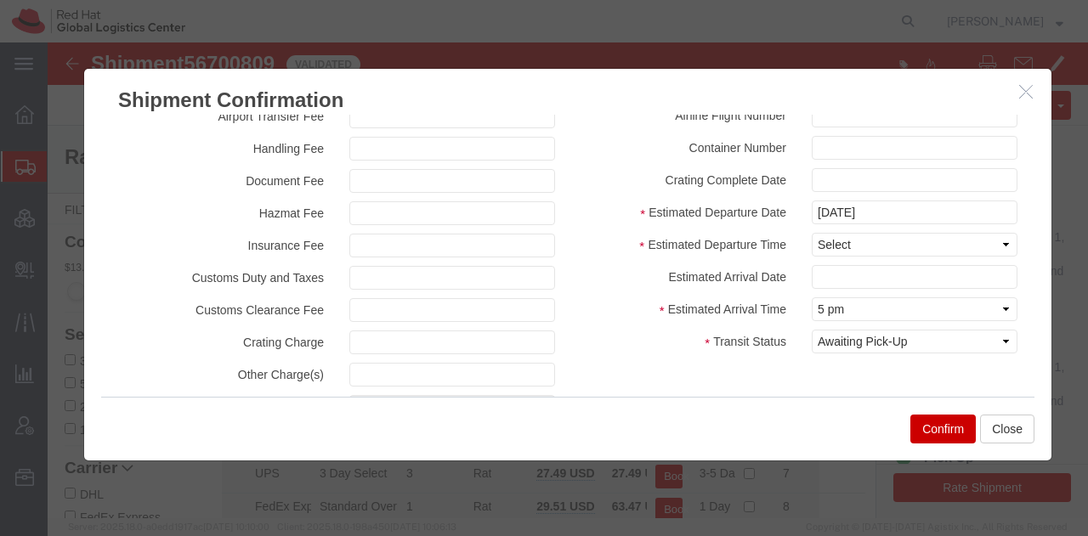
scroll to position [243, 0]
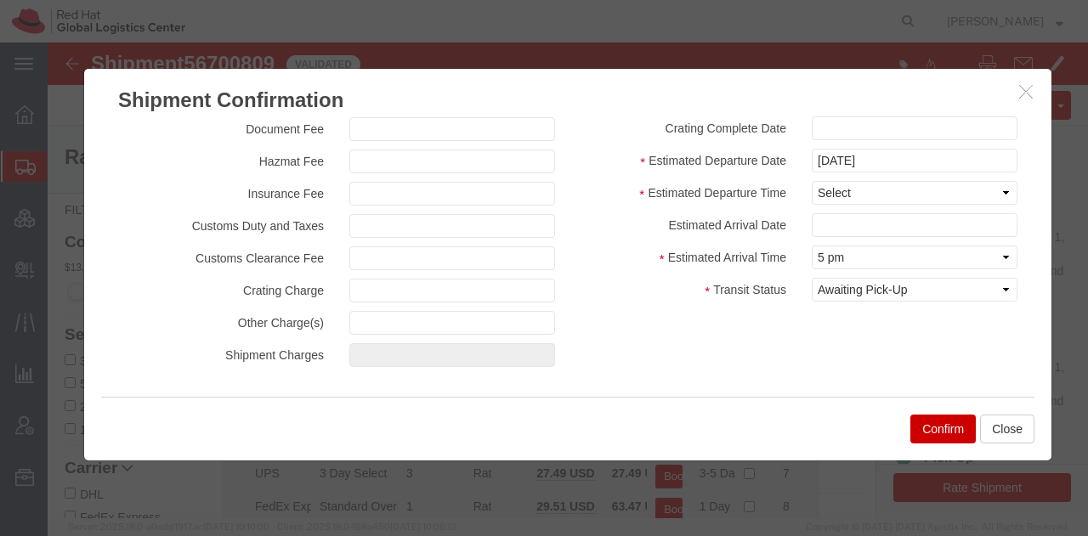
type input "RHT56700809"
click at [872, 191] on select "Select Midnight 1 am 2 am 3 am 4 am 5 am 6 am 7 am 8 am 9 am 10 am 11 am 12 Noo…" at bounding box center [915, 193] width 206 height 24
select select "1200"
click at [812, 181] on select "Select Midnight 1 am 2 am 3 am 4 am 5 am 6 am 7 am 8 am 9 am 10 am 11 am 12 Noo…" at bounding box center [915, 193] width 206 height 24
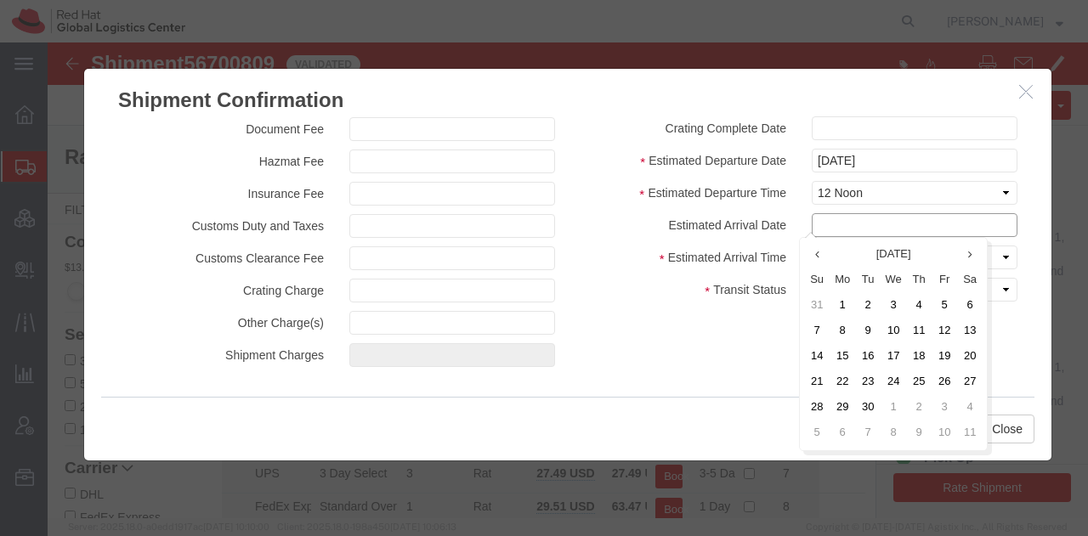
click at [814, 219] on input "text" at bounding box center [915, 225] width 206 height 24
click at [946, 325] on td "12" at bounding box center [945, 332] width 26 height 26
type input "09/12/2025"
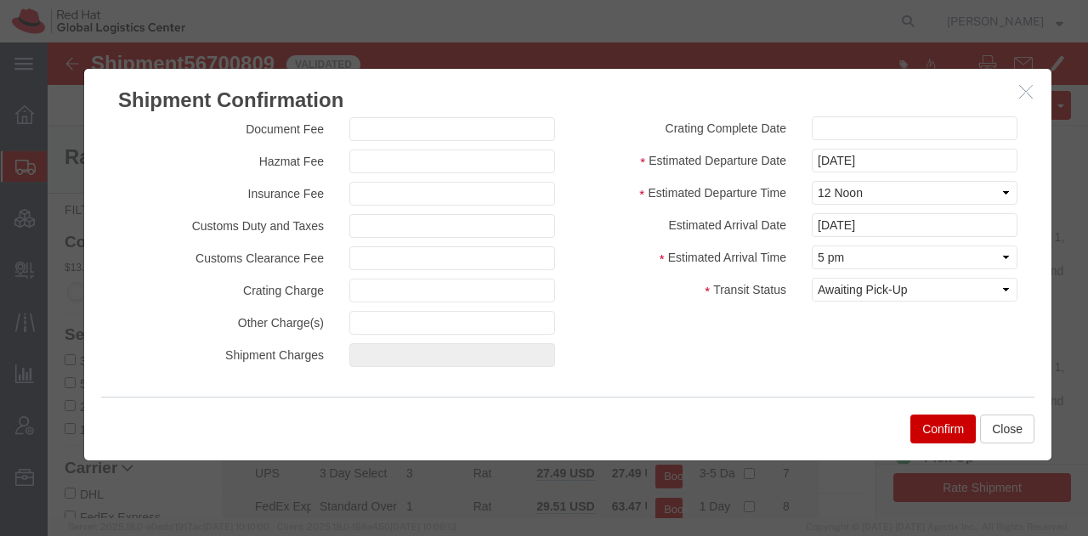
click at [936, 421] on button "Confirm" at bounding box center [942, 429] width 65 height 29
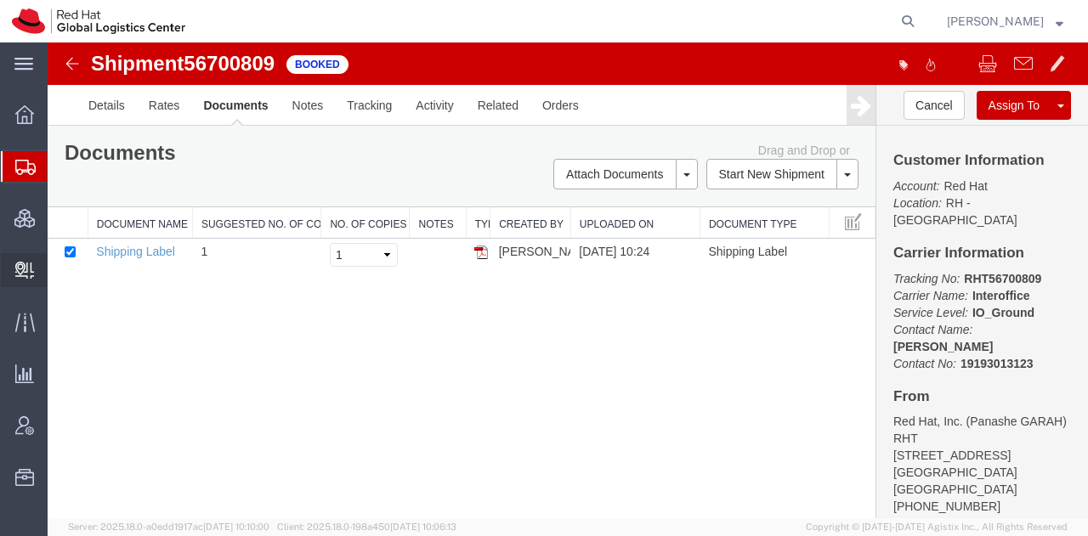
click at [0, 0] on span "Create Delivery" at bounding box center [0, 0] width 0 height 0
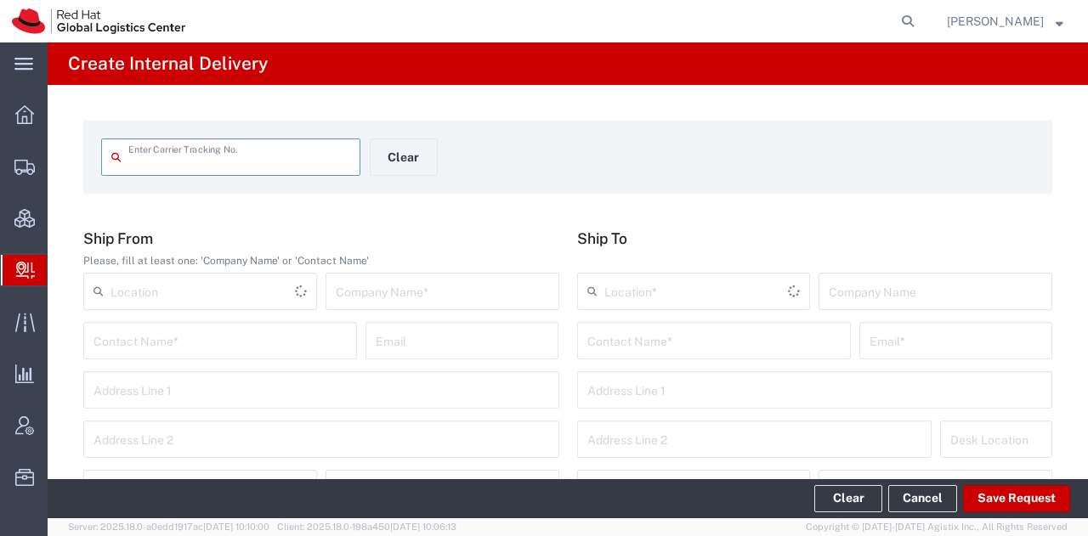
click at [236, 154] on input "text" at bounding box center [239, 156] width 222 height 30
type input "RHT56700809"
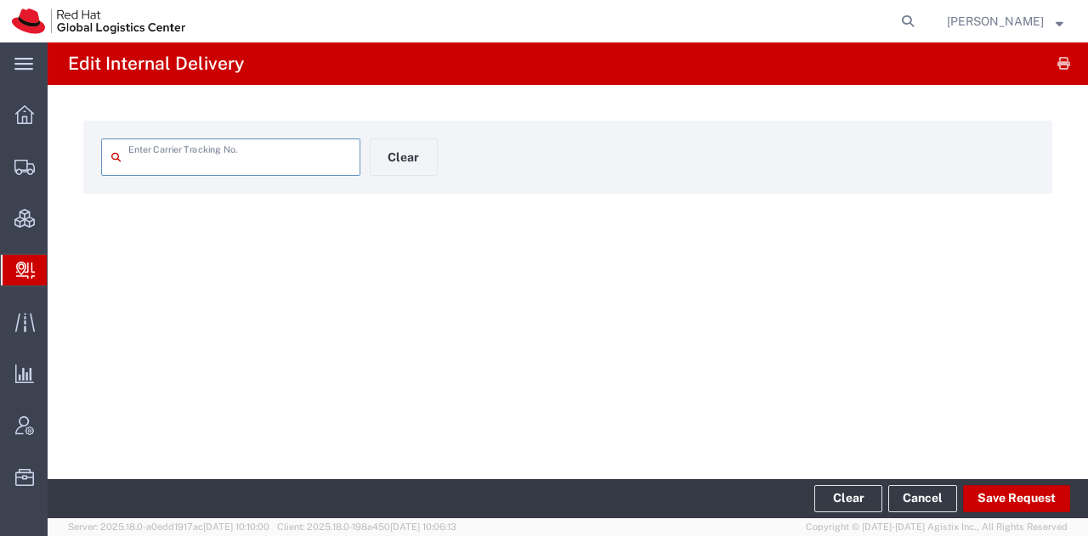
type input "RHT56700809"
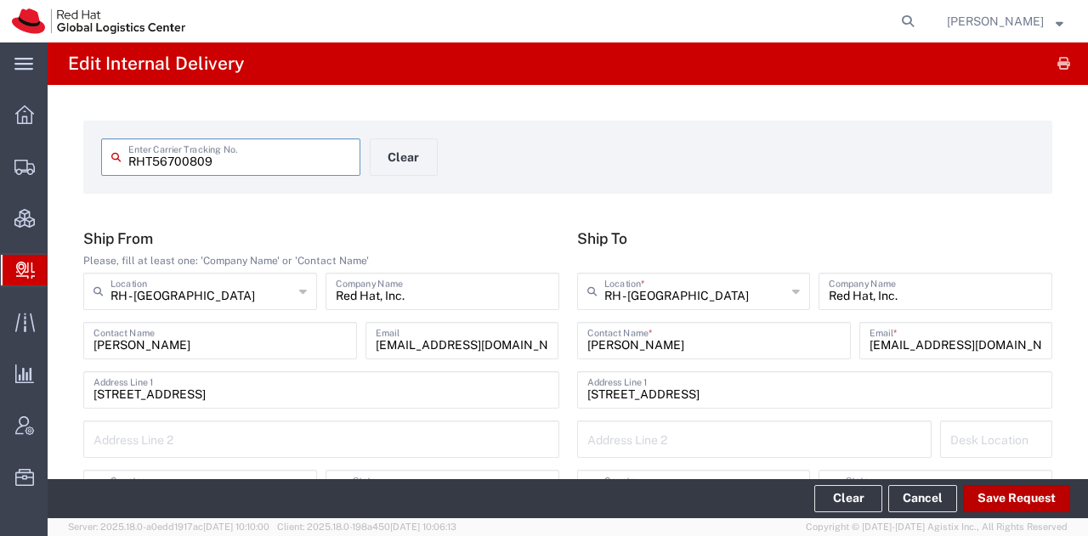
click at [999, 490] on button "Save Request" at bounding box center [1016, 498] width 107 height 27
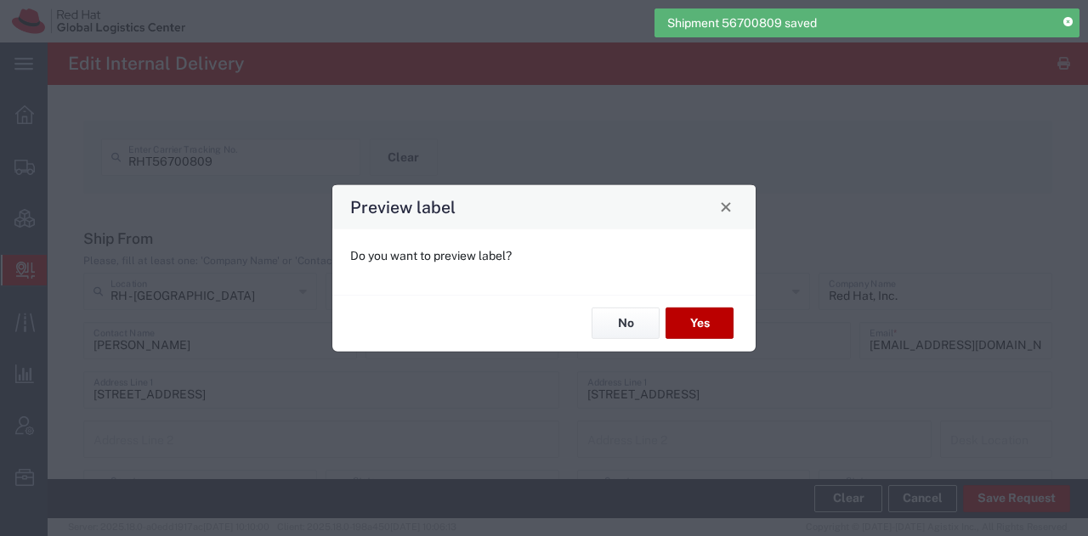
click at [723, 320] on button "Yes" at bounding box center [700, 323] width 68 height 31
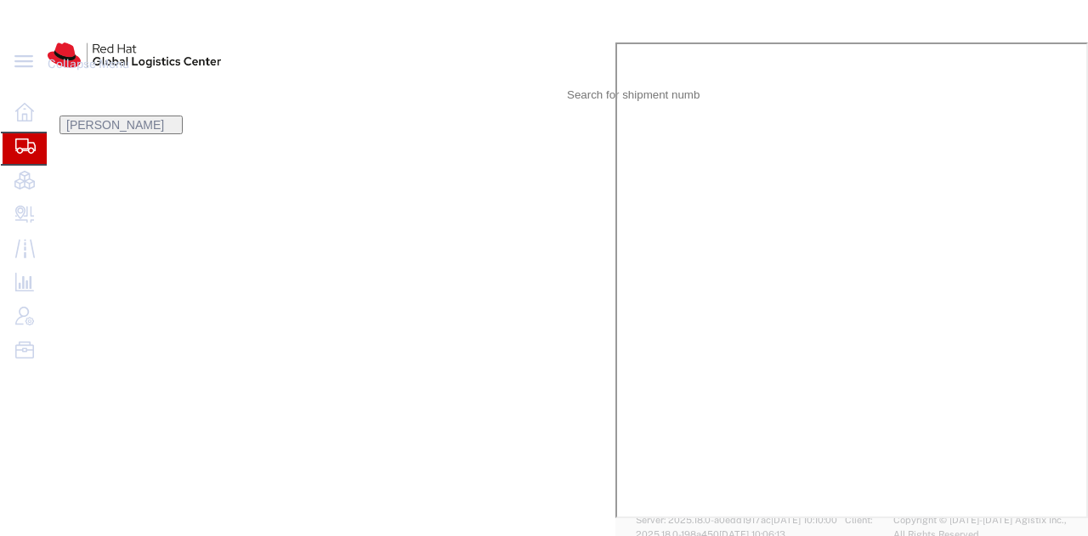
select select "38014"
select select "38038"
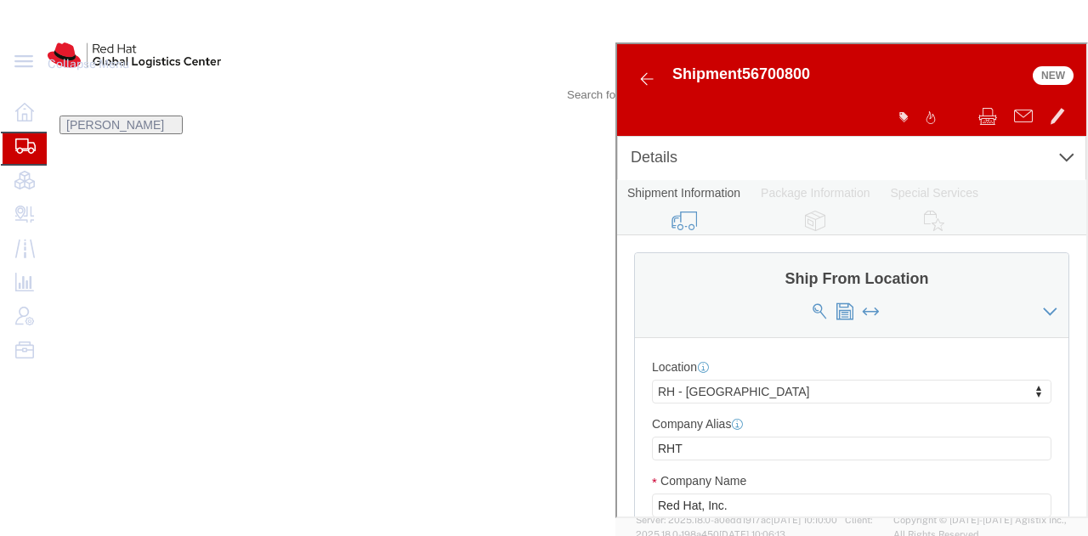
click icon
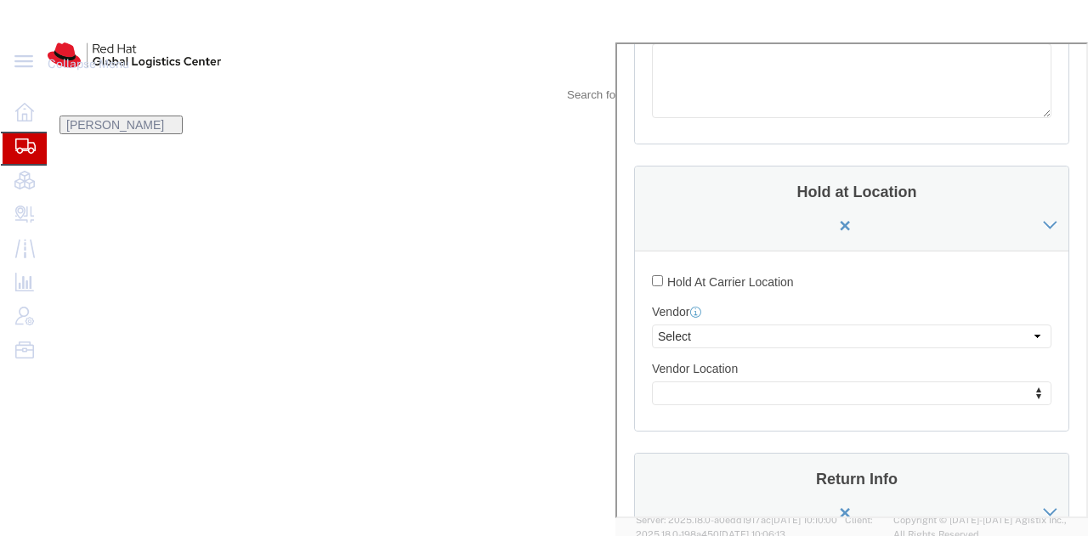
scroll to position [944, 0]
click button "Rate Shipment"
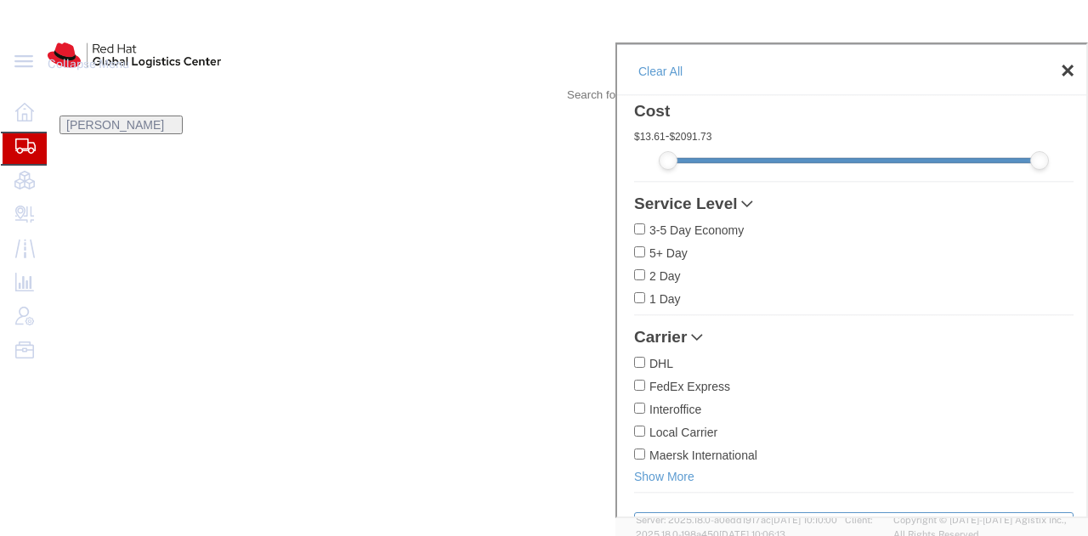
scroll to position [0, 0]
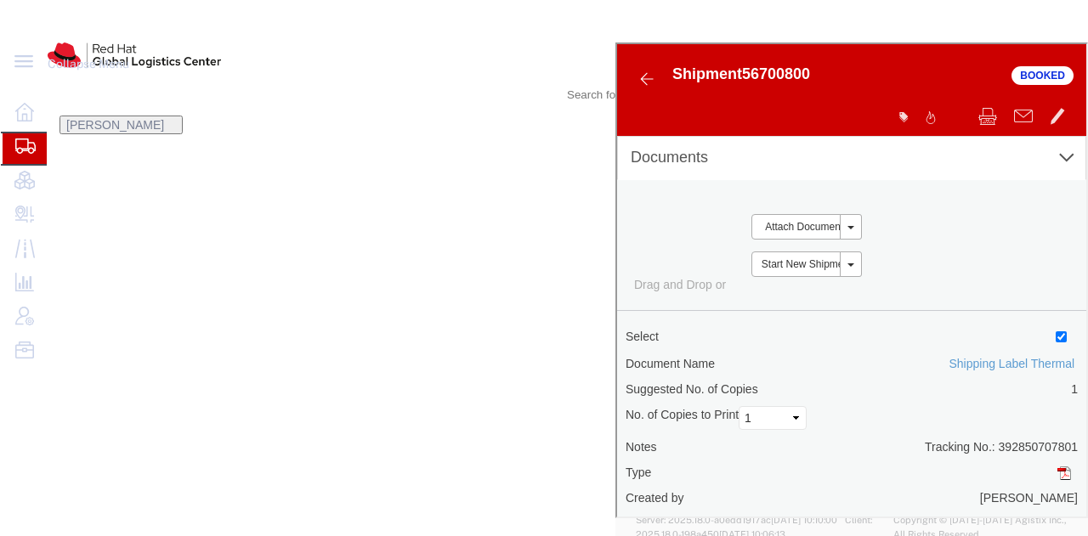
click at [1056, 465] on img at bounding box center [1063, 472] width 14 height 14
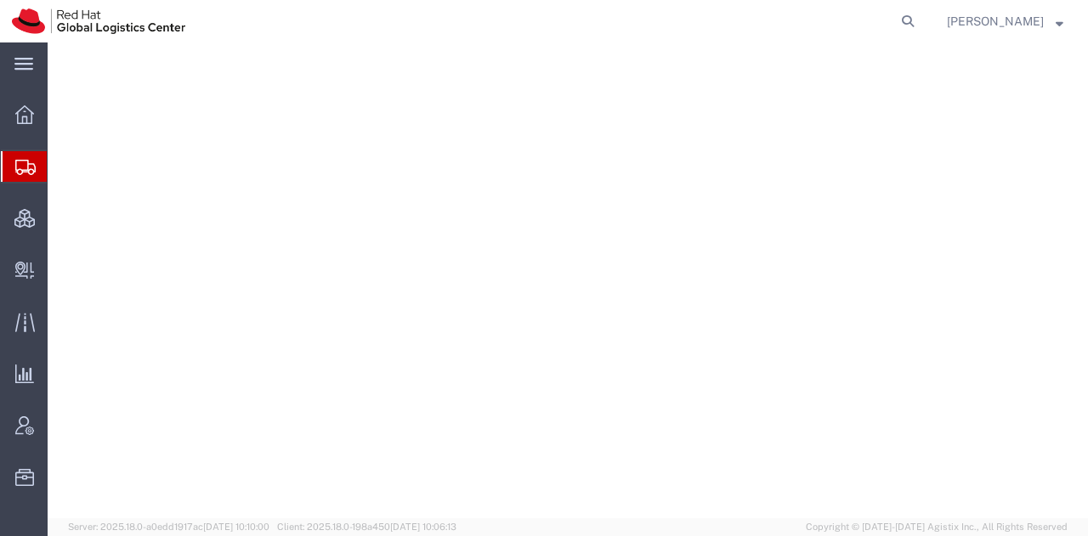
select select "38014"
select select
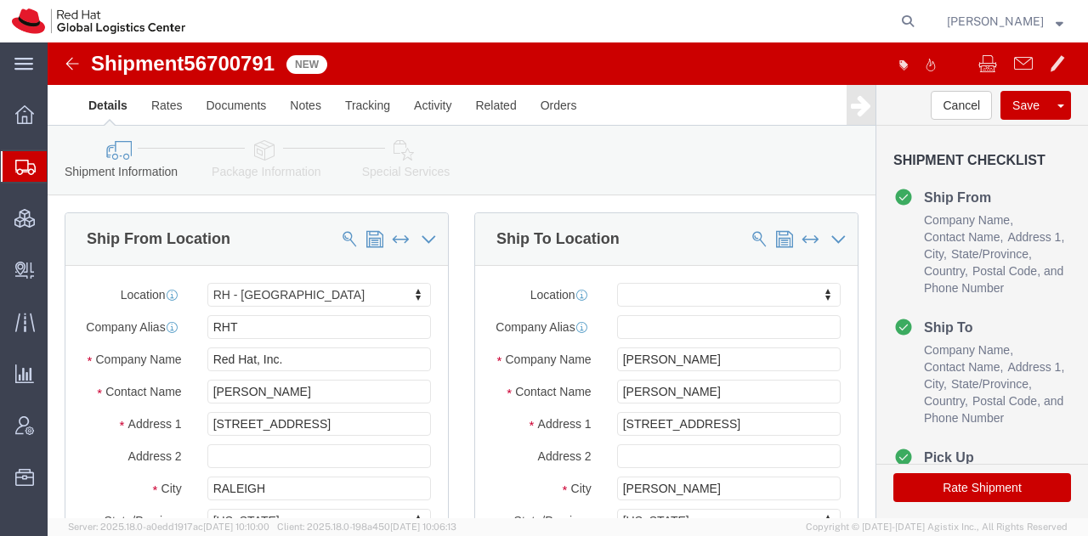
click icon
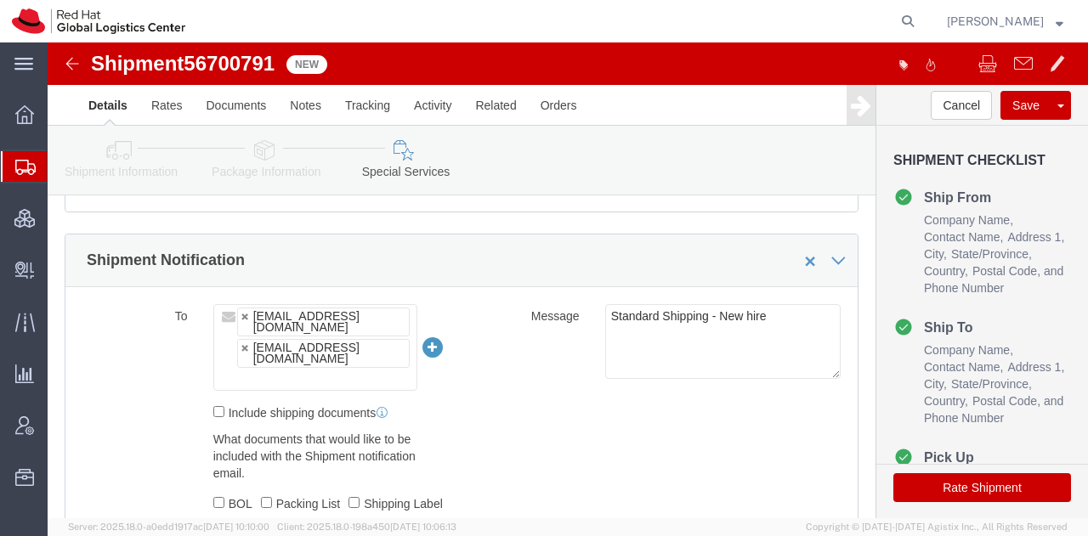
click label "Message"
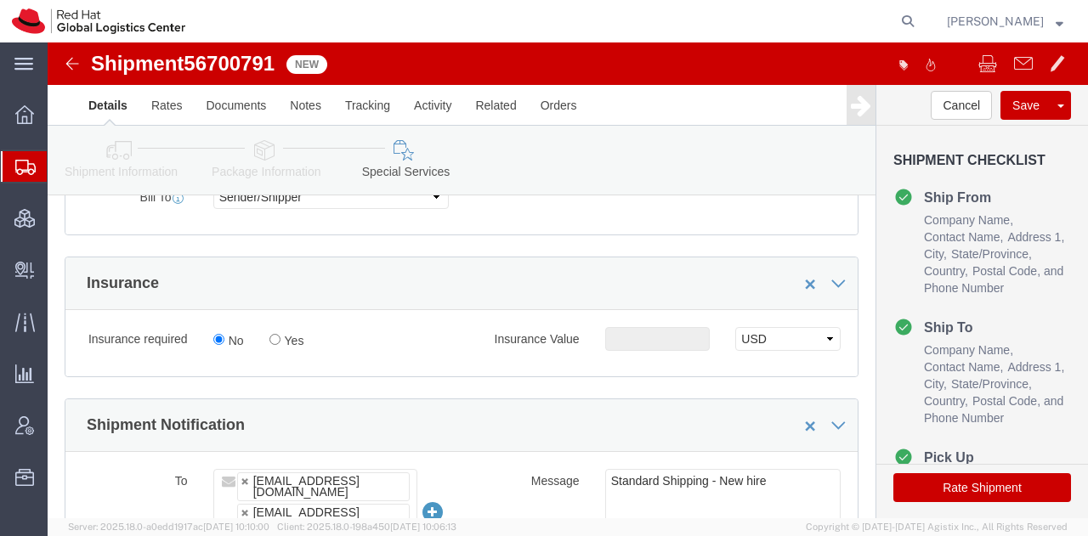
scroll to position [853, 0]
click input "Yes"
radio input "true"
click input "text"
type input "500.00"
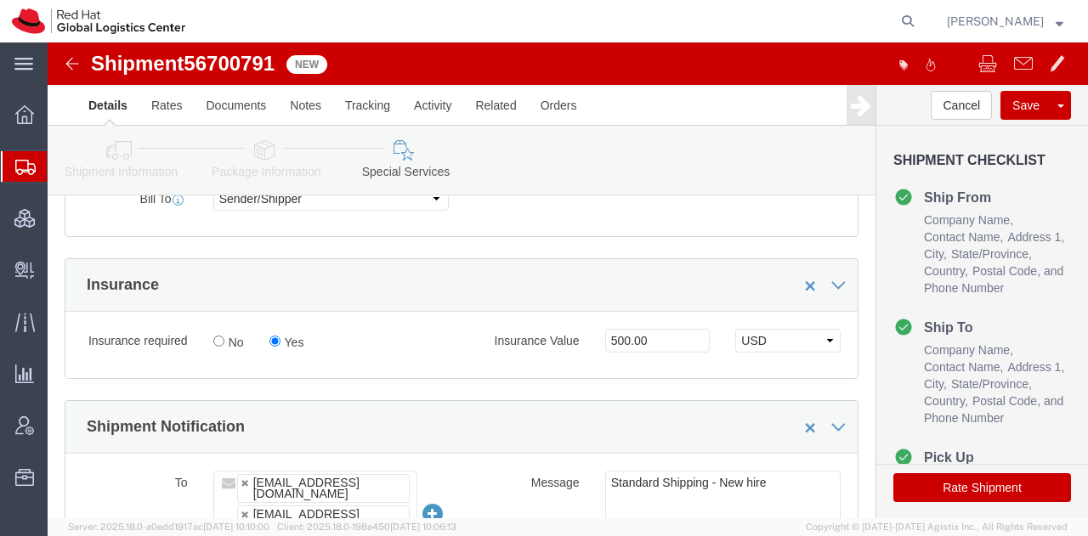
drag, startPoint x: 968, startPoint y: 436, endPoint x: 451, endPoint y: 33, distance: 655.3
click button "Rate Shipment"
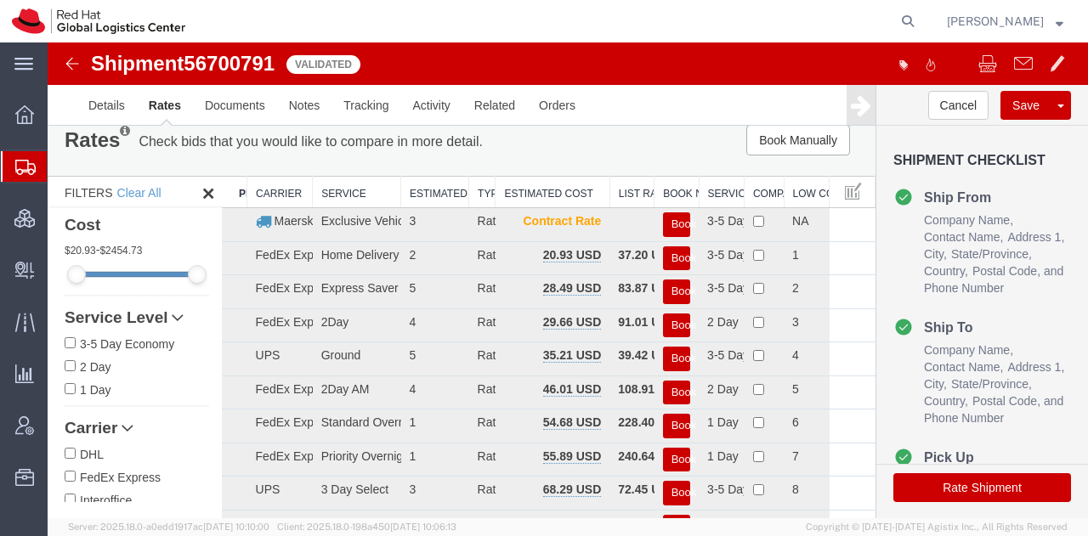
scroll to position [14, 0]
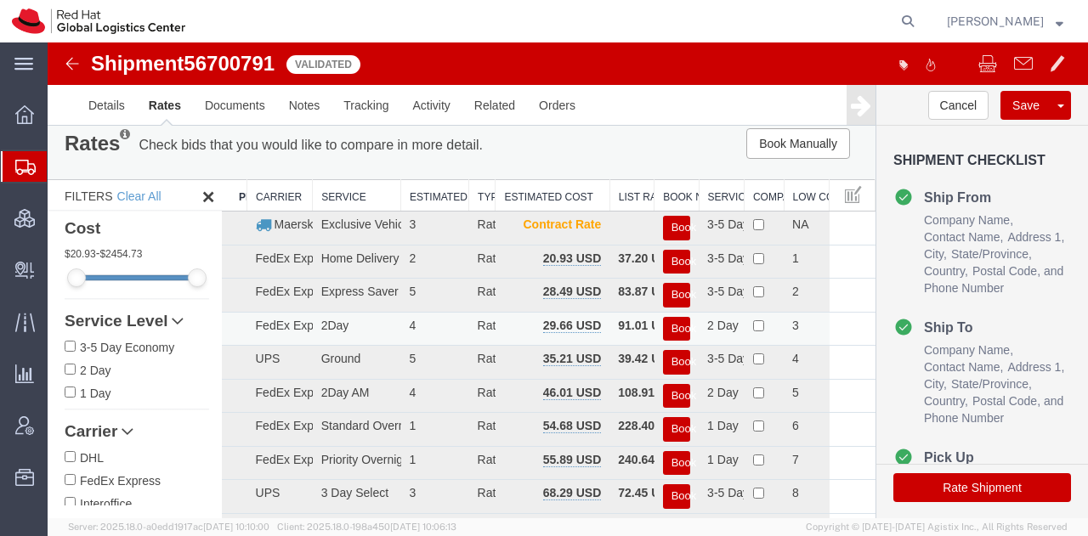
click at [670, 326] on button "Book" at bounding box center [676, 329] width 27 height 25
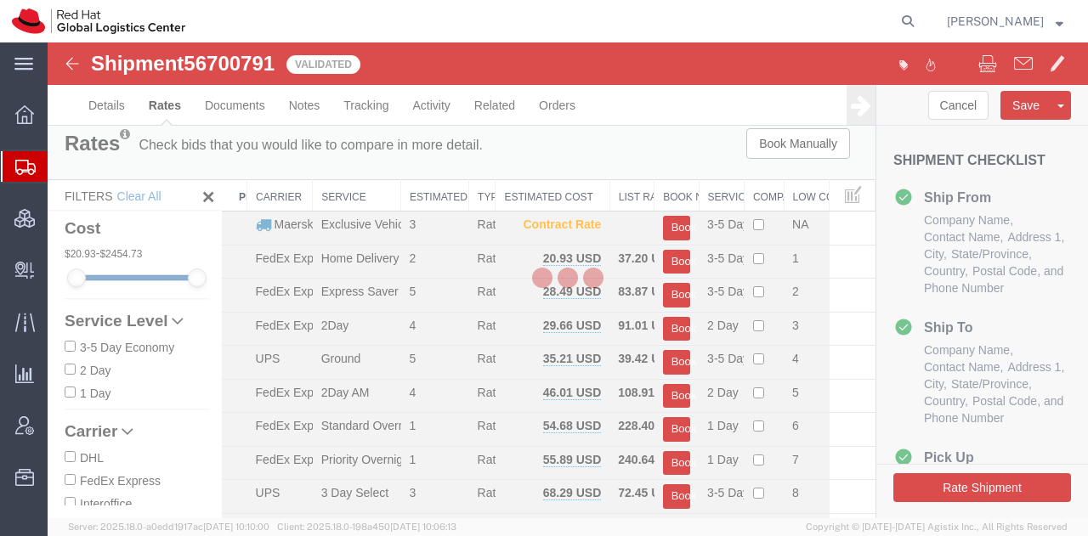
scroll to position [0, 0]
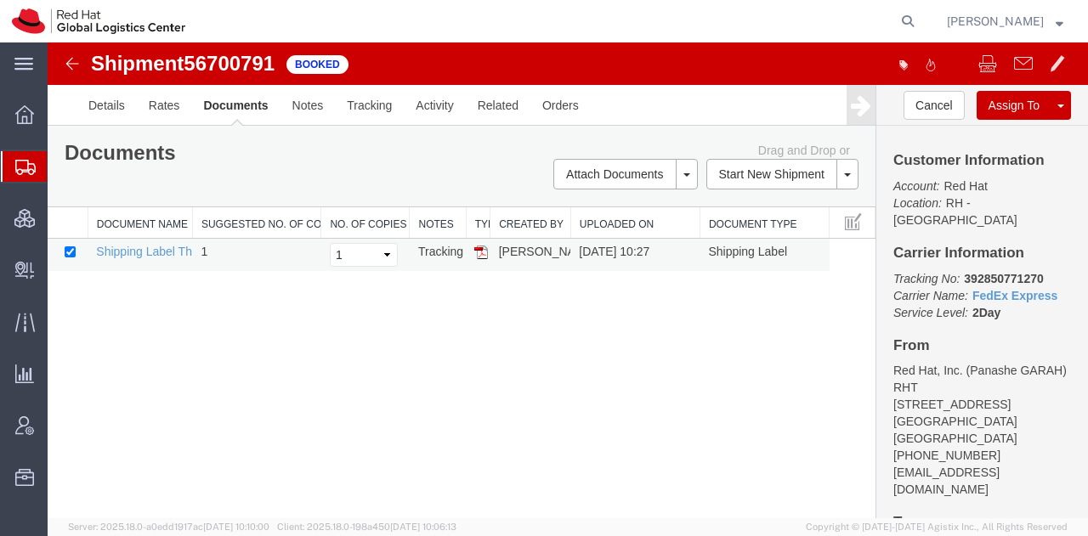
click at [476, 248] on img at bounding box center [481, 253] width 14 height 14
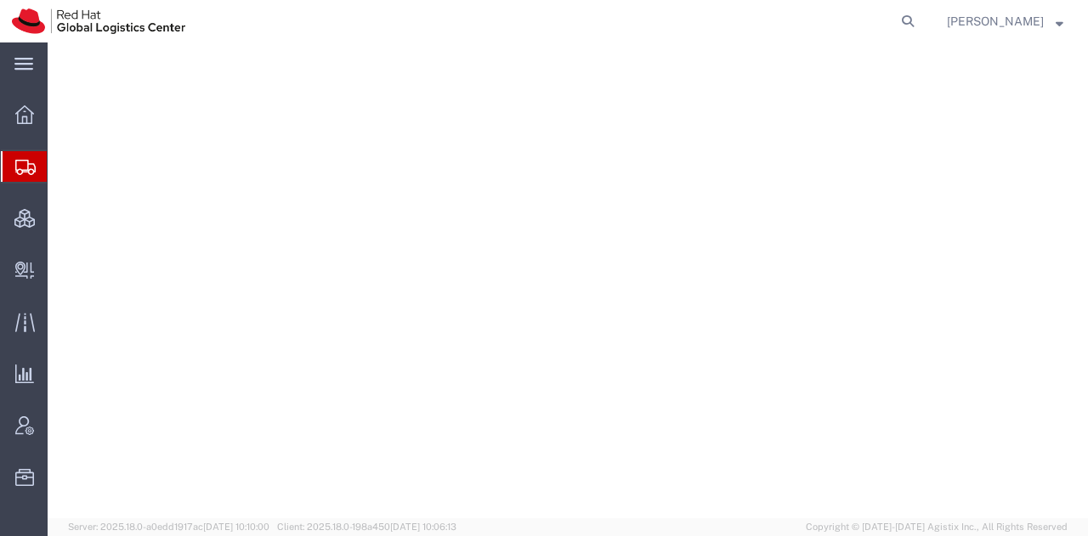
select select "38014"
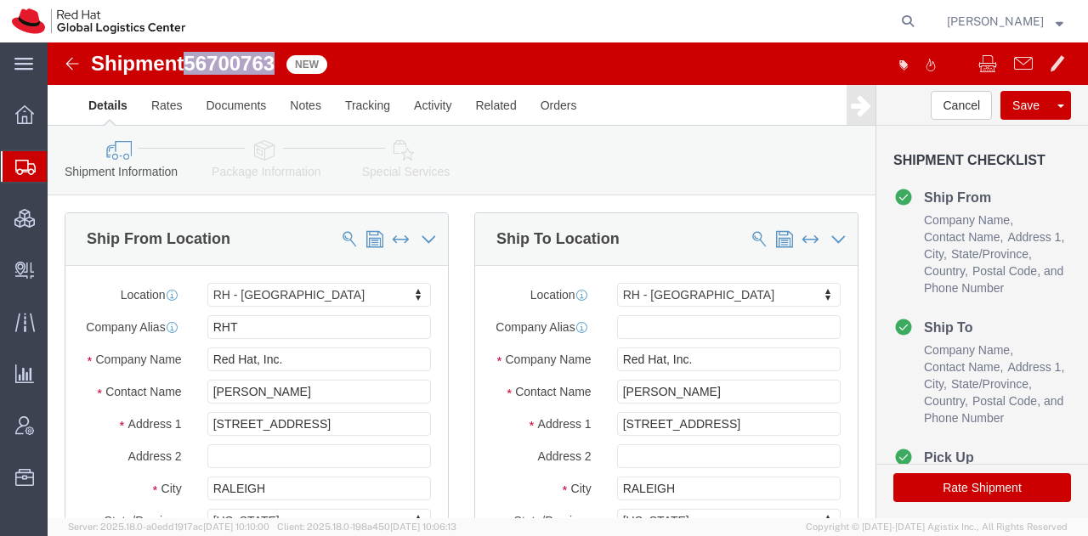
drag, startPoint x: 230, startPoint y: 20, endPoint x: 141, endPoint y: 13, distance: 88.7
click span "56700763"
copy span "56700763"
click button "Rate Shipment"
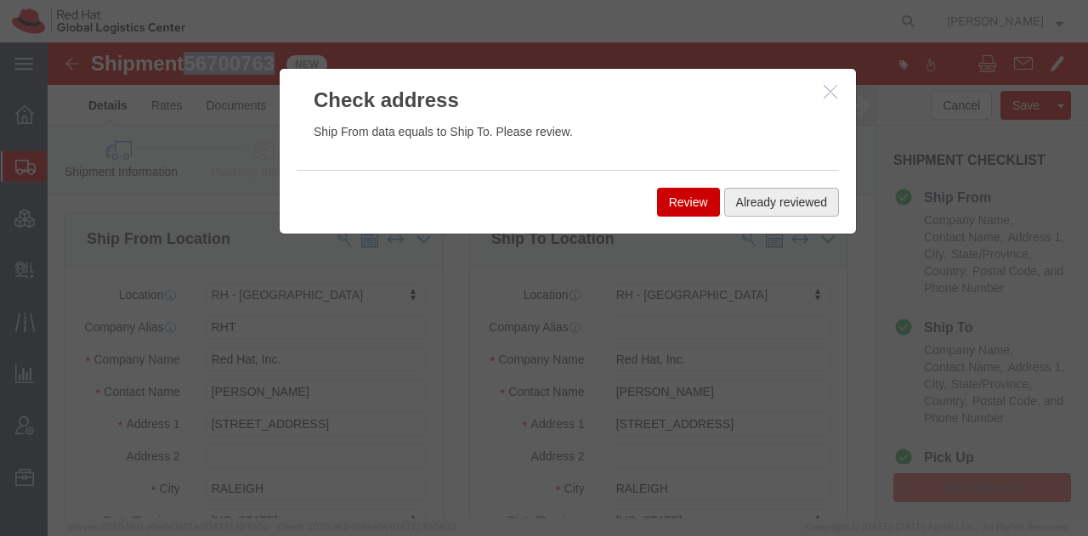
click button "Already reviewed"
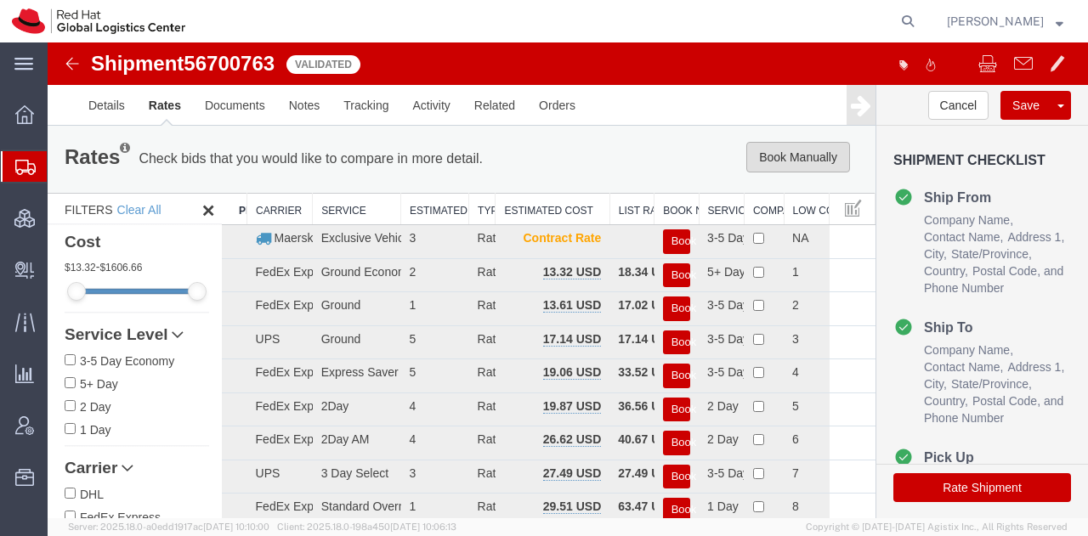
click at [769, 157] on button "Book Manually" at bounding box center [798, 157] width 104 height 31
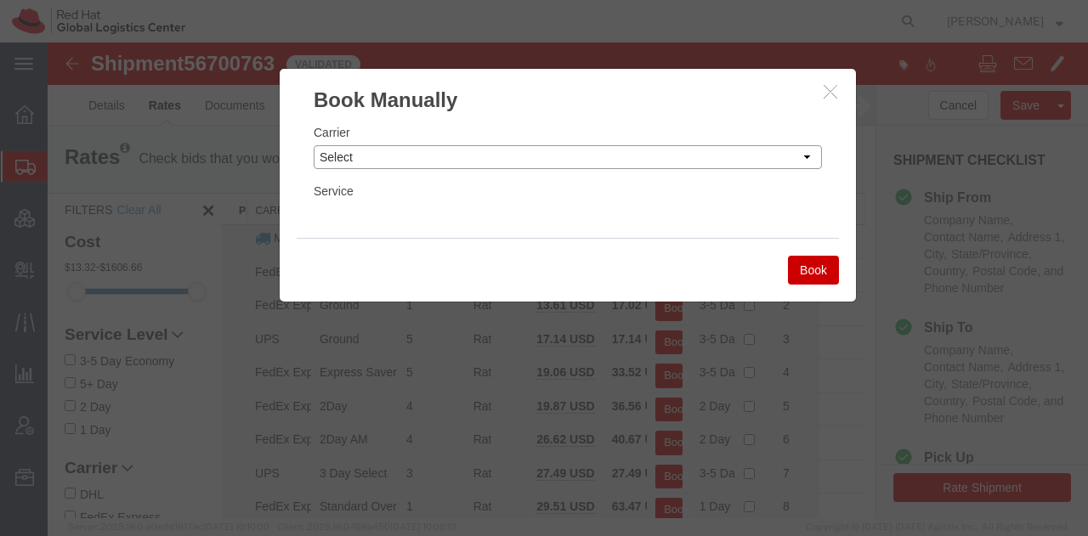
click at [672, 152] on select "Select Add New Carrier (and default service) Amazon Logistics Czech Post DHL Fe…" at bounding box center [568, 157] width 508 height 24
select select "7920"
click at [314, 145] on select "Select Add New Carrier (and default service) Amazon Logistics Czech Post DHL Fe…" at bounding box center [568, 157] width 508 height 24
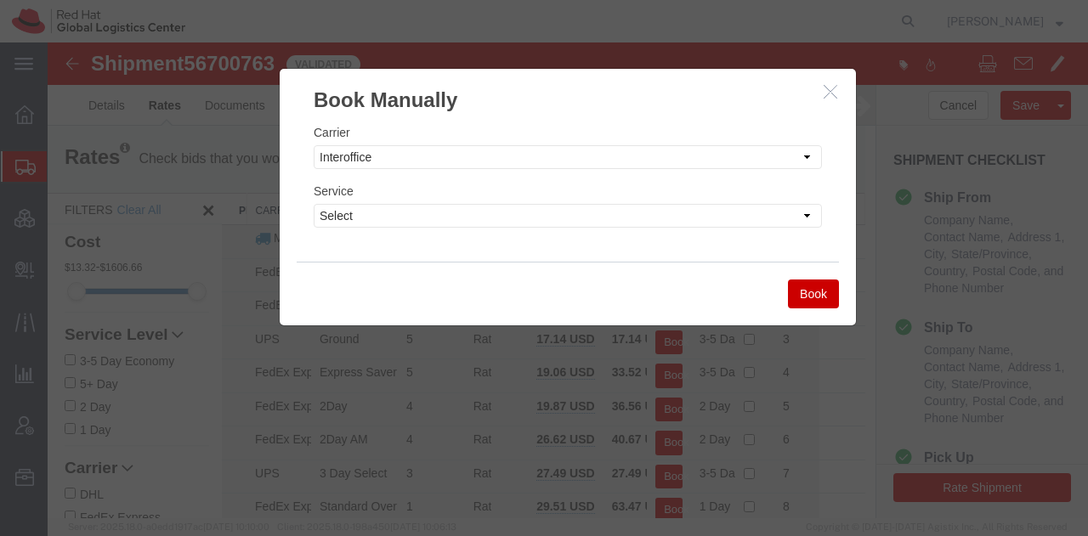
click at [430, 202] on div "Service Select IO_Ground IO_LTL" at bounding box center [568, 205] width 508 height 46
click at [428, 212] on select "Select IO_Ground IO_LTL" at bounding box center [568, 216] width 508 height 24
select select "17810"
click at [314, 204] on select "Select IO_Ground IO_LTL" at bounding box center [568, 216] width 508 height 24
click at [797, 294] on button "Book" at bounding box center [813, 294] width 51 height 29
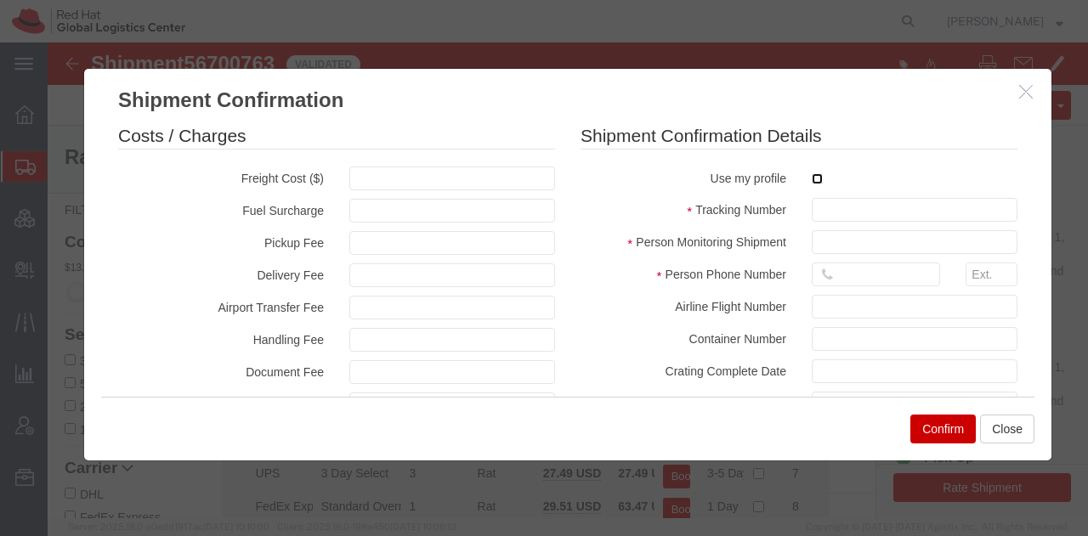
click at [812, 177] on input "checkbox" at bounding box center [817, 178] width 11 height 11
checkbox input "true"
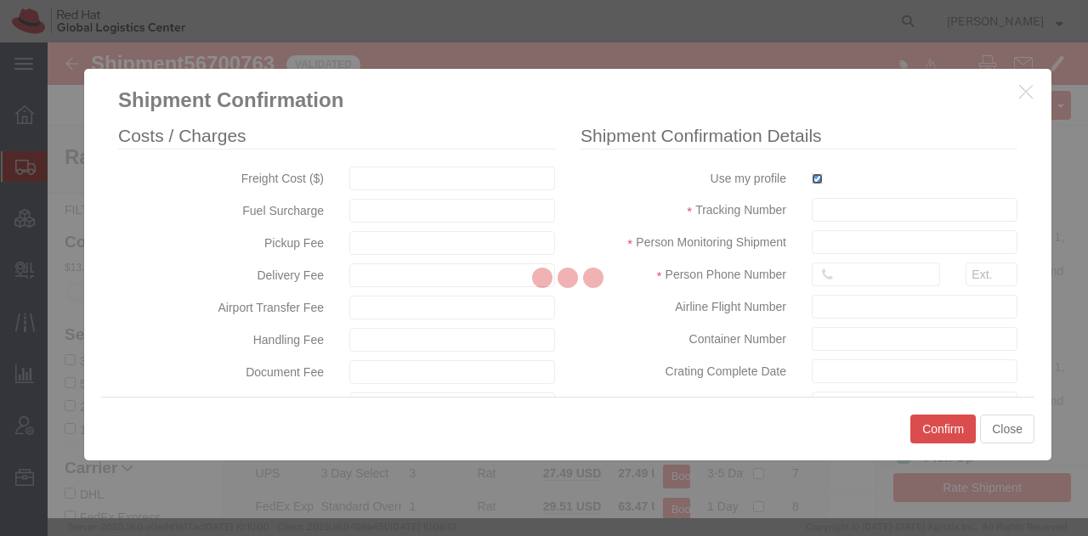
type input "[PERSON_NAME]"
type input "19193013123"
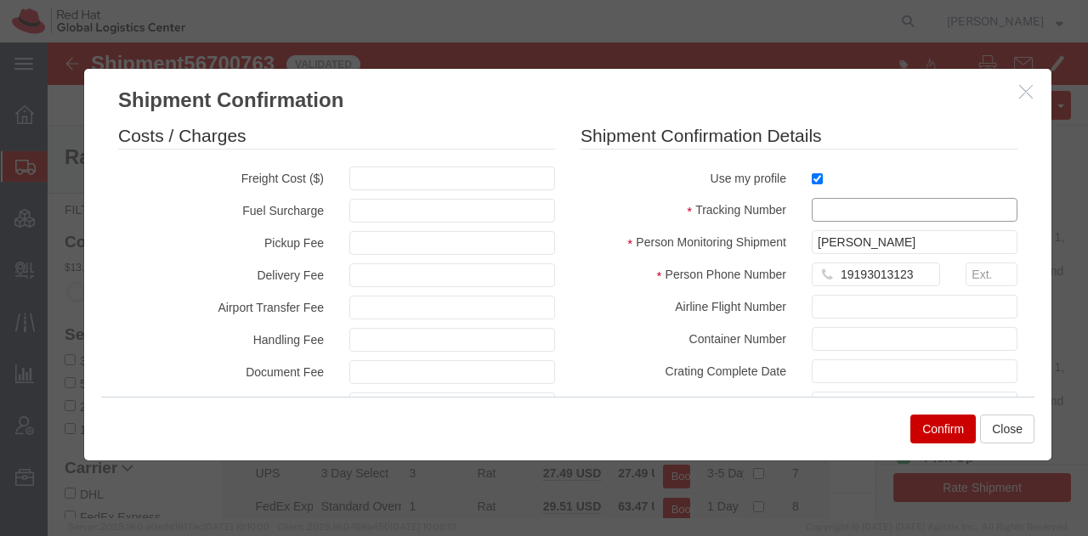
click at [832, 206] on input "text" at bounding box center [915, 210] width 206 height 24
paste input "56700763"
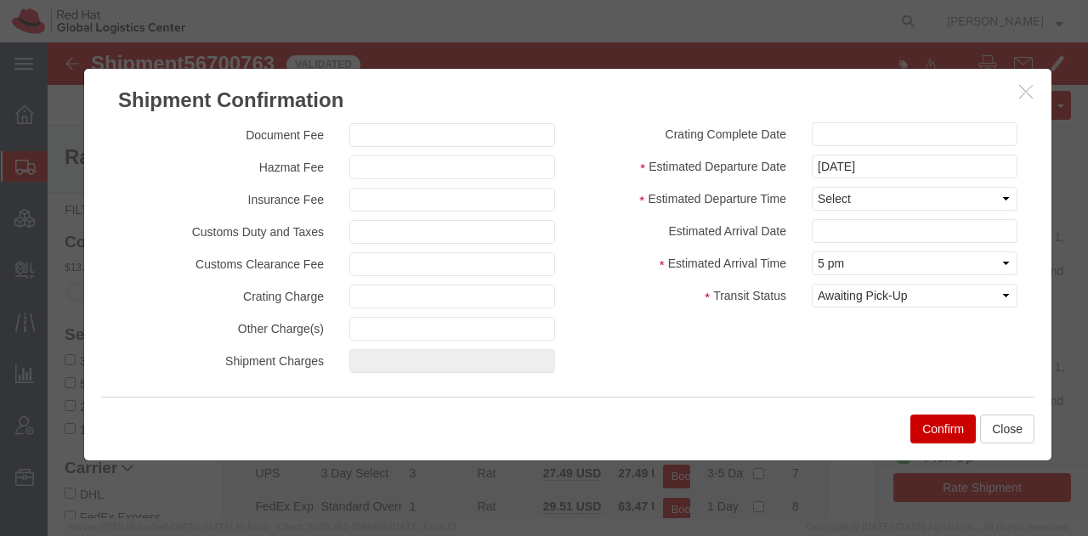
scroll to position [239, 0]
type input "RHT56700763"
click at [830, 196] on select "Select Midnight 1 am 2 am 3 am 4 am 5 am 6 am 7 am 8 am 9 am 10 am 11 am 12 Noo…" at bounding box center [915, 197] width 206 height 24
select select "1200"
click at [812, 185] on select "Select Midnight 1 am 2 am 3 am 4 am 5 am 6 am 7 am 8 am 9 am 10 am 11 am 12 Noo…" at bounding box center [915, 197] width 206 height 24
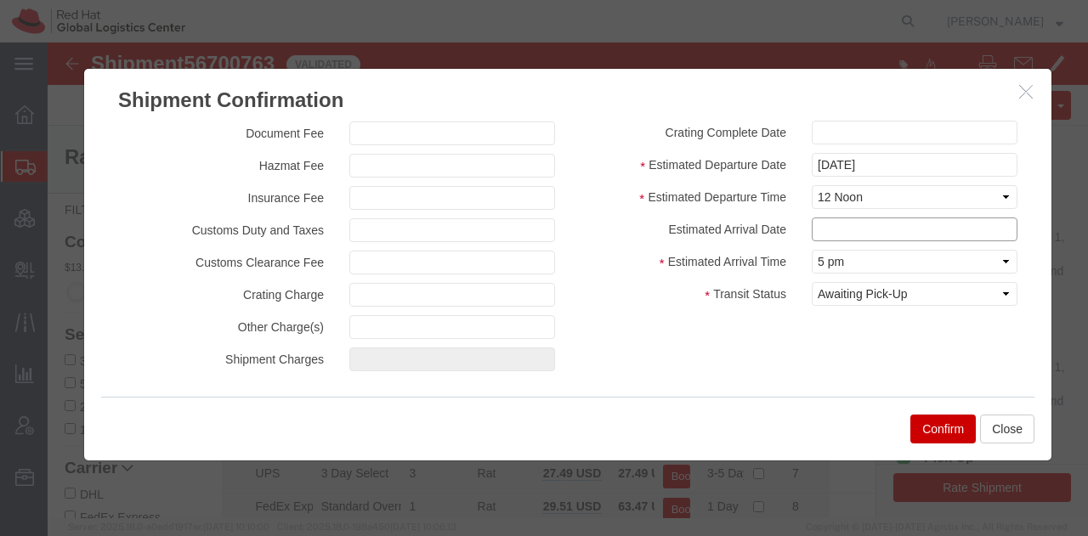
click at [843, 224] on input "text" at bounding box center [915, 230] width 206 height 24
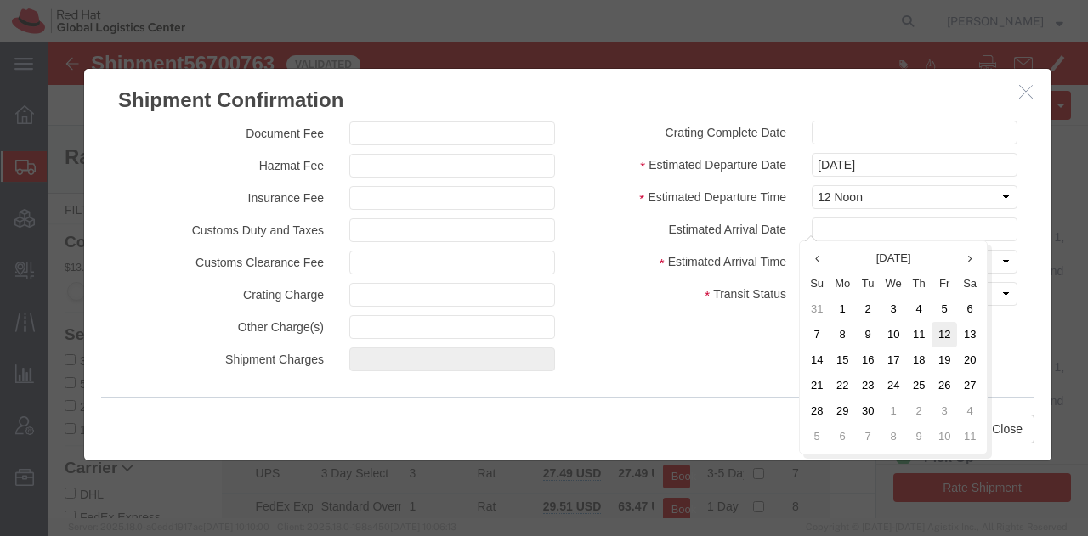
click at [949, 324] on td "12" at bounding box center [945, 335] width 26 height 26
type input "[DATE]"
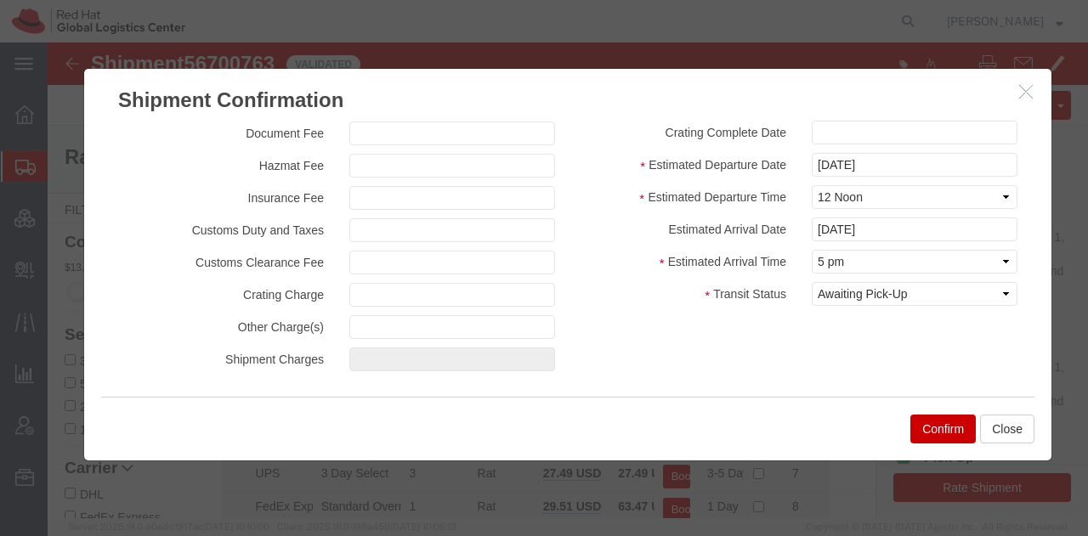
click at [925, 422] on button "Confirm" at bounding box center [942, 429] width 65 height 29
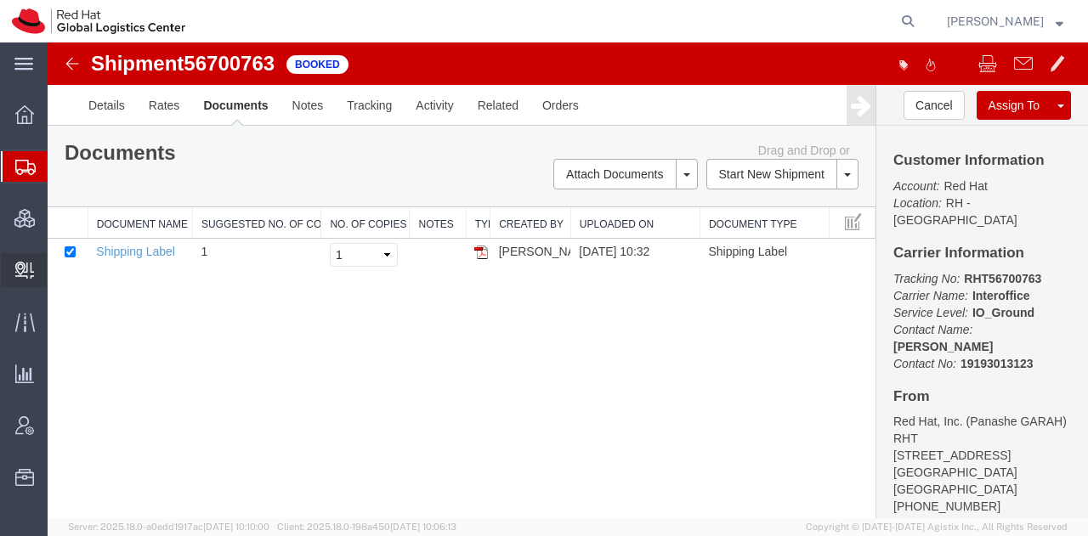
click at [0, 0] on span "Create Delivery" at bounding box center [0, 0] width 0 height 0
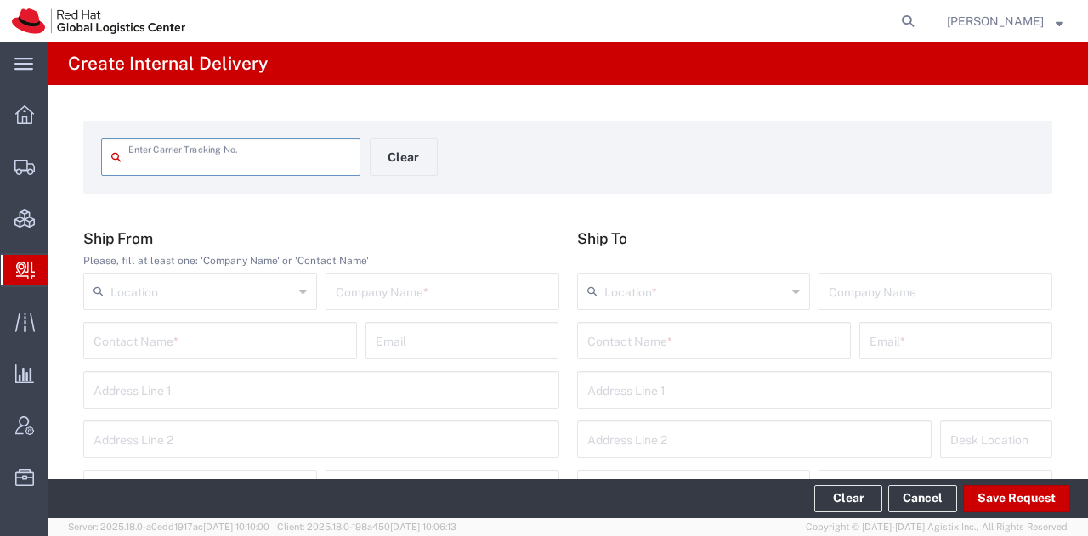
click at [289, 154] on input "text" at bounding box center [239, 156] width 222 height 30
type input "RHT56700763"
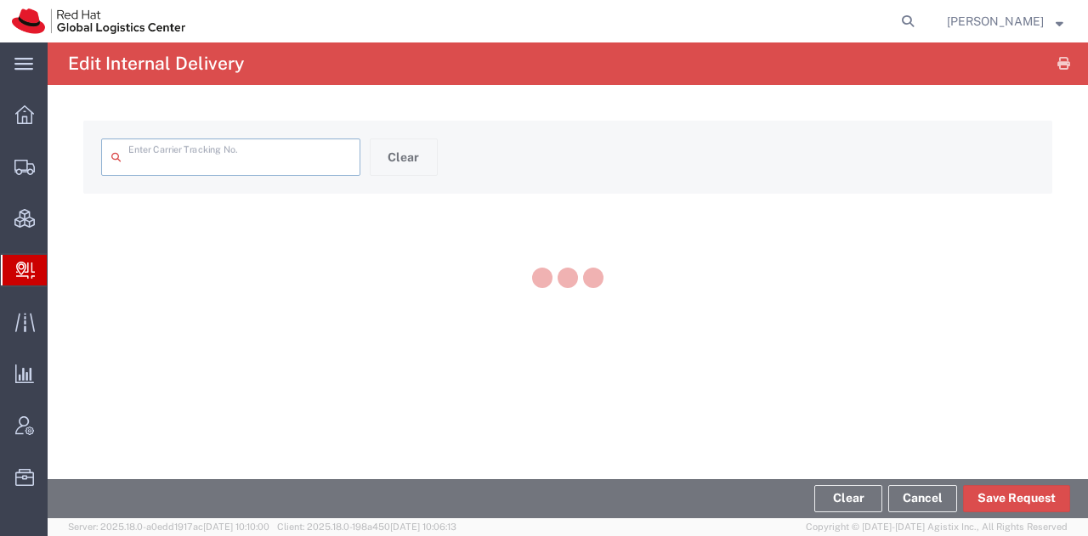
type input "RHT56700763"
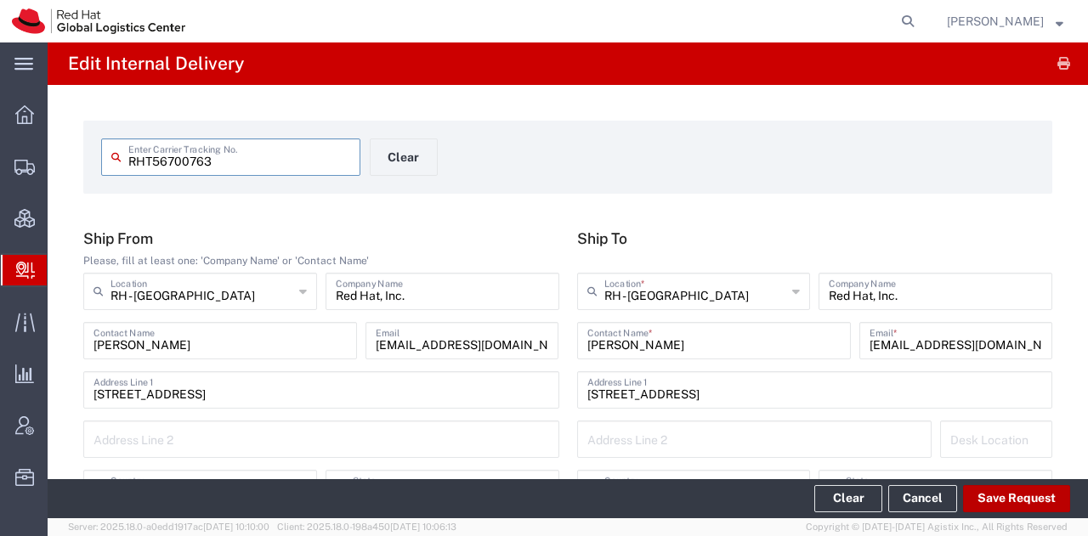
click at [990, 496] on button "Save Request" at bounding box center [1016, 498] width 107 height 27
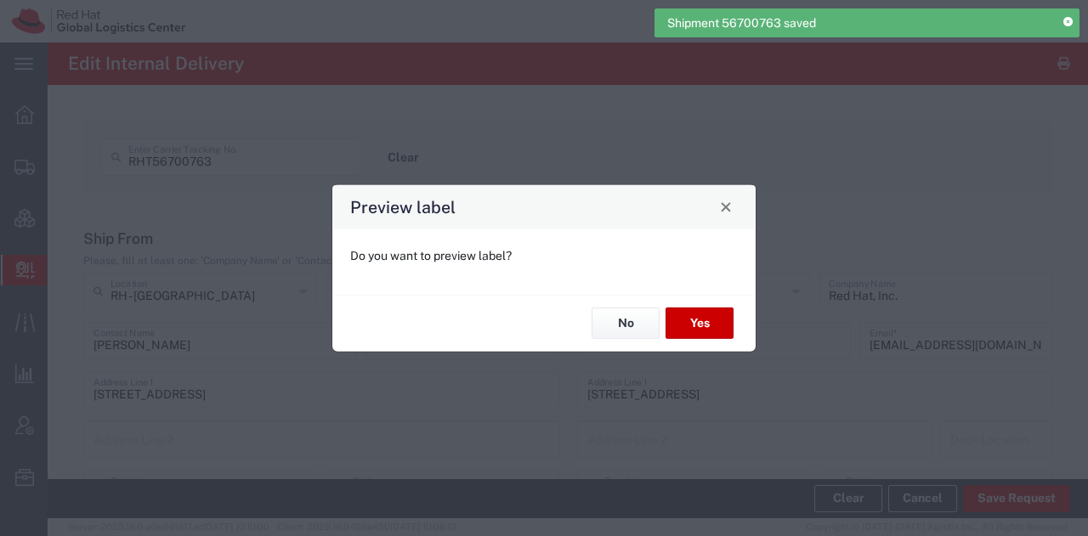
type input "IO_Ground"
click at [724, 327] on button "Yes" at bounding box center [700, 323] width 68 height 31
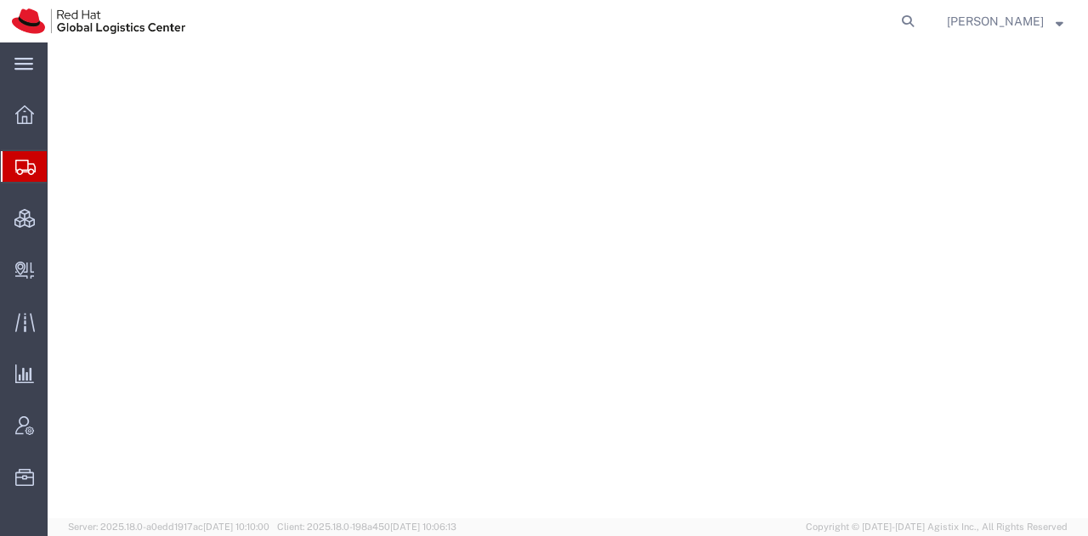
select select "38014"
select select
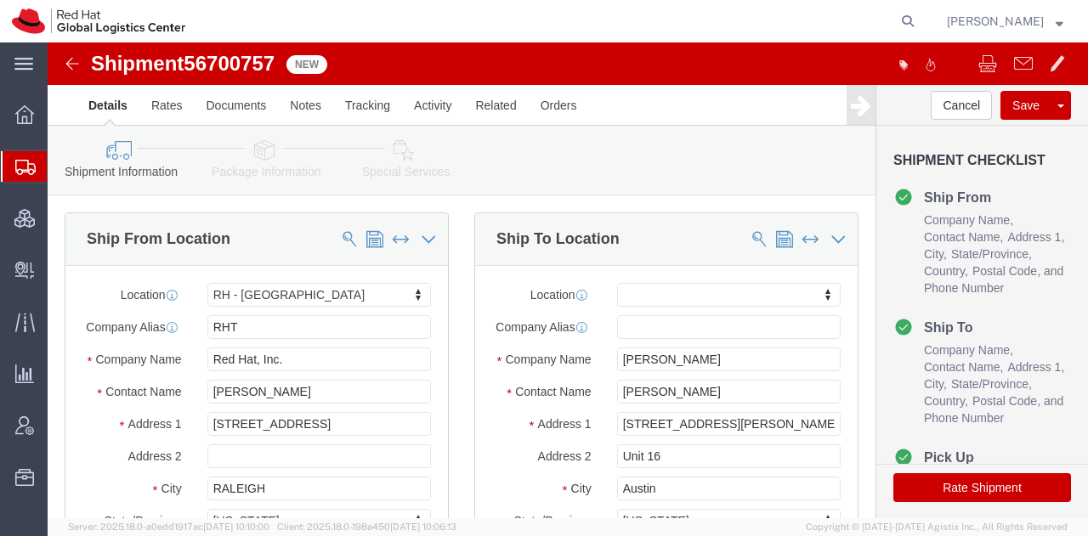
click icon
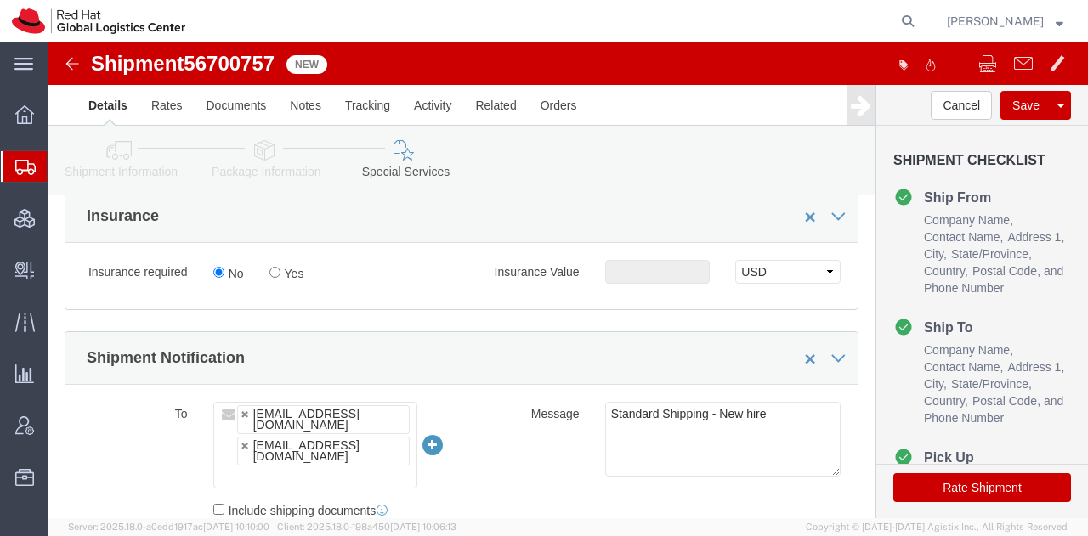
scroll to position [926, 0]
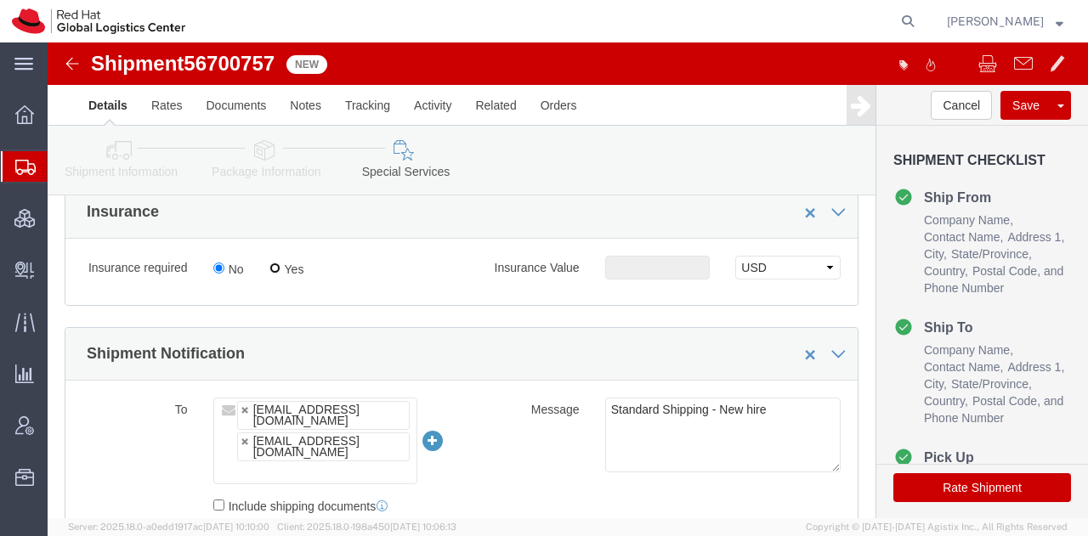
click input "Yes"
radio input "true"
click input "text"
type input "500.00"
click button "Rate Shipment"
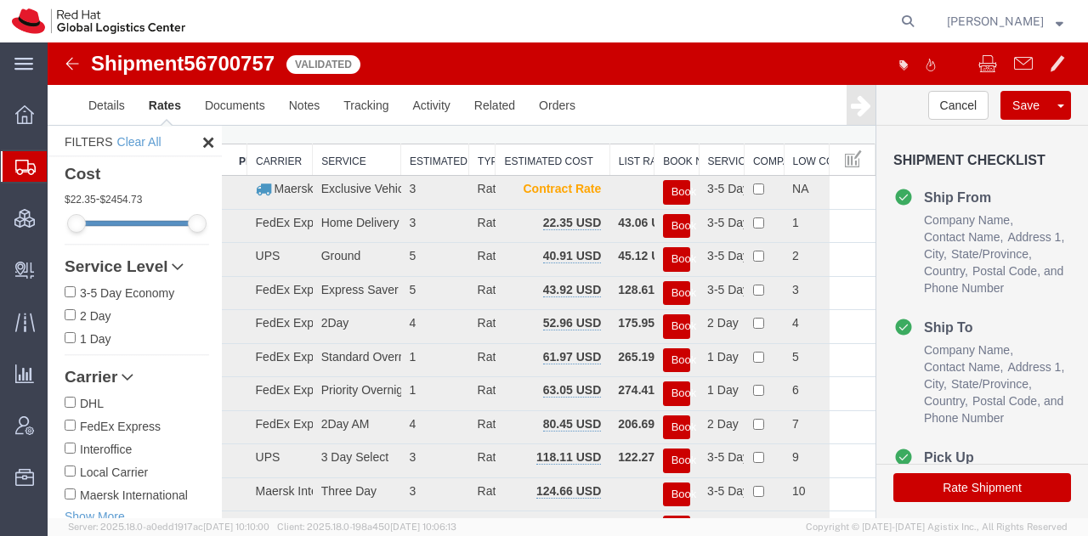
scroll to position [0, 0]
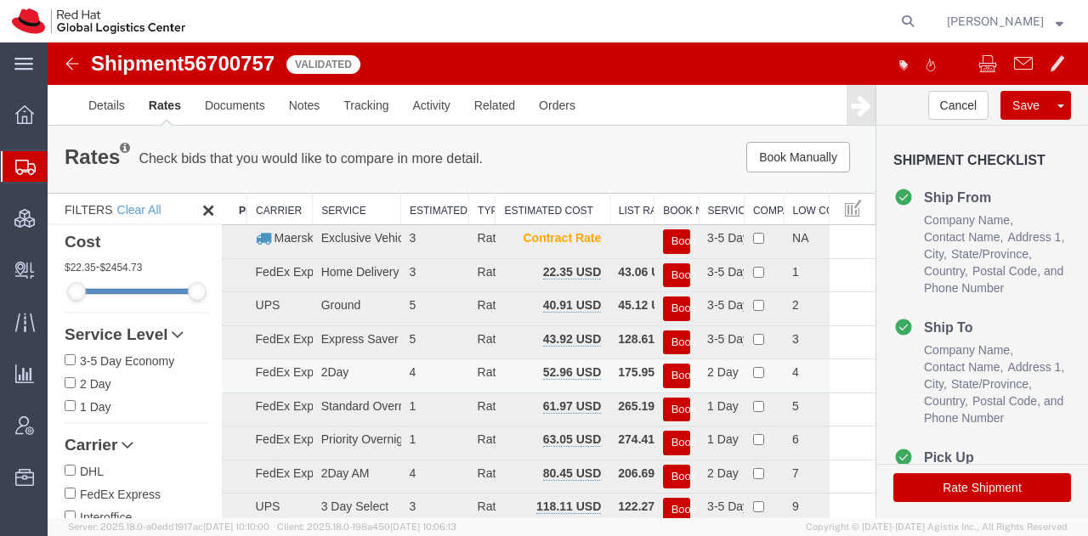
click at [673, 370] on button "Book" at bounding box center [676, 376] width 27 height 25
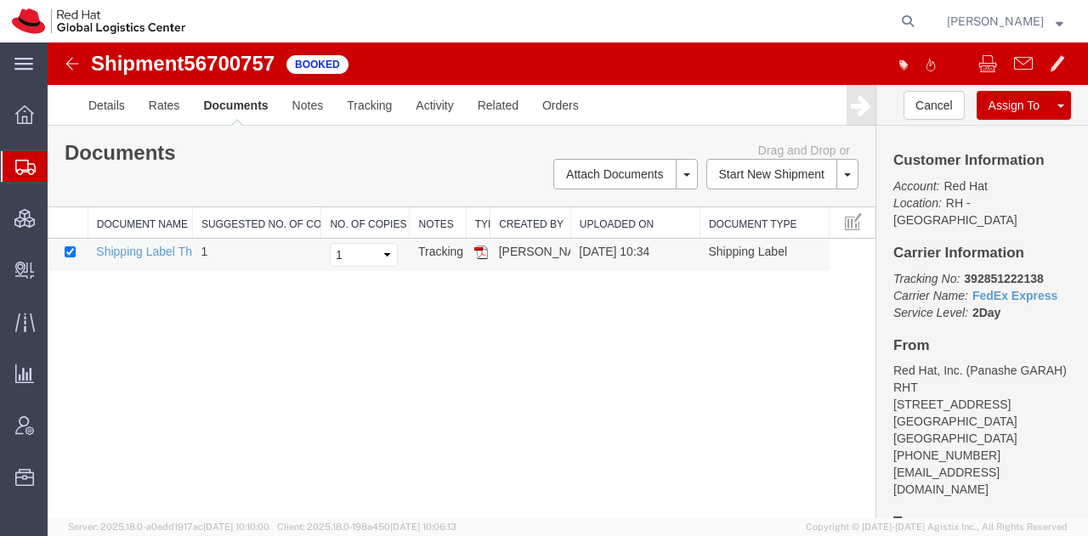
click at [477, 253] on img at bounding box center [481, 253] width 14 height 14
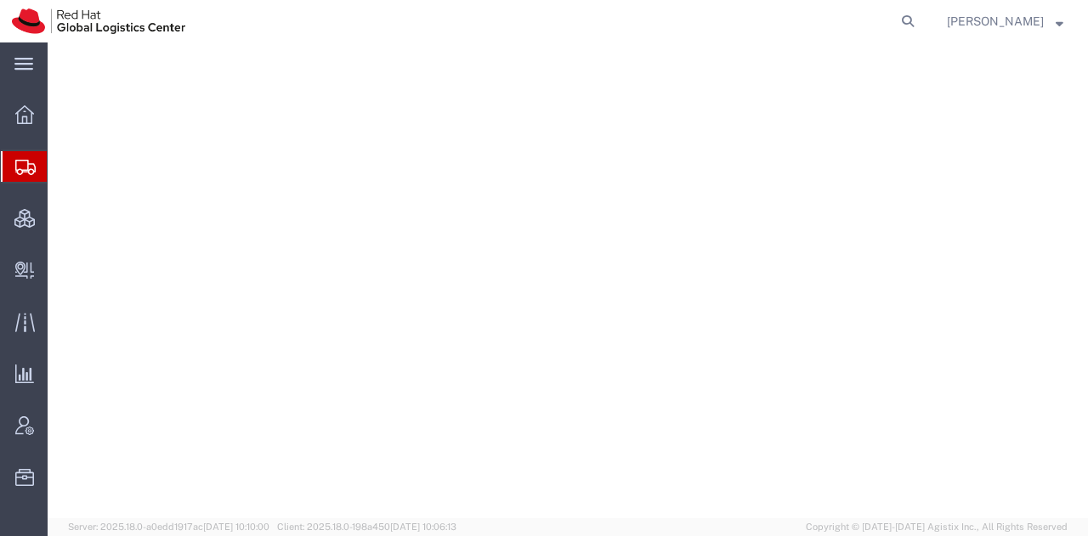
select select "38014"
select select
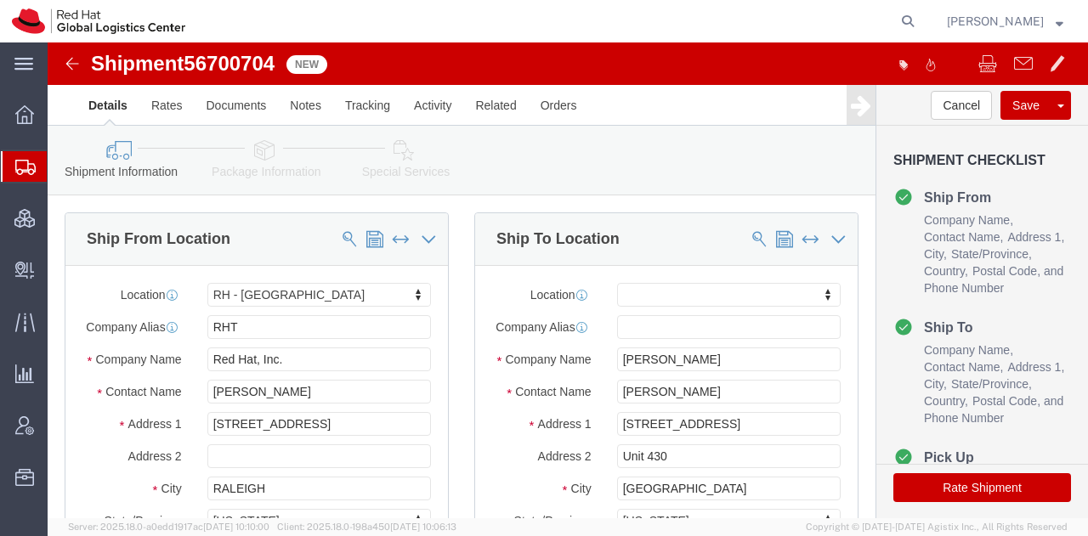
click icon
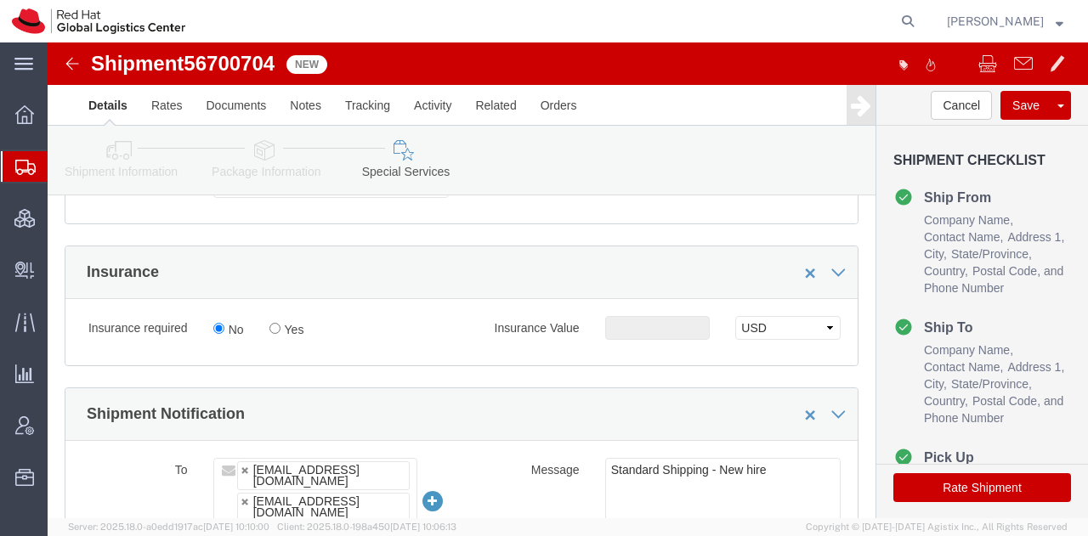
scroll to position [868, 0]
click input "Yes"
radio input "true"
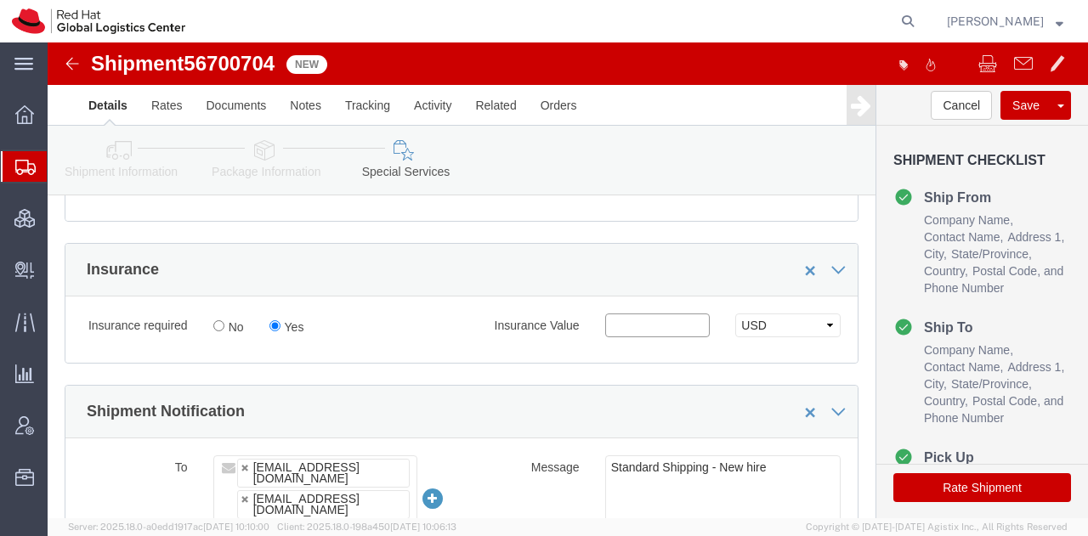
click input "text"
type input "500.00"
click button "Rate Shipment"
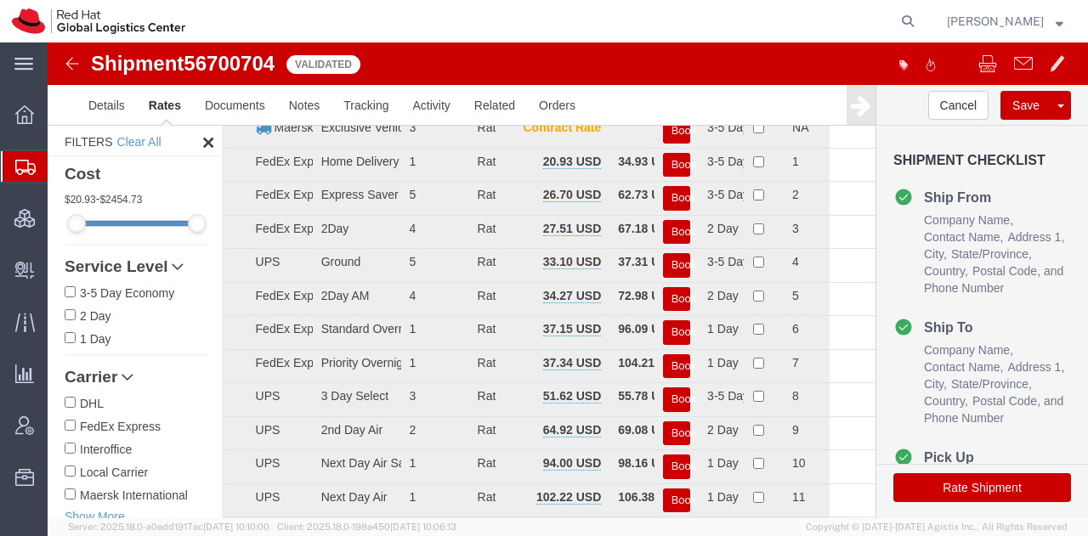
scroll to position [0, 0]
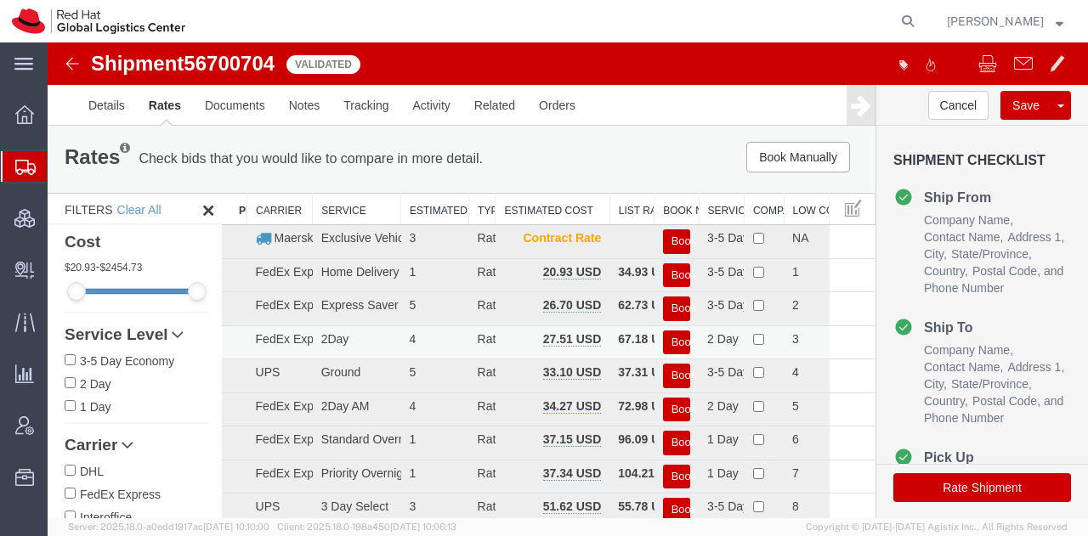
click at [668, 344] on button "Book" at bounding box center [676, 343] width 27 height 25
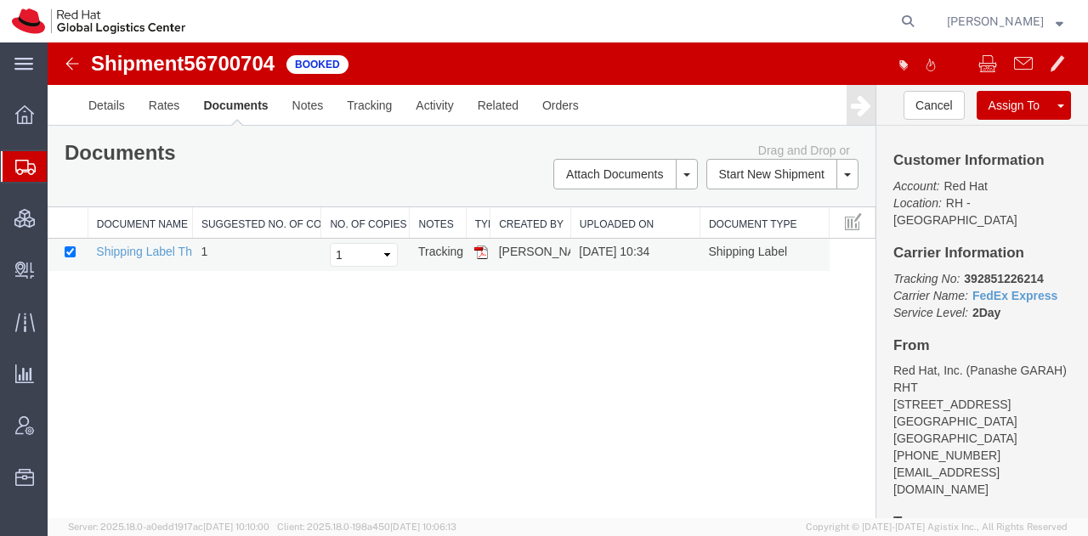
click at [481, 250] on img at bounding box center [481, 253] width 14 height 14
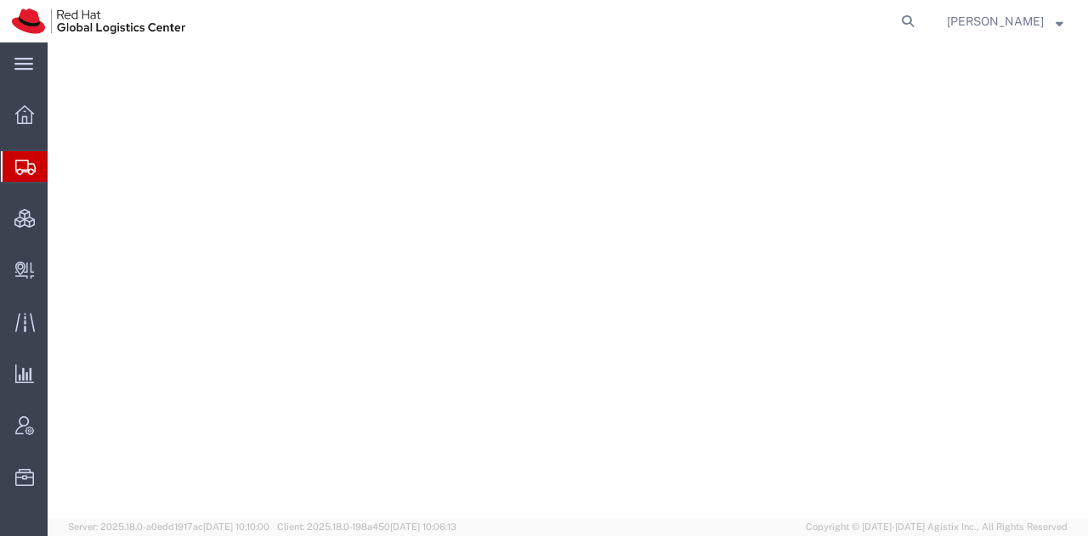
select select "38014"
select select "38038"
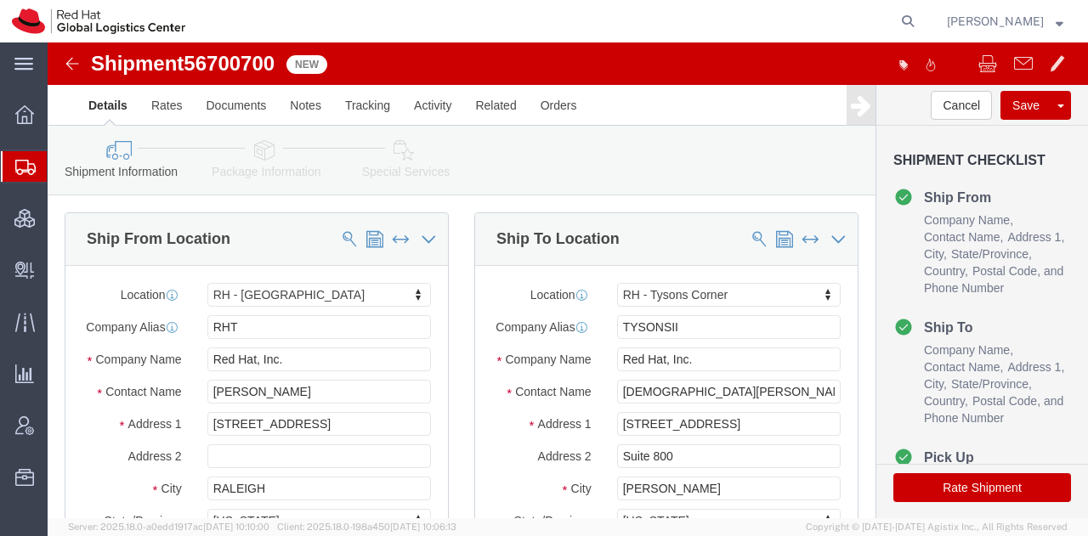
click icon
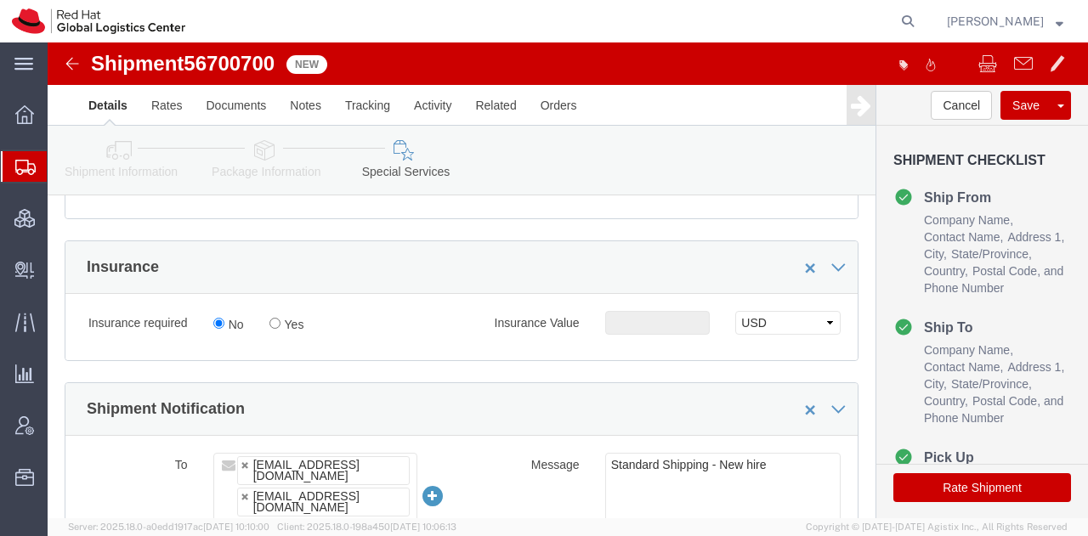
scroll to position [879, 0]
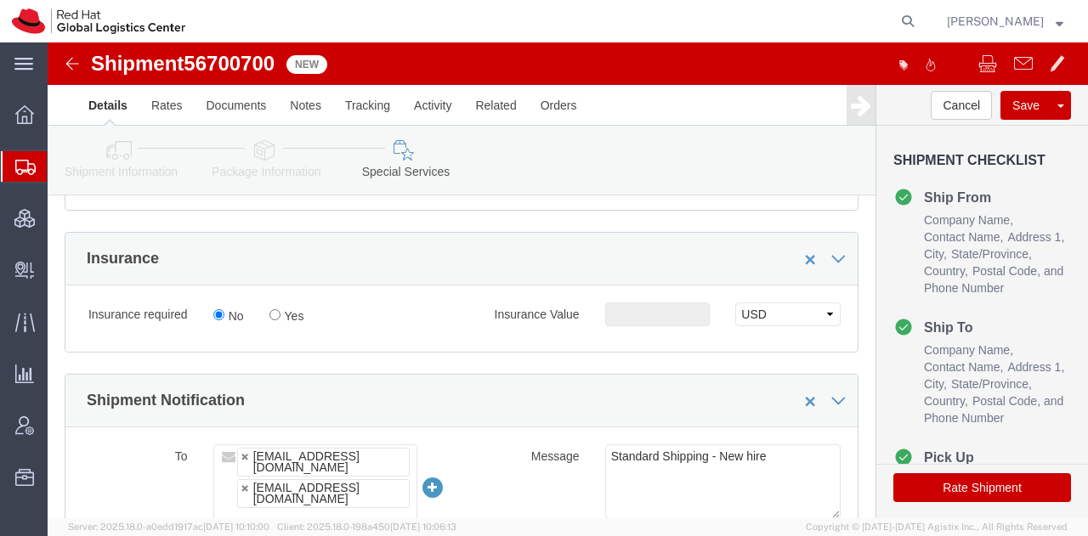
click button "Rate Shipment"
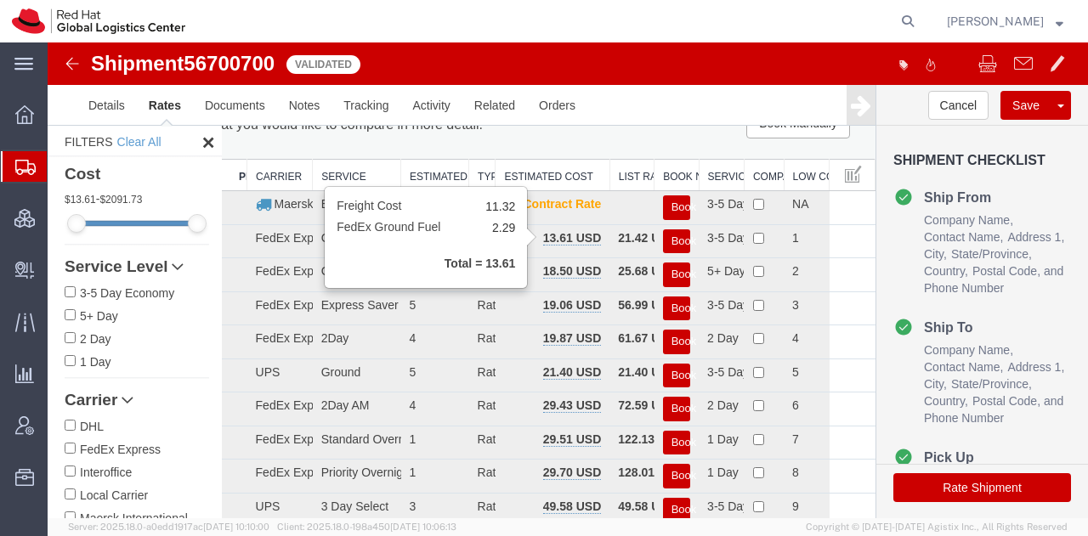
scroll to position [33, 0]
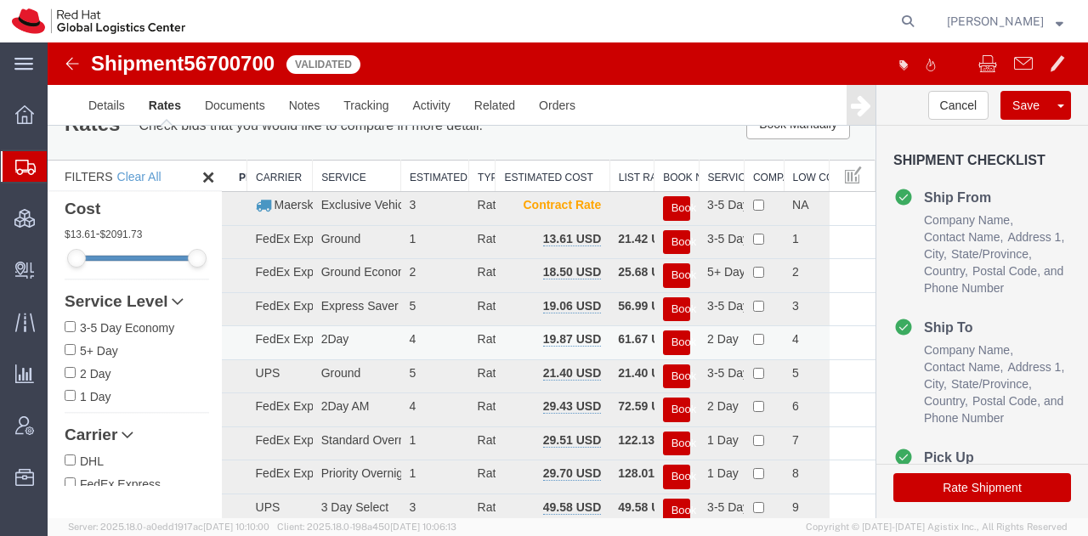
click at [664, 342] on button "Book" at bounding box center [676, 343] width 27 height 25
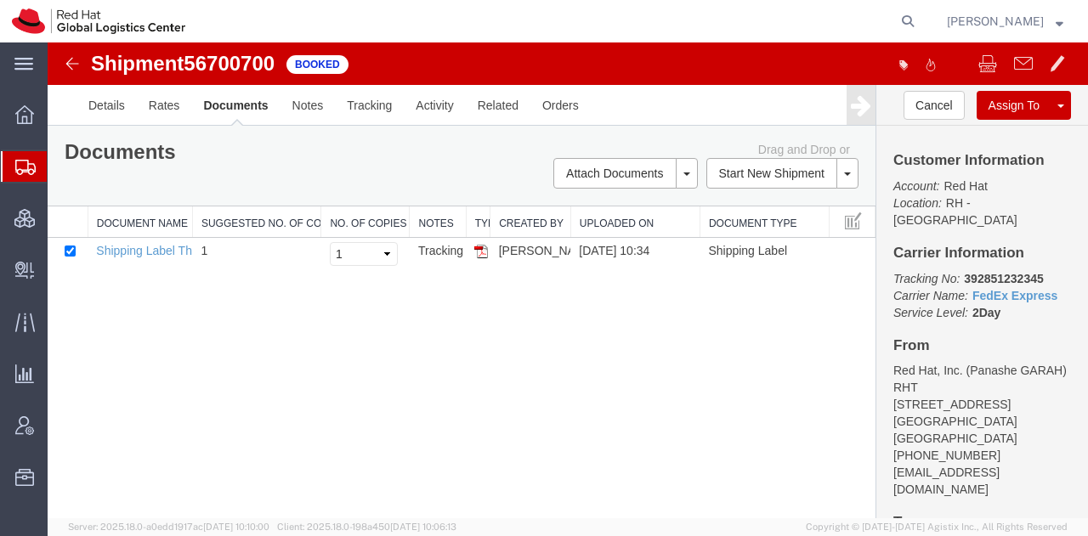
scroll to position [0, 0]
click at [474, 246] on img at bounding box center [481, 253] width 14 height 14
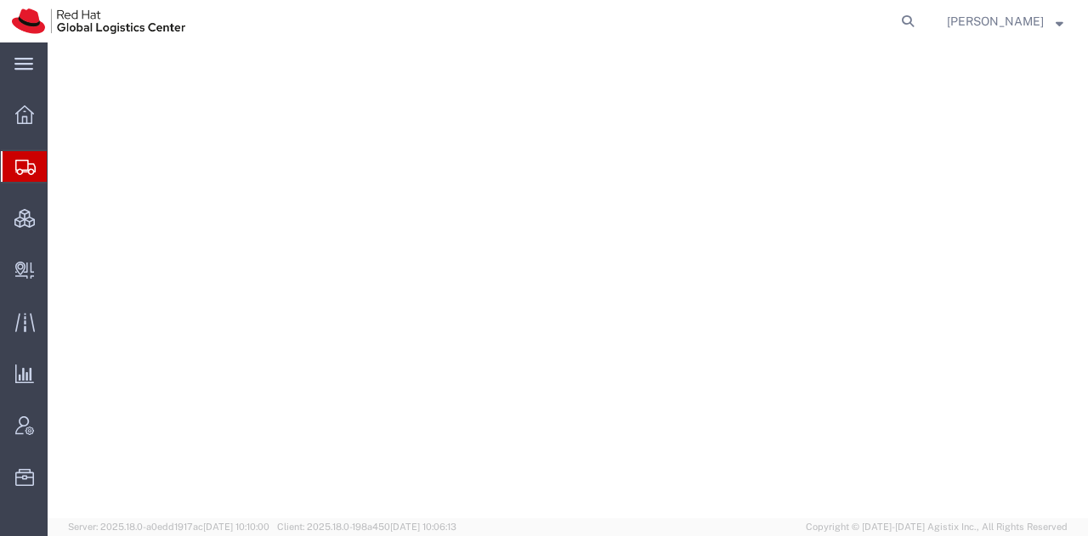
select select "38014"
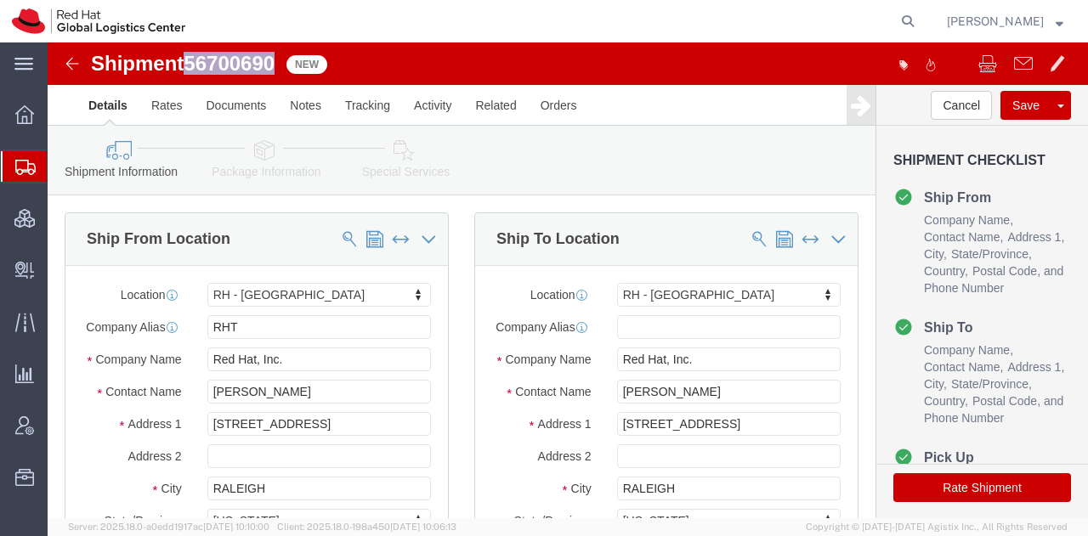
drag, startPoint x: 230, startPoint y: 18, endPoint x: 145, endPoint y: 20, distance: 85.0
click span "56700690"
copy span "56700690"
click button "Rate Shipment"
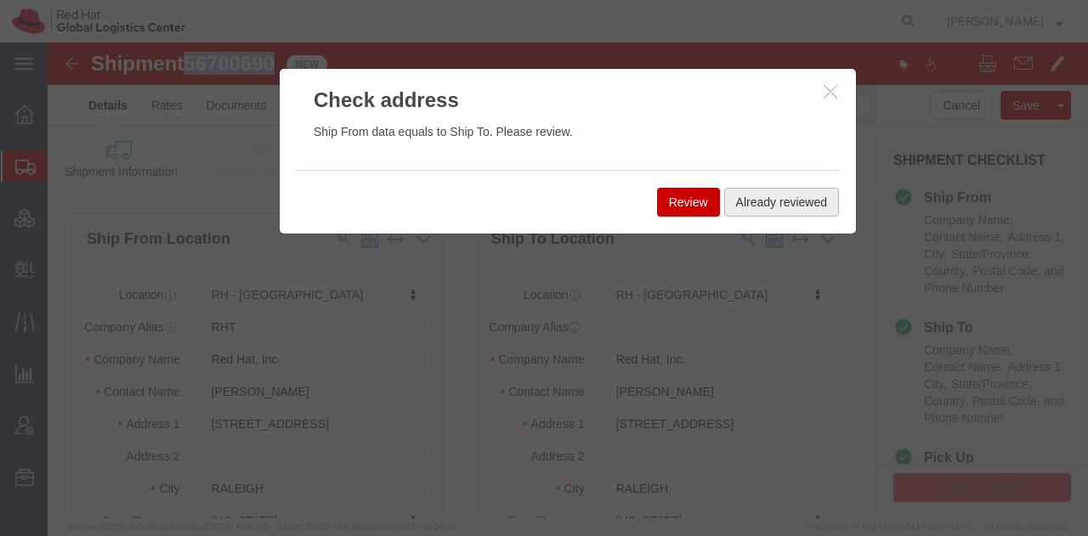
click button "Already reviewed"
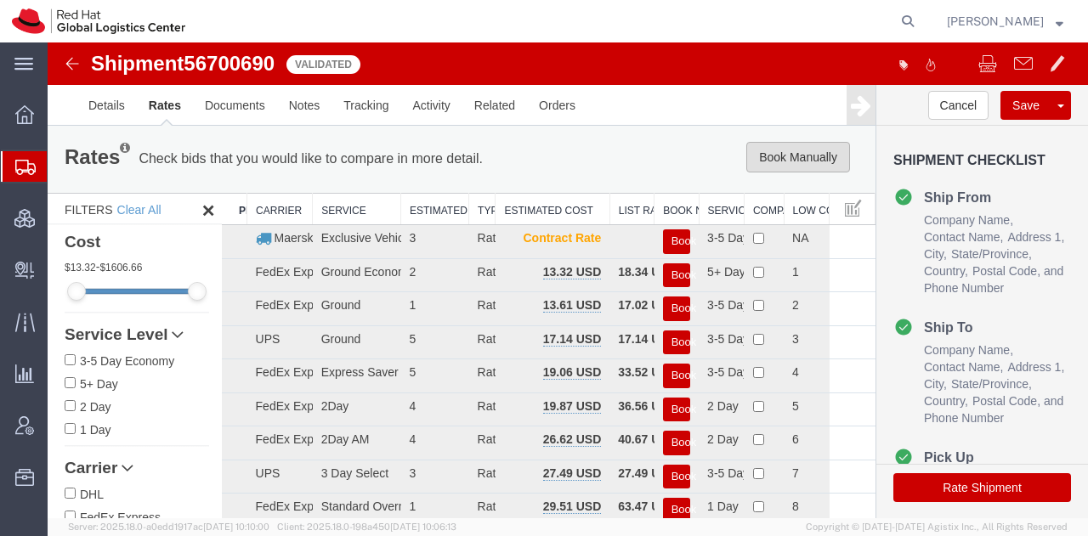
click at [761, 164] on button "Book Manually" at bounding box center [798, 157] width 104 height 31
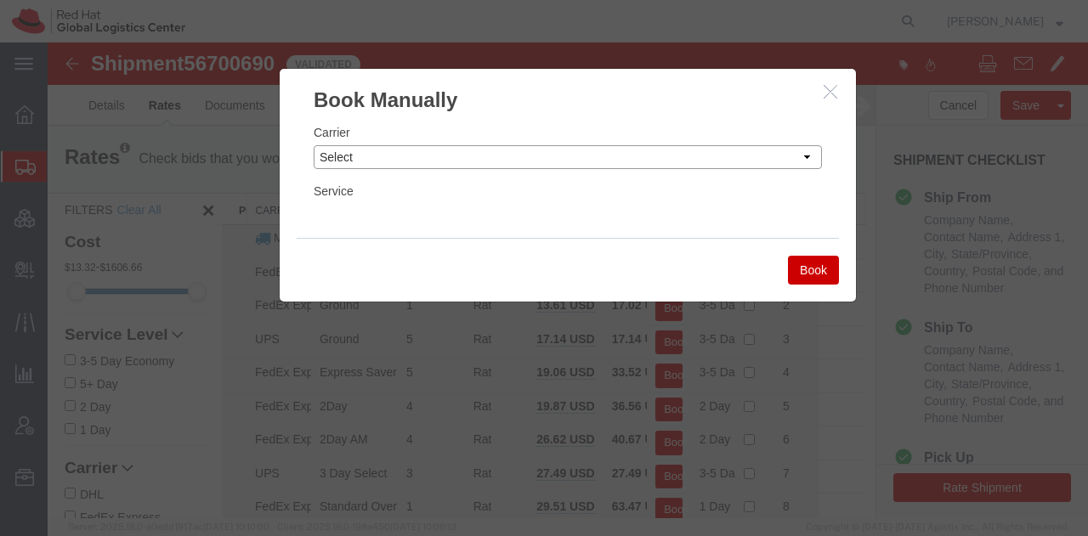
click at [511, 150] on select "Select Add New Carrier (and default service) Amazon Logistics Czech Post DHL Fe…" at bounding box center [568, 157] width 508 height 24
select select "7920"
click at [314, 145] on select "Select Add New Carrier (and default service) Amazon Logistics Czech Post DHL Fe…" at bounding box center [568, 157] width 508 height 24
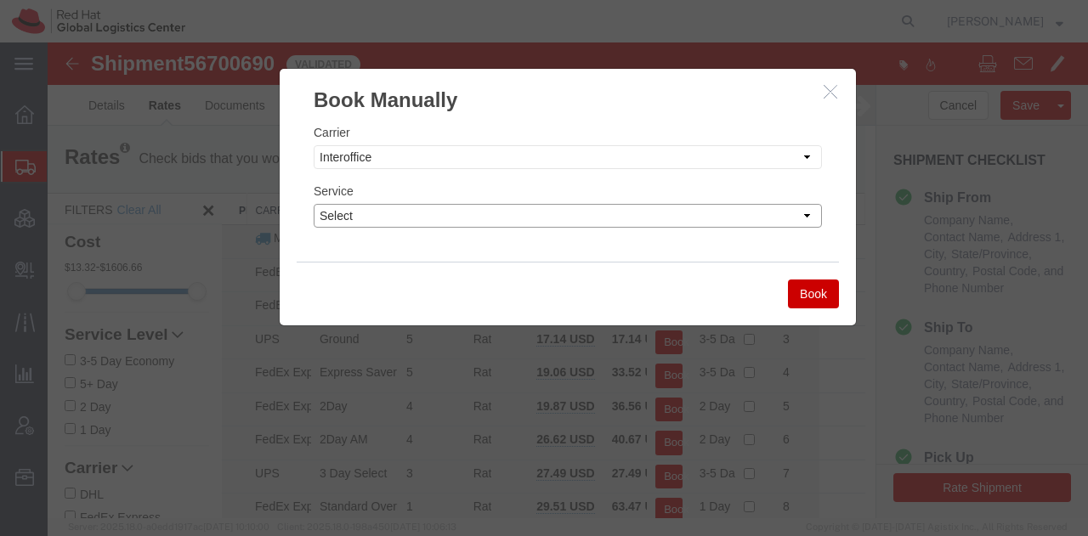
click at [370, 222] on select "Select IO_Ground IO_LTL" at bounding box center [568, 216] width 508 height 24
select select "17810"
click at [314, 204] on select "Select IO_Ground IO_LTL" at bounding box center [568, 216] width 508 height 24
click at [814, 296] on button "Book" at bounding box center [813, 294] width 51 height 29
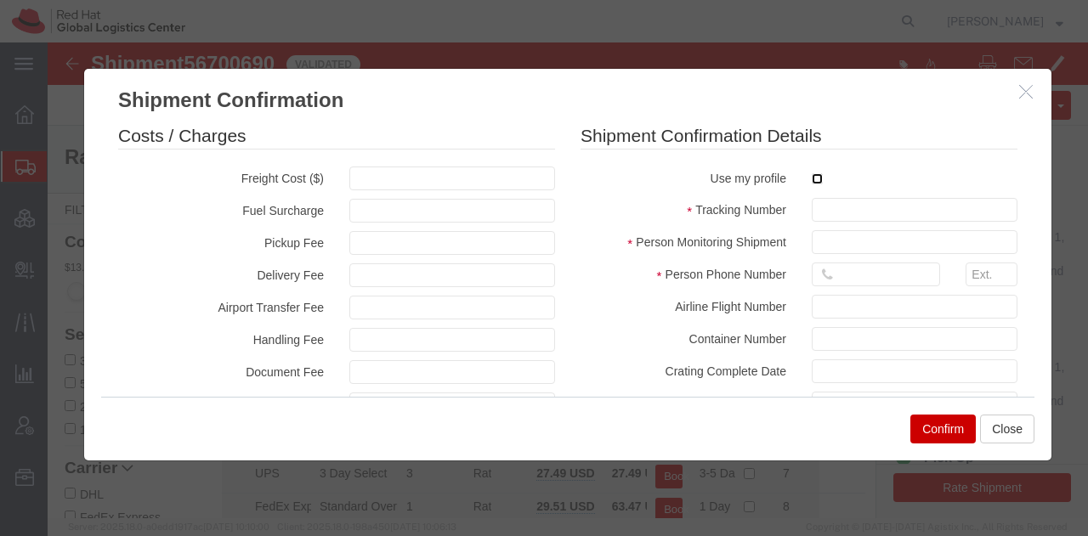
click at [812, 173] on input "checkbox" at bounding box center [817, 178] width 11 height 11
checkbox input "true"
type input "[PERSON_NAME]"
type input "19193013123"
click at [825, 209] on input "text" at bounding box center [915, 210] width 206 height 24
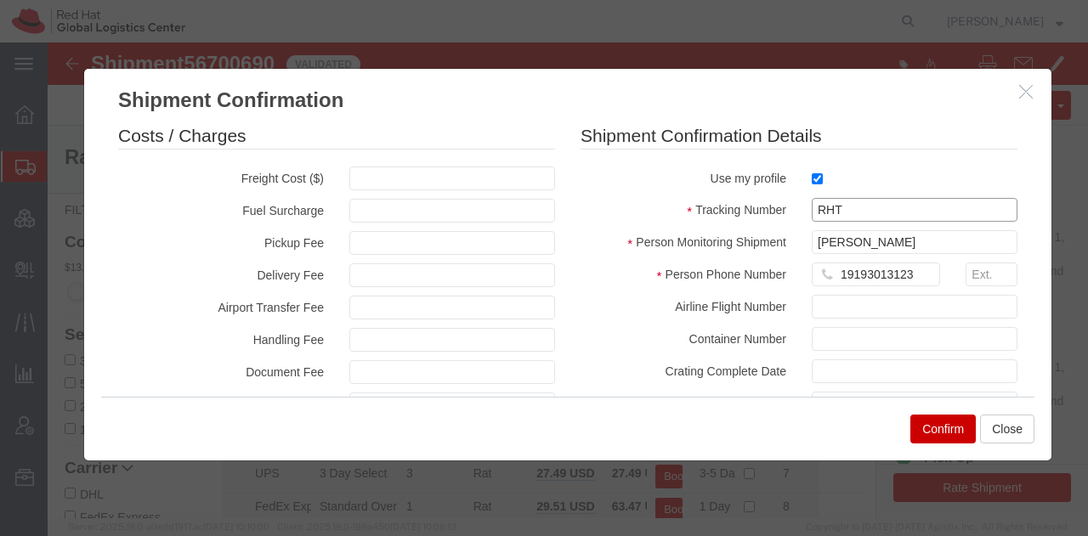
paste input "56700690"
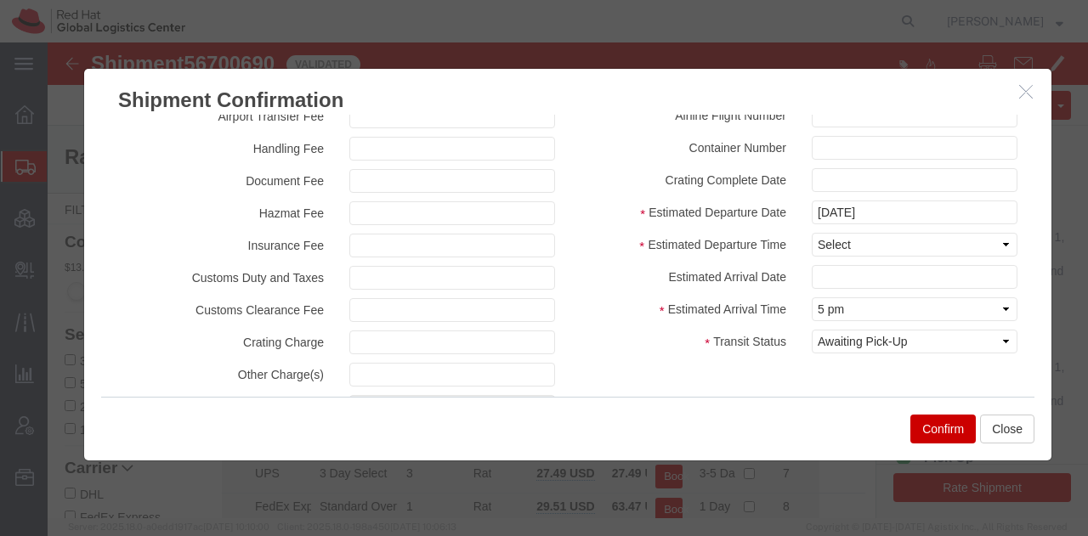
scroll to position [192, 0]
type input "RHT56700690"
click at [825, 242] on select "Select Midnight 1 am 2 am 3 am 4 am 5 am 6 am 7 am 8 am 9 am 10 am 11 am 12 Noo…" at bounding box center [915, 244] width 206 height 24
select select "1200"
click at [812, 232] on select "Select Midnight 1 am 2 am 3 am 4 am 5 am 6 am 7 am 8 am 9 am 10 am 11 am 12 Noo…" at bounding box center [915, 244] width 206 height 24
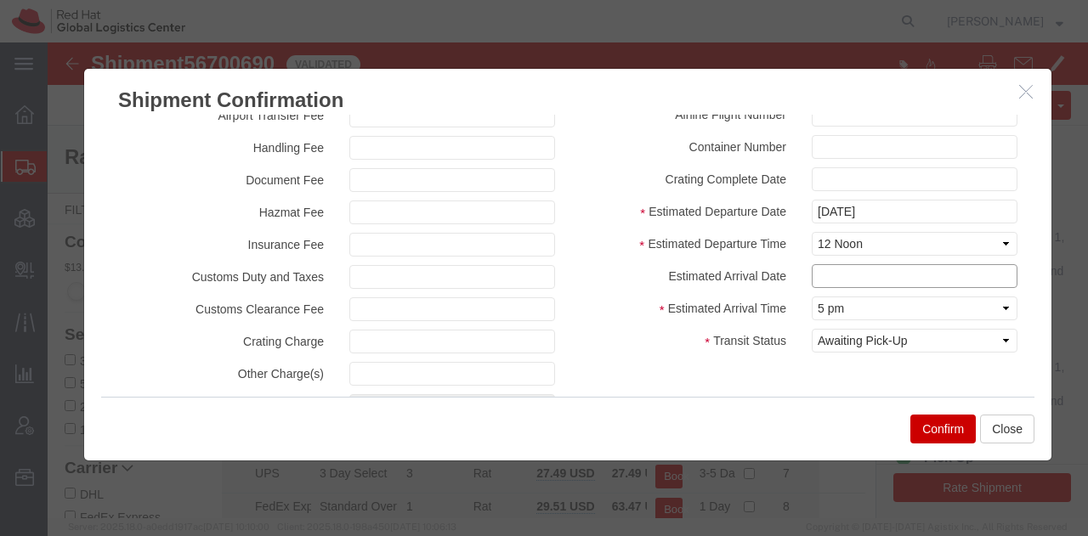
click at [835, 266] on input "text" at bounding box center [915, 276] width 206 height 24
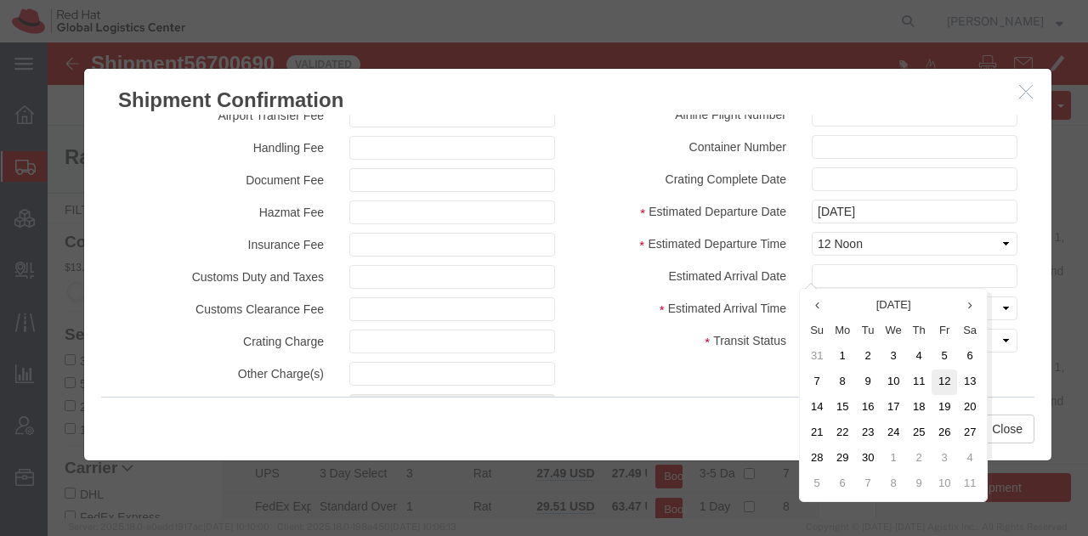
click at [941, 384] on td "12" at bounding box center [945, 383] width 26 height 26
type input "[DATE]"
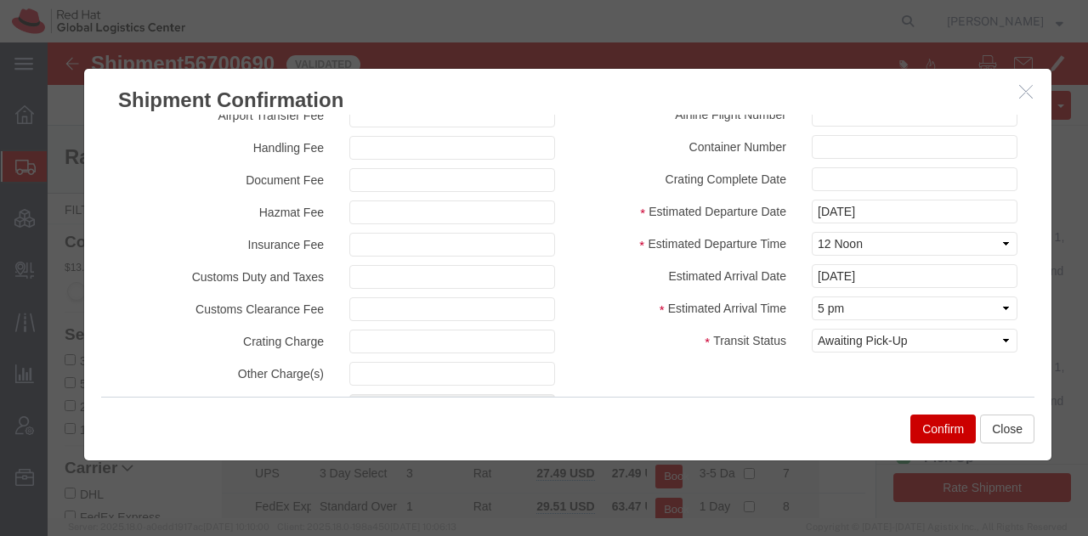
click at [954, 428] on button "Confirm" at bounding box center [942, 429] width 65 height 29
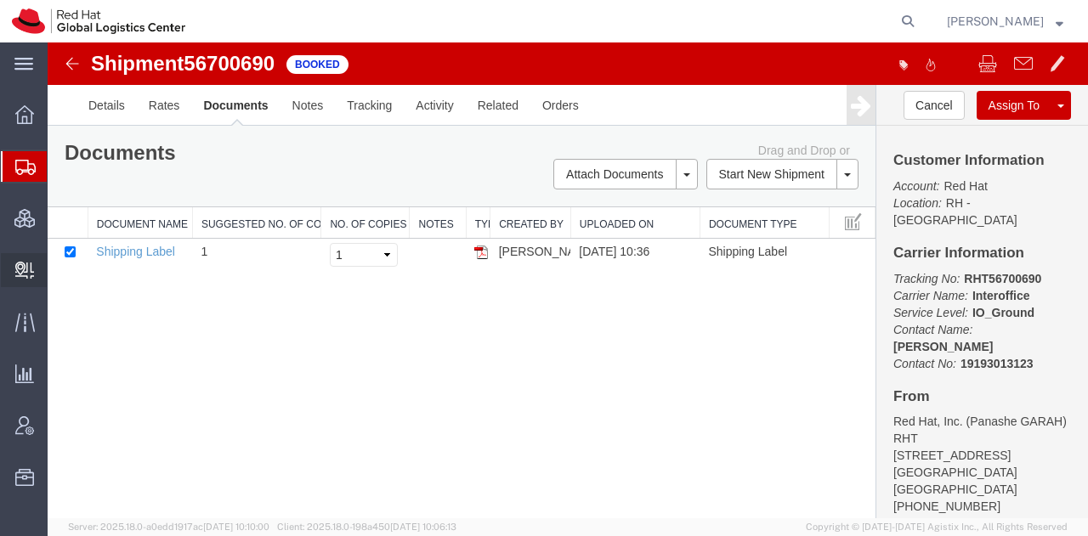
click at [0, 0] on span "Create Delivery" at bounding box center [0, 0] width 0 height 0
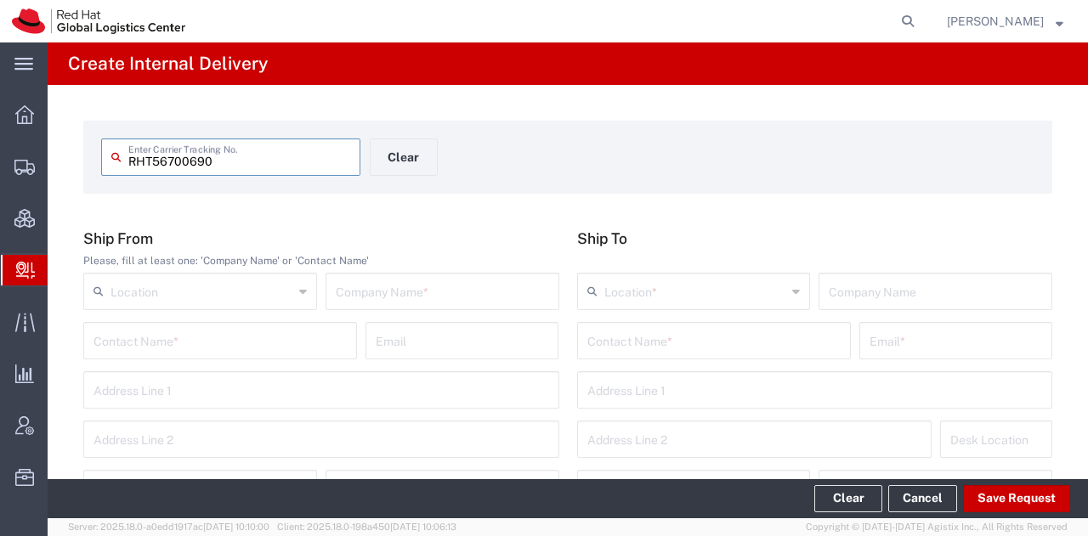
type input "RHT56700690"
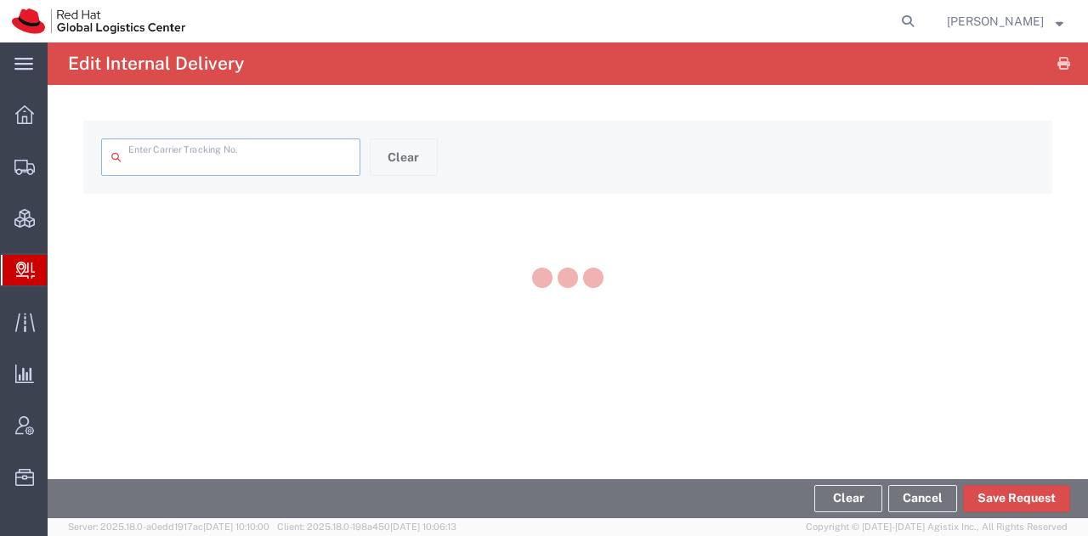
type input "RHT56700690"
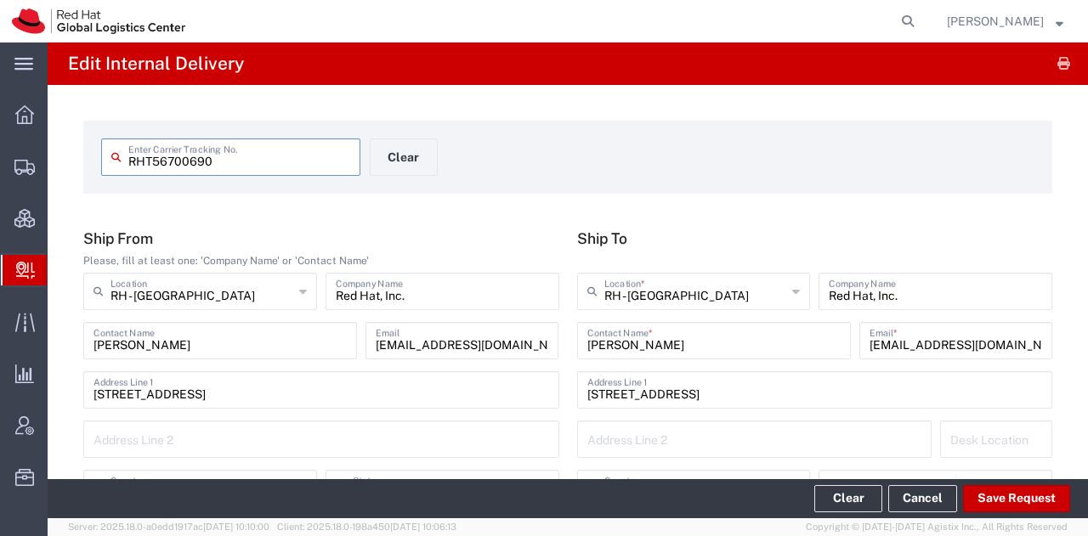
type input "[US_STATE]"
click at [993, 500] on button "Save Request" at bounding box center [1016, 498] width 107 height 27
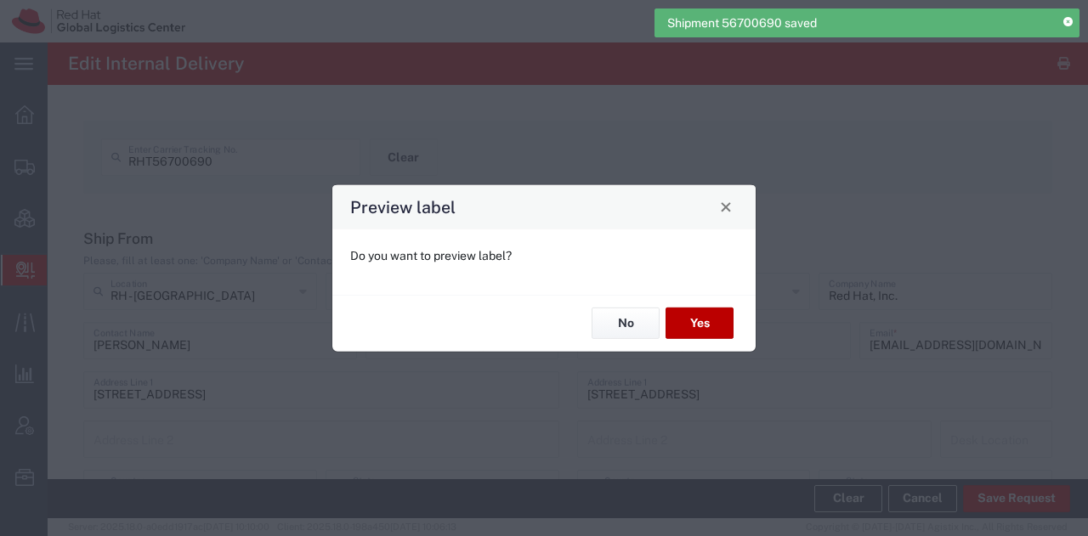
click at [706, 327] on button "Yes" at bounding box center [700, 323] width 68 height 31
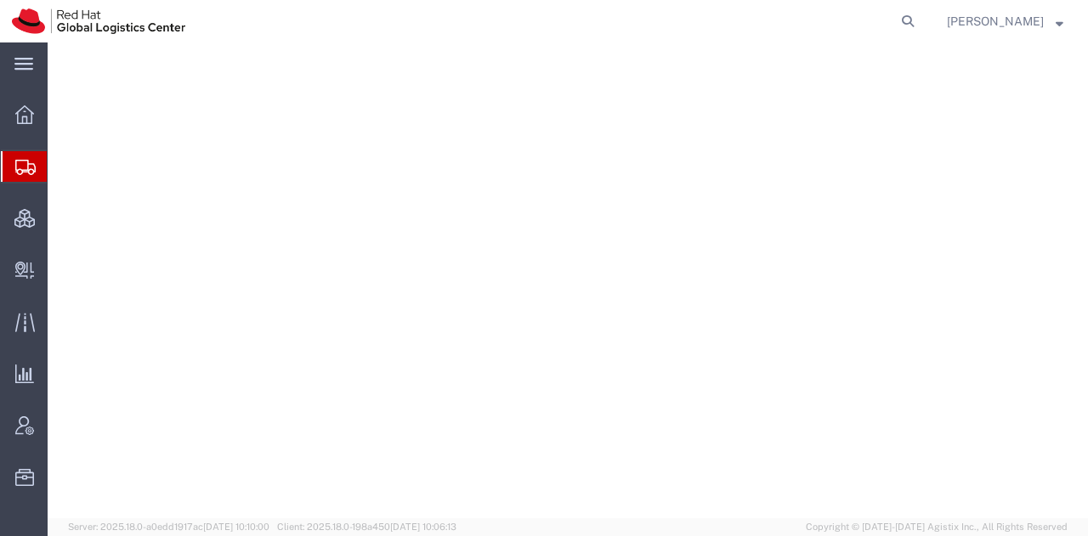
select select "38014"
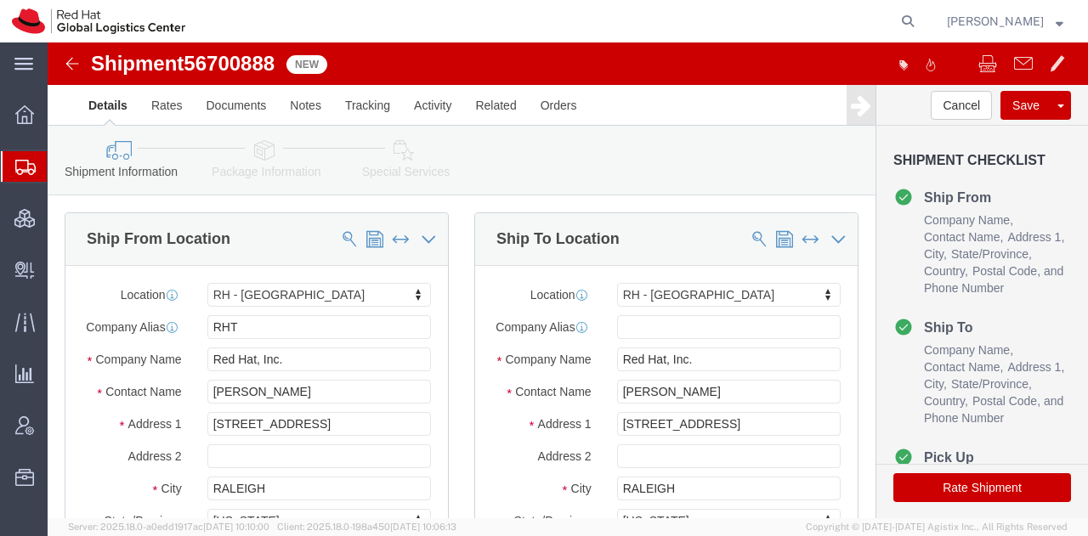
click icon
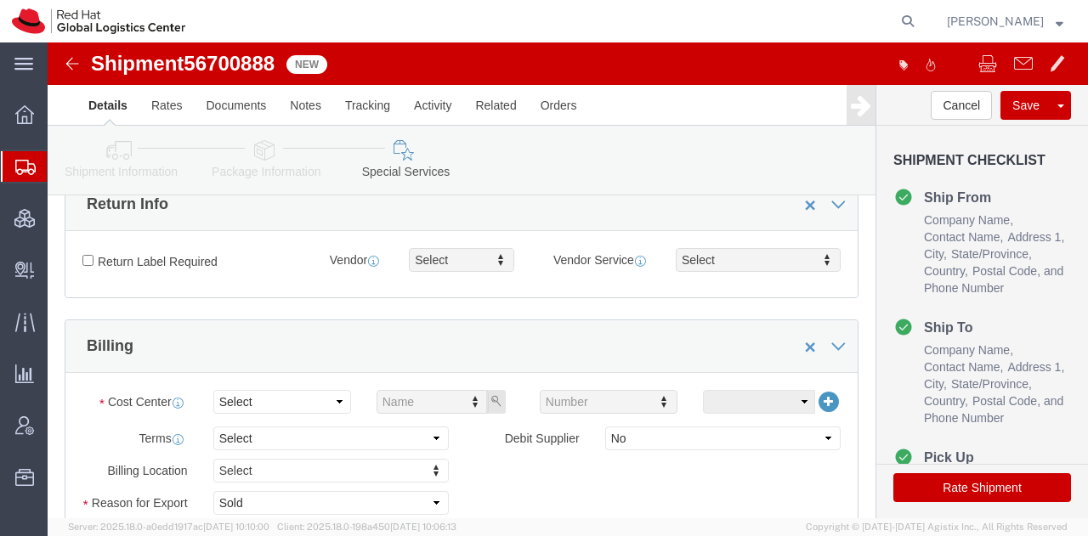
scroll to position [631, 0]
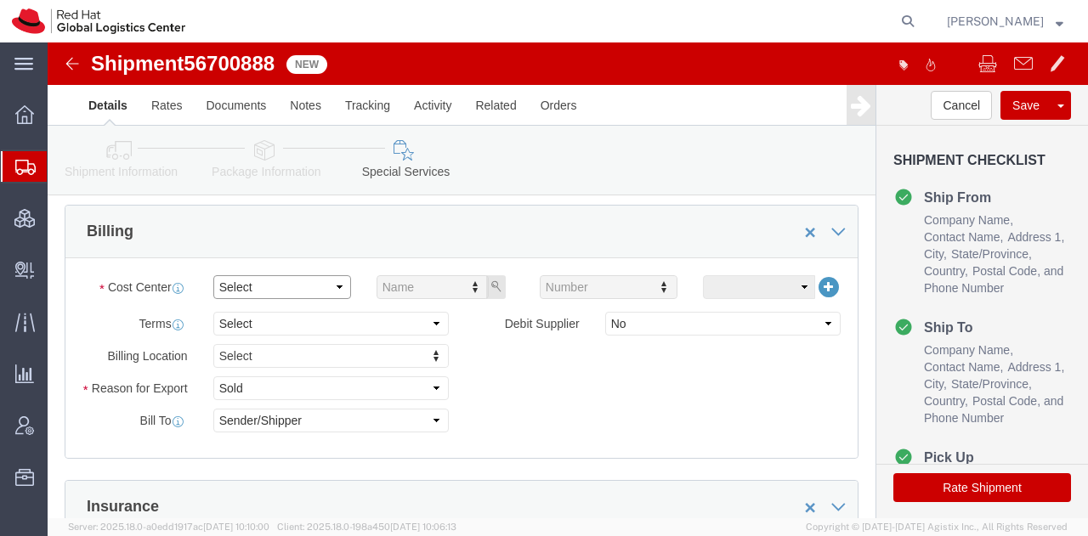
click select "Select Buyer Cost Center Department Operations Number Order Number Sales Person"
select select "COSTCENTER"
click select "Select Buyer Cost Center Department Operations Number Order Number Sales Person"
type input "850"
drag, startPoint x: 231, startPoint y: 23, endPoint x: 145, endPoint y: 22, distance: 86.7
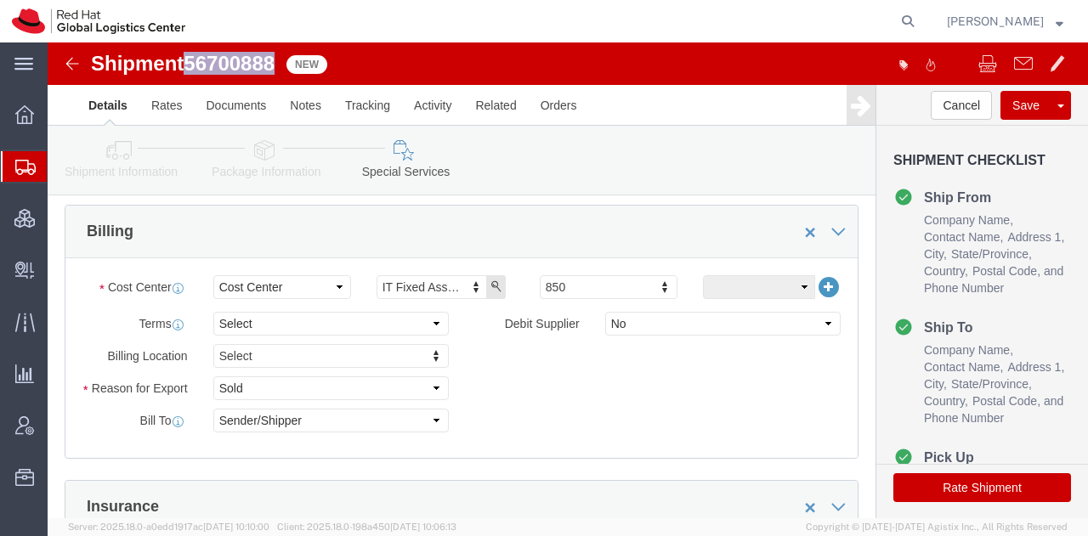
click span "56700888"
copy span "56700888"
click button "Rate Shipment"
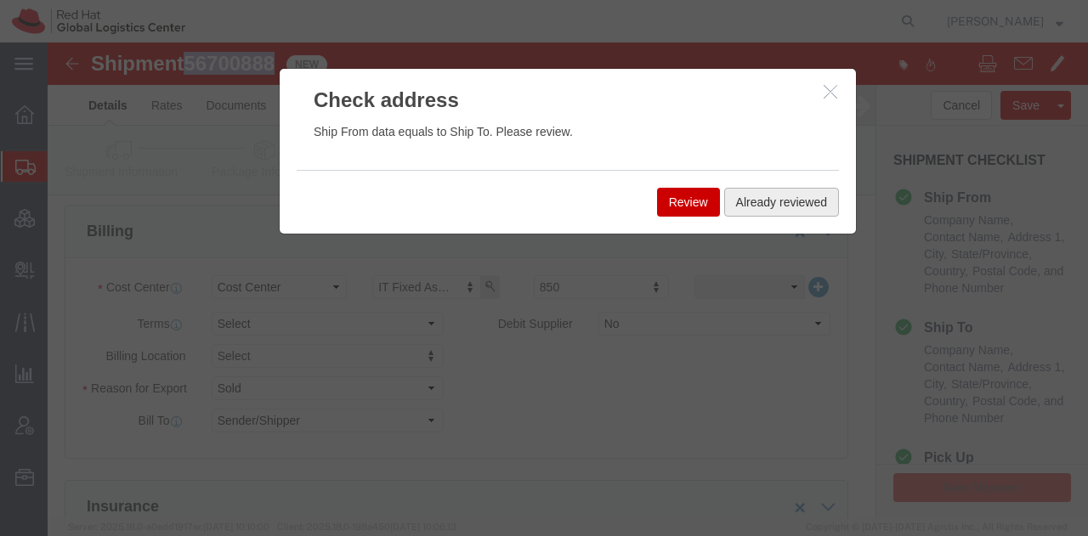
click button "Already reviewed"
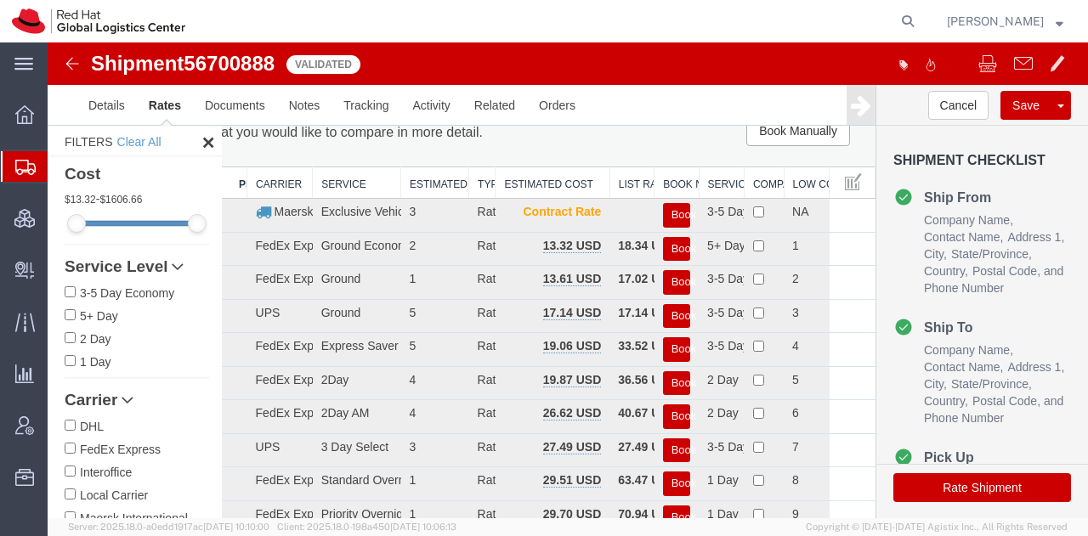
scroll to position [0, 0]
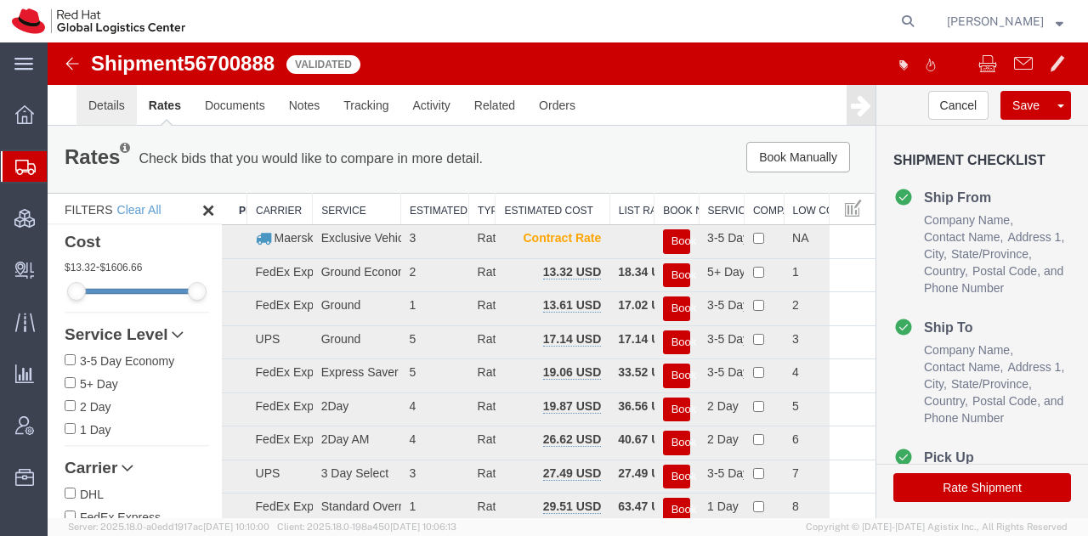
click at [102, 115] on link "Details" at bounding box center [107, 105] width 60 height 41
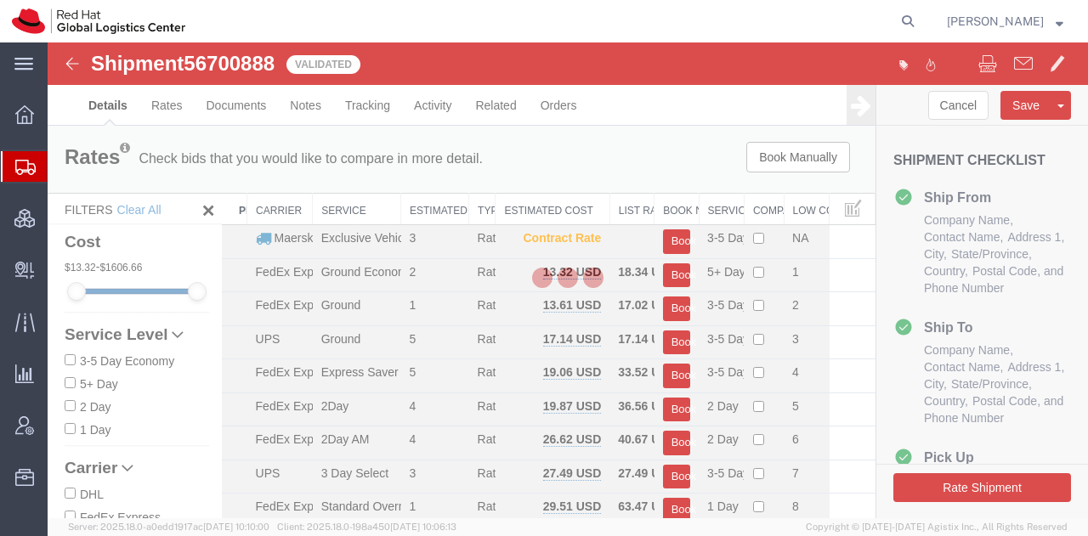
select select "38014"
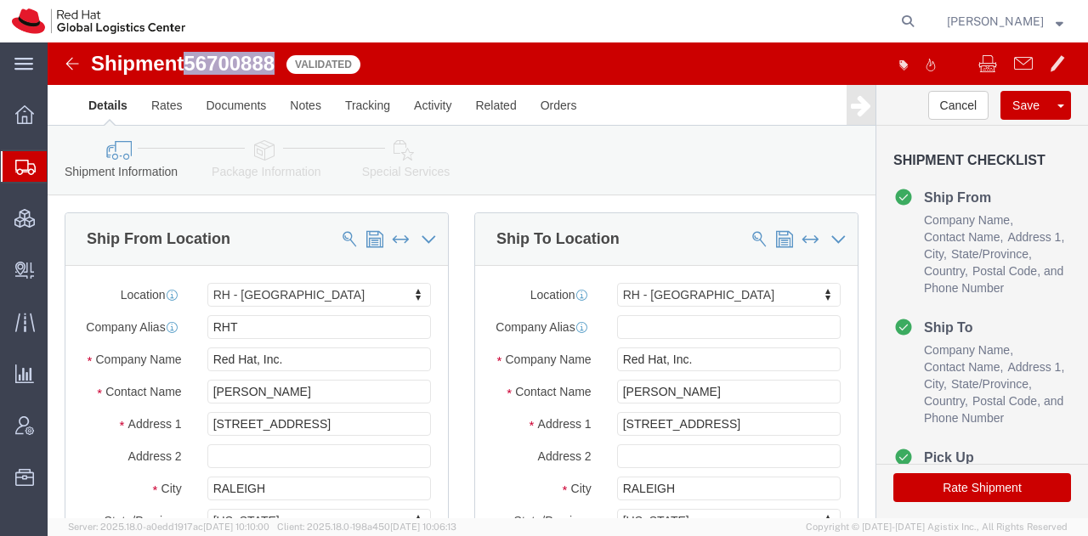
drag, startPoint x: 232, startPoint y: 21, endPoint x: 145, endPoint y: 18, distance: 87.6
click span "56700888"
copy span "56700888"
click button "Rate Shipment"
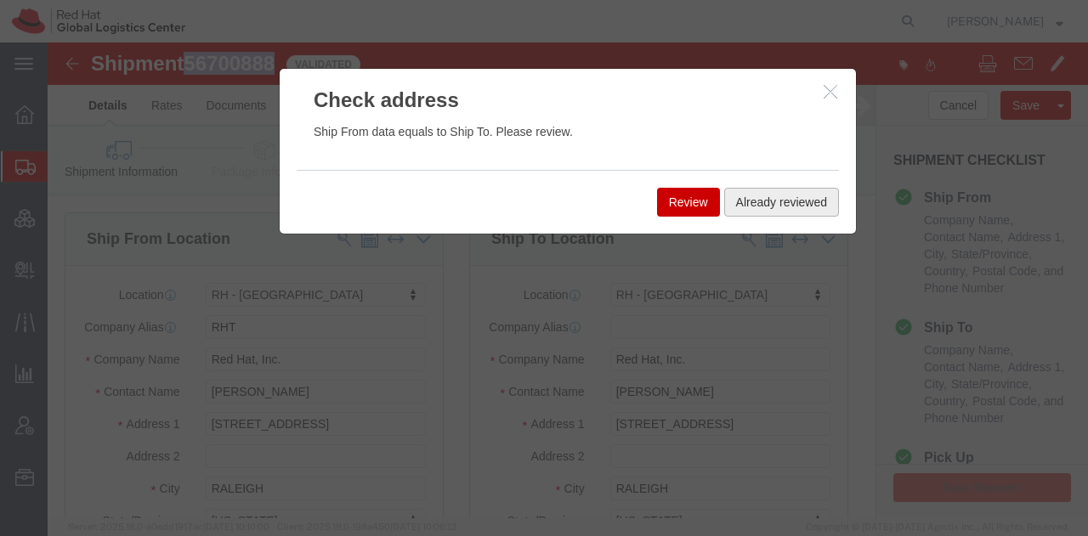
click button "Already reviewed"
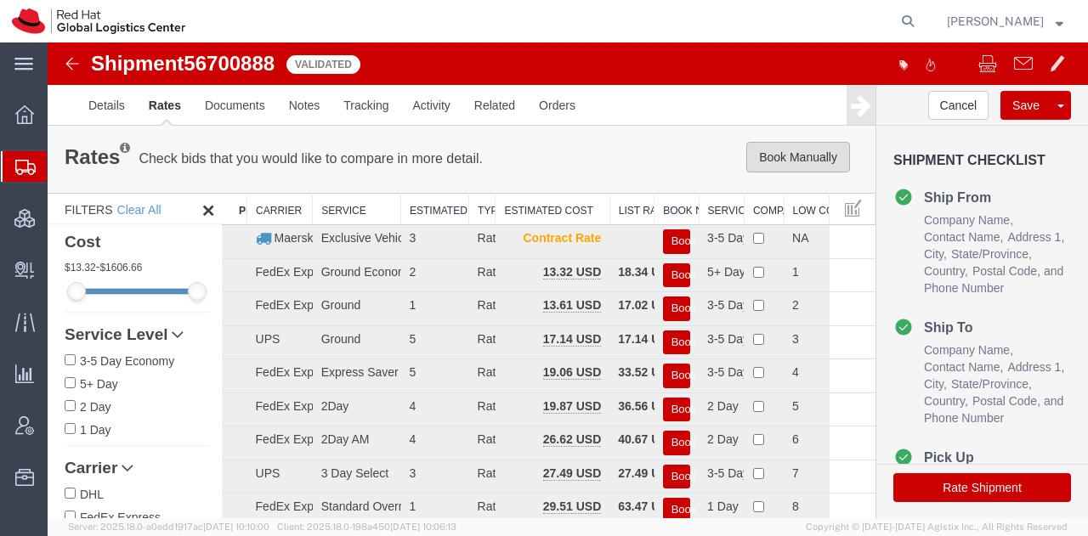
click at [777, 154] on button "Book Manually" at bounding box center [798, 157] width 104 height 31
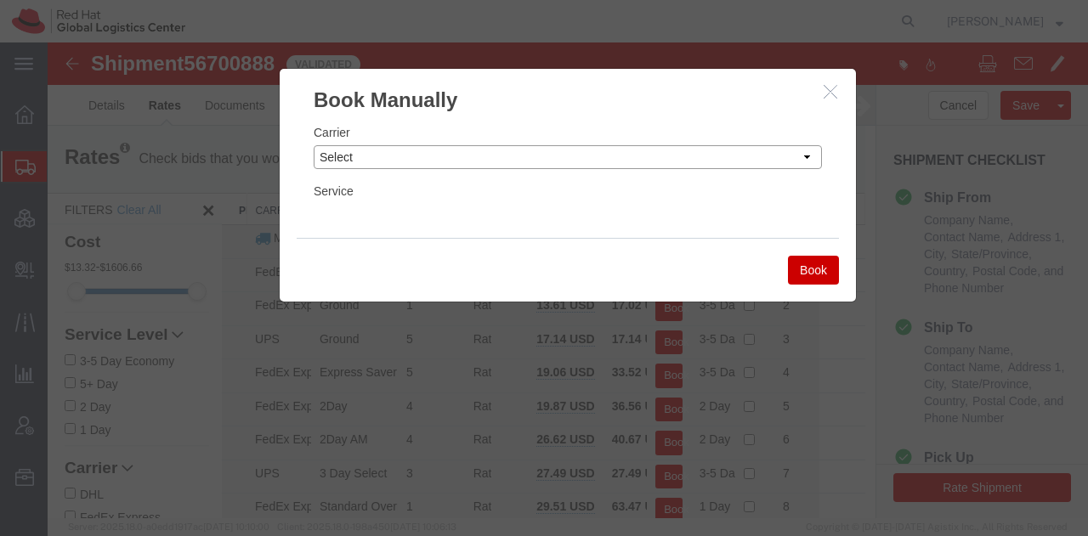
click at [582, 157] on select "Select Add New Carrier (and default service) Amazon Logistics Czech Post DHL Fe…" at bounding box center [568, 157] width 508 height 24
select select "7920"
click at [314, 145] on select "Select Add New Carrier (and default service) Amazon Logistics Czech Post DHL Fe…" at bounding box center [568, 157] width 508 height 24
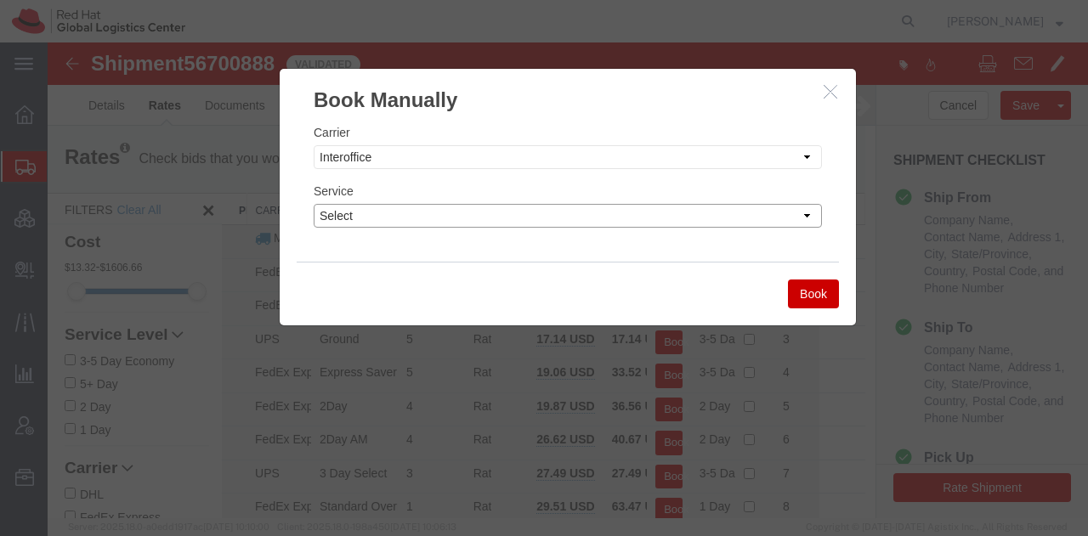
click at [409, 215] on select "Select IO_Ground IO_LTL" at bounding box center [568, 216] width 508 height 24
select select "17810"
click at [314, 204] on select "Select IO_Ground IO_LTL" at bounding box center [568, 216] width 508 height 24
click at [811, 292] on button "Book" at bounding box center [813, 294] width 51 height 29
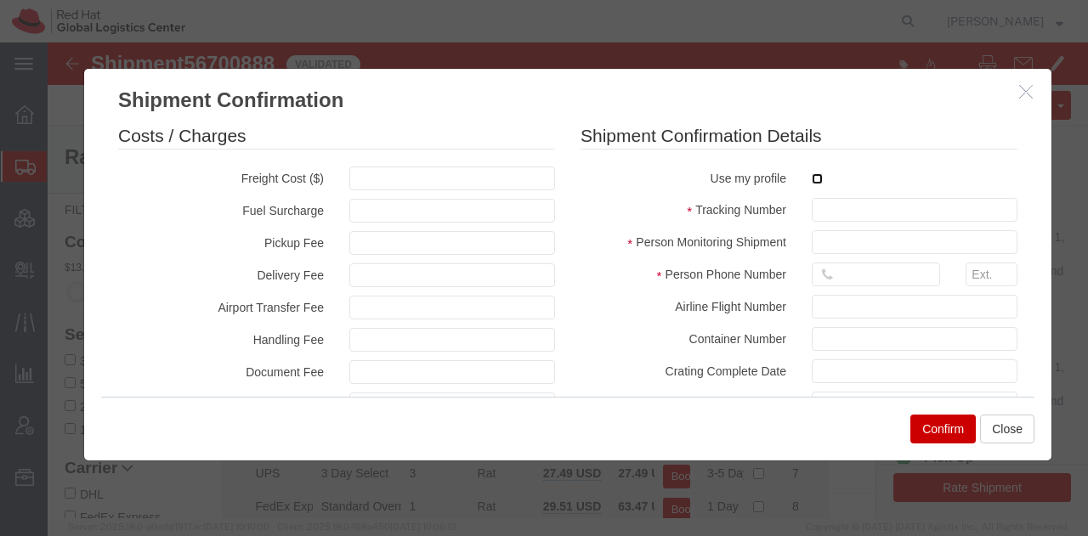
click at [812, 176] on input "checkbox" at bounding box center [817, 178] width 11 height 11
checkbox input "true"
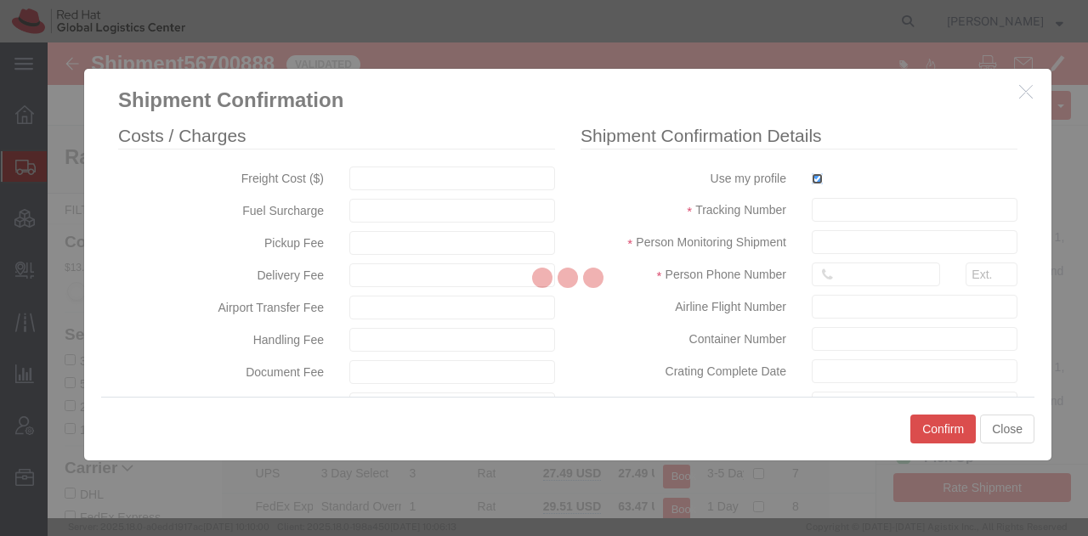
type input "[PERSON_NAME]"
type input "19193013123"
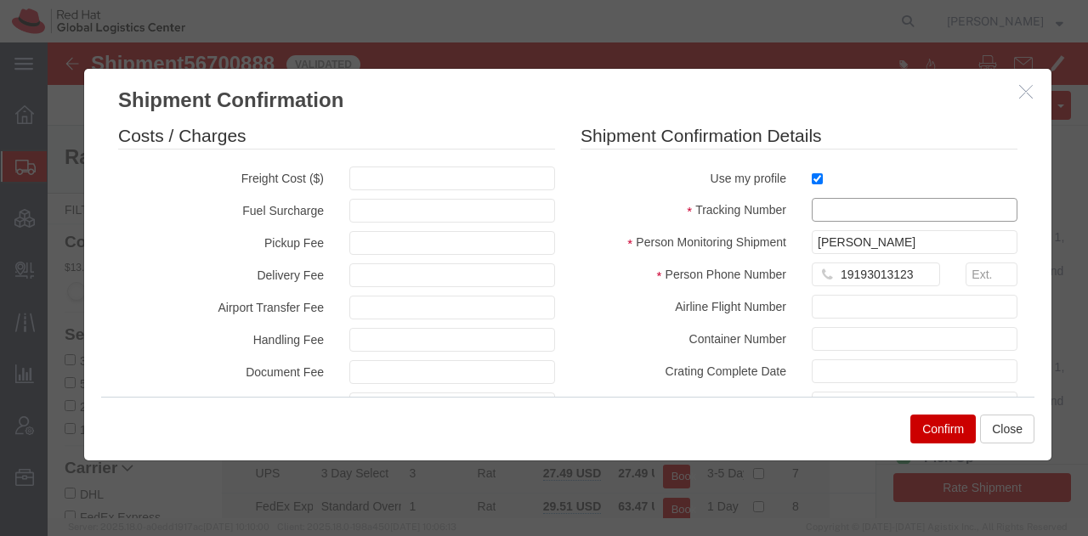
click at [814, 216] on input "text" at bounding box center [915, 210] width 206 height 24
paste input "56700888"
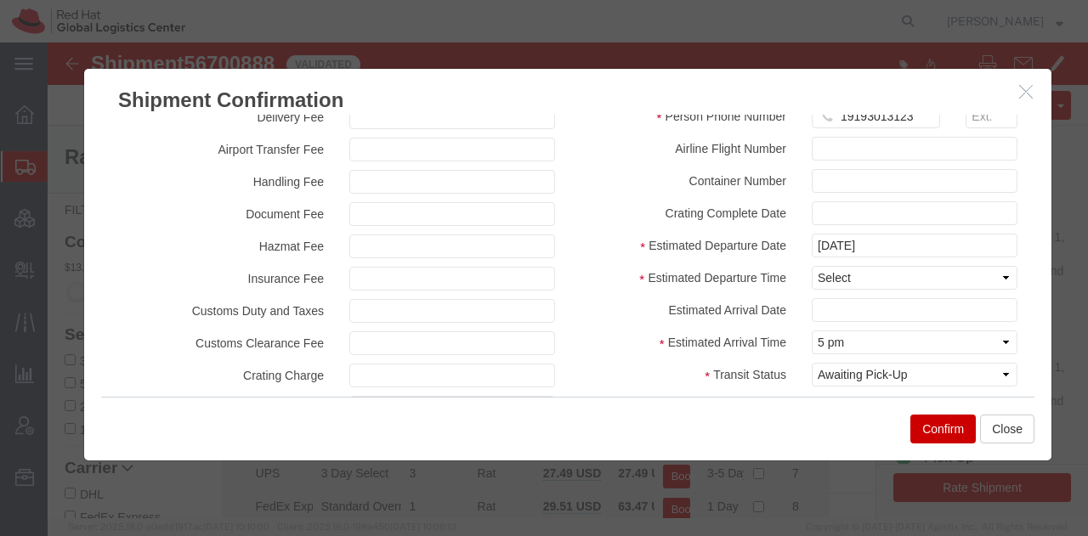
scroll to position [160, 0]
type input "RHT56700888"
click at [813, 276] on select "Select Midnight 1 am 2 am 3 am 4 am 5 am 6 am 7 am 8 am 9 am 10 am 11 am 12 Noo…" at bounding box center [915, 276] width 206 height 24
select select "1200"
click at [812, 264] on select "Select Midnight 1 am 2 am 3 am 4 am 5 am 6 am 7 am 8 am 9 am 10 am 11 am 12 Noo…" at bounding box center [915, 276] width 206 height 24
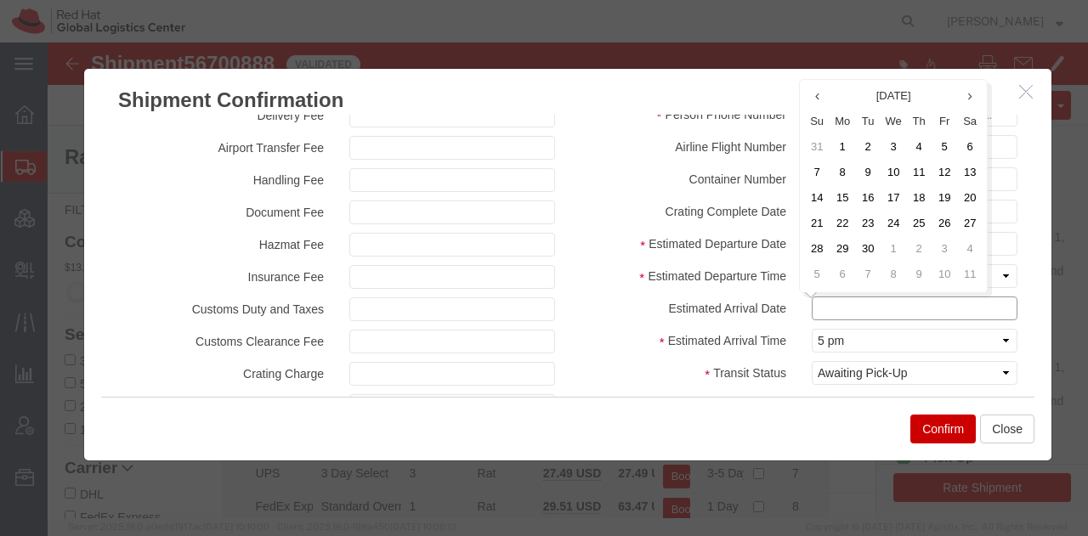
click at [837, 303] on input "text" at bounding box center [915, 309] width 206 height 24
click at [945, 173] on td "12" at bounding box center [945, 174] width 26 height 26
type input "09/12/2025"
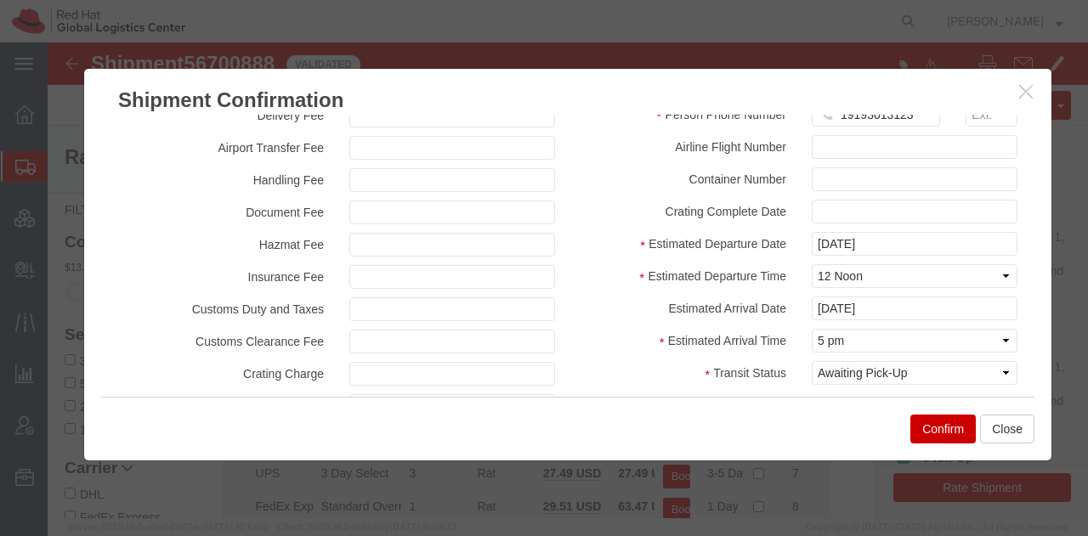
click at [939, 438] on button "Confirm" at bounding box center [942, 429] width 65 height 29
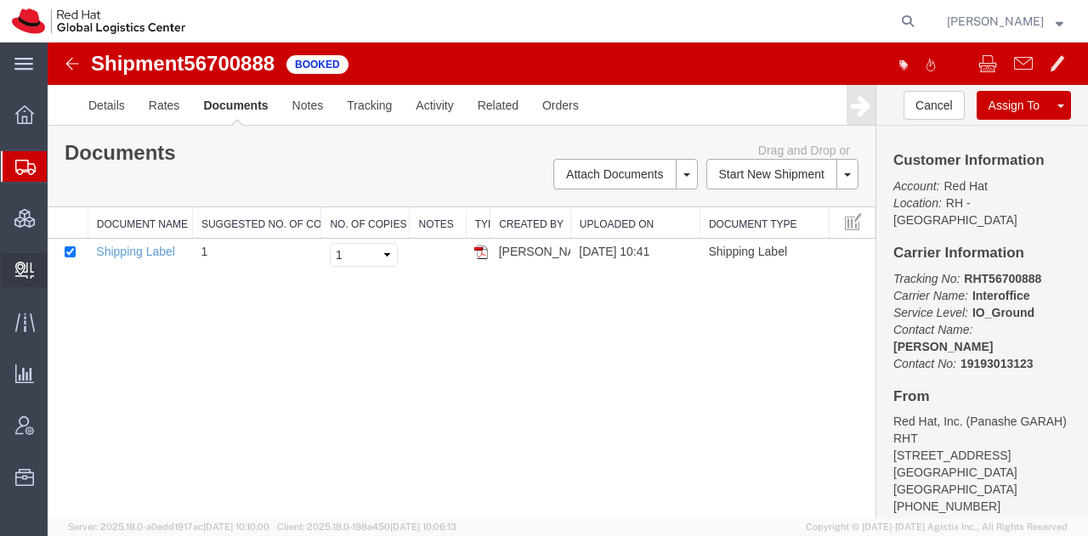
click at [0, 0] on span "Create Delivery" at bounding box center [0, 0] width 0 height 0
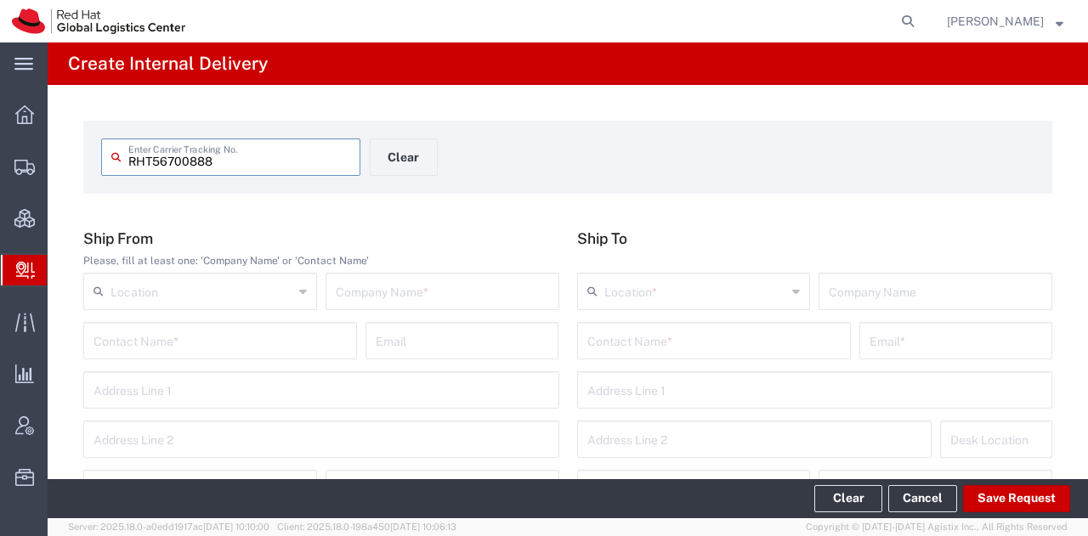
type input "RHT56700888"
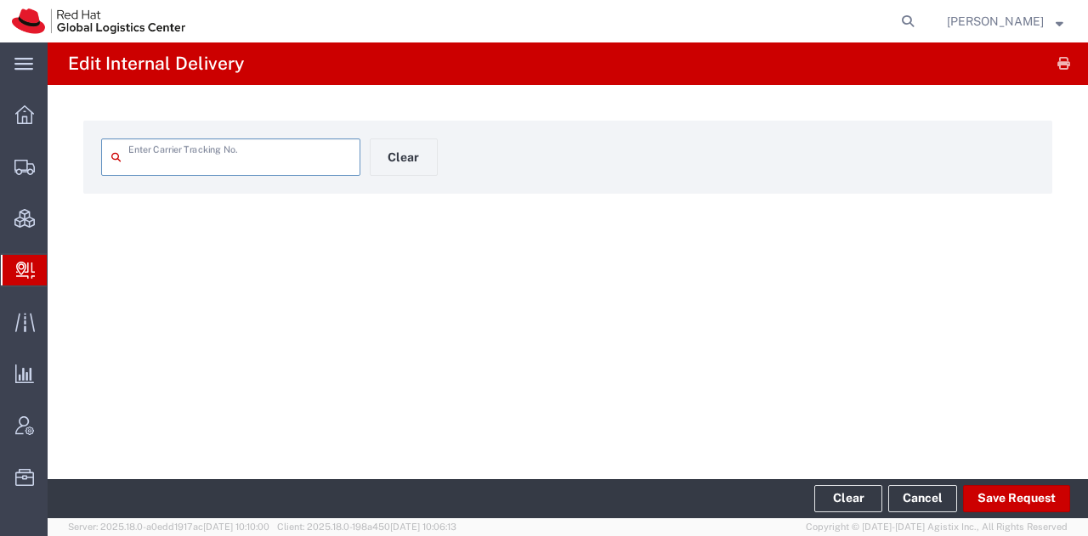
type input "RHT56700888"
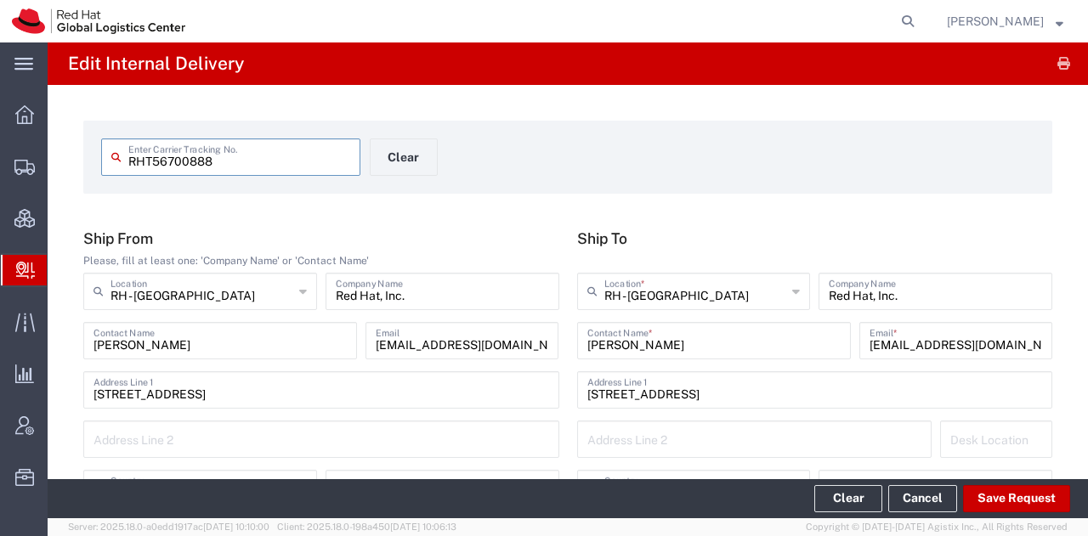
type input "[US_STATE]"
type input "Your Packaging"
type input "IO_Ground"
type input "[US_STATE]"
click at [996, 502] on button "Save Request" at bounding box center [1016, 498] width 107 height 27
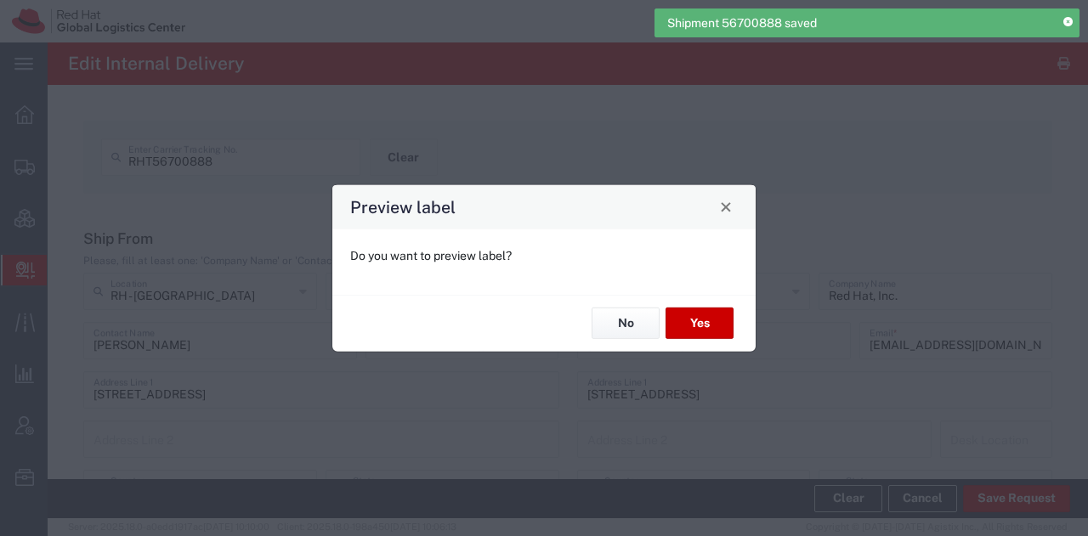
type input "Your Packaging"
type input "IO_Ground"
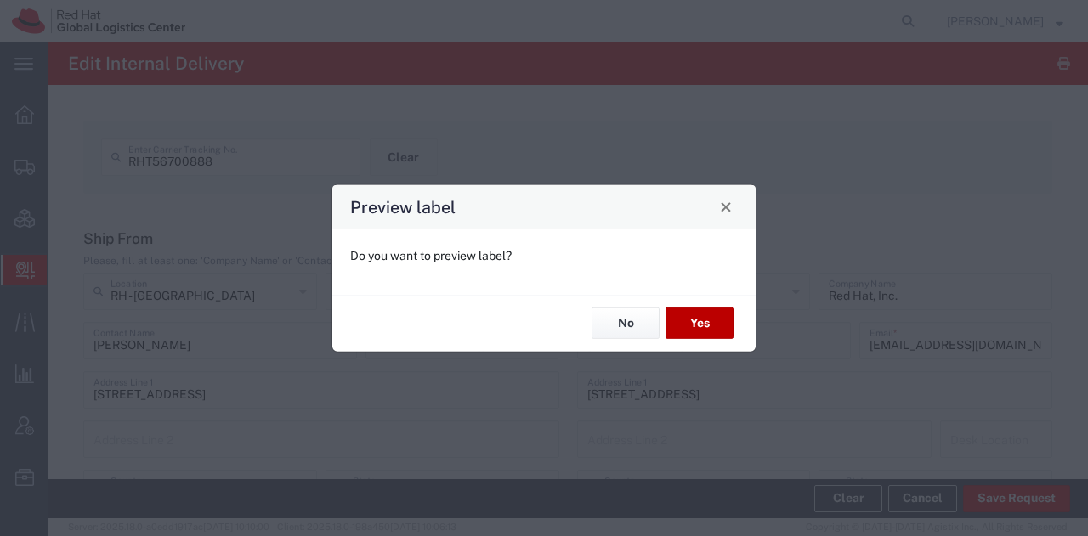
click at [708, 323] on button "Yes" at bounding box center [700, 323] width 68 height 31
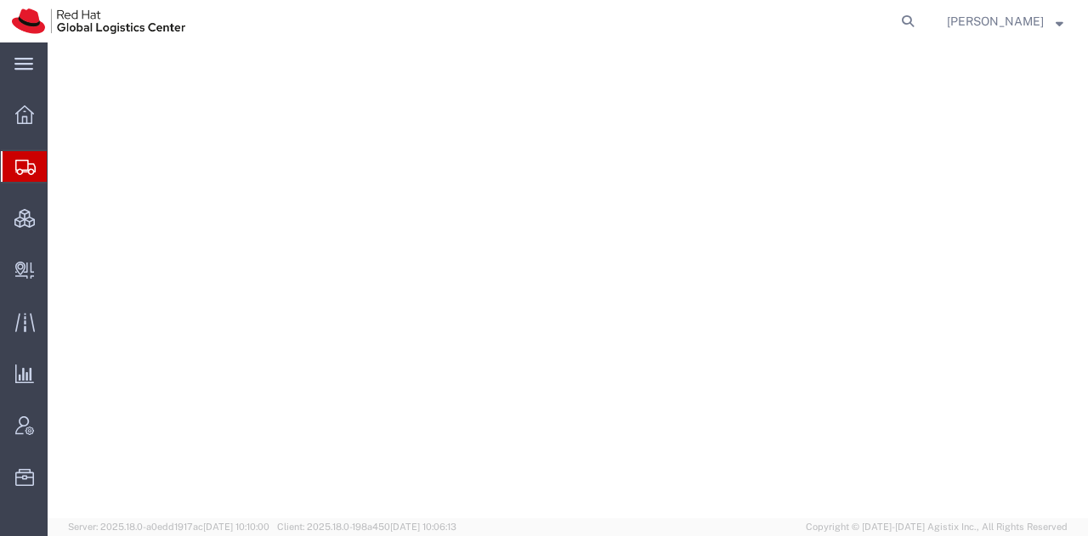
select select "38014"
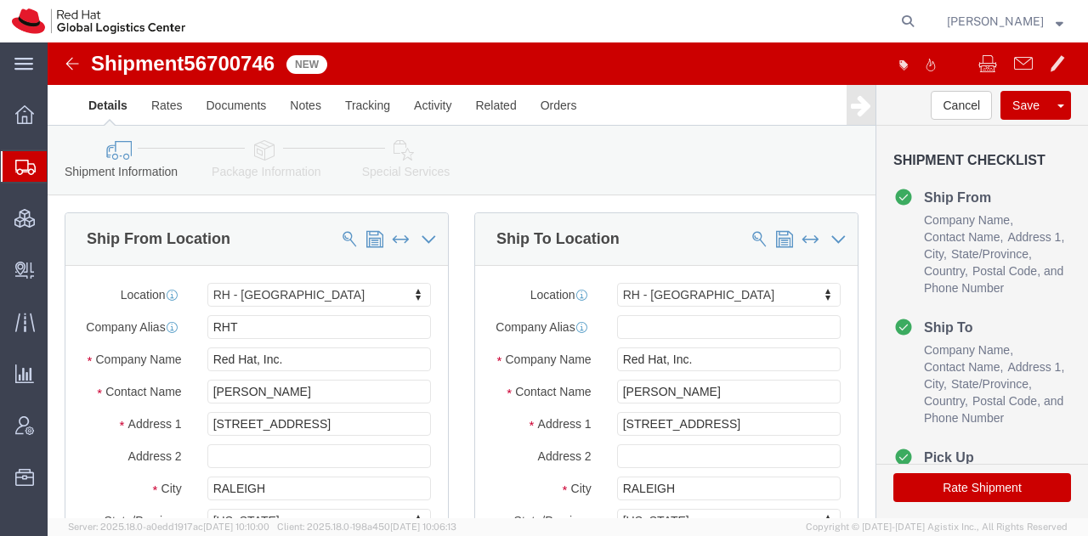
click button "Rate Shipment"
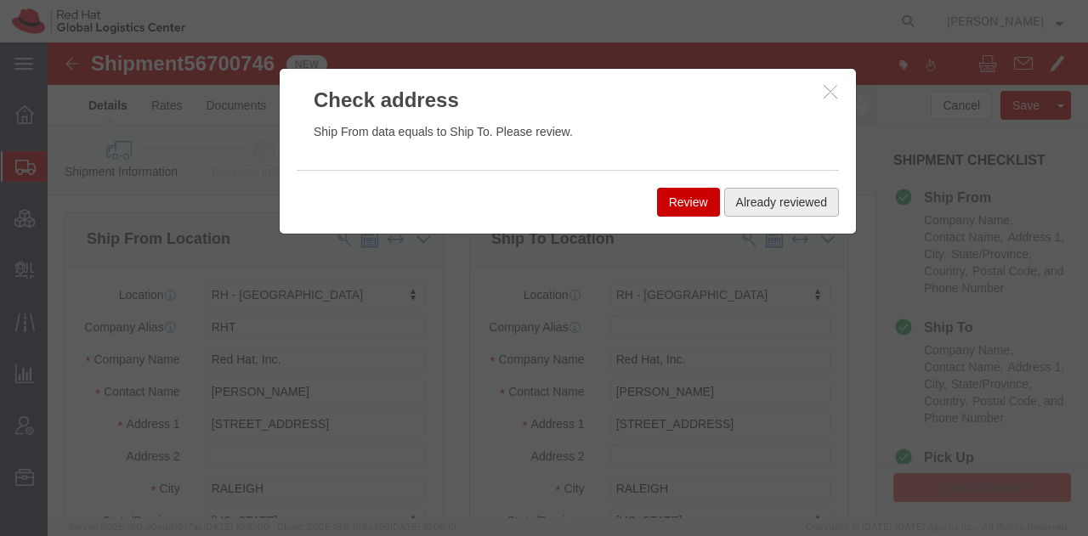
click button "Already reviewed"
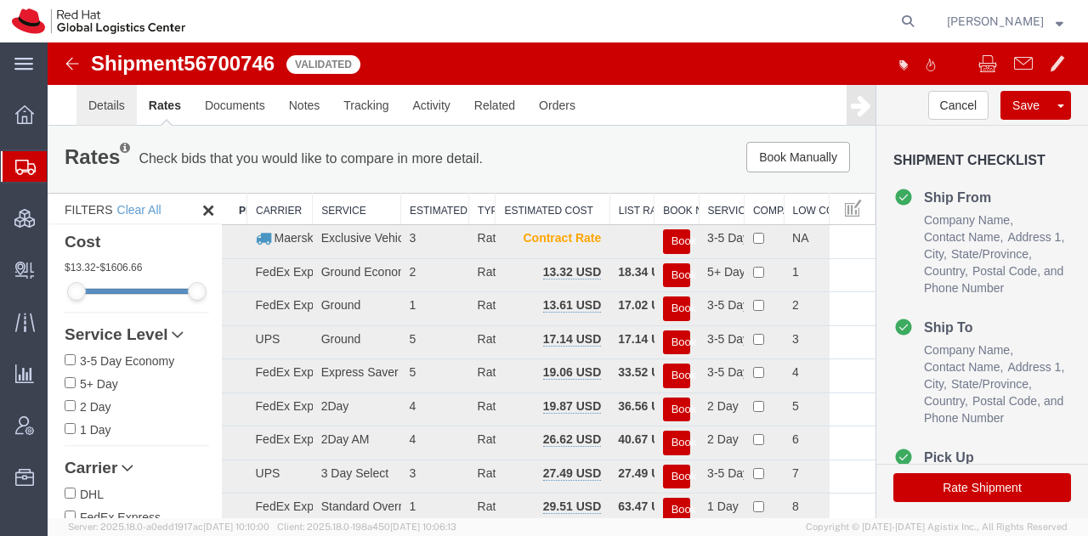
click at [111, 105] on link "Details" at bounding box center [107, 105] width 60 height 41
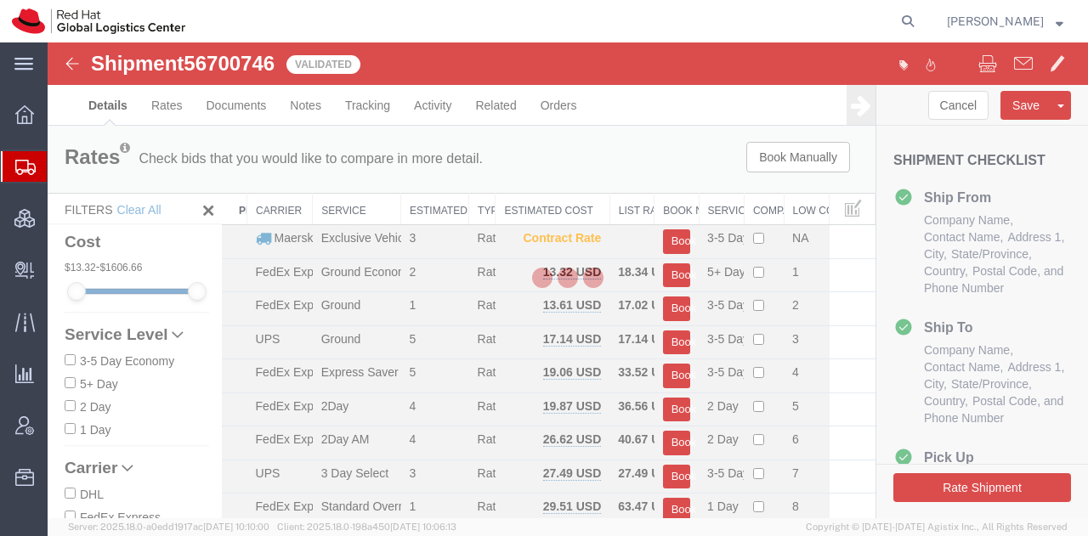
select select "38014"
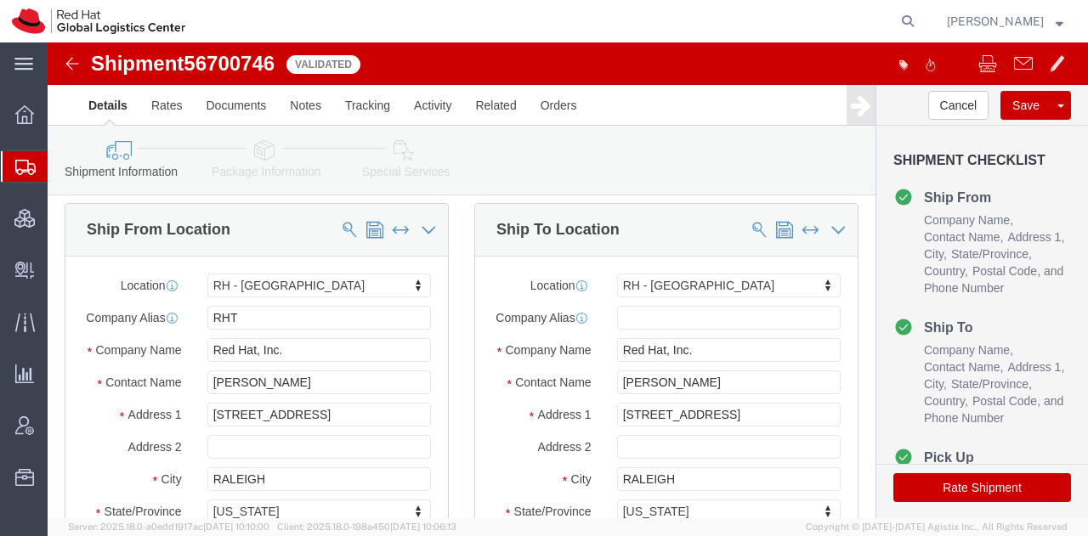
scroll to position [10, 0]
drag, startPoint x: 230, startPoint y: 18, endPoint x: 145, endPoint y: 15, distance: 85.9
click span "56700746"
copy span "56700746"
click button "Rate Shipment"
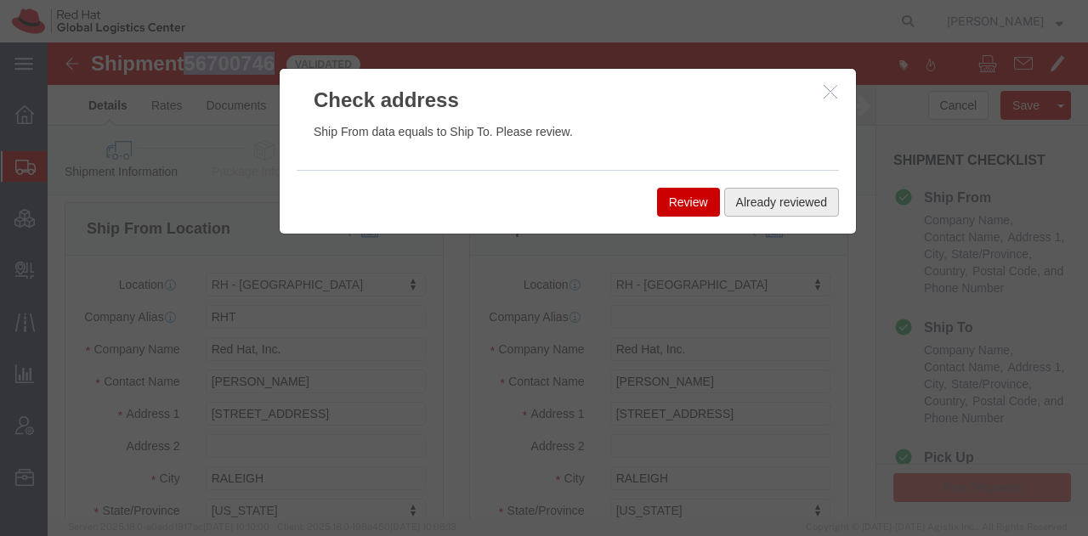
click button "Already reviewed"
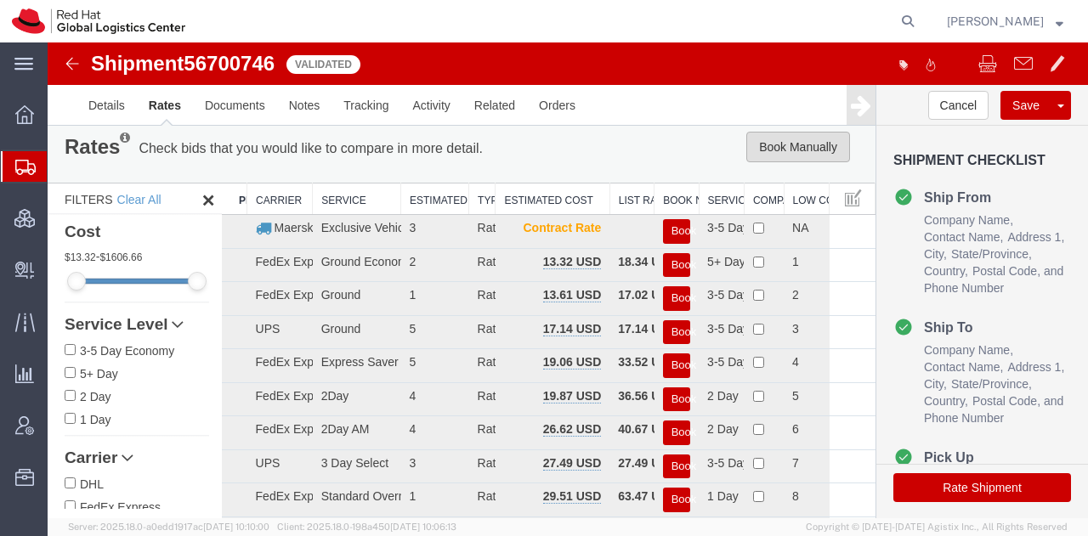
click at [751, 150] on button "Book Manually" at bounding box center [798, 147] width 104 height 31
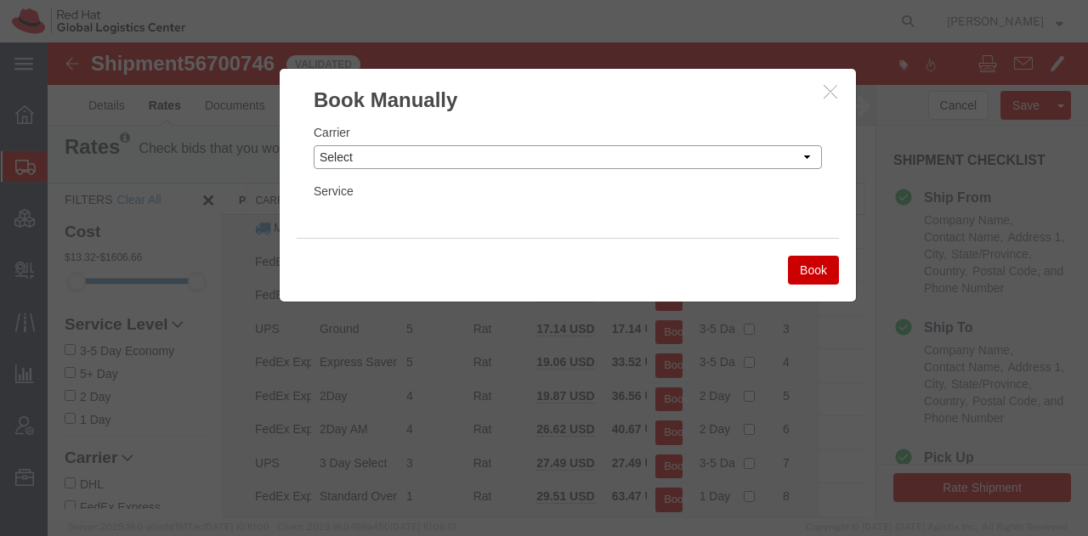
click at [574, 162] on select "Select Add New Carrier (and default service) Amazon Logistics Czech Post DHL Fe…" at bounding box center [568, 157] width 508 height 24
select select "7920"
click at [314, 145] on select "Select Add New Carrier (and default service) Amazon Logistics Czech Post DHL Fe…" at bounding box center [568, 157] width 508 height 24
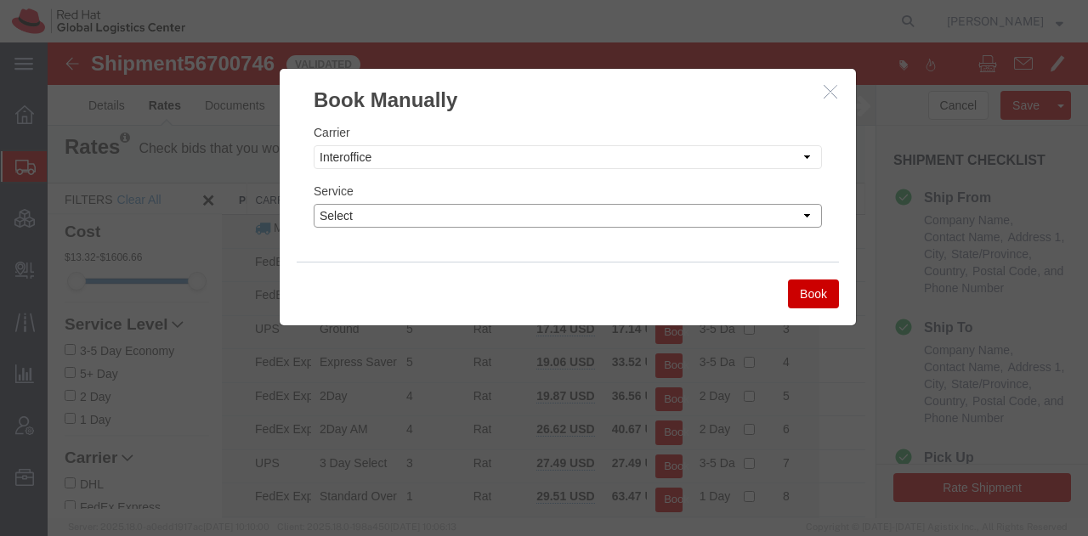
click at [398, 220] on select "Select IO_Ground IO_LTL" at bounding box center [568, 216] width 508 height 24
select select "17810"
click at [314, 204] on select "Select IO_Ground IO_LTL" at bounding box center [568, 216] width 508 height 24
click at [805, 281] on button "Book" at bounding box center [813, 294] width 51 height 29
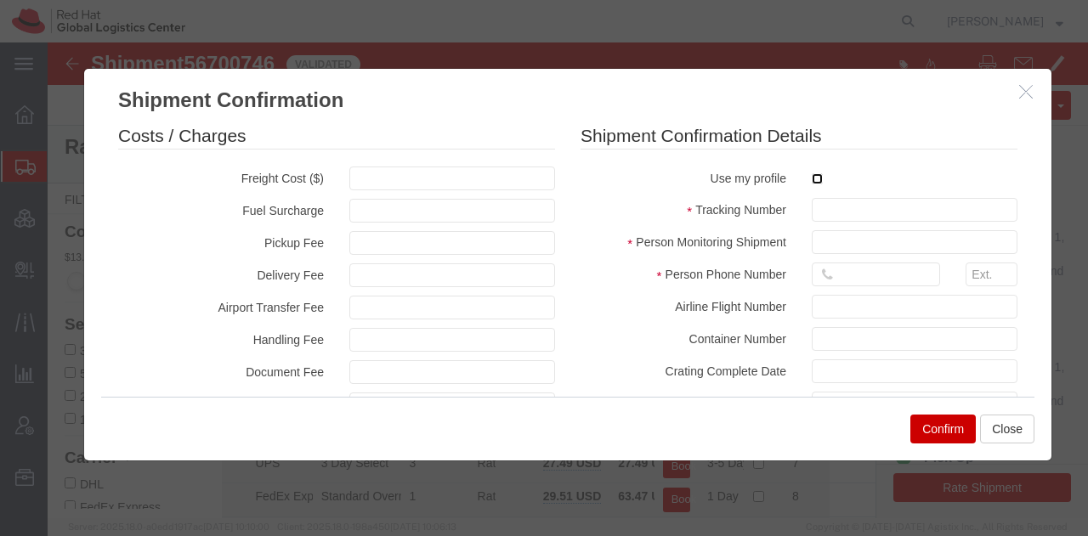
click at [812, 182] on input "checkbox" at bounding box center [817, 178] width 11 height 11
checkbox input "true"
type input "[PERSON_NAME]"
type input "19193013123"
click at [812, 213] on input "text" at bounding box center [915, 210] width 206 height 24
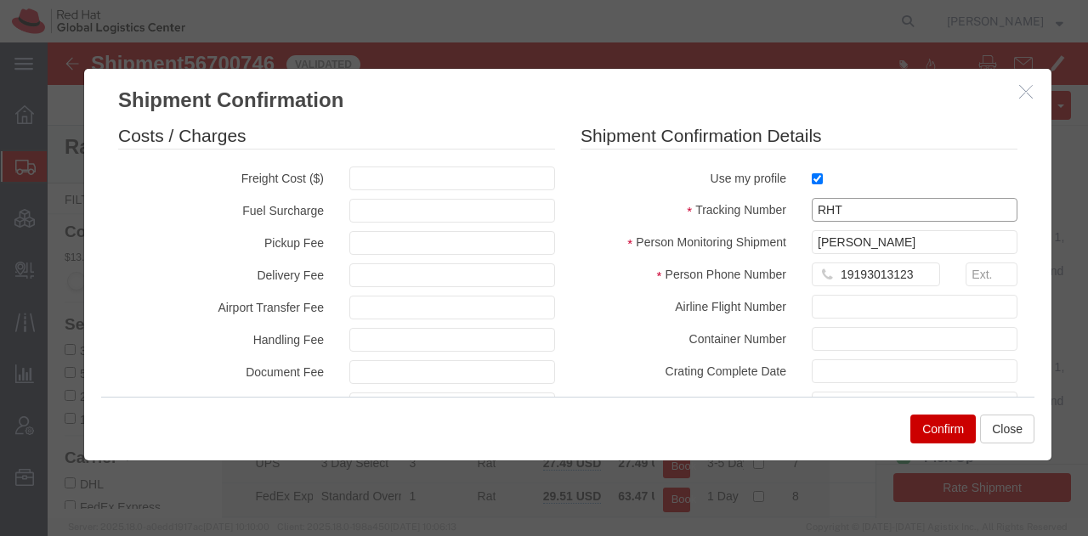
paste input "56700746"
type input "RHT56700746"
click at [944, 428] on button "Confirm" at bounding box center [942, 429] width 65 height 29
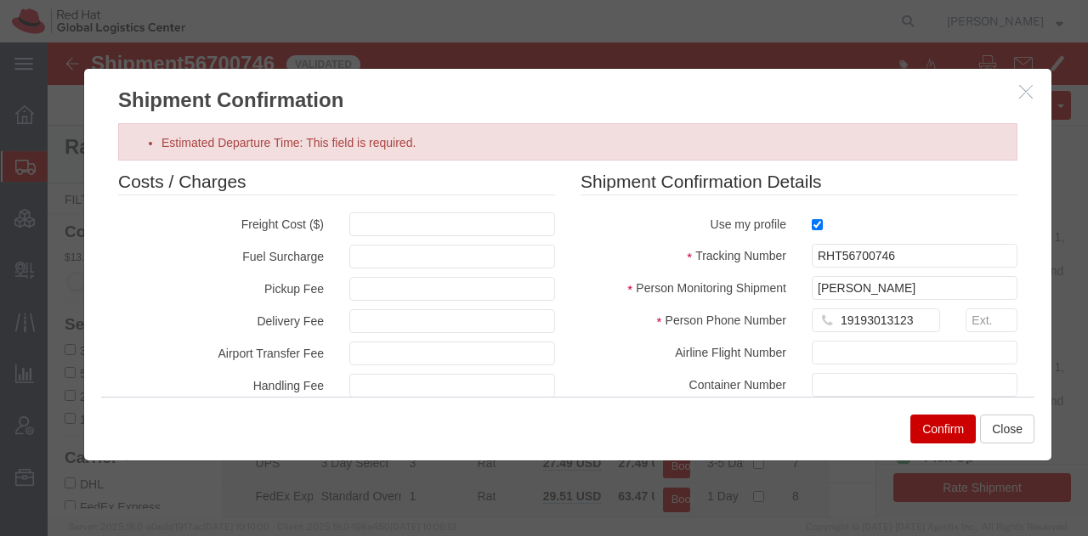
scroll to position [288, 0]
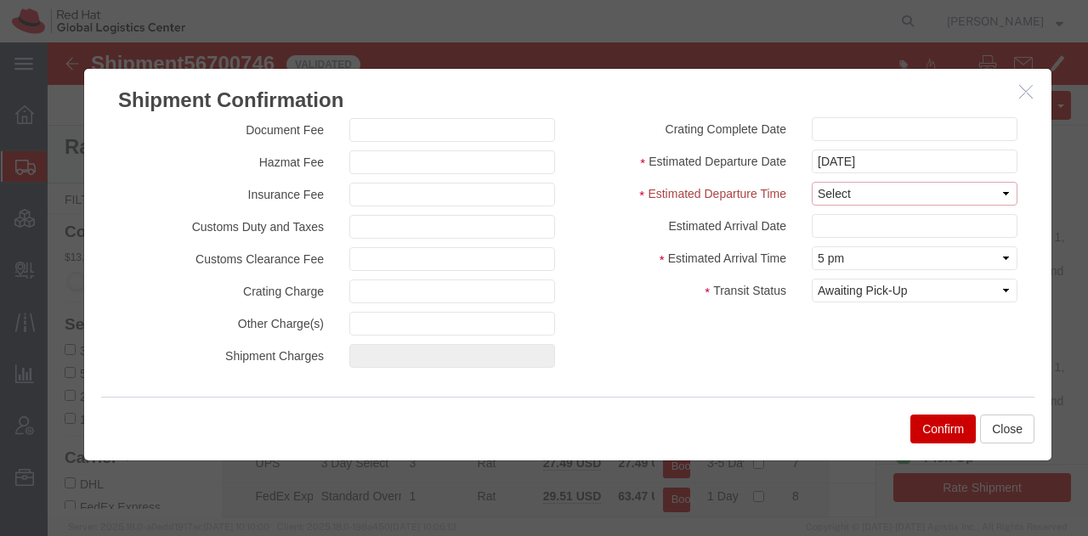
click at [861, 191] on select "Select Midnight 1 am 2 am 3 am 4 am 5 am 6 am 7 am 8 am 9 am 10 am 11 am 12 Noo…" at bounding box center [915, 194] width 206 height 24
select select "1200"
click at [812, 182] on select "Select Midnight 1 am 2 am 3 am 4 am 5 am 6 am 7 am 8 am 9 am 10 am 11 am 12 Noo…" at bounding box center [915, 194] width 206 height 24
click at [838, 222] on input "text" at bounding box center [915, 225] width 206 height 24
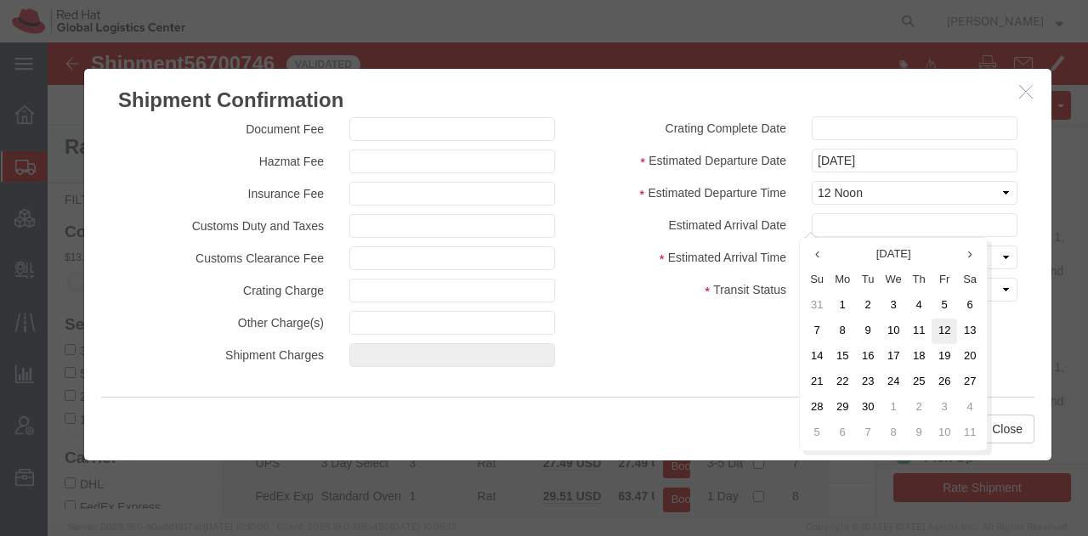
click at [943, 322] on td "12" at bounding box center [945, 332] width 26 height 26
type input "[DATE]"
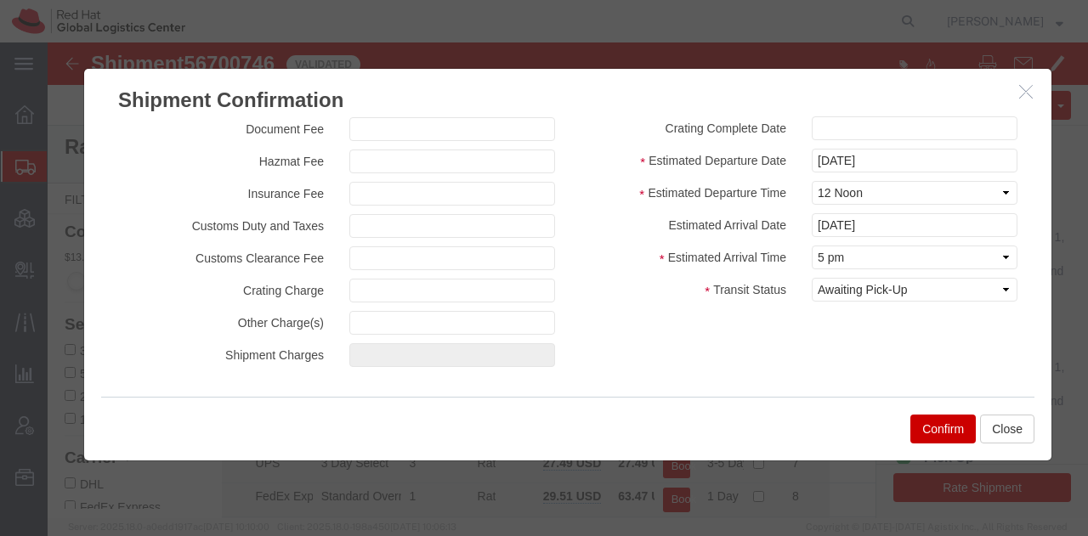
click at [928, 433] on button "Confirm" at bounding box center [942, 429] width 65 height 29
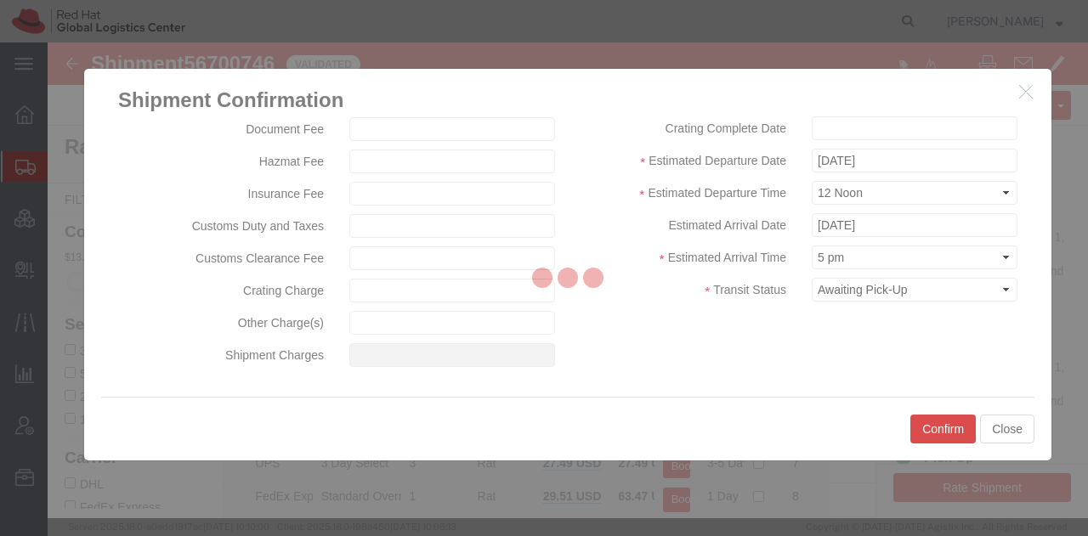
scroll to position [0, 0]
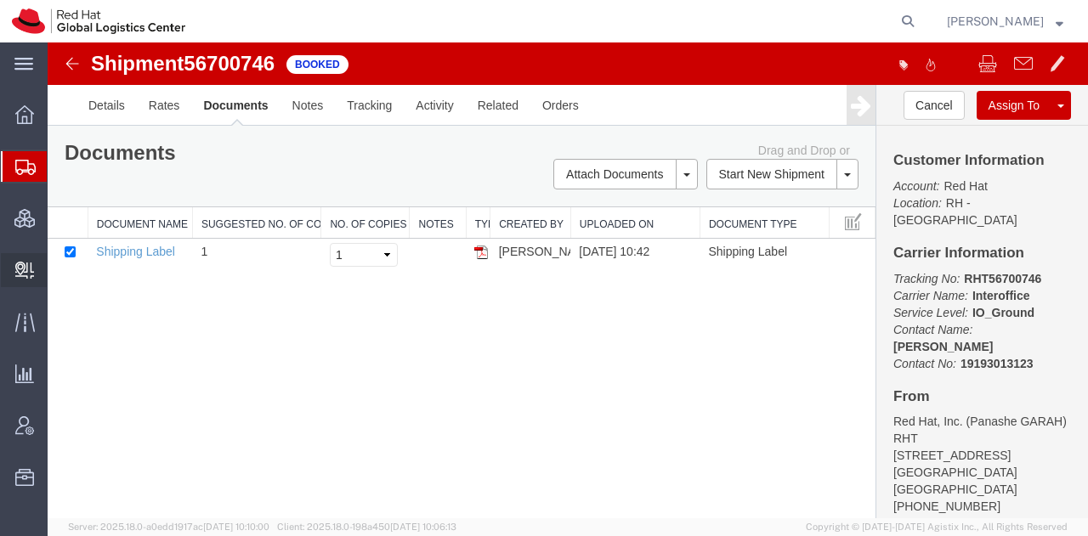
click at [0, 0] on span "Create Delivery" at bounding box center [0, 0] width 0 height 0
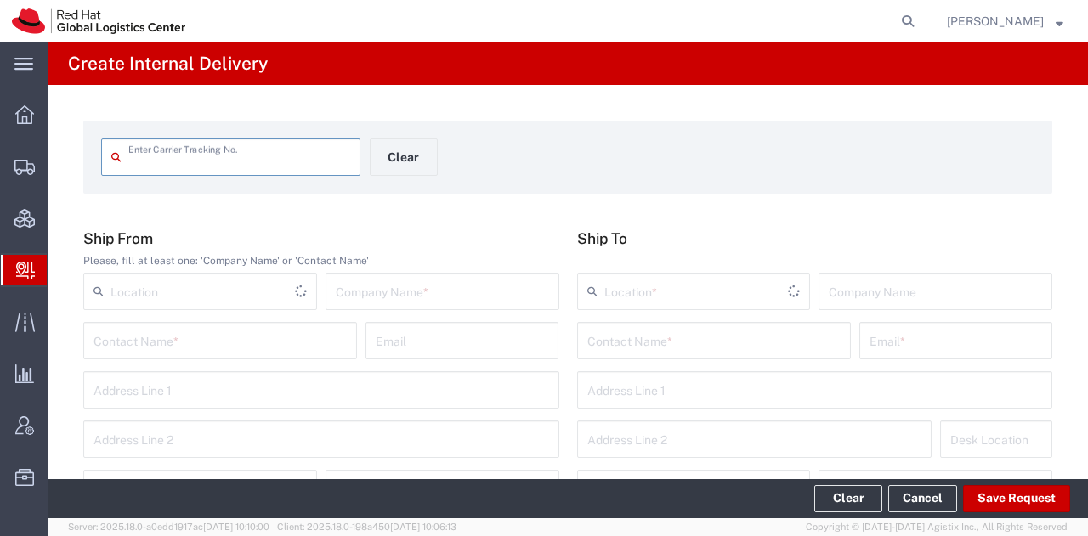
click at [233, 166] on input "text" at bounding box center [239, 156] width 222 height 30
type input "RHT56700746"
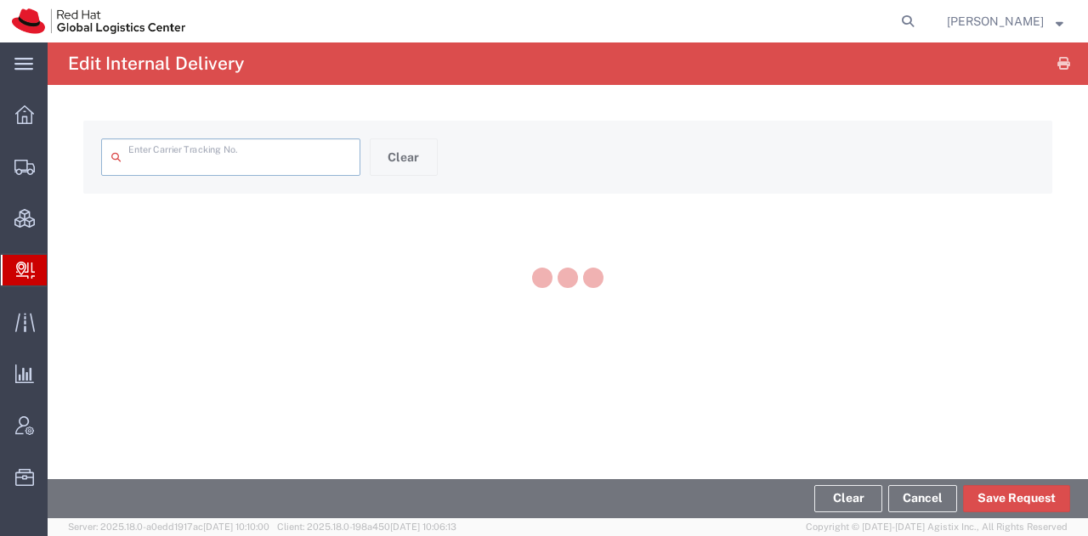
type input "RHT56700746"
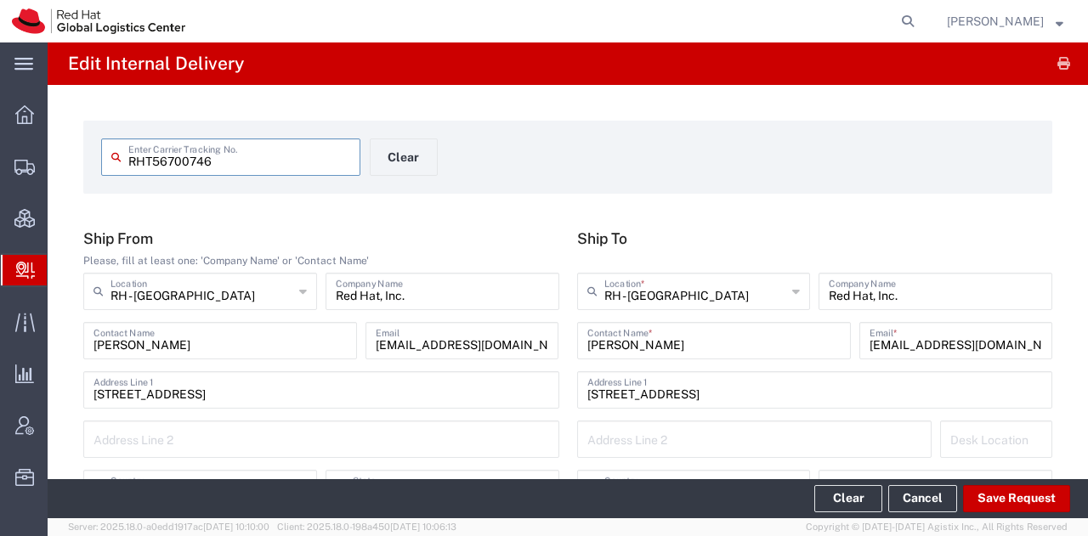
type input "IO_Ground"
type input "[US_STATE]"
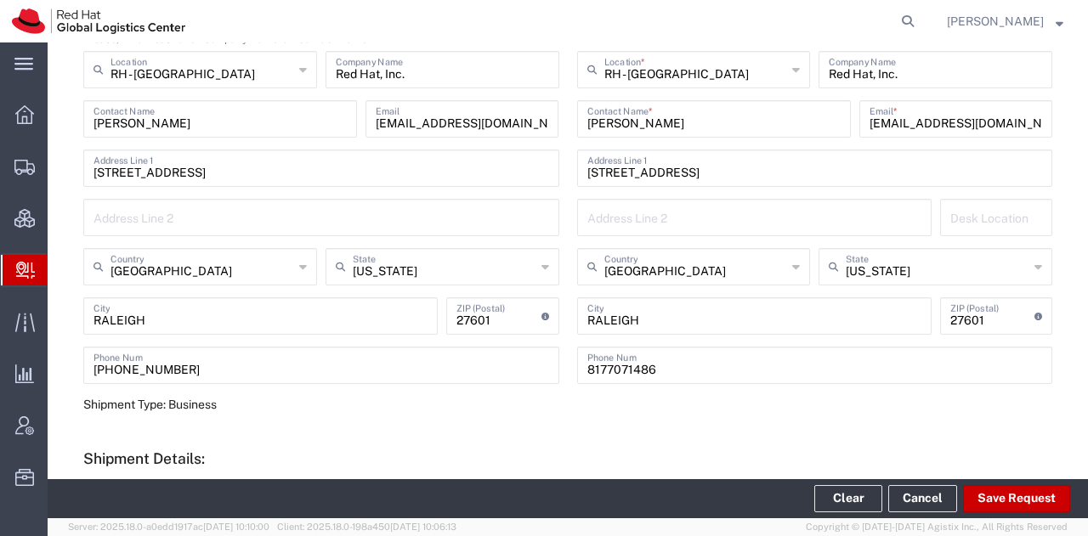
scroll to position [365, 0]
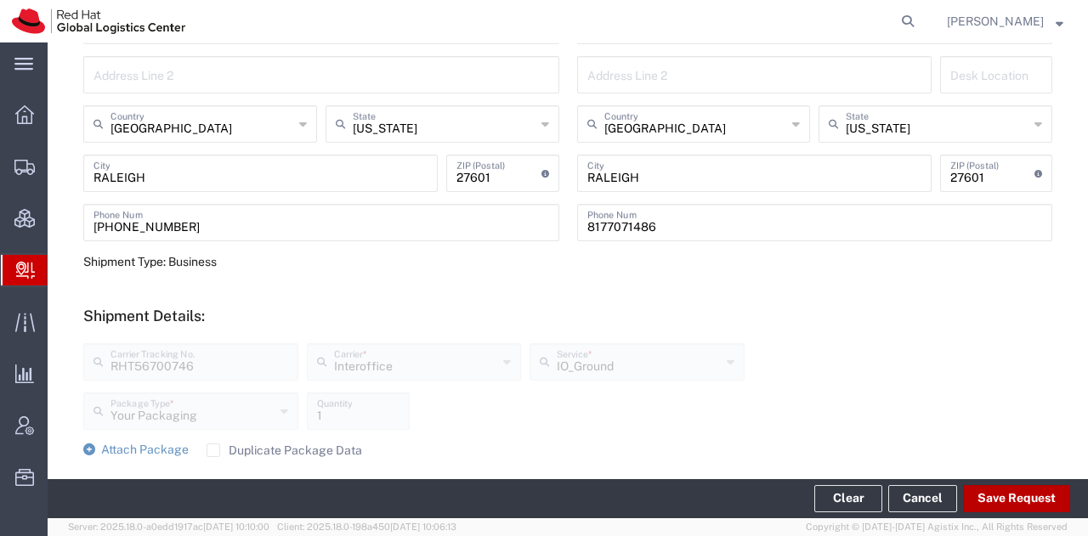
click at [1023, 495] on button "Save Request" at bounding box center [1016, 498] width 107 height 27
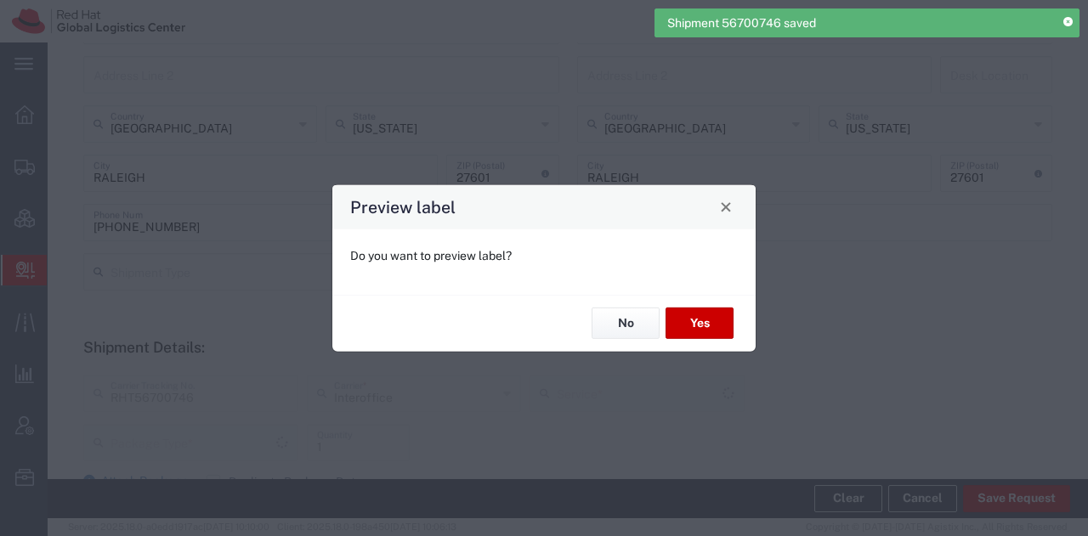
type input "Your Packaging"
type input "IO_Ground"
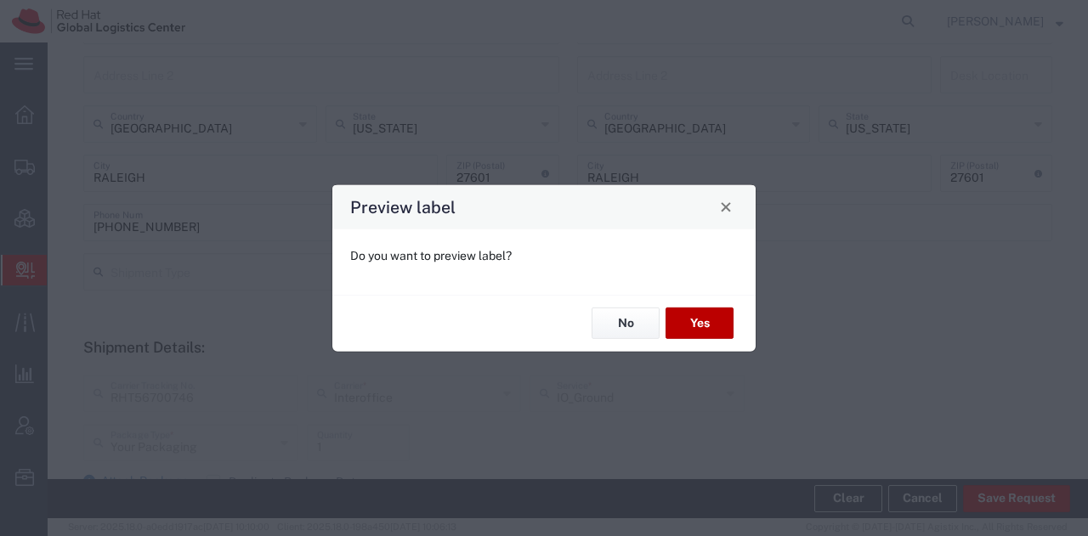
click at [708, 324] on button "Yes" at bounding box center [700, 323] width 68 height 31
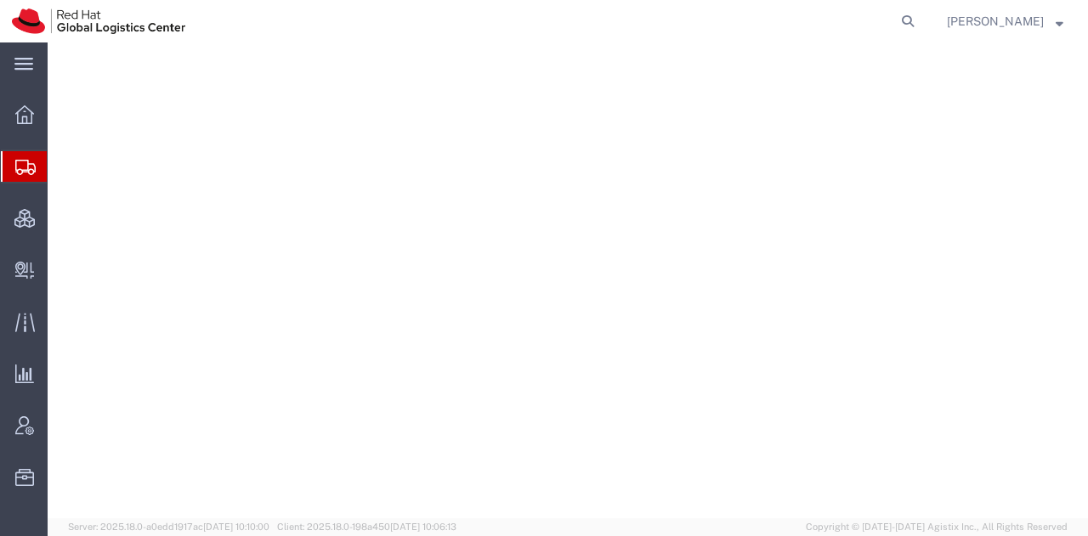
select select "38014"
select select
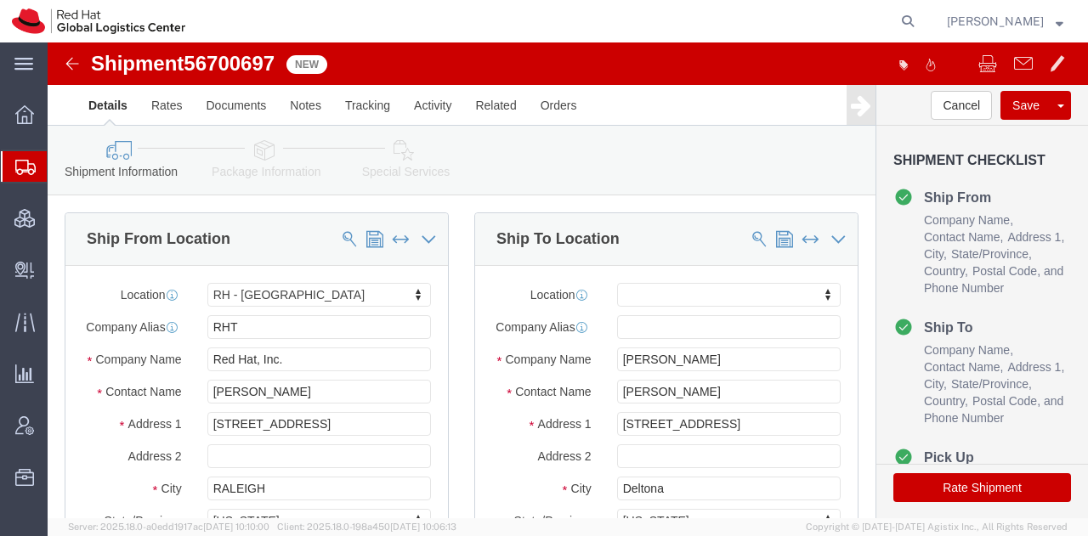
click icon
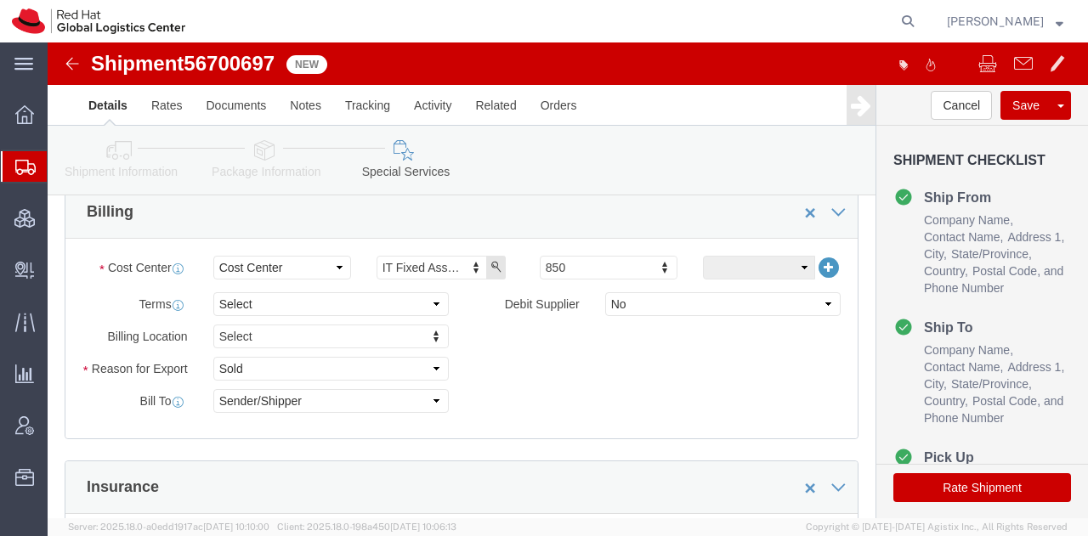
scroll to position [832, 0]
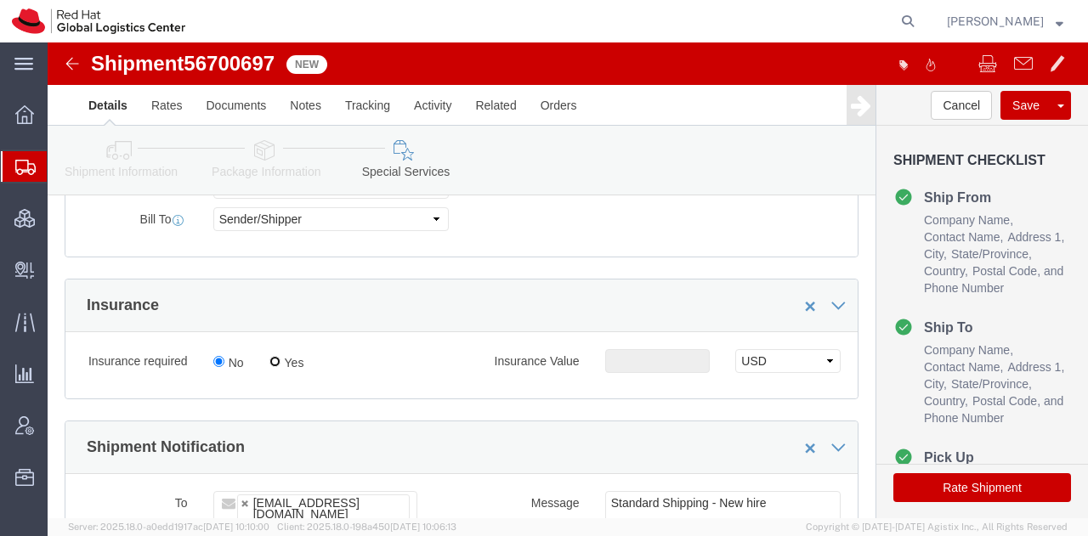
click input "Yes"
radio input "true"
click input "text"
type input "500.00"
click button "Rate Shipment"
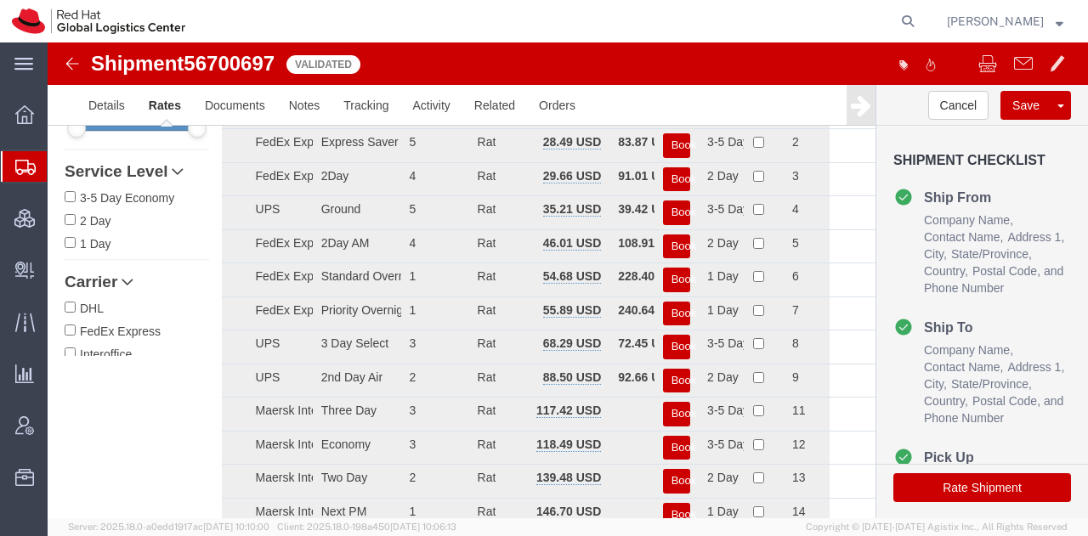
scroll to position [0, 0]
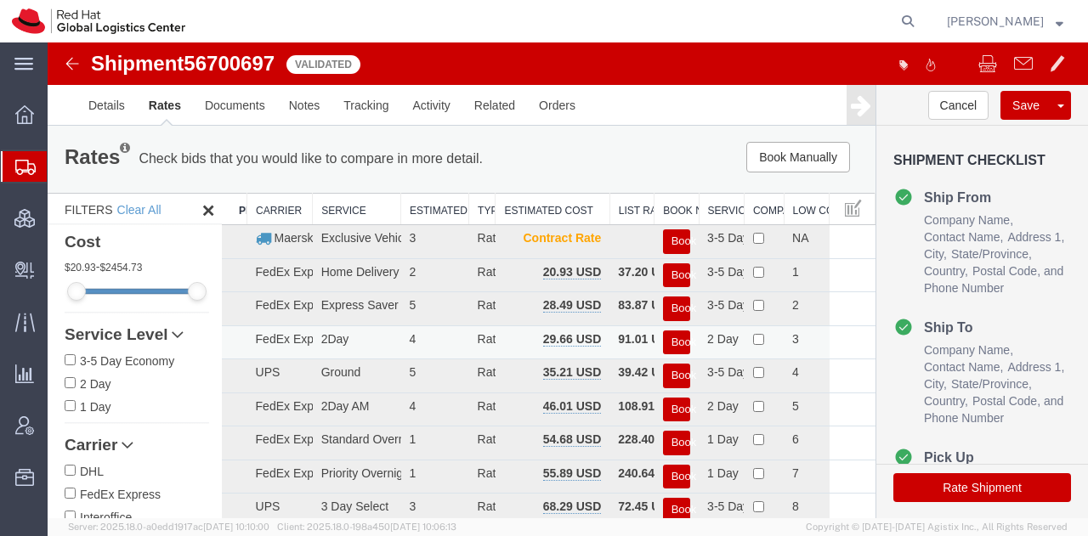
click at [663, 338] on button "Book" at bounding box center [676, 343] width 27 height 25
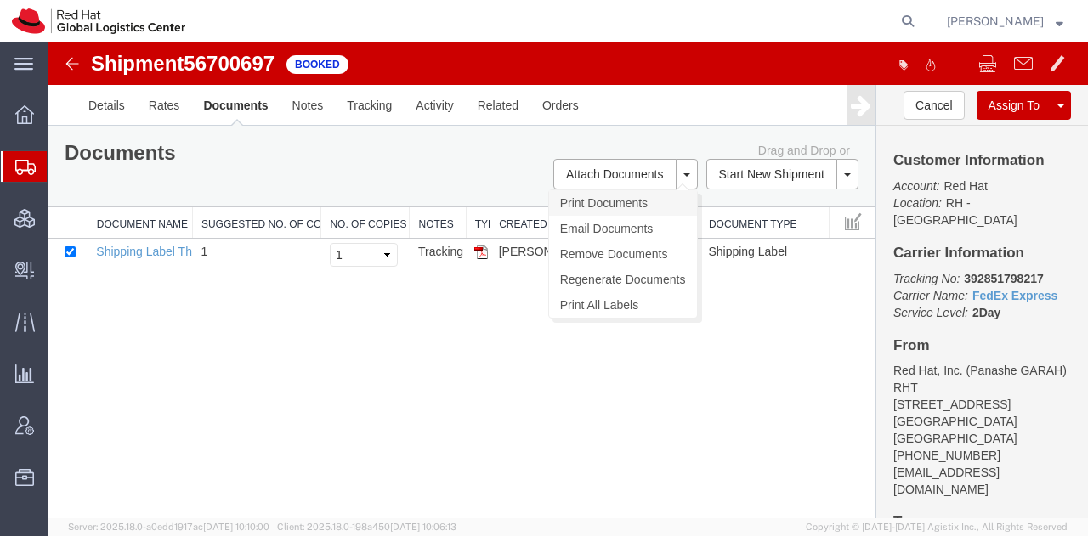
click at [612, 196] on link "Print Documents" at bounding box center [623, 203] width 148 height 26
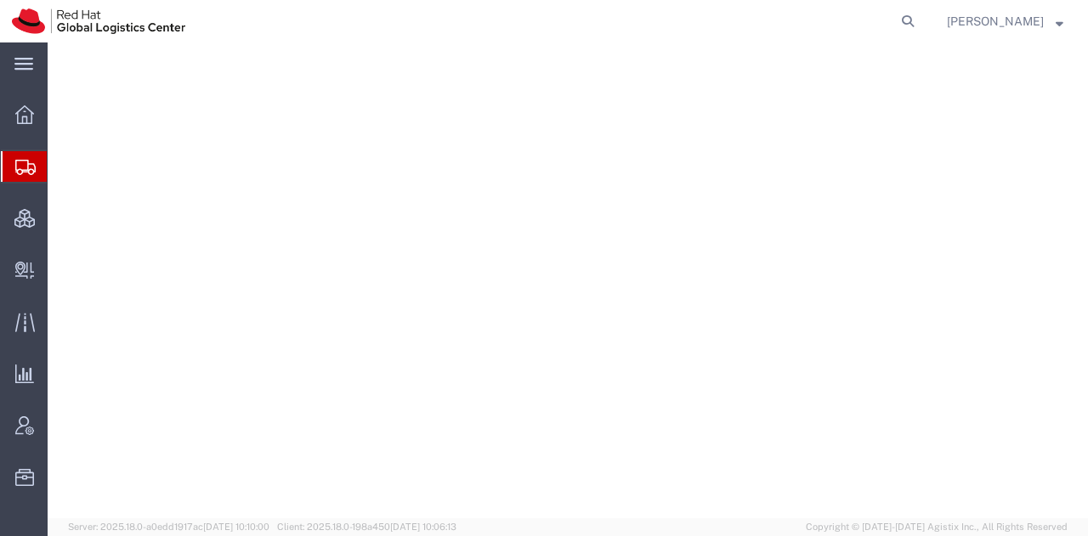
select select "38014"
select select
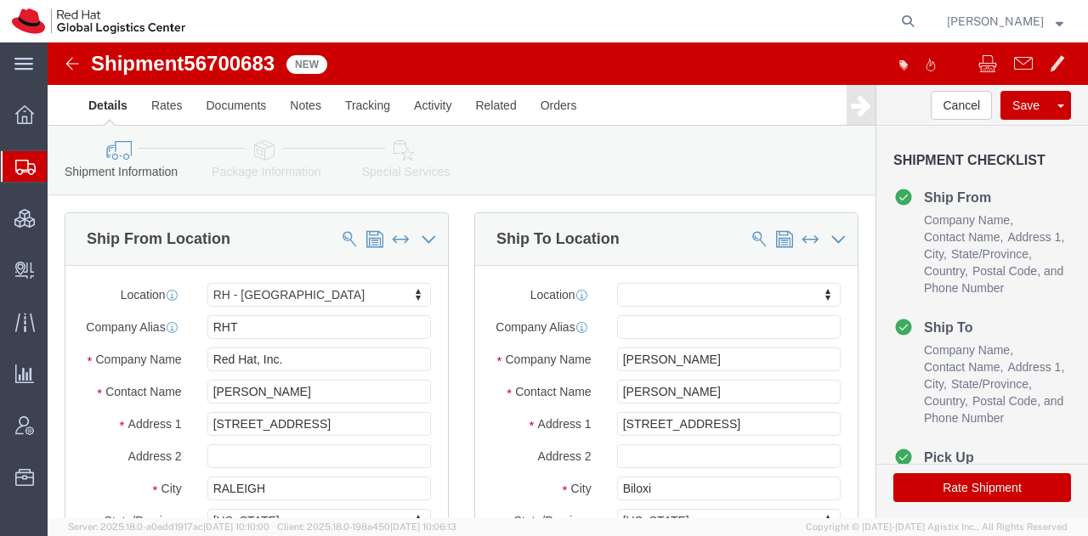
click icon
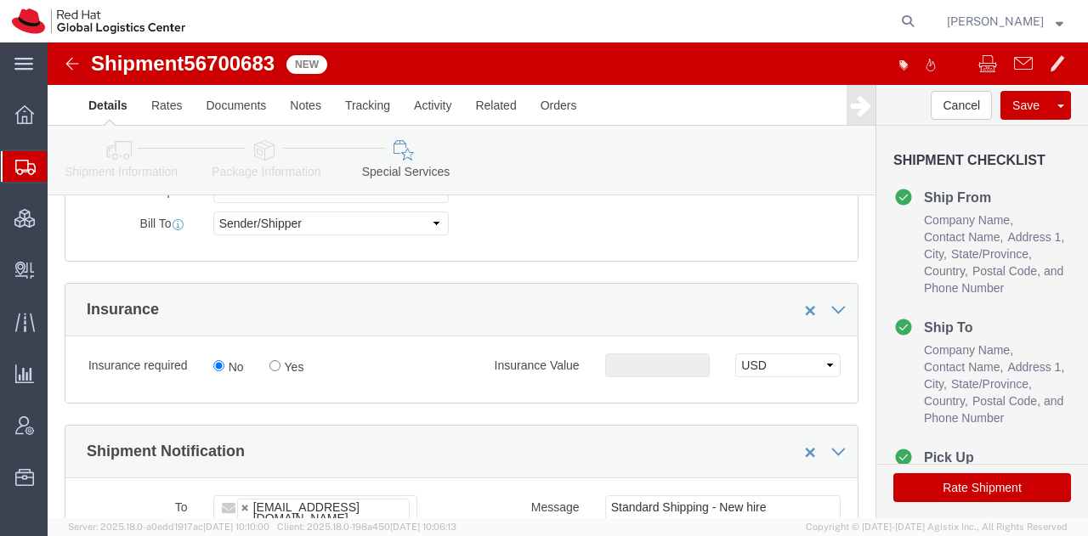
scroll to position [832, 0]
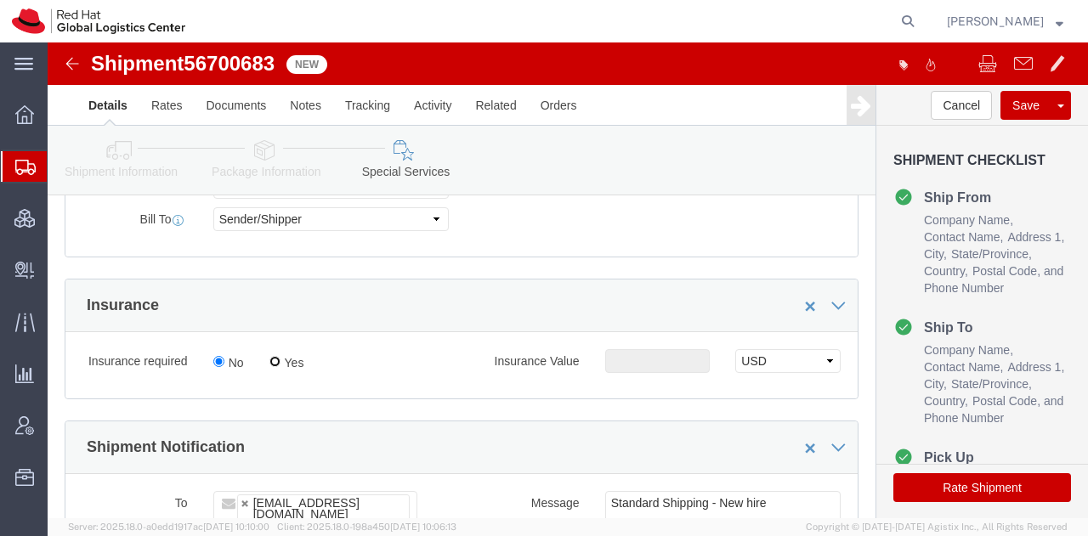
click input "Yes"
radio input "true"
click input "text"
type input "500.00"
click button "Rate Shipment"
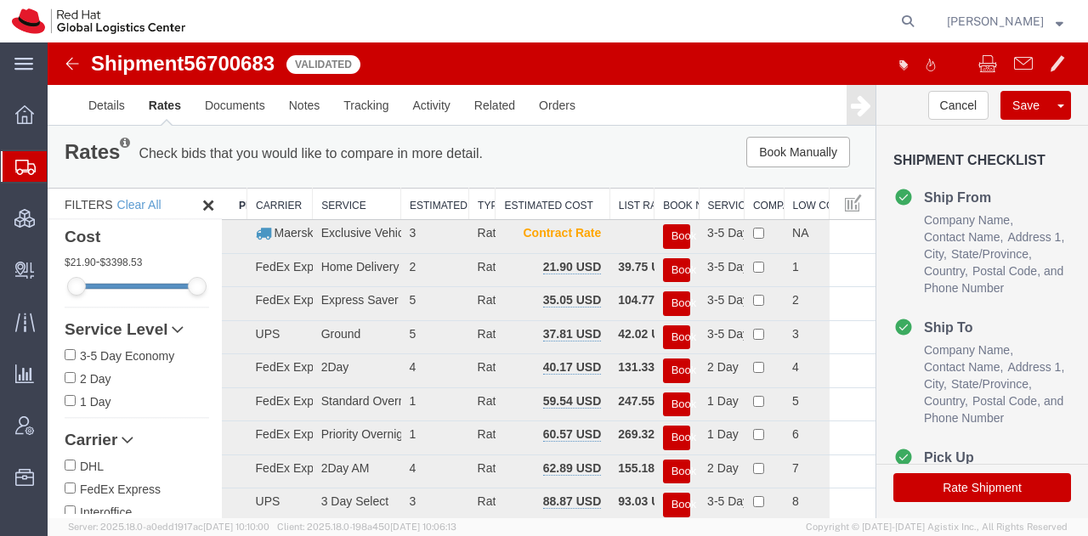
scroll to position [3, 0]
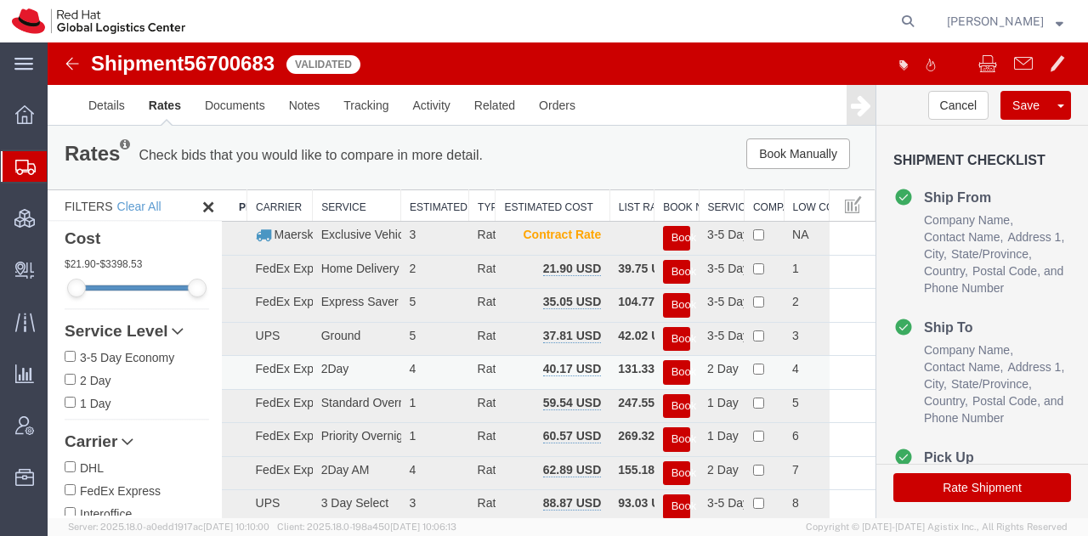
click at [675, 366] on button "Book" at bounding box center [676, 372] width 27 height 25
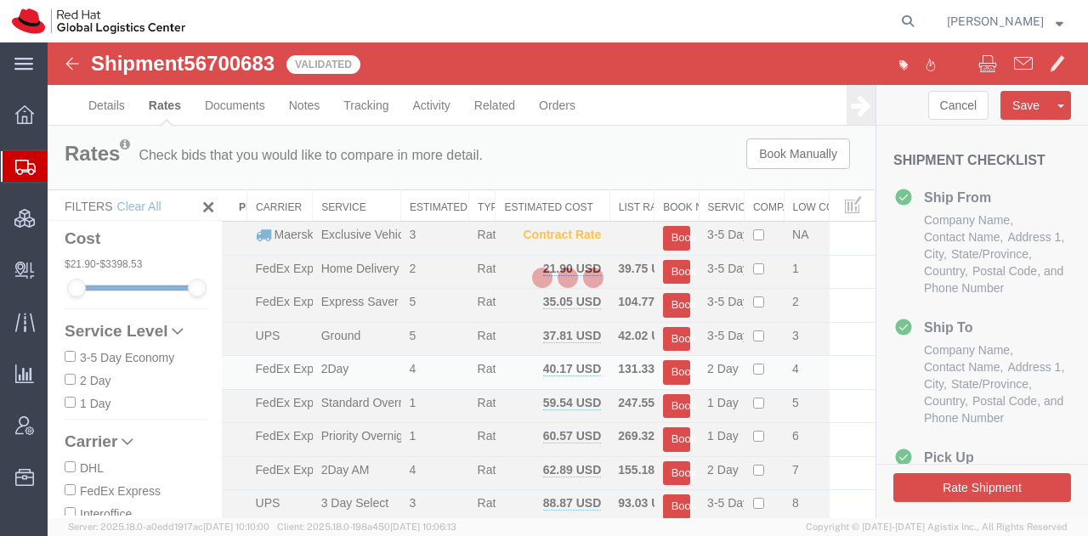
scroll to position [0, 0]
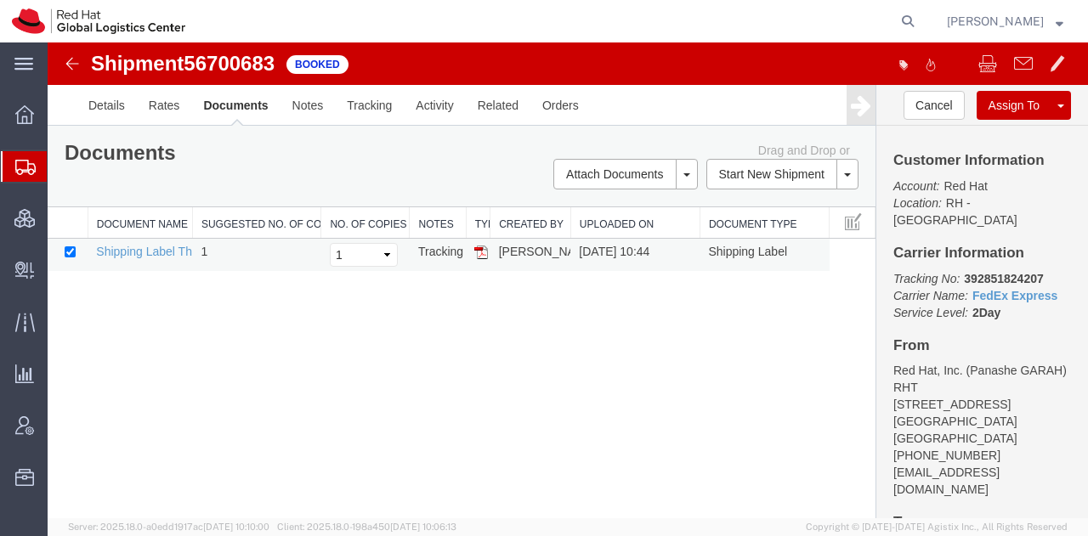
click at [477, 246] on img at bounding box center [481, 253] width 14 height 14
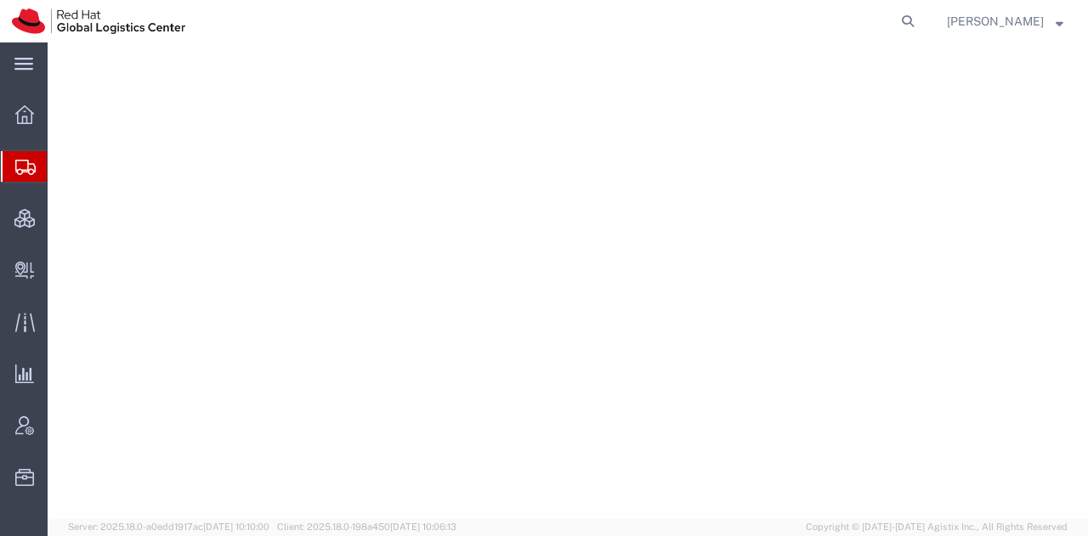
select select "38014"
select select
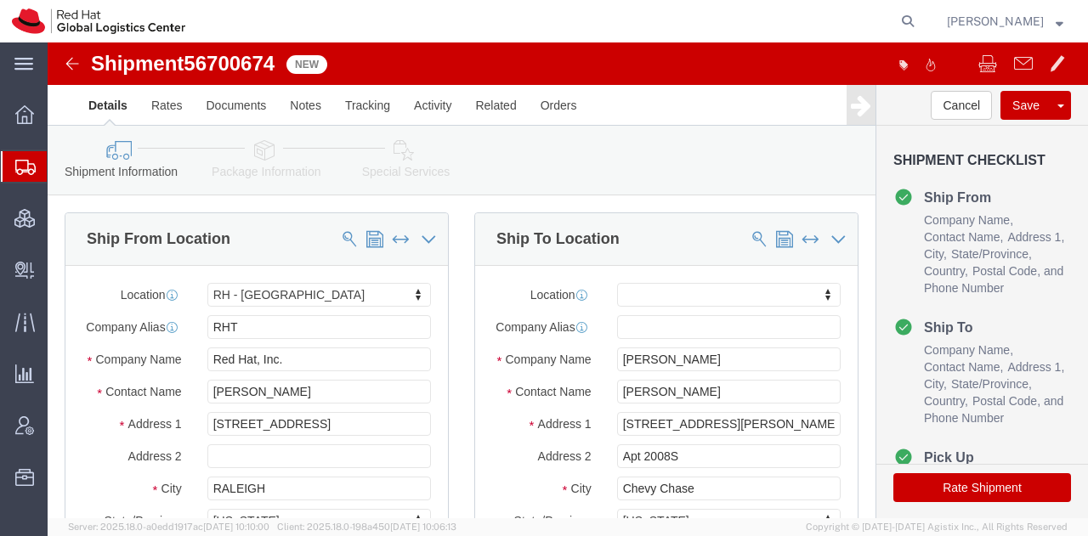
click icon
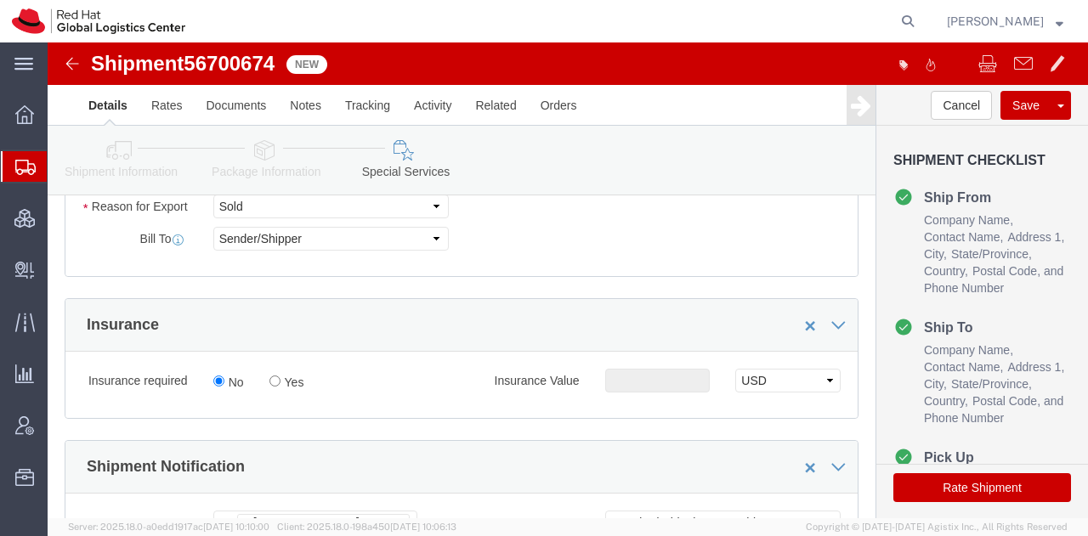
scroll to position [814, 0]
click input "Yes"
radio input "true"
click input "text"
type input "500.00"
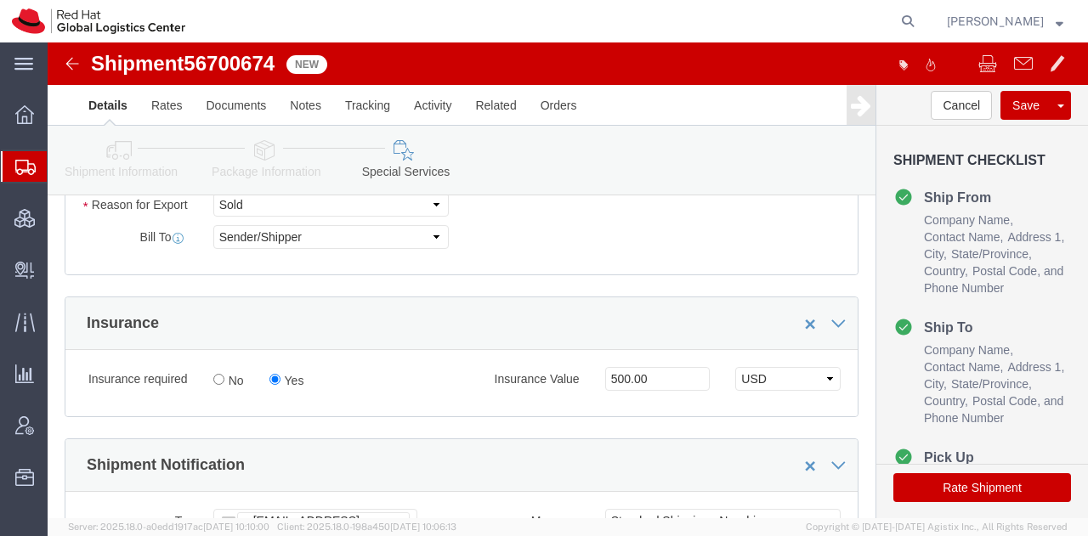
click button "Rate Shipment"
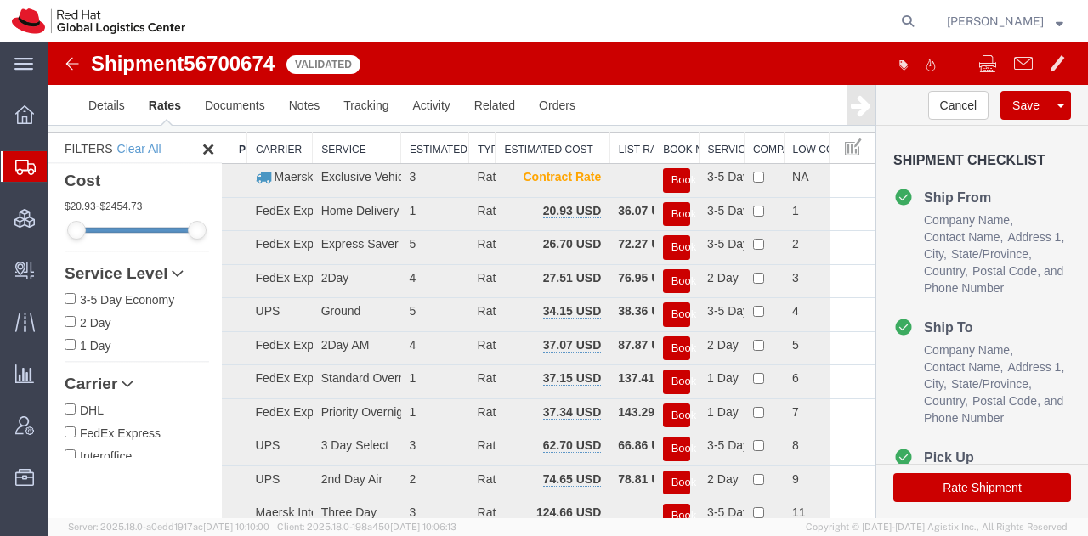
scroll to position [0, 0]
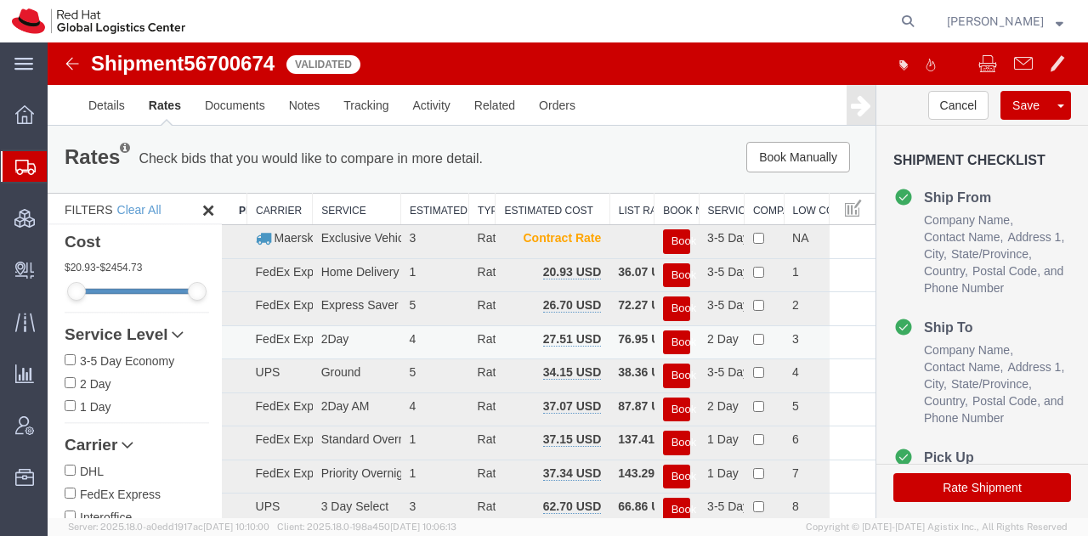
click at [672, 334] on button "Book" at bounding box center [676, 343] width 27 height 25
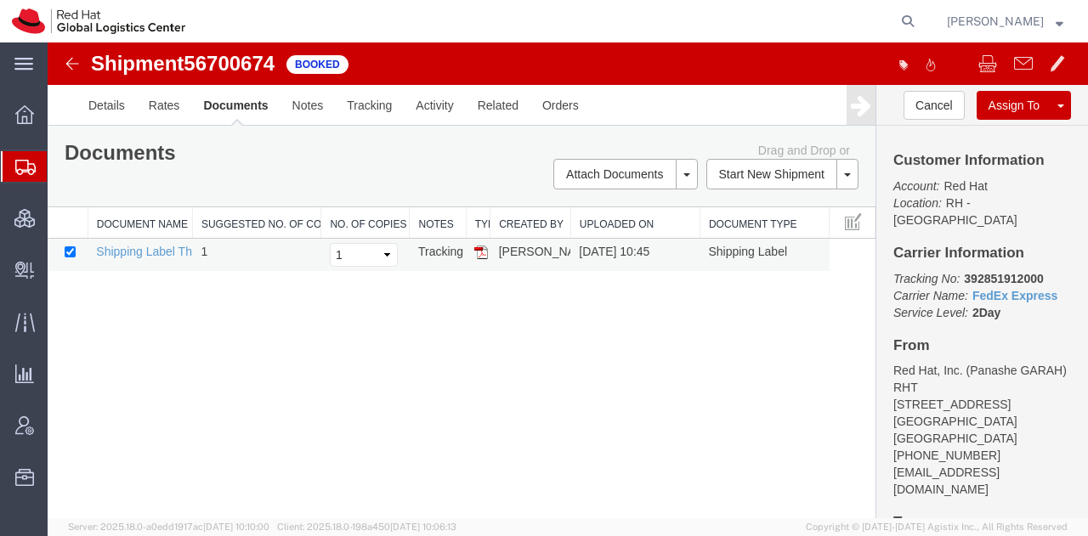
click at [476, 249] on img at bounding box center [481, 253] width 14 height 14
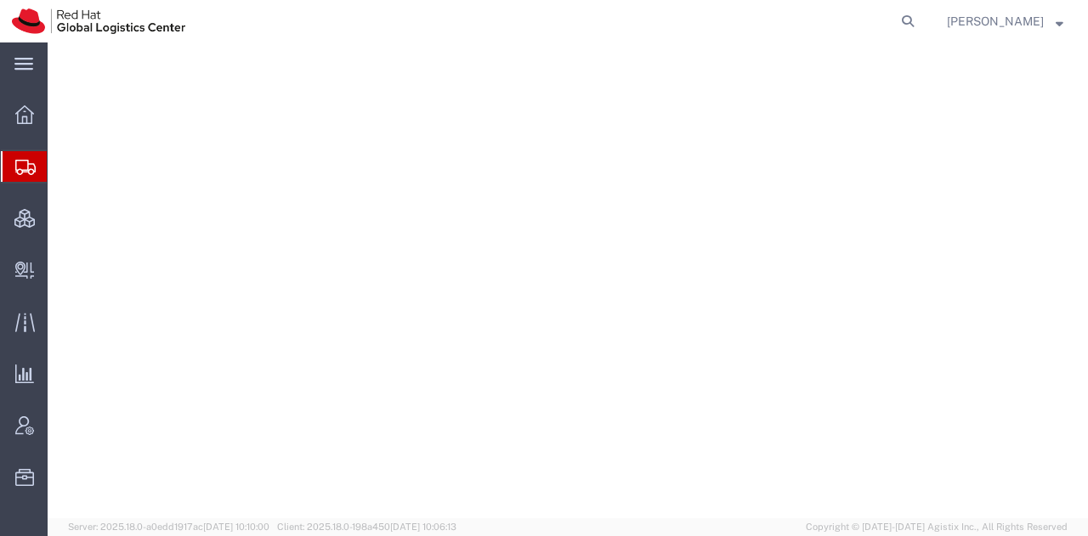
select select "38014"
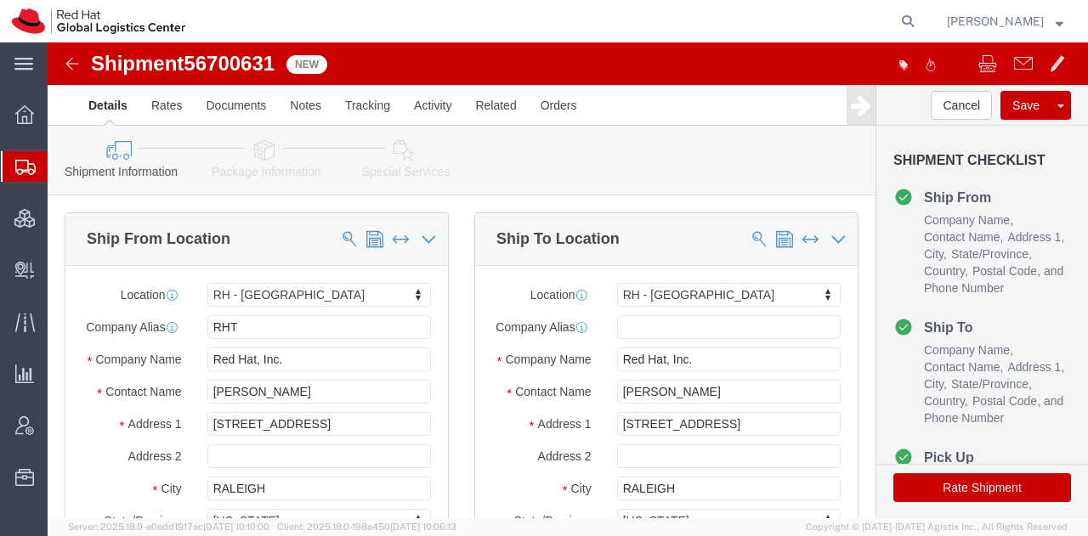
click button "Rate Shipment"
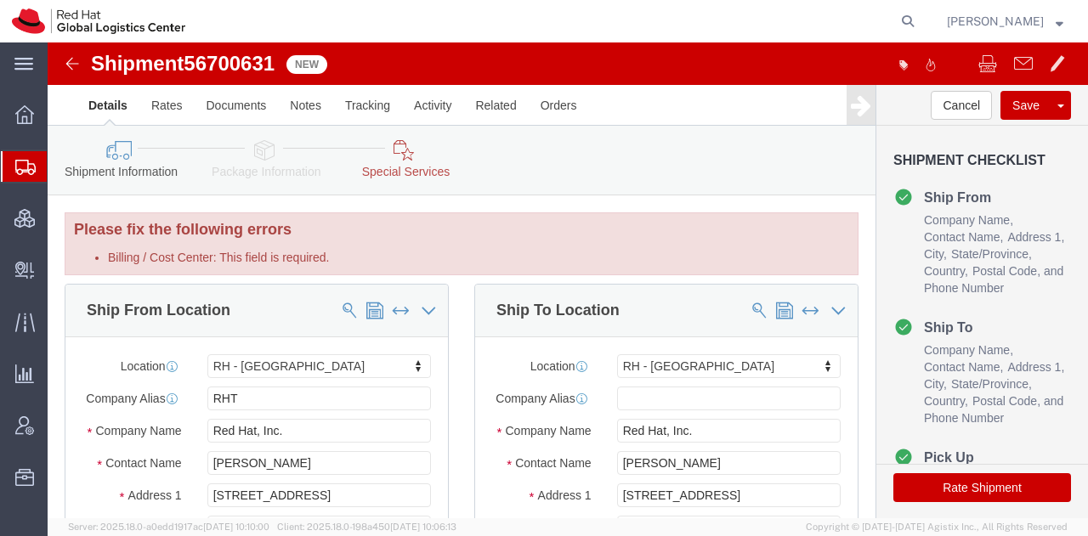
click icon
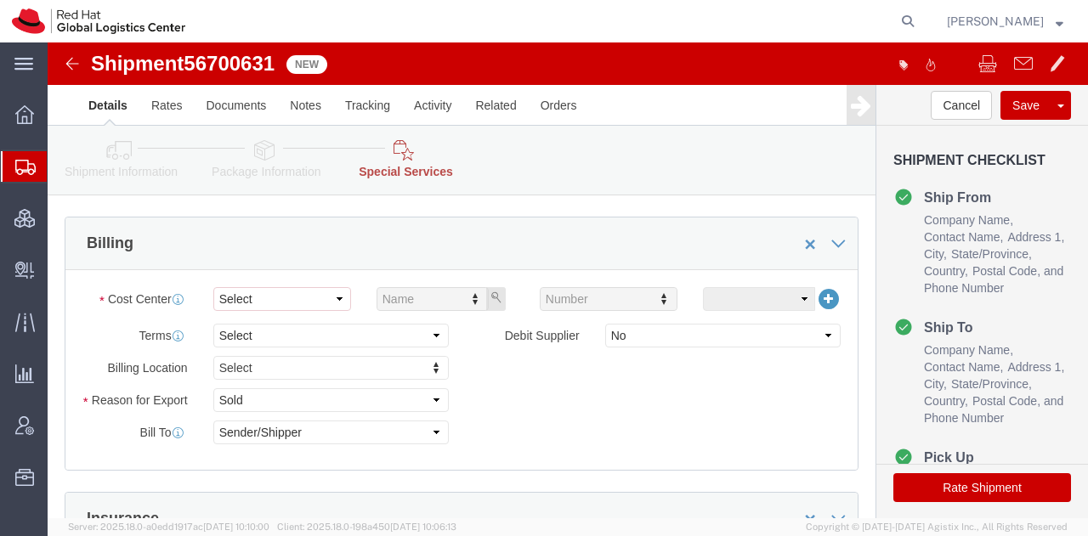
scroll to position [737, 0]
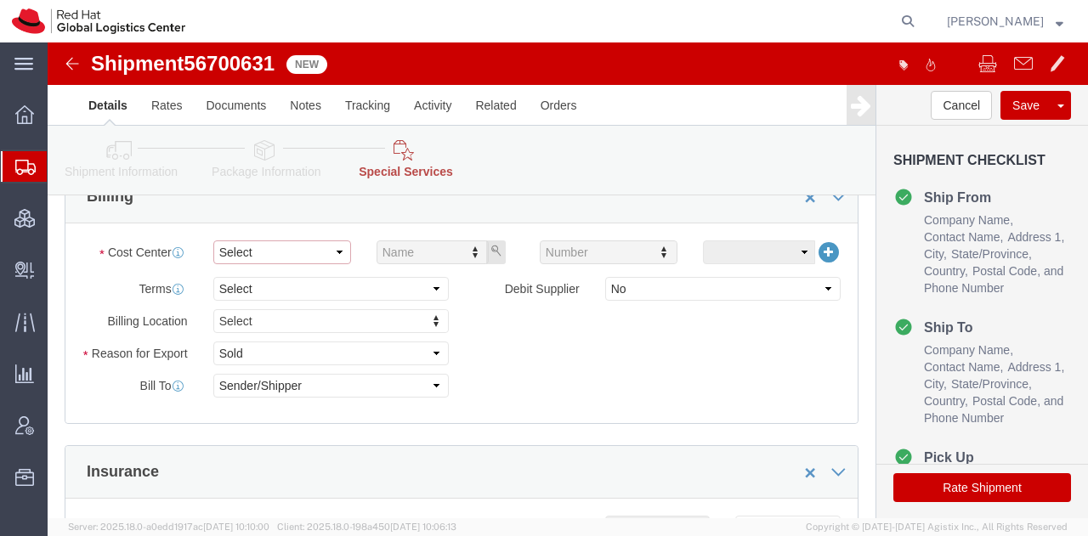
click select "Select"
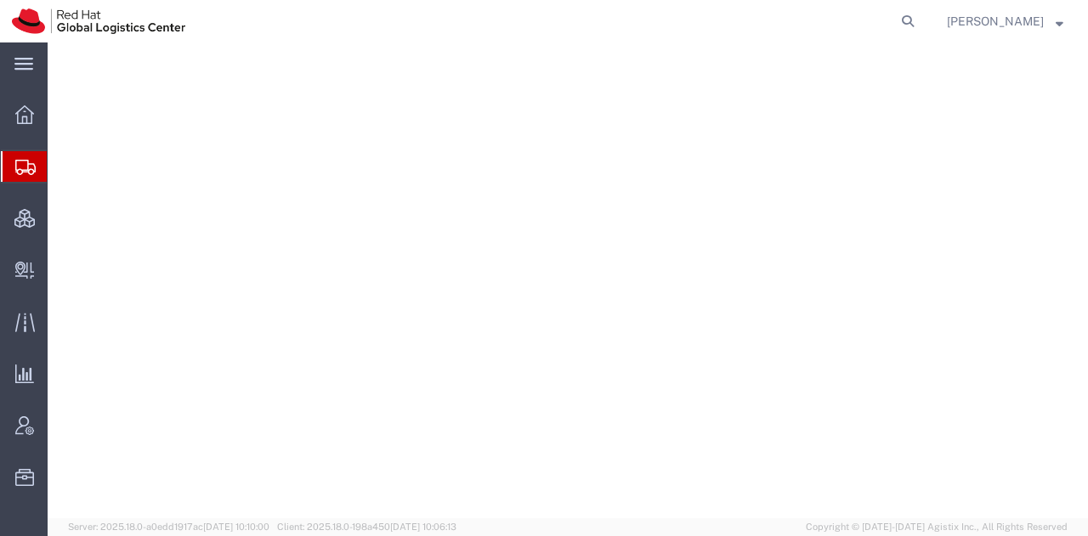
select select "38014"
select select
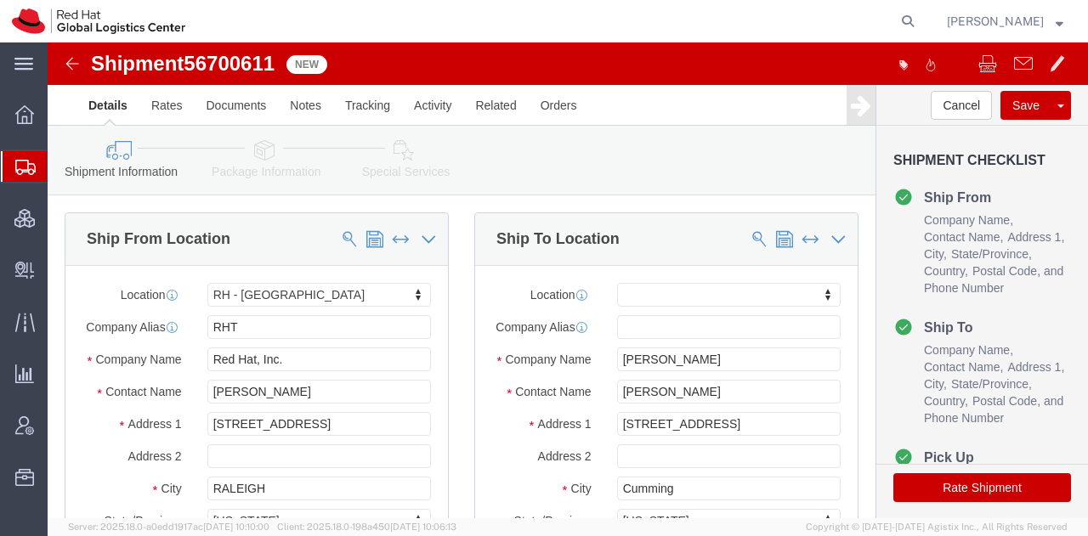
click icon
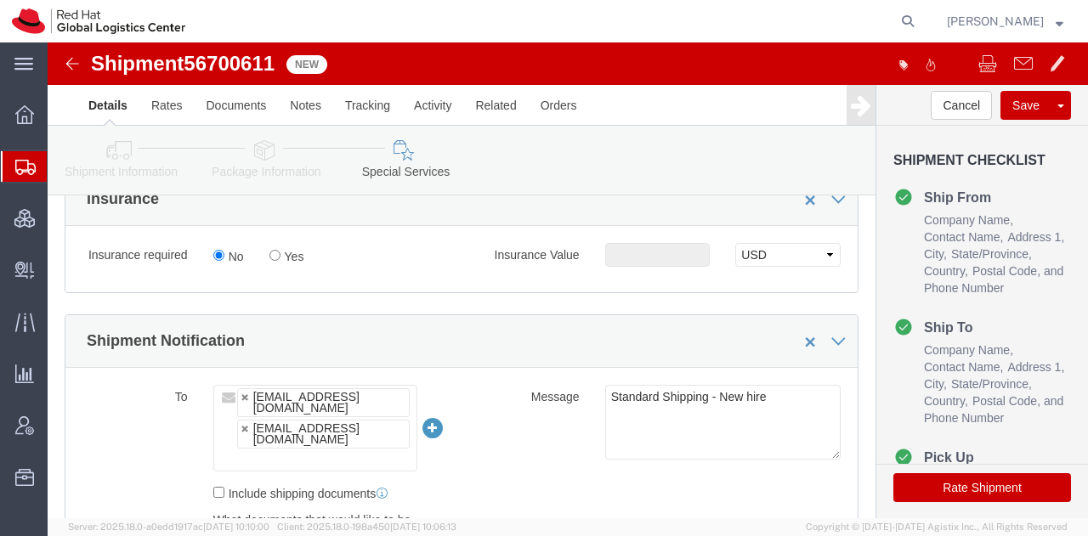
scroll to position [939, 0]
click input "Yes"
radio input "true"
click input "text"
type input "500.00"
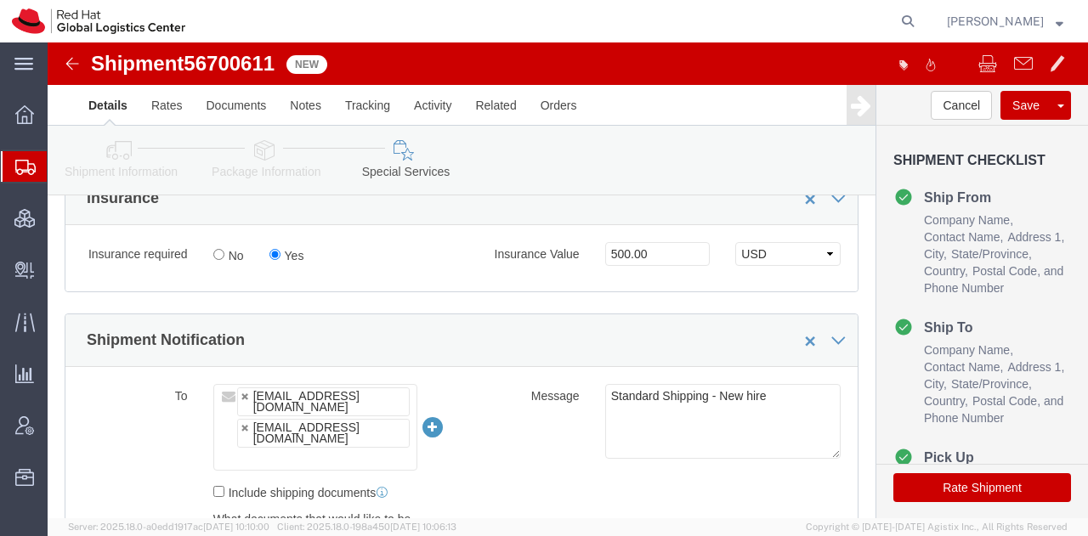
click button "Rate Shipment"
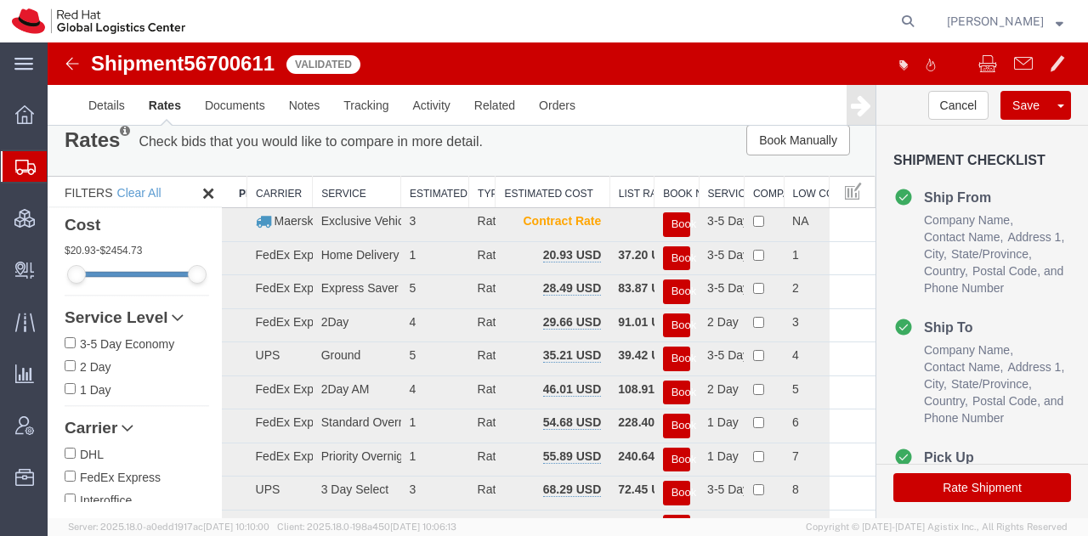
scroll to position [15, 0]
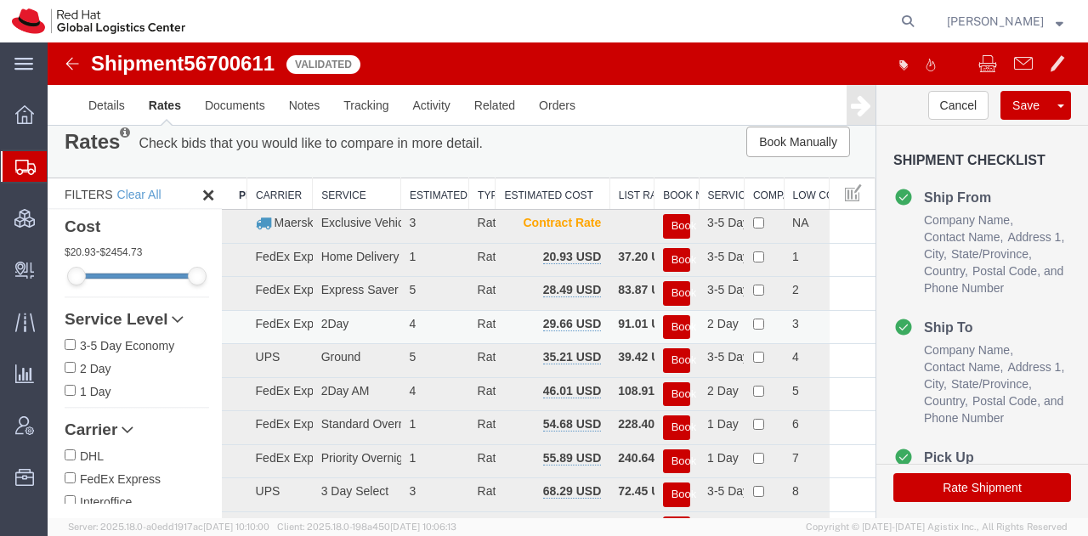
click at [665, 327] on button "Book" at bounding box center [676, 327] width 27 height 25
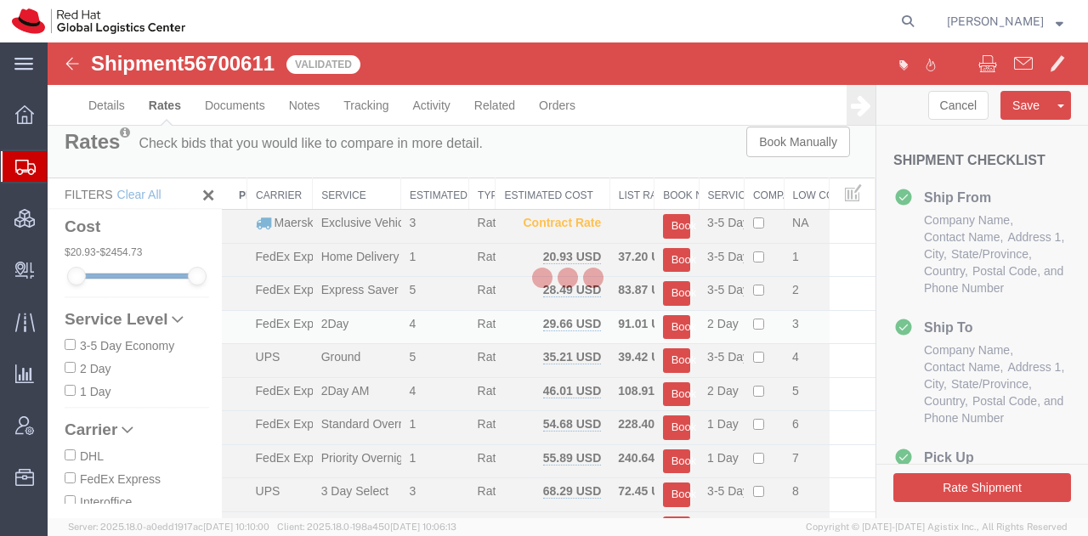
scroll to position [0, 0]
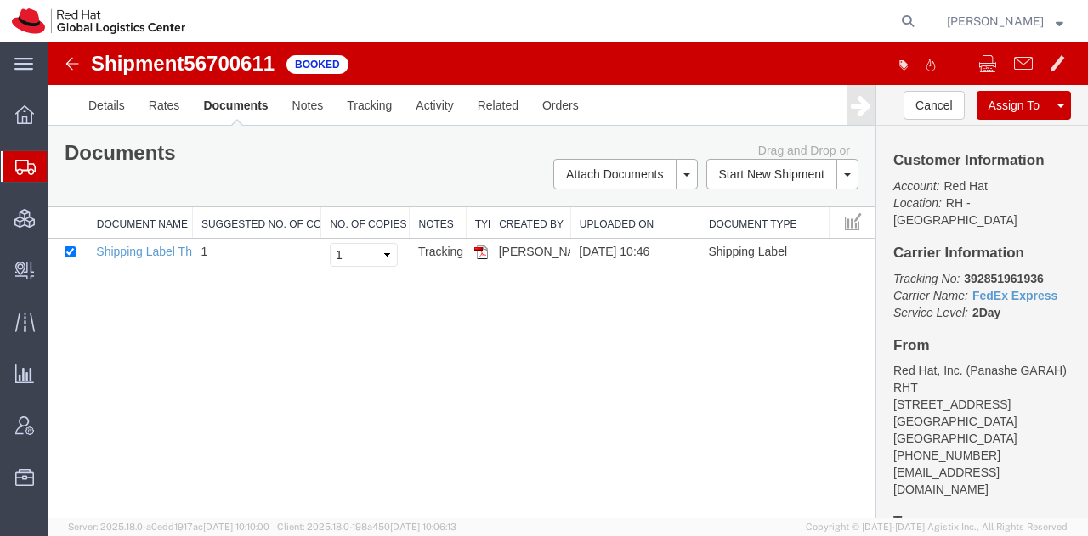
drag, startPoint x: 476, startPoint y: 251, endPoint x: 502, endPoint y: 232, distance: 32.3
click at [476, 251] on img at bounding box center [481, 253] width 14 height 14
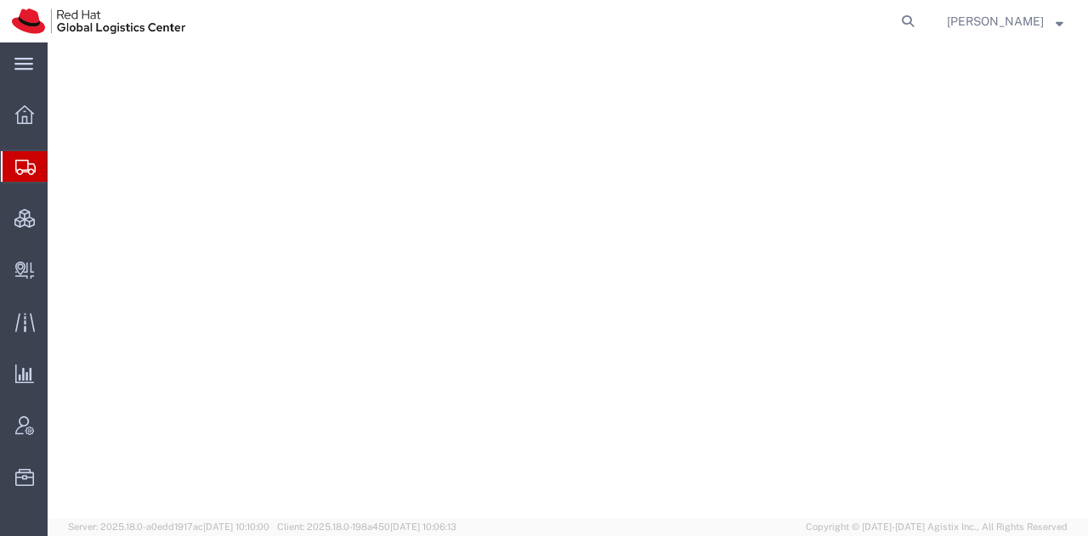
select select "38014"
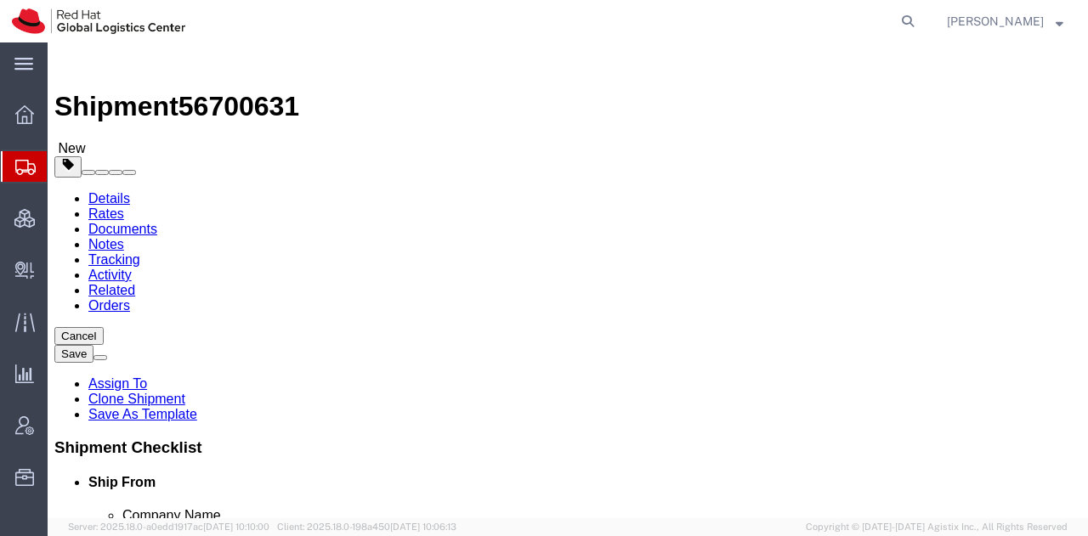
click button "Rate Shipment"
click icon
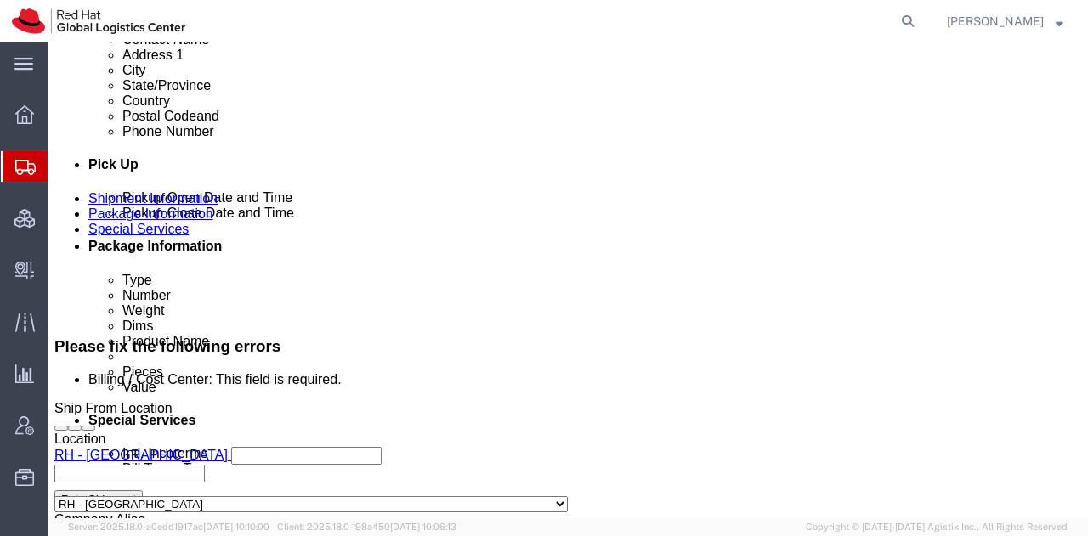
scroll to position [680, 0]
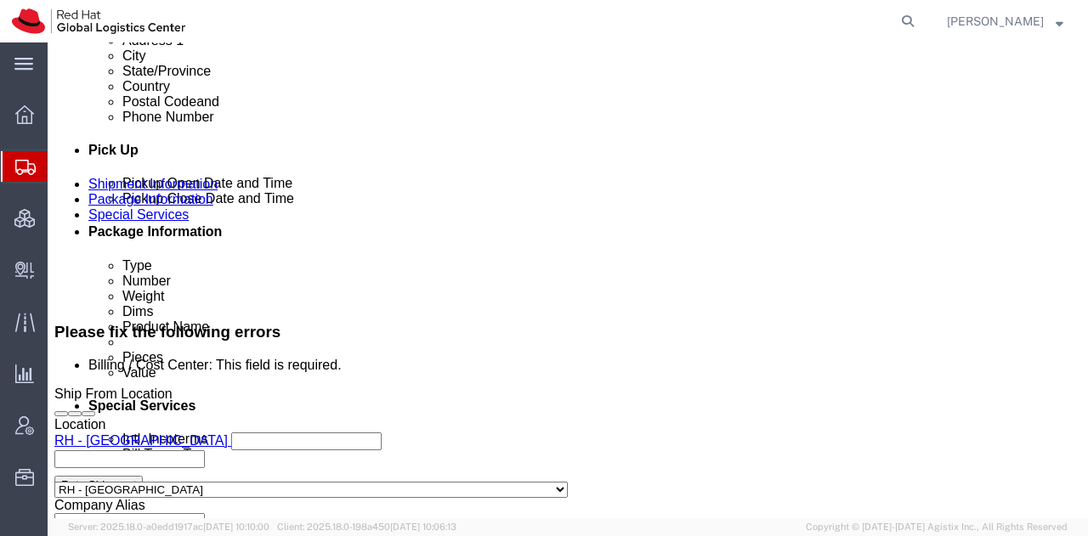
click select "Select Buyer Cost Center Department Operations Number Order Number Sales Person"
select select "COSTCENTER"
click select "Select Buyer Cost Center Department Operations Number Order Number Sales Person"
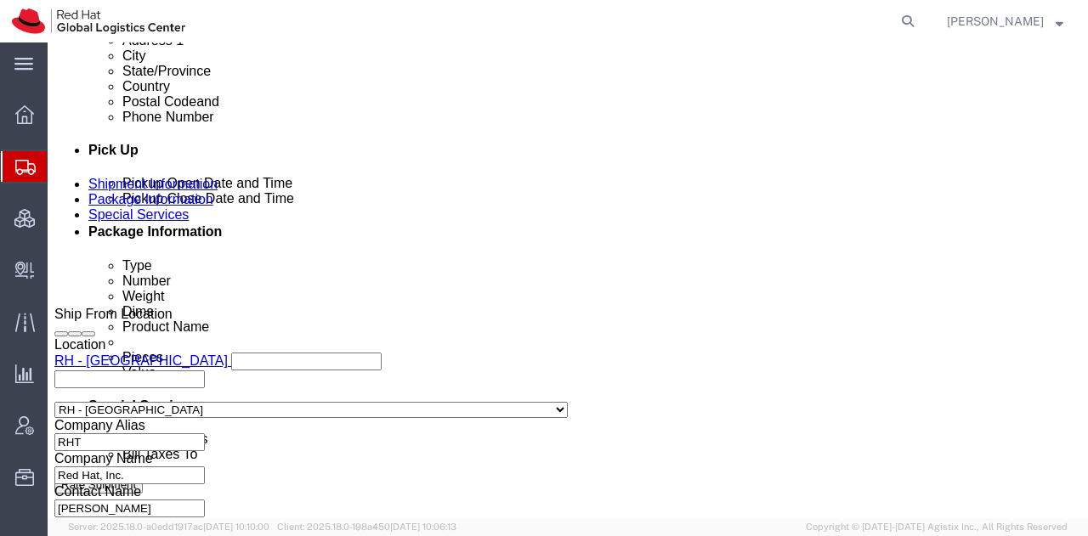
scroll to position [609, 0]
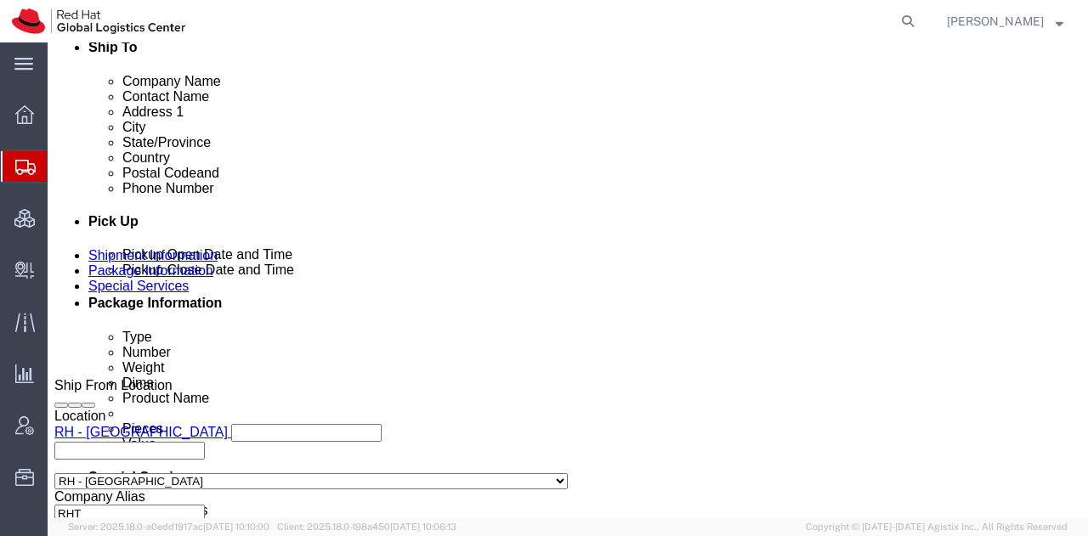
type input "850"
click button "Rate Shipment"
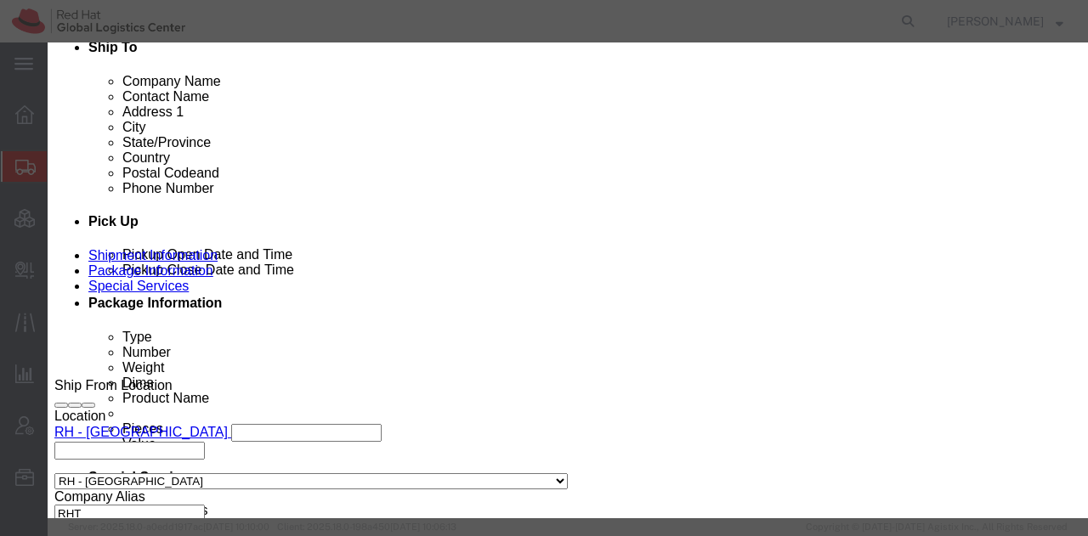
click button "Already reviewed"
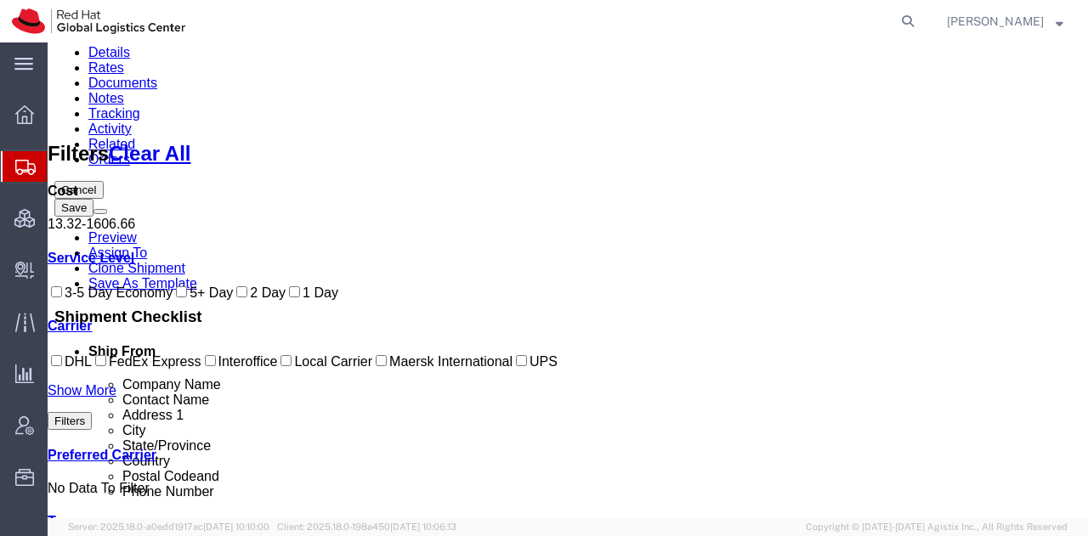
scroll to position [132, 0]
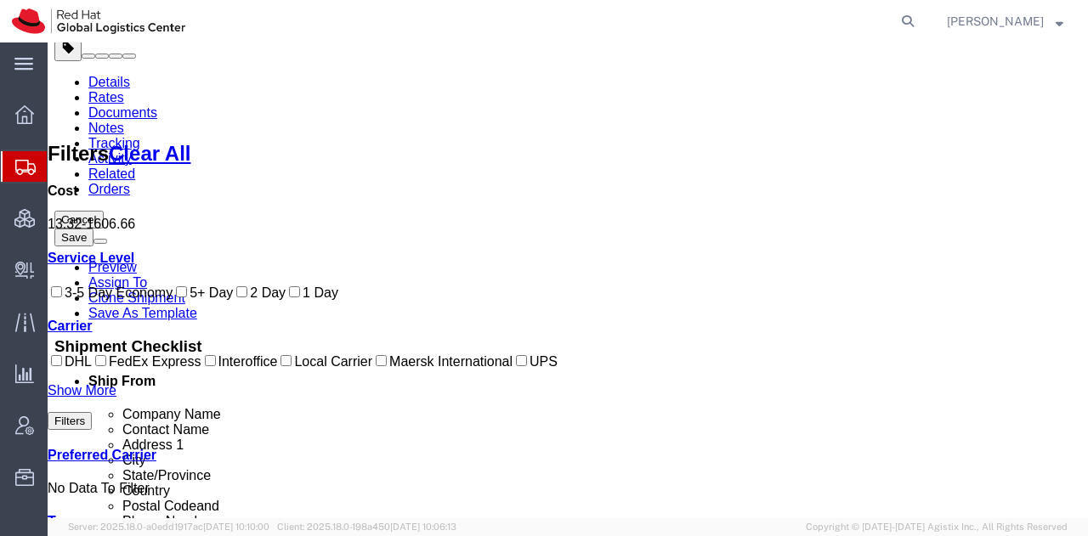
drag, startPoint x: 275, startPoint y: 55, endPoint x: 191, endPoint y: 58, distance: 83.3
copy span "56700631"
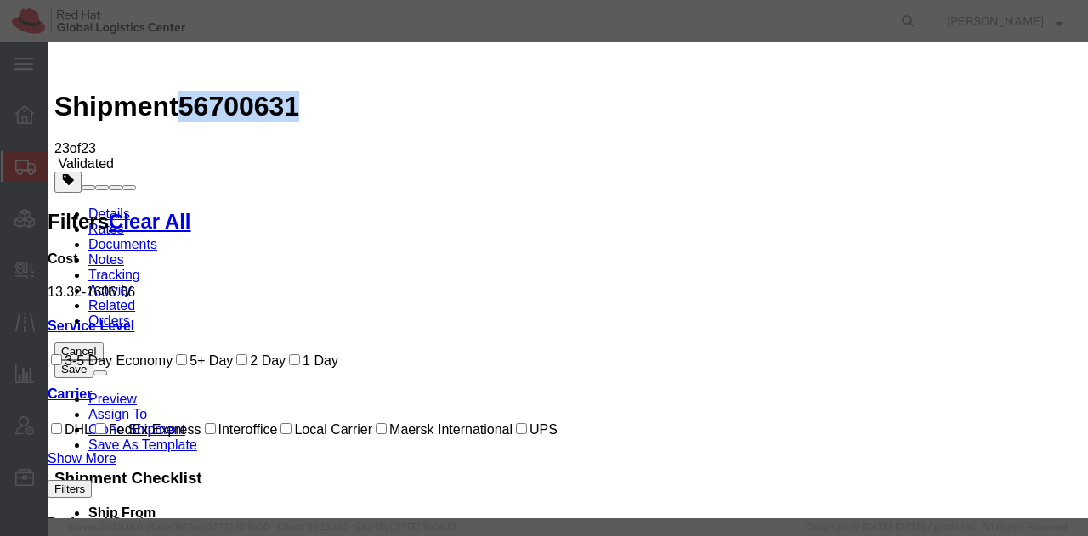
select select "7920"
select select "17810"
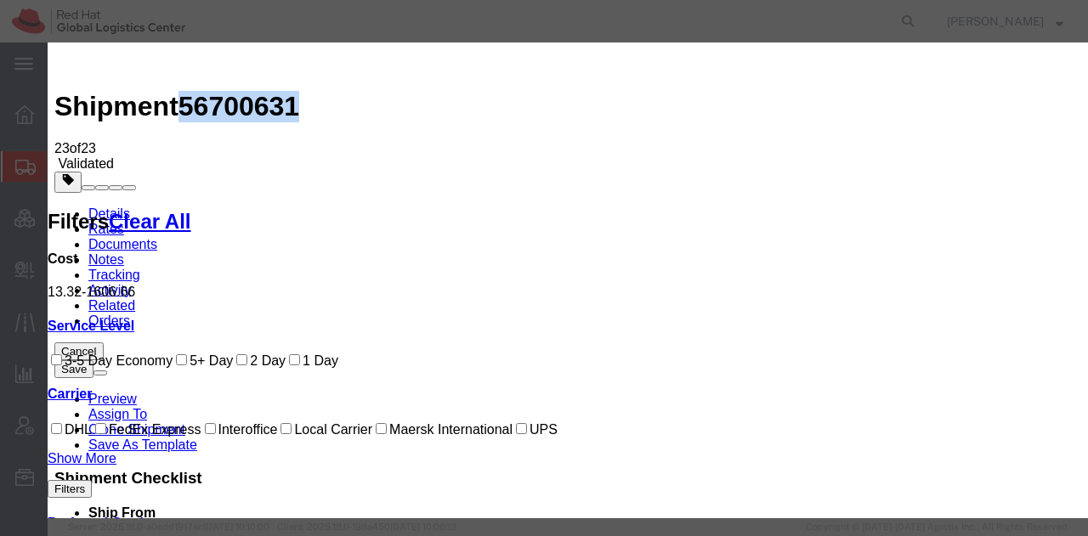
checkbox input "true"
type input "[PERSON_NAME]"
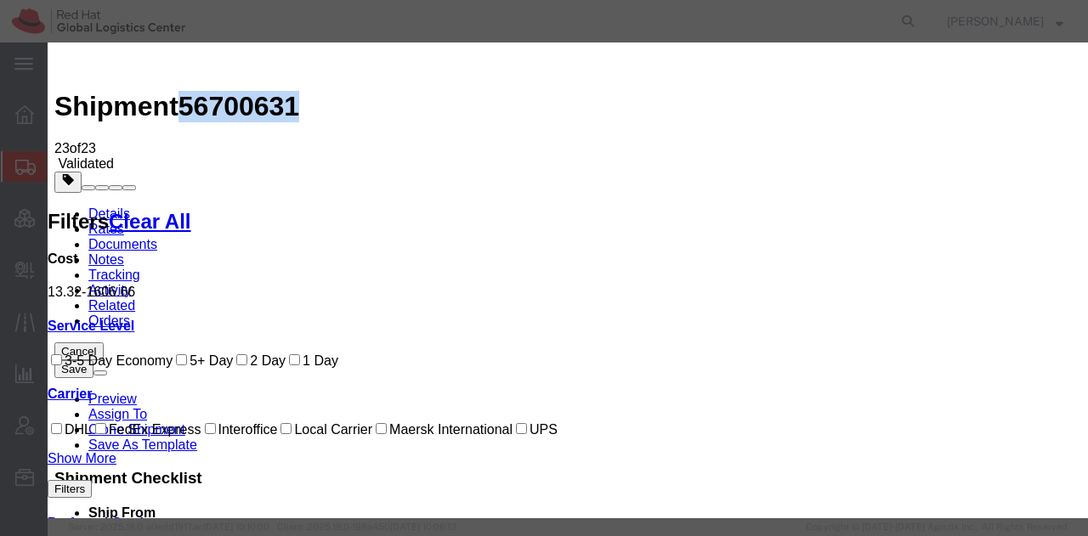
type input "19193013123"
paste input "56700631"
type input "RHT56700631"
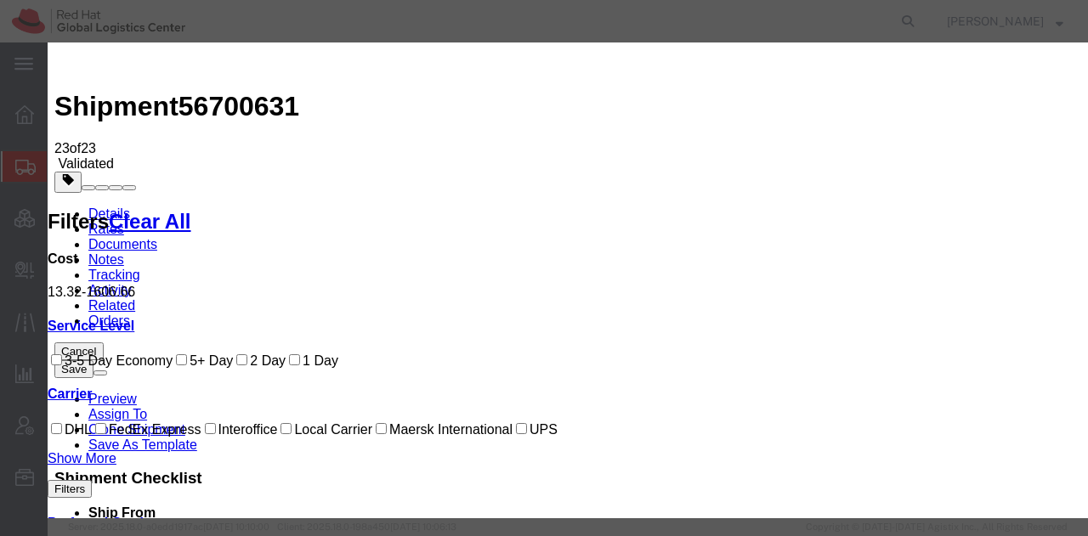
select select "1200"
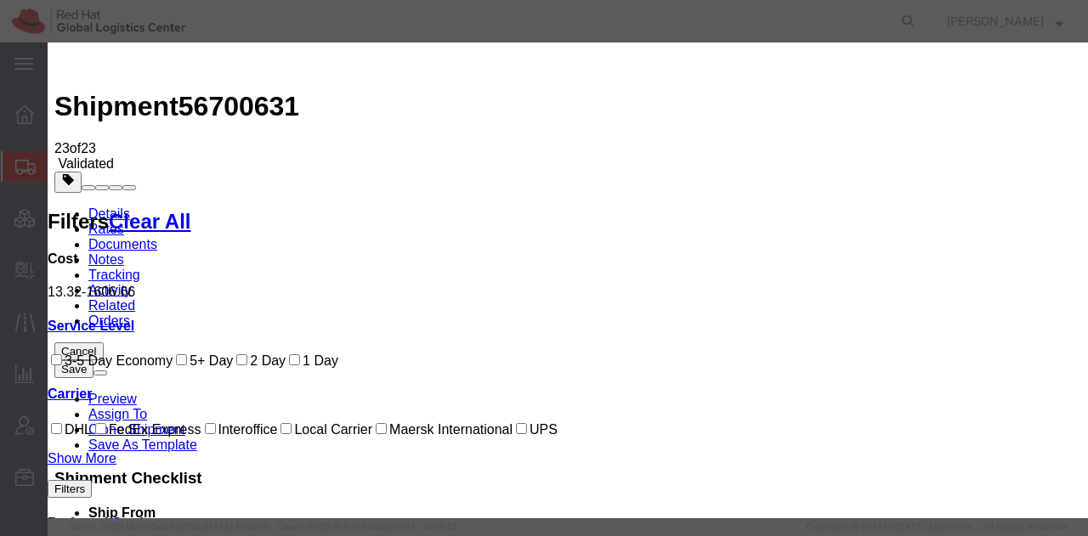
type input "[DATE]"
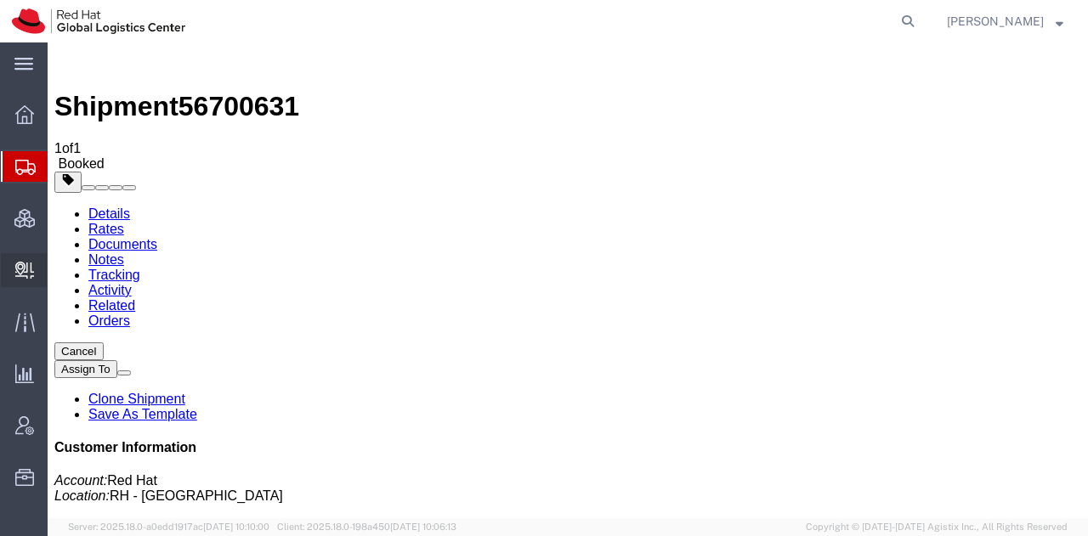
click at [0, 0] on span "Create Delivery" at bounding box center [0, 0] width 0 height 0
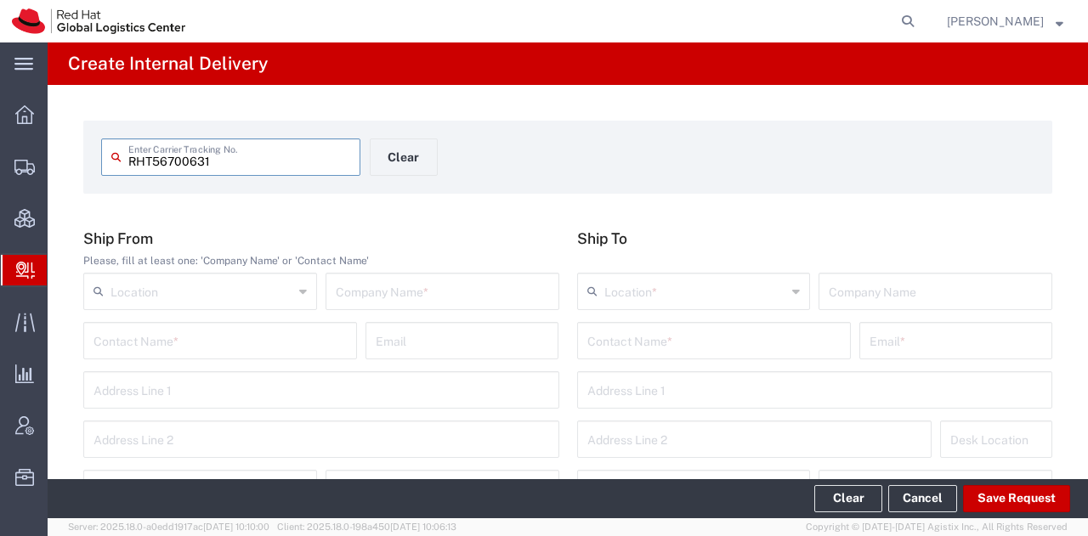
type input "RHT56700631"
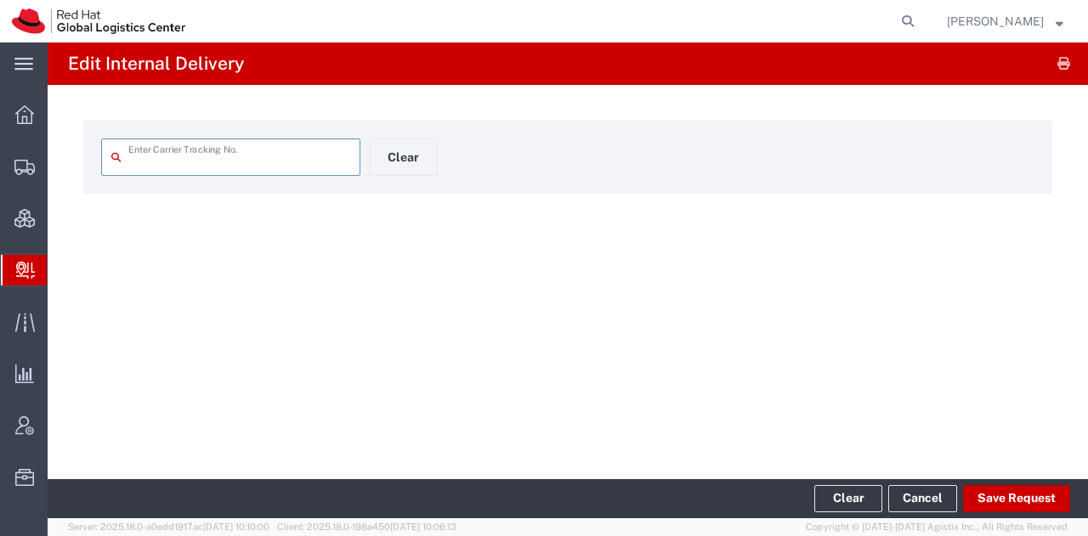
type input "RHT56700631"
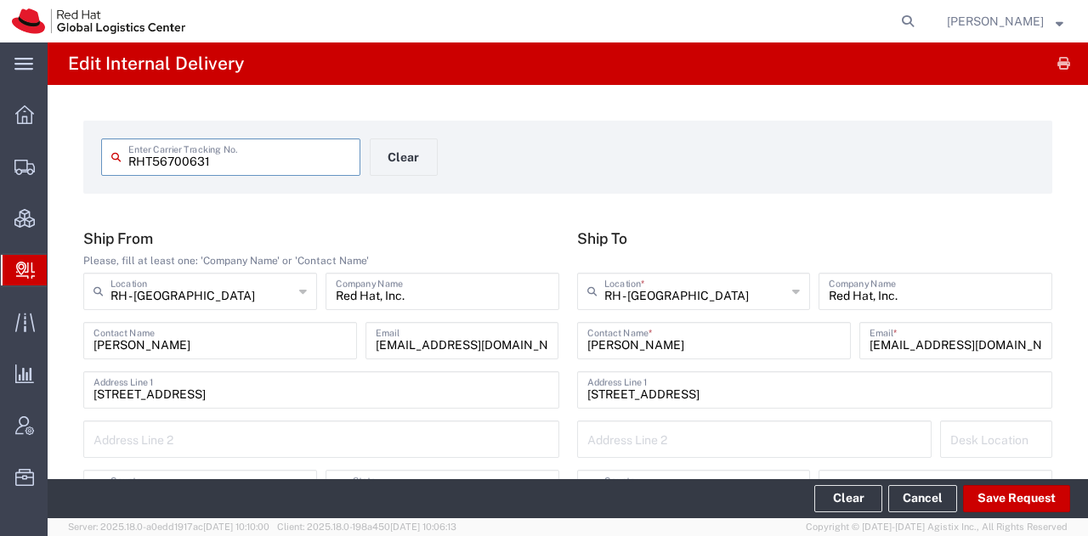
type input "Your Packaging"
type input "IO_Ground"
type input "[US_STATE]"
click at [997, 492] on button "Save Request" at bounding box center [1016, 498] width 107 height 27
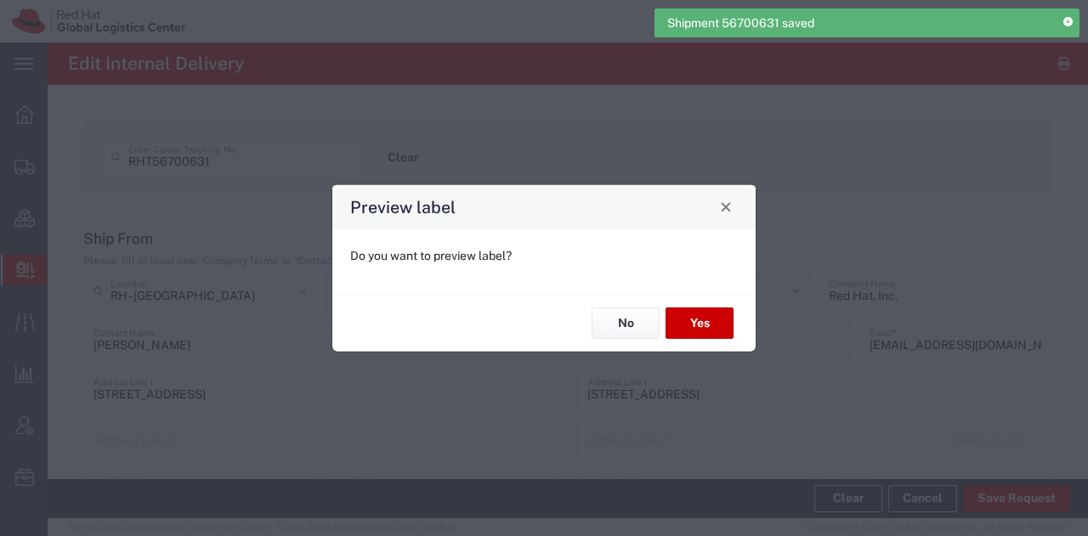
type input "Your Packaging"
type input "IO_Ground"
click at [690, 313] on button "Yes" at bounding box center [700, 323] width 68 height 31
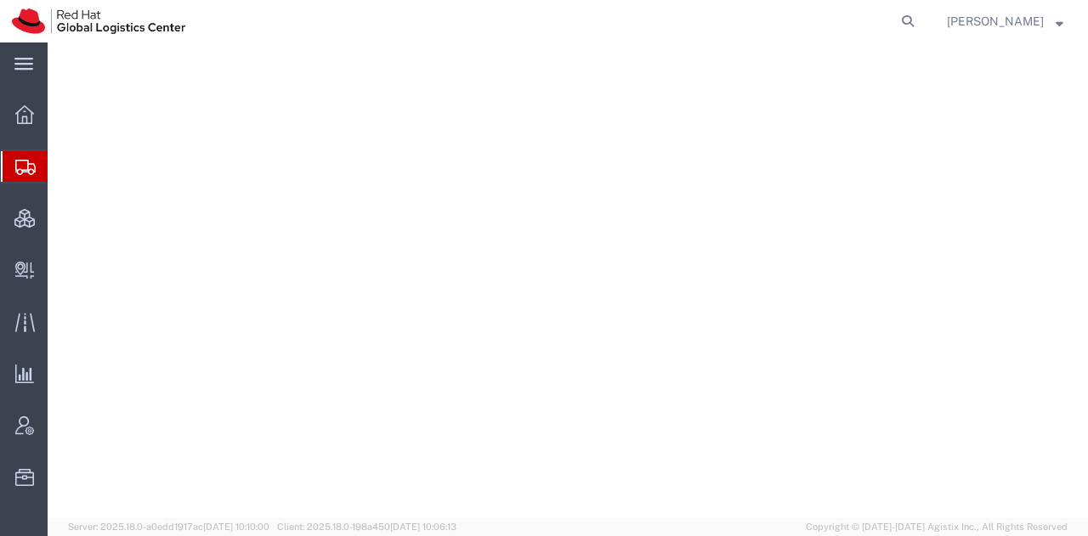
select select "38014"
select select
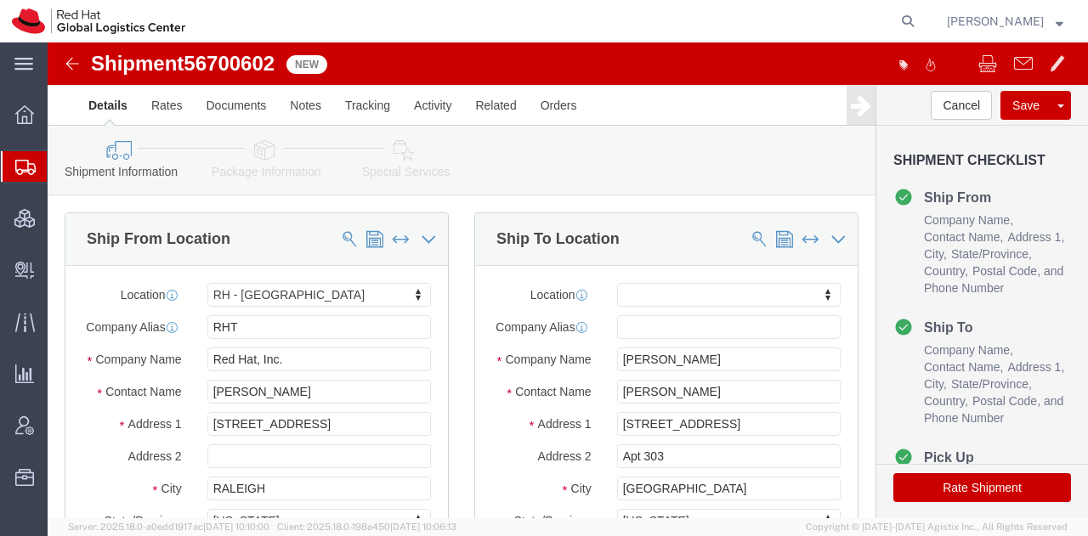
click icon
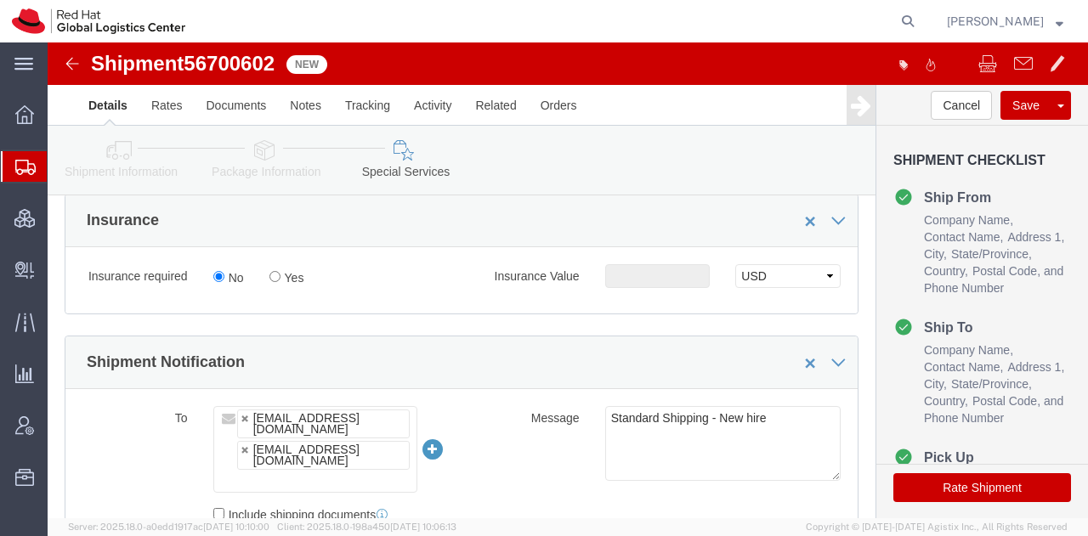
scroll to position [975, 0]
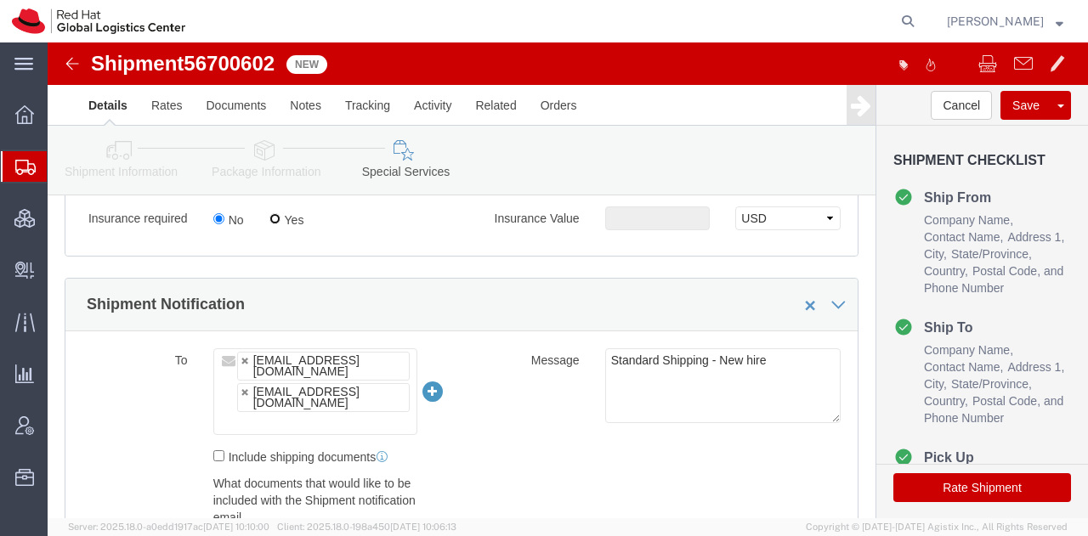
click input "Yes"
radio input "true"
click input "text"
type input "500.00"
click button "Rate Shipment"
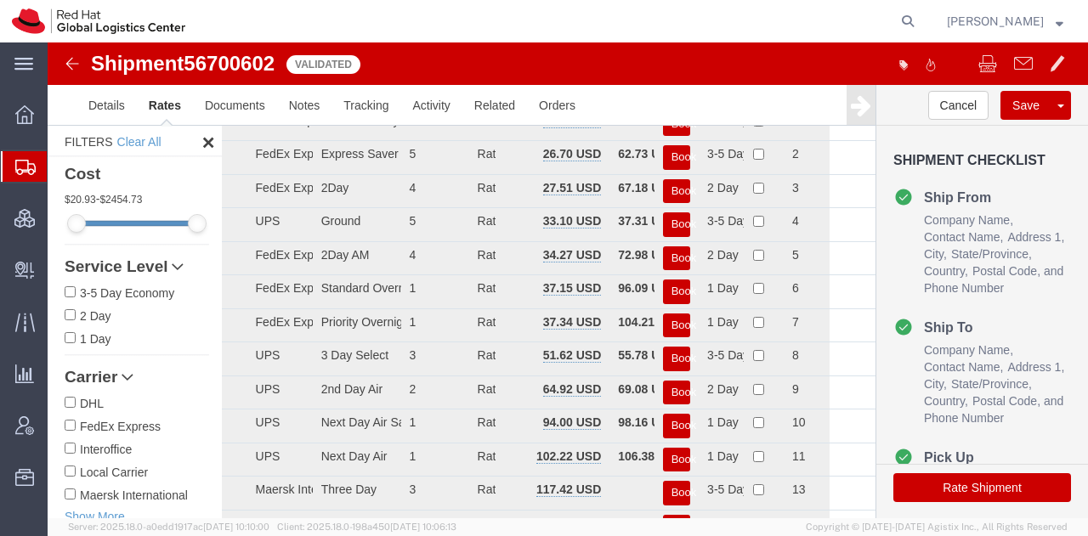
scroll to position [0, 0]
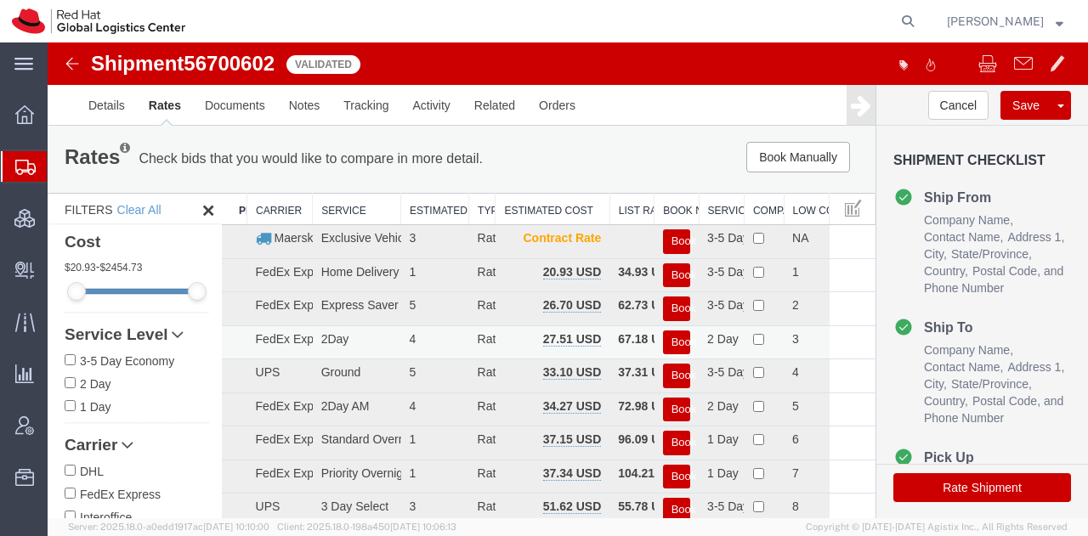
click at [666, 335] on button "Book" at bounding box center [676, 343] width 27 height 25
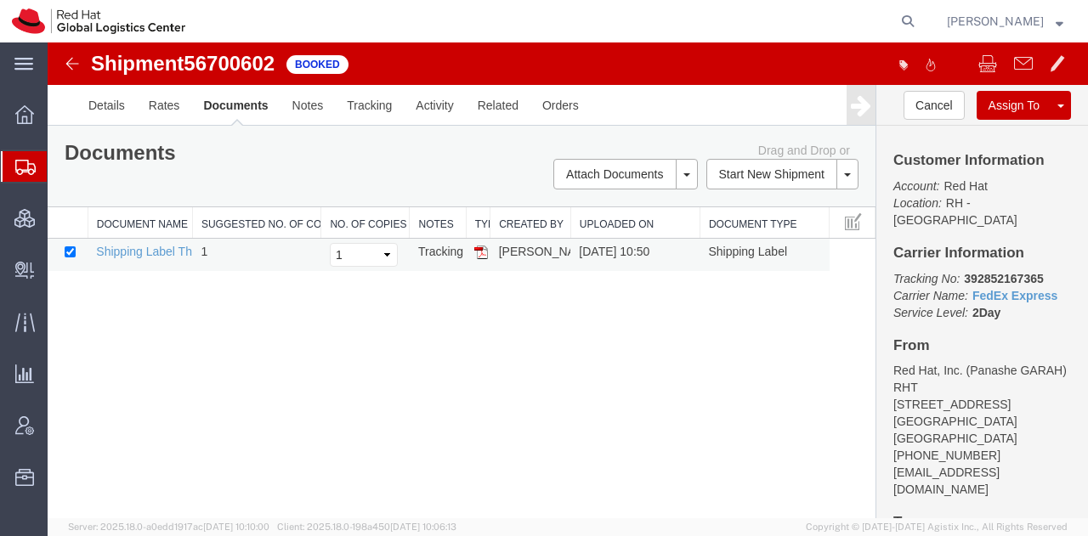
click at [477, 247] on img at bounding box center [481, 253] width 14 height 14
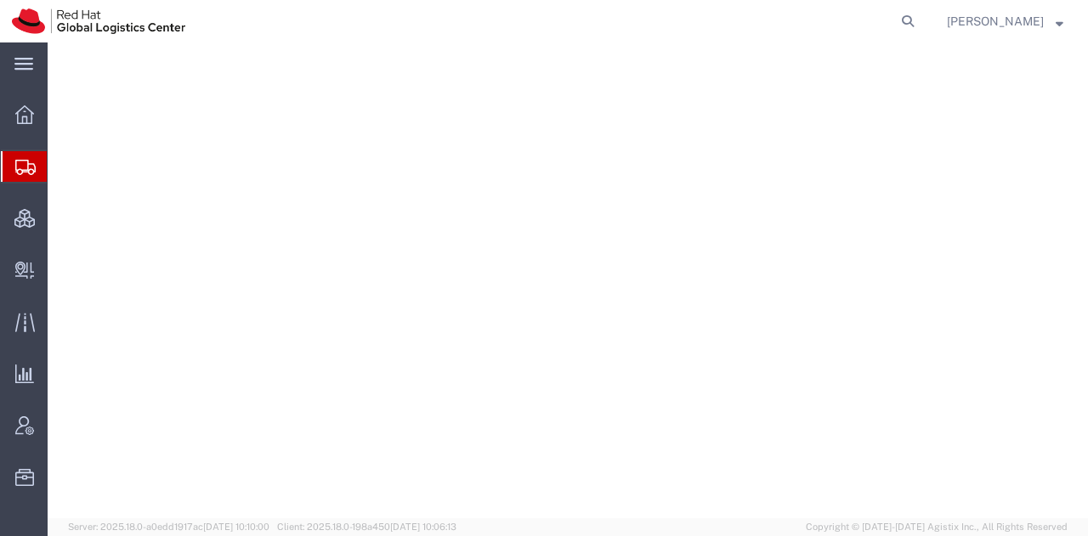
select select "38014"
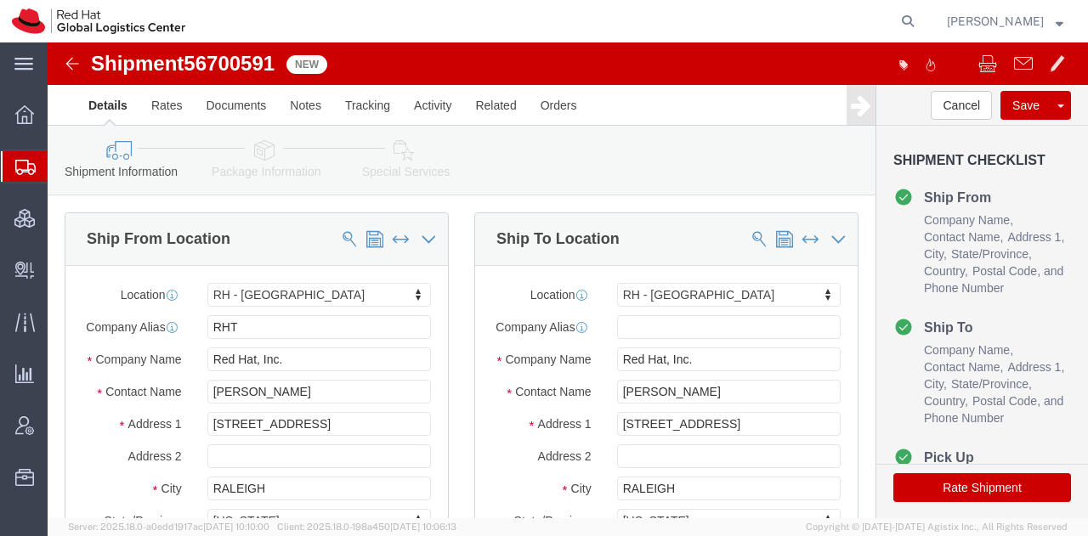
click button "Rate Shipment"
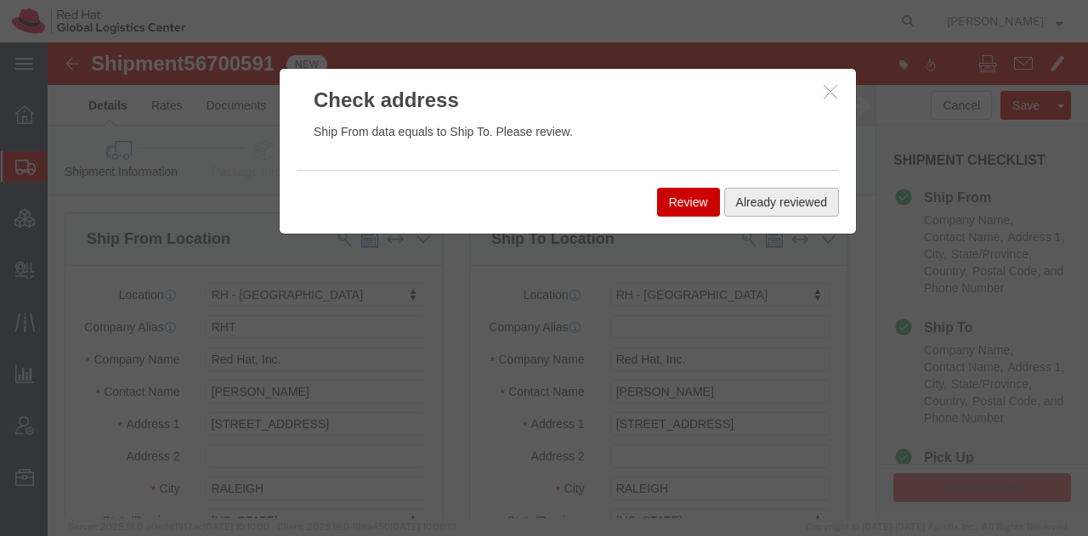
click button "Already reviewed"
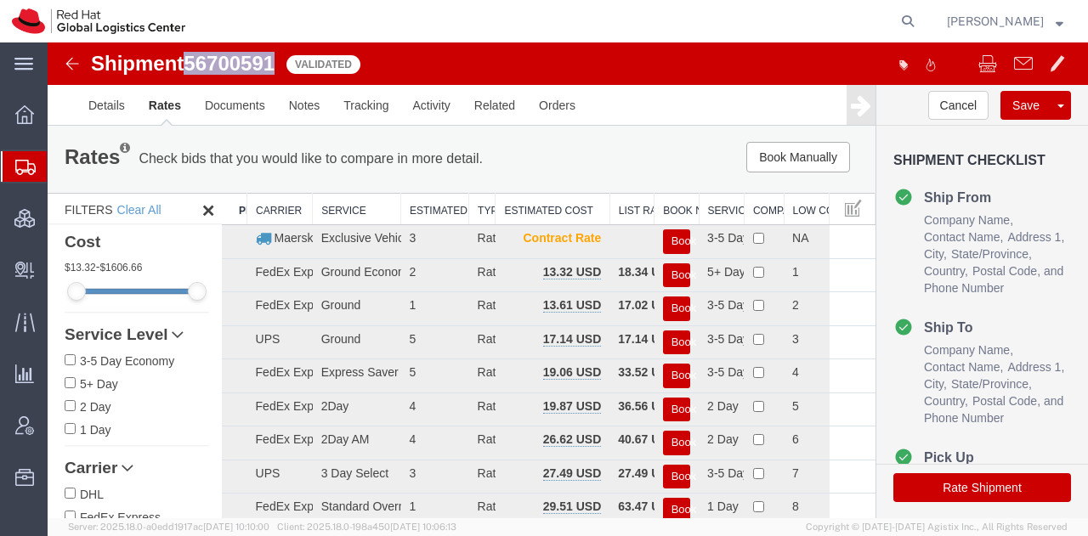
drag, startPoint x: 278, startPoint y: 64, endPoint x: 194, endPoint y: 56, distance: 84.5
click at [194, 56] on span "56700591" at bounding box center [229, 63] width 91 height 23
copy span "56700591"
click at [801, 154] on button "Book Manually" at bounding box center [798, 157] width 104 height 31
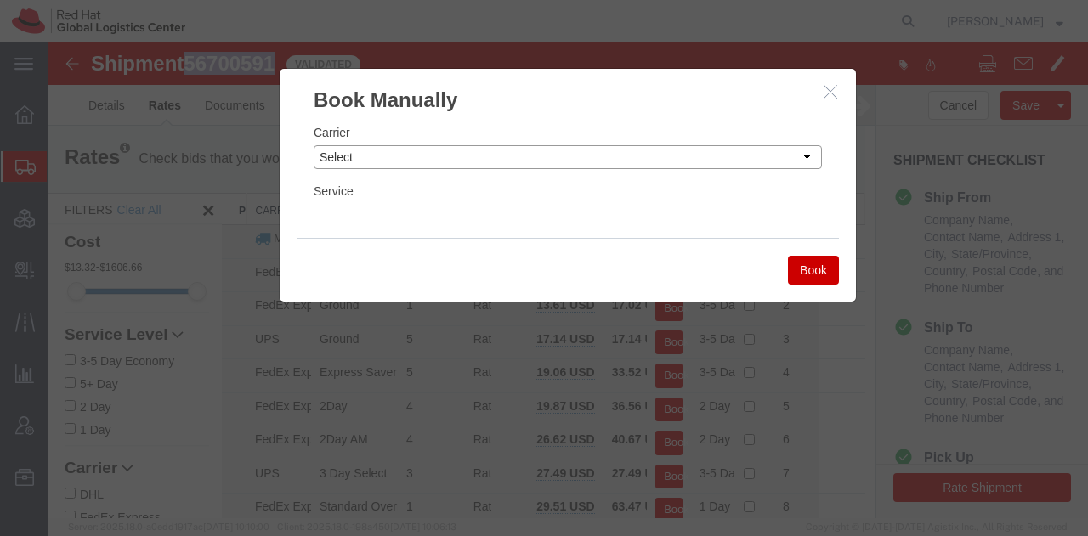
click at [684, 151] on select "Select Add New Carrier (and default service) Amazon Logistics Czech Post DHL Fe…" at bounding box center [568, 157] width 508 height 24
select select "7920"
click at [314, 145] on select "Select Add New Carrier (and default service) Amazon Logistics Czech Post DHL Fe…" at bounding box center [568, 157] width 508 height 24
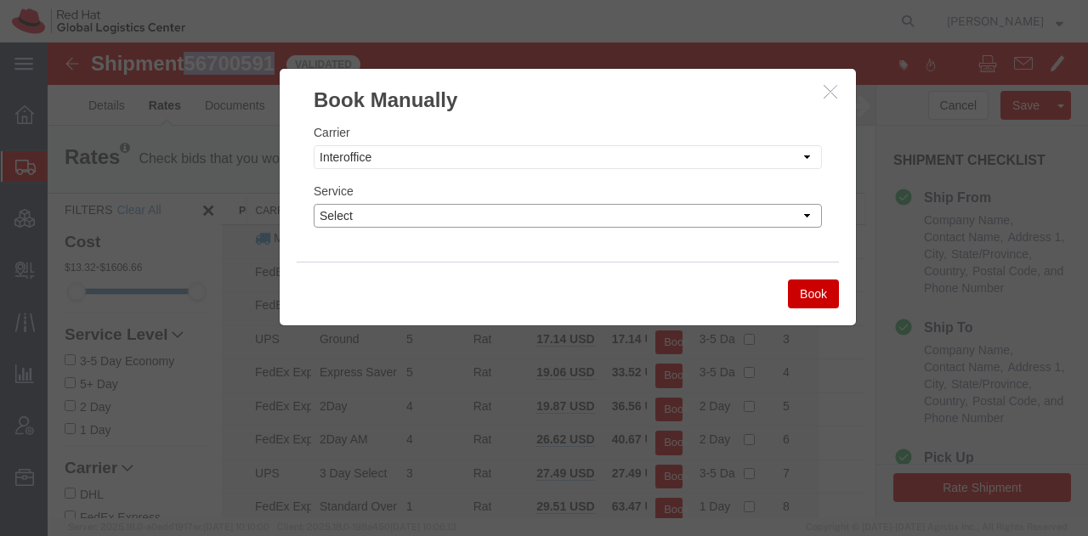
click at [366, 218] on select "Select IO_Ground IO_LTL" at bounding box center [568, 216] width 508 height 24
select select "17810"
click at [314, 204] on select "Select IO_Ground IO_LTL" at bounding box center [568, 216] width 508 height 24
click at [794, 288] on button "Book" at bounding box center [813, 294] width 51 height 29
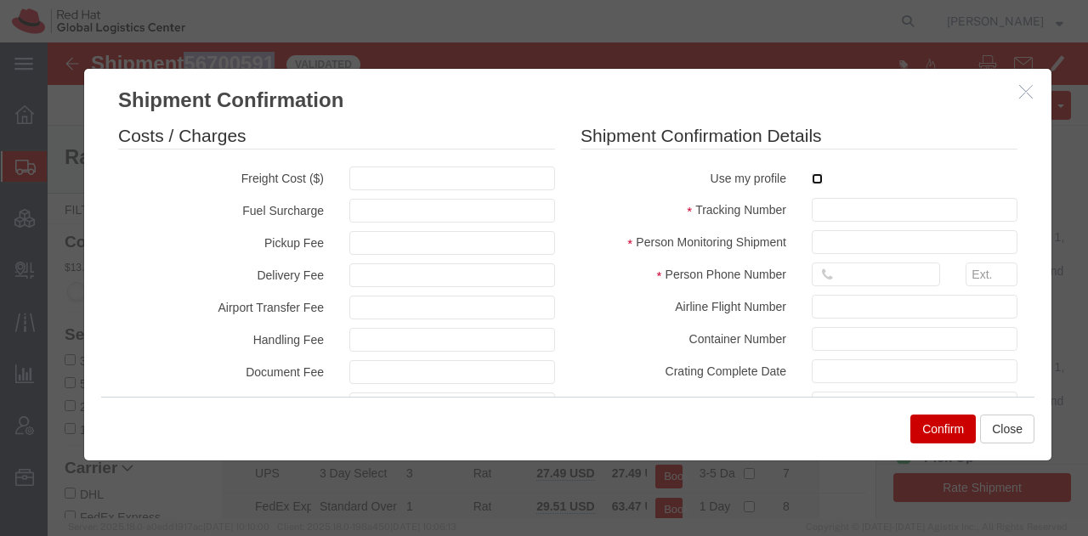
click at [812, 179] on input "checkbox" at bounding box center [817, 178] width 11 height 11
checkbox input "true"
type input "[PERSON_NAME]"
type input "19193013123"
click at [816, 210] on input "text" at bounding box center [915, 210] width 206 height 24
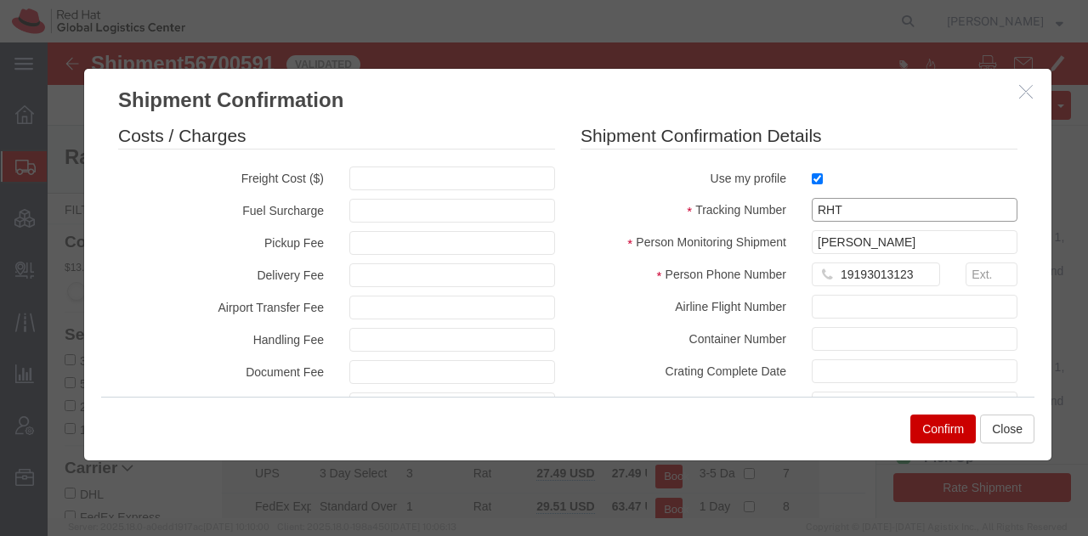
paste input "56700591"
click at [816, 210] on input "RHT56700591" at bounding box center [915, 210] width 206 height 24
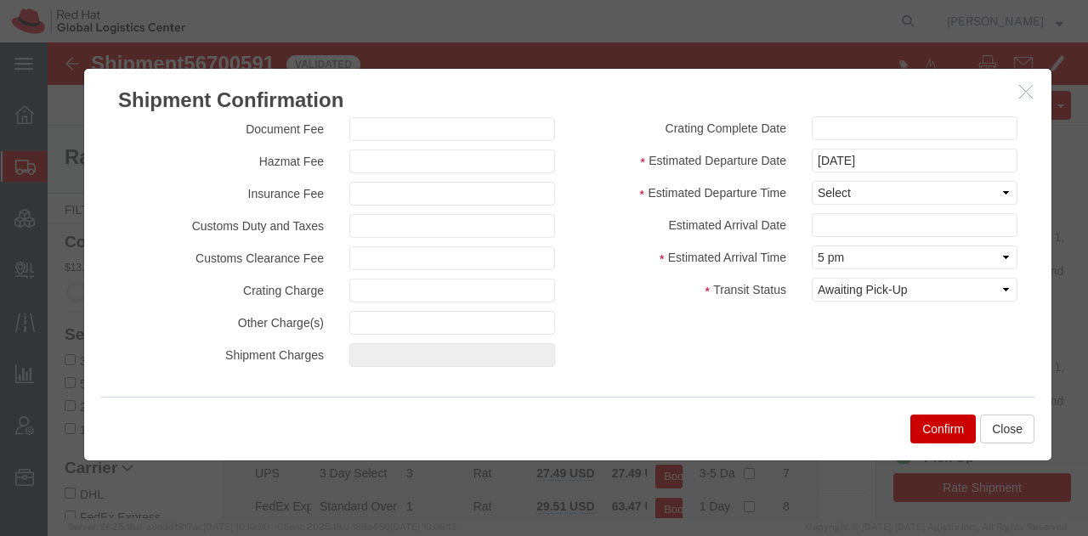
type input "RHT56700591"
click at [859, 191] on select "Select Midnight 1 am 2 am 3 am 4 am 5 am 6 am 7 am 8 am 9 am 10 am 11 am 12 Noo…" at bounding box center [915, 193] width 206 height 24
select select "1200"
click at [812, 181] on select "Select Midnight 1 am 2 am 3 am 4 am 5 am 6 am 7 am 8 am 9 am 10 am 11 am 12 Noo…" at bounding box center [915, 193] width 206 height 24
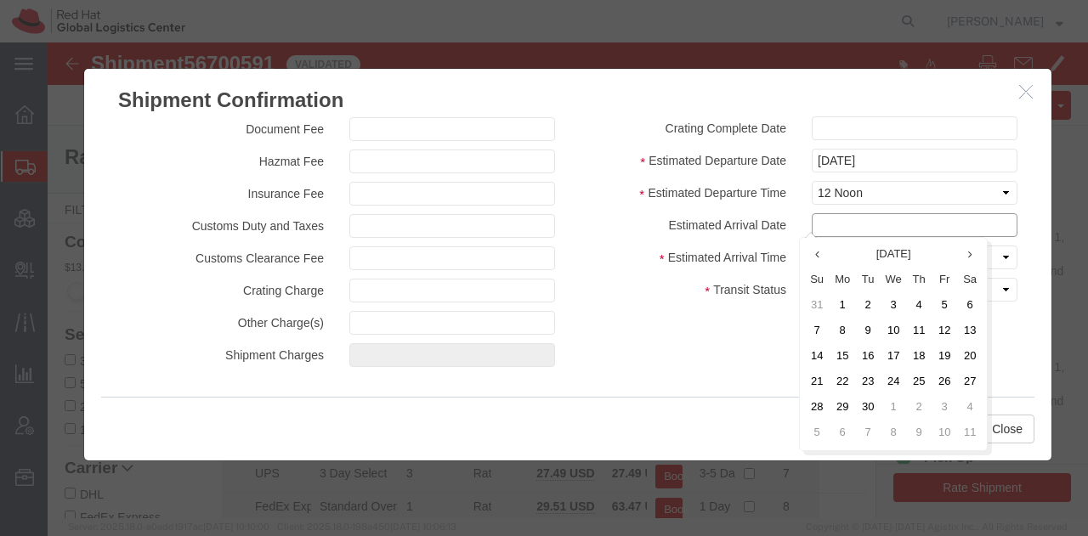
click at [843, 220] on input "text" at bounding box center [915, 225] width 206 height 24
click at [944, 331] on td "12" at bounding box center [945, 332] width 26 height 26
type input "[DATE]"
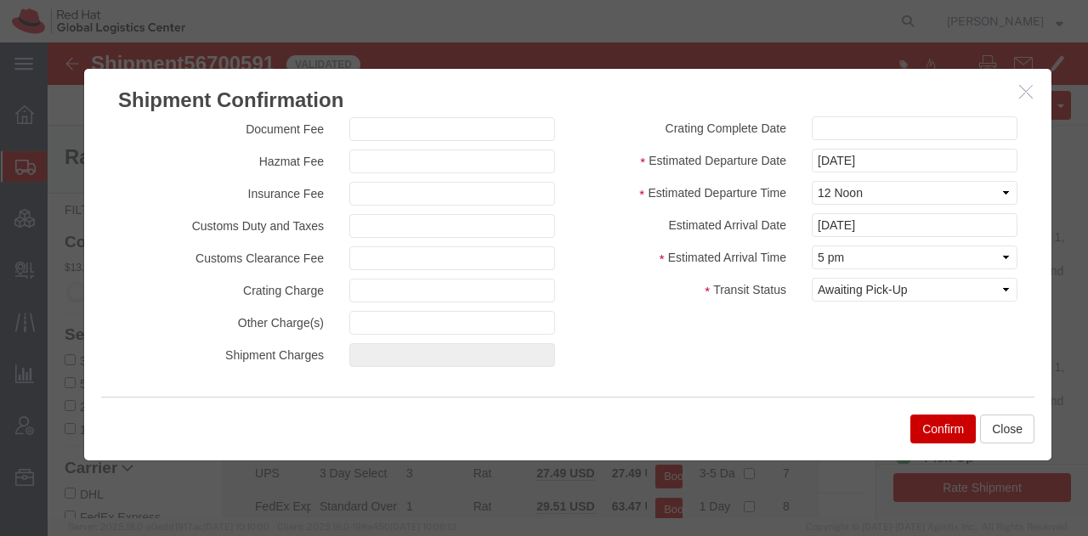
click at [941, 424] on button "Confirm" at bounding box center [942, 429] width 65 height 29
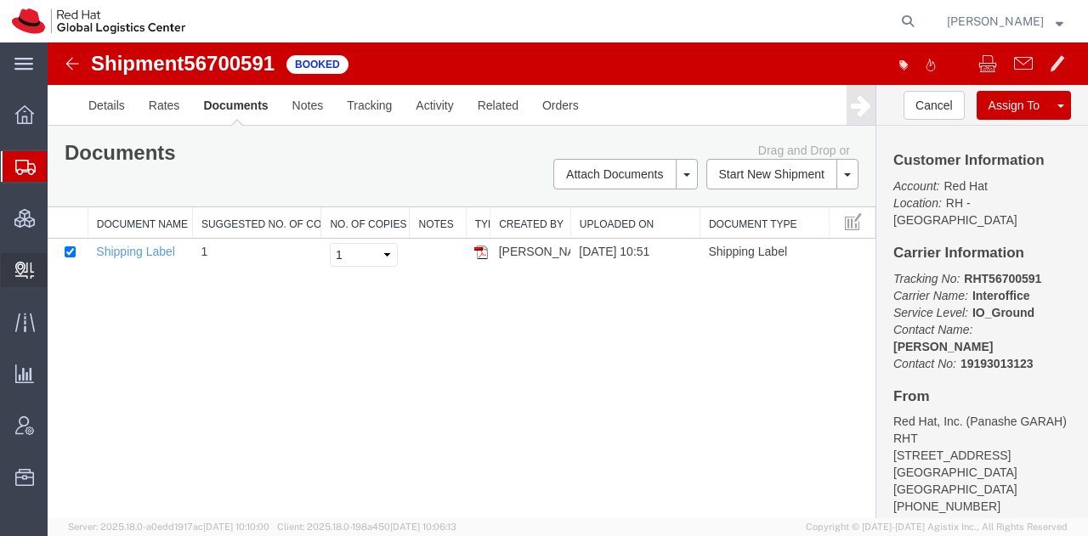
click at [0, 0] on span "Create Delivery" at bounding box center [0, 0] width 0 height 0
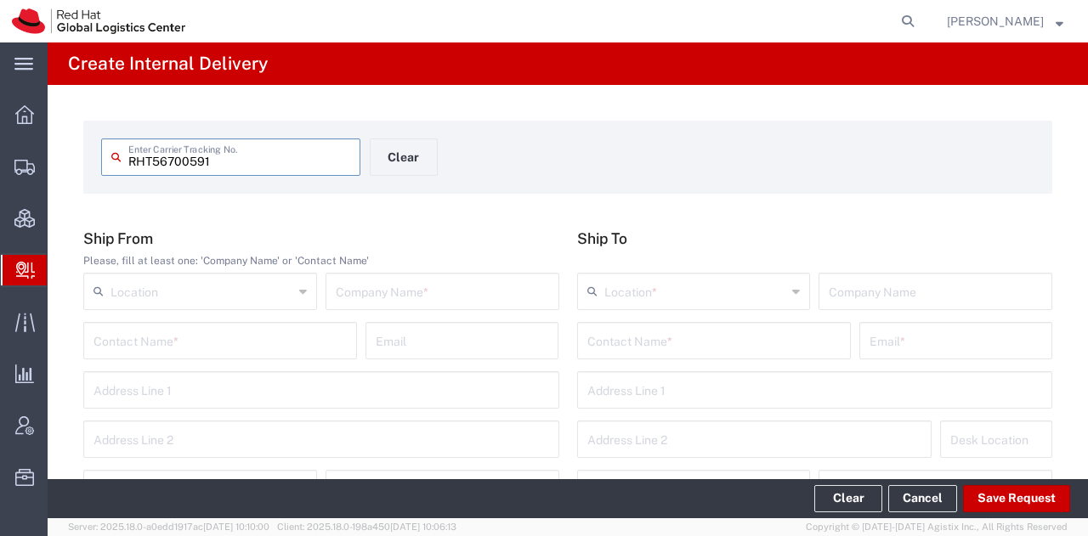
type input "RHT56700591"
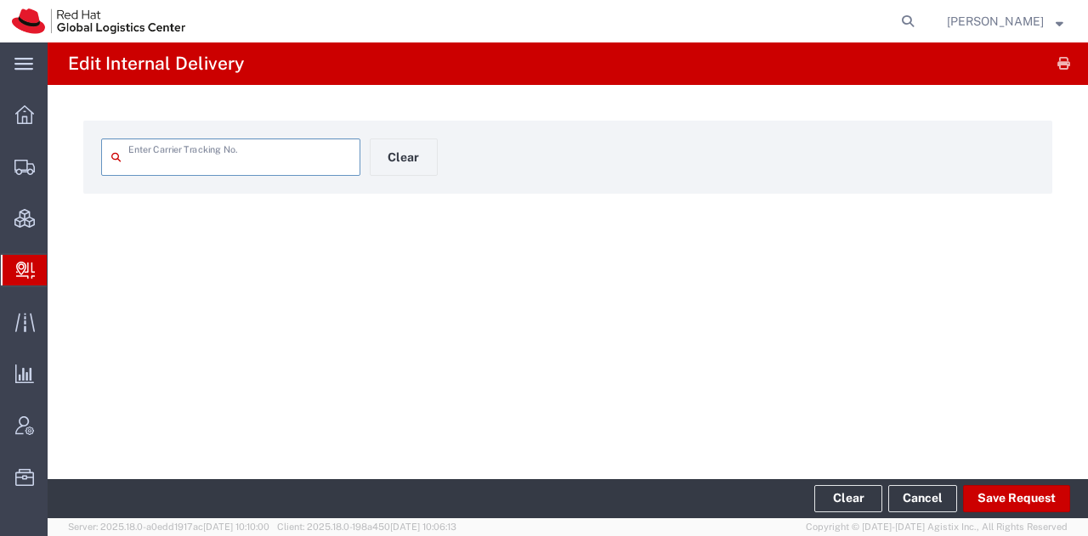
type input "RHT56700591"
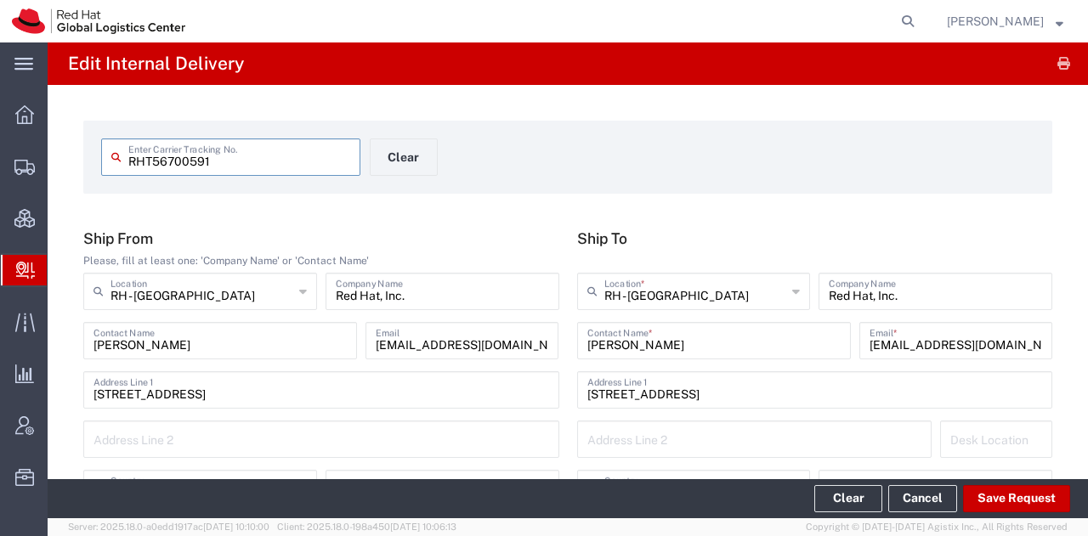
type input "Your Packaging"
type input "[US_STATE]"
type input "IO_Ground"
type input "[US_STATE]"
click at [978, 499] on button "Save Request" at bounding box center [1016, 498] width 107 height 27
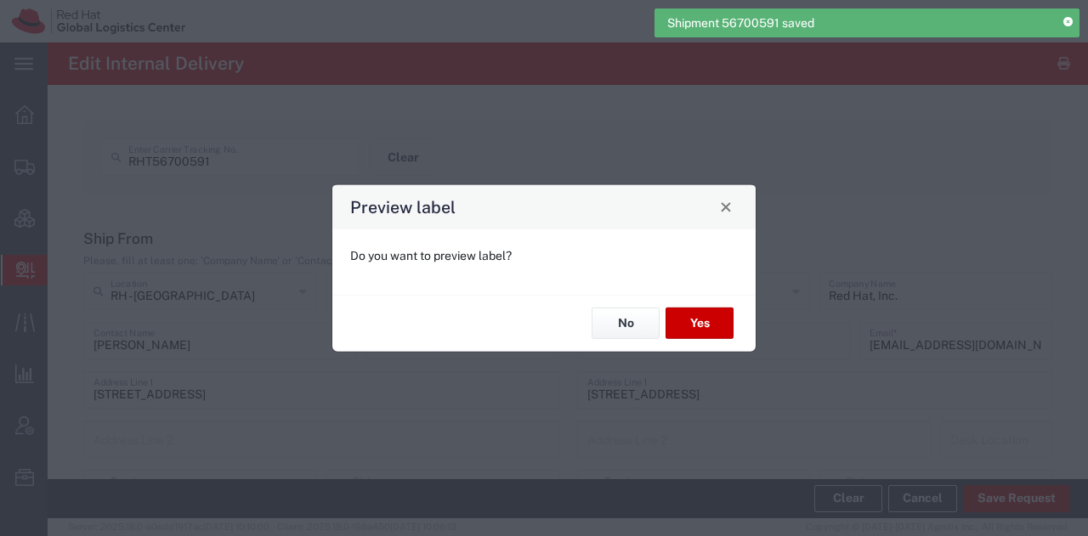
type input "Your Packaging"
type input "IO_Ground"
click at [702, 319] on button "Yes" at bounding box center [700, 323] width 68 height 31
